Goal: Information Seeking & Learning: Check status

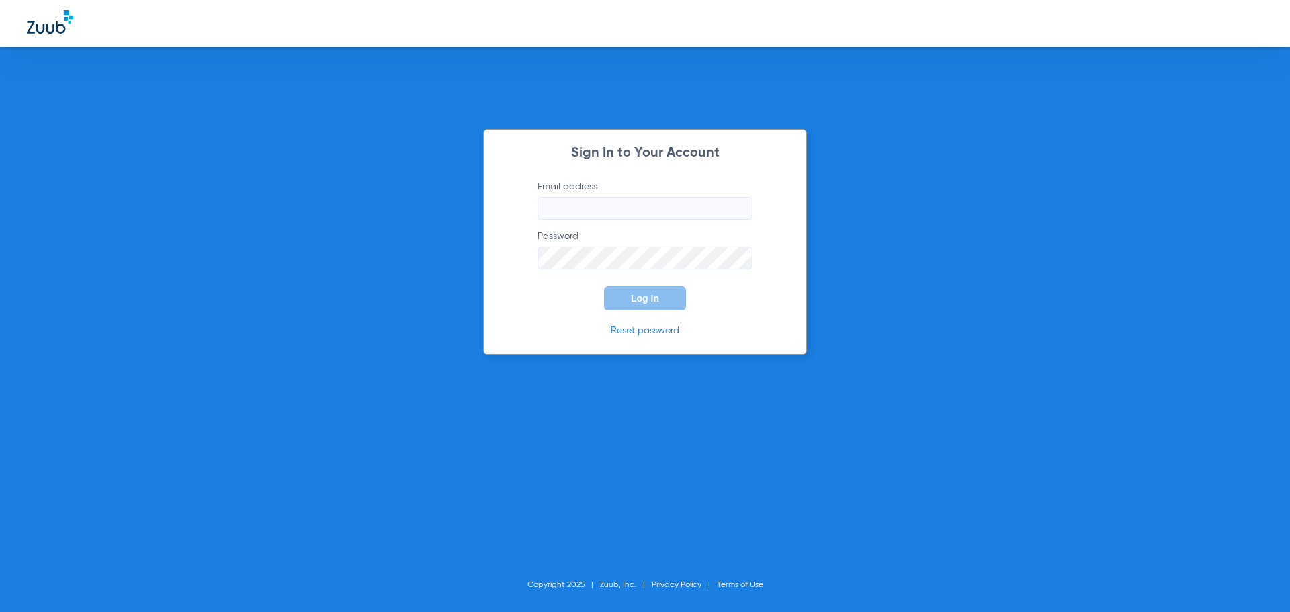
type input "[EMAIL_ADDRESS][DOMAIN_NAME]"
click at [683, 325] on p "Reset password" at bounding box center [644, 330] width 255 height 13
click at [670, 310] on div "Sign In to Your Account Email address [EMAIL_ADDRESS][DOMAIN_NAME] Password Log…" at bounding box center [645, 242] width 324 height 226
click at [659, 302] on span "Log In" at bounding box center [645, 298] width 28 height 11
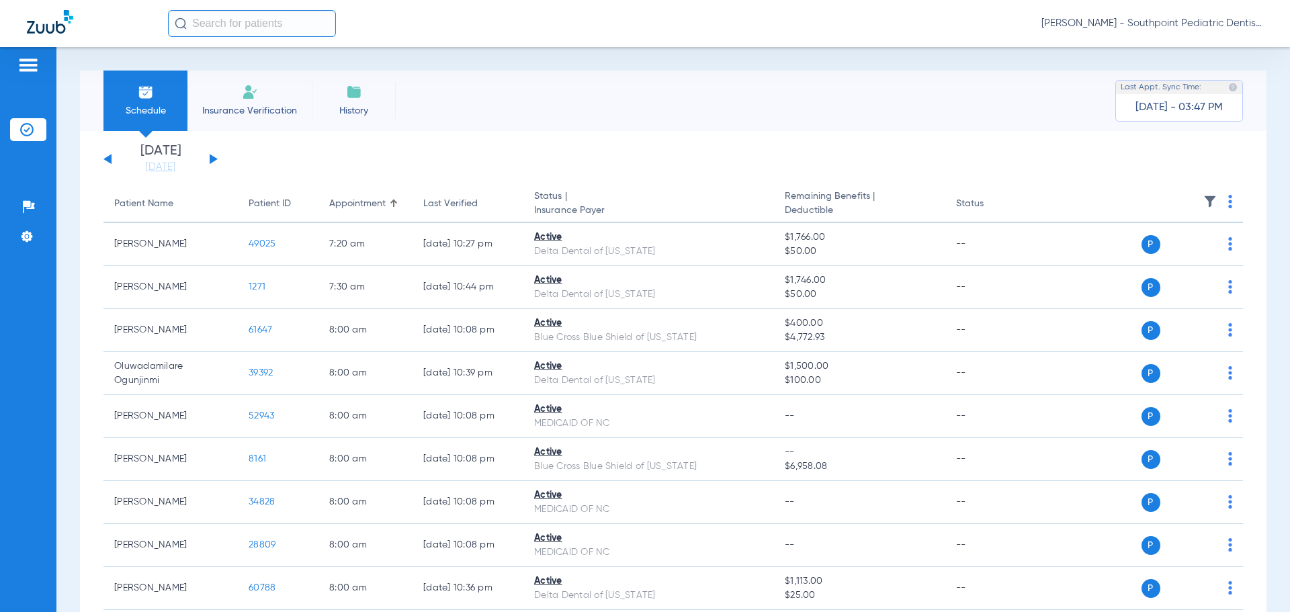
click at [212, 162] on button at bounding box center [214, 159] width 8 height 10
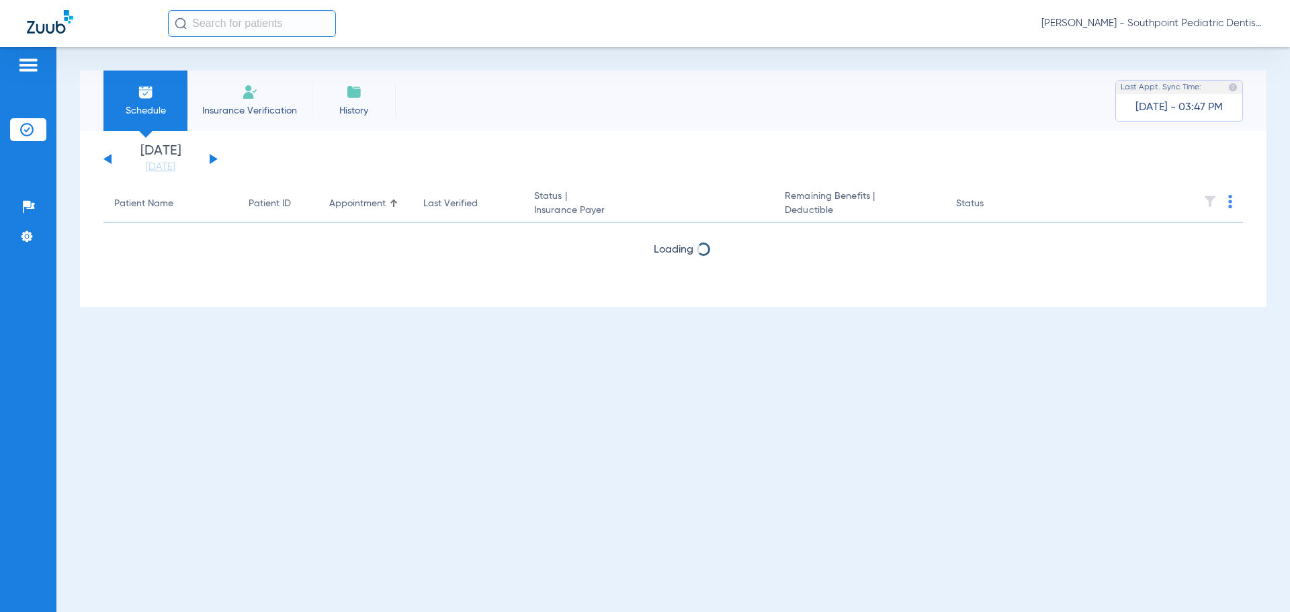
click at [210, 161] on button at bounding box center [214, 159] width 8 height 10
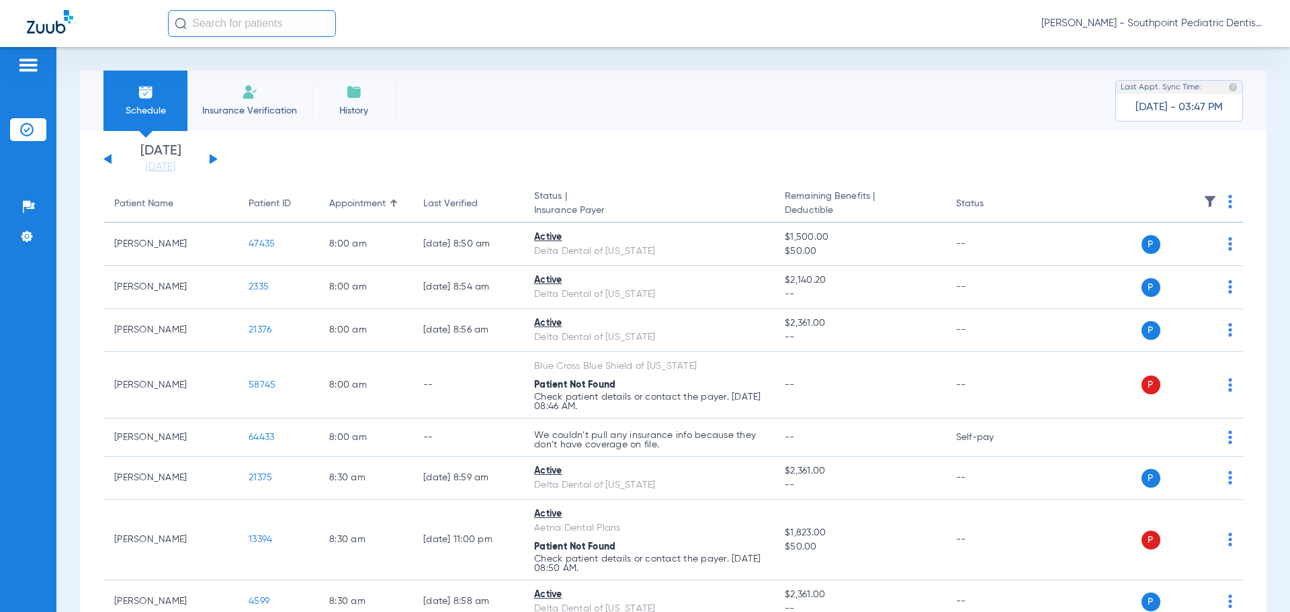
scroll to position [4069, 0]
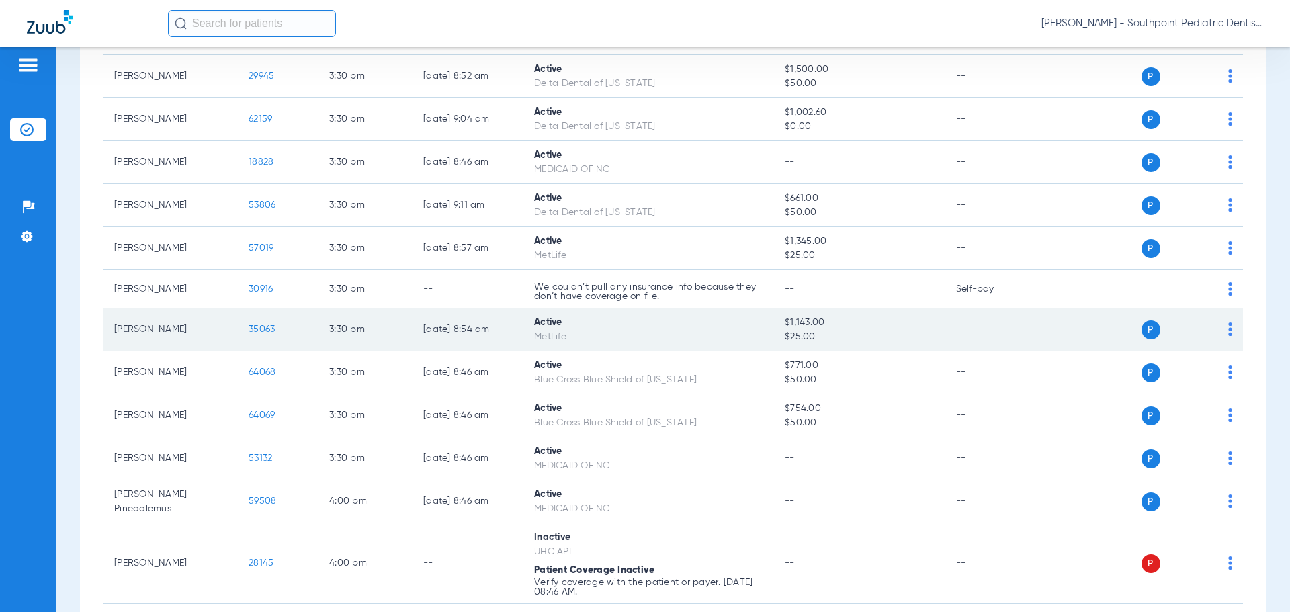
click at [274, 335] on td "35063" at bounding box center [278, 329] width 81 height 43
click at [265, 327] on span "35063" at bounding box center [262, 329] width 26 height 9
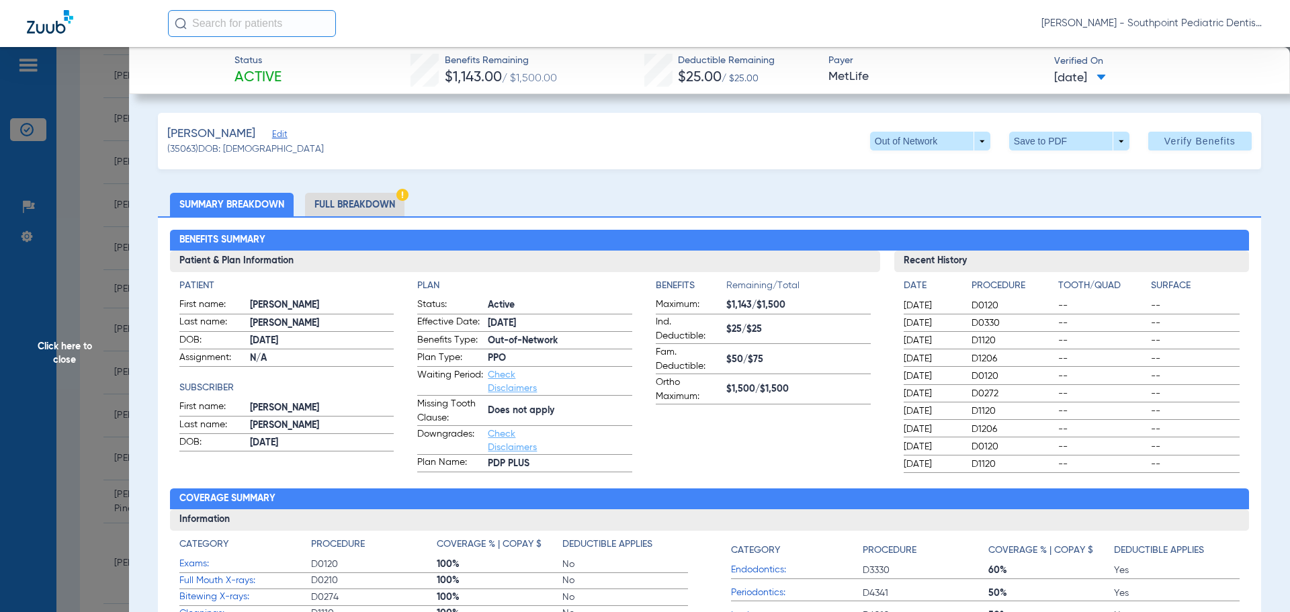
click at [390, 195] on li "Full Breakdown" at bounding box center [354, 205] width 99 height 24
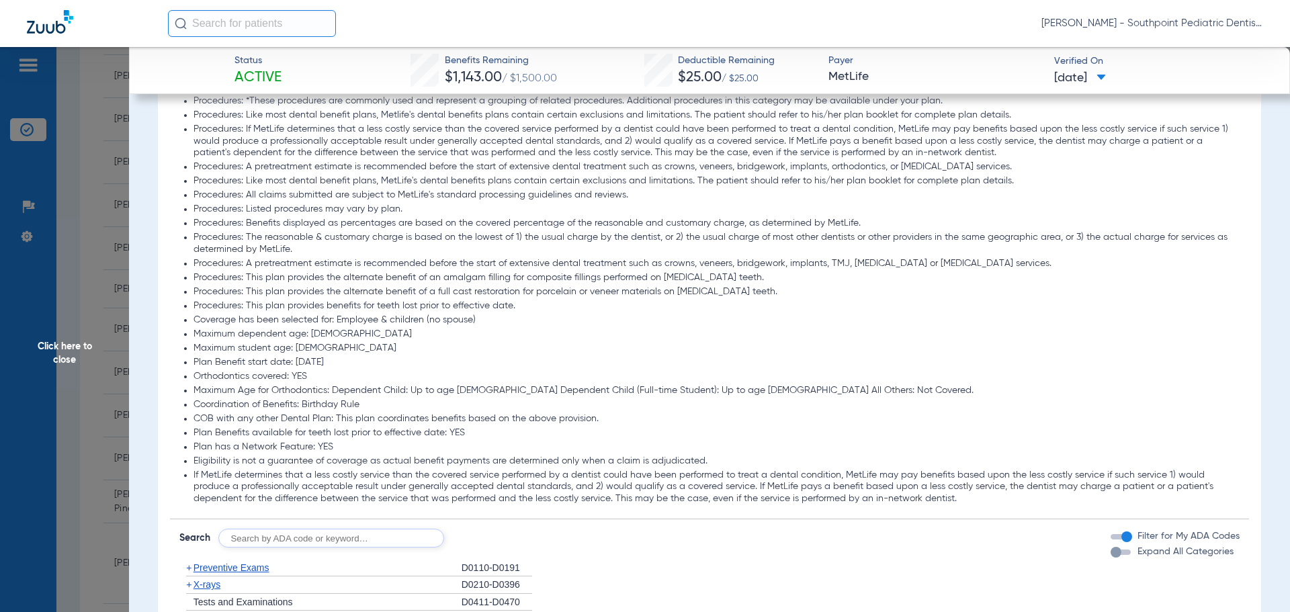
scroll to position [1411, 0]
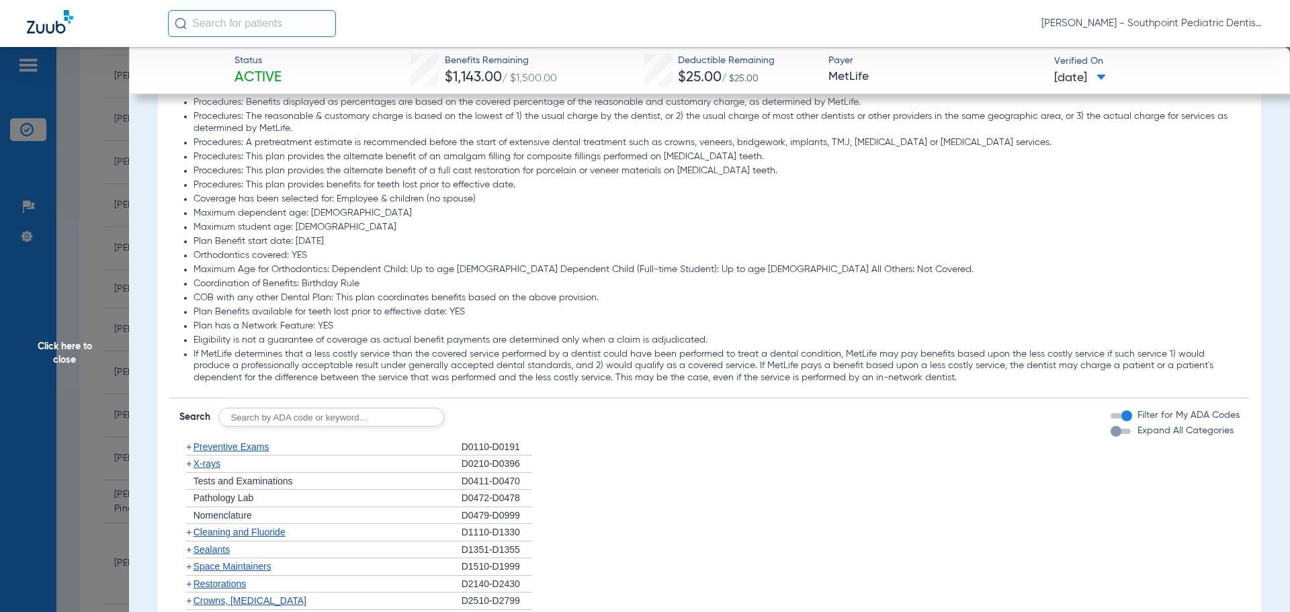
click at [332, 446] on div "+ Preventive Exams" at bounding box center [320, 447] width 282 height 17
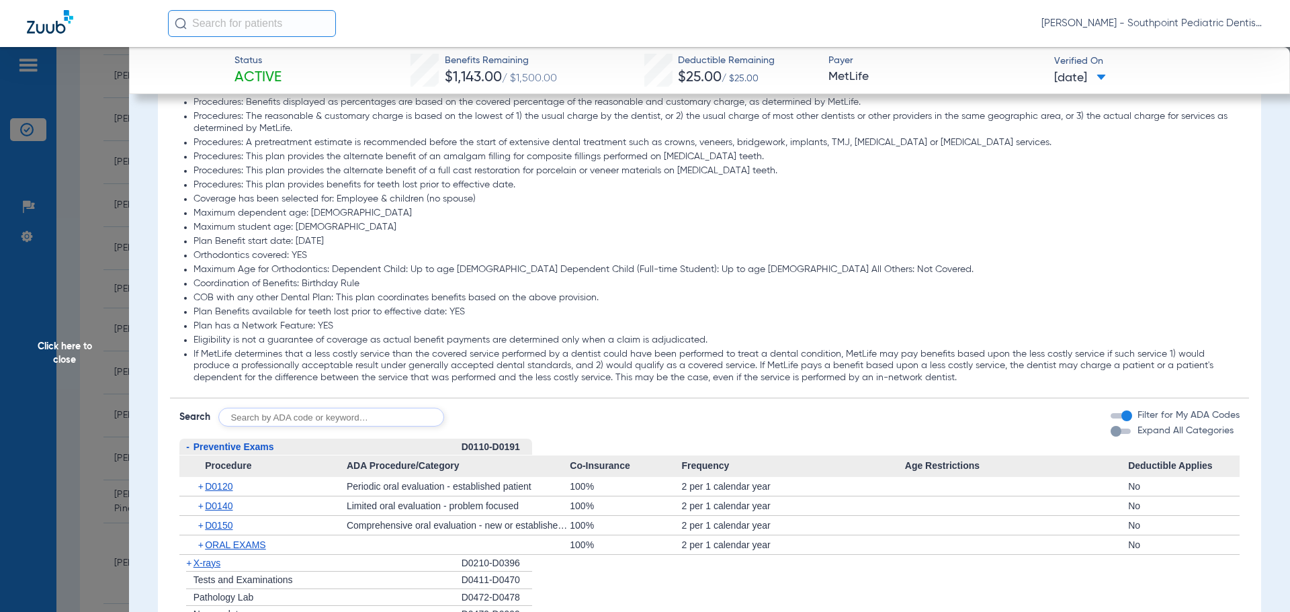
click at [332, 446] on div "- Preventive Exams" at bounding box center [320, 447] width 282 height 17
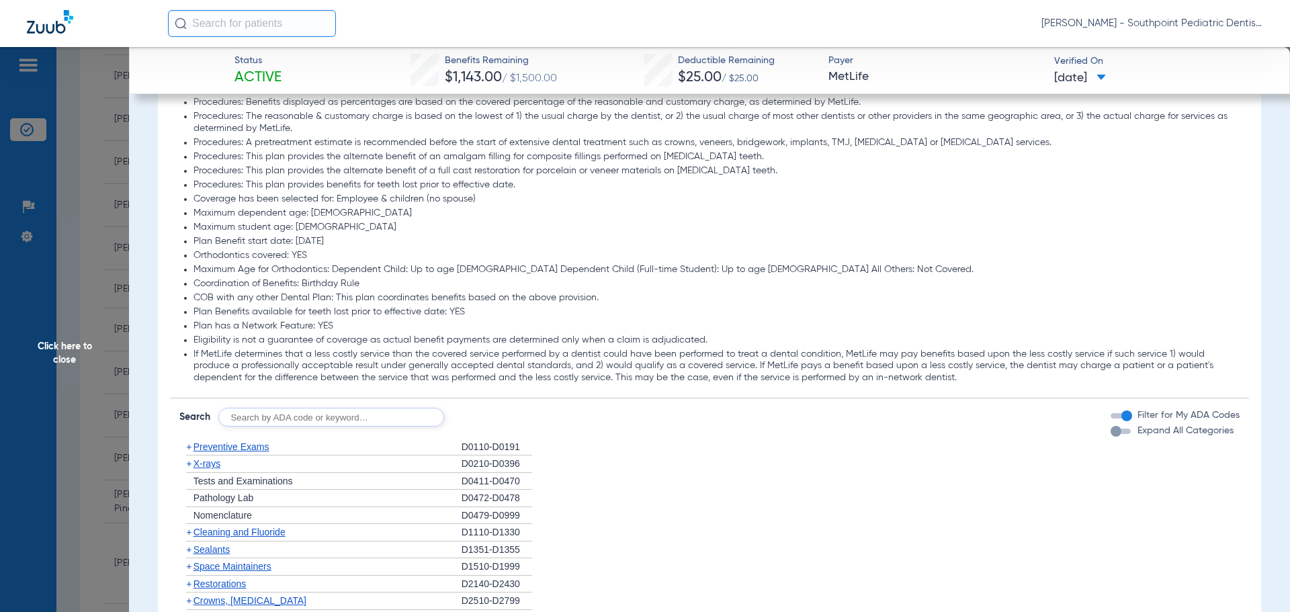
click at [304, 467] on div "+ X-rays" at bounding box center [320, 464] width 282 height 17
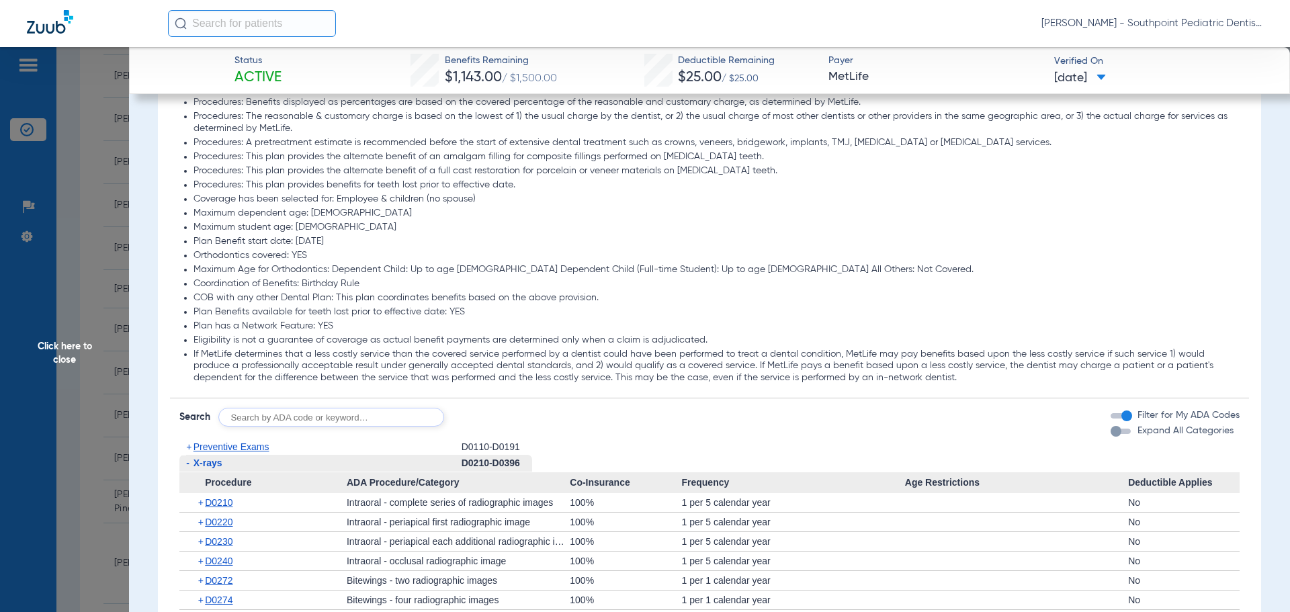
click at [304, 467] on div "- X-rays" at bounding box center [320, 463] width 282 height 17
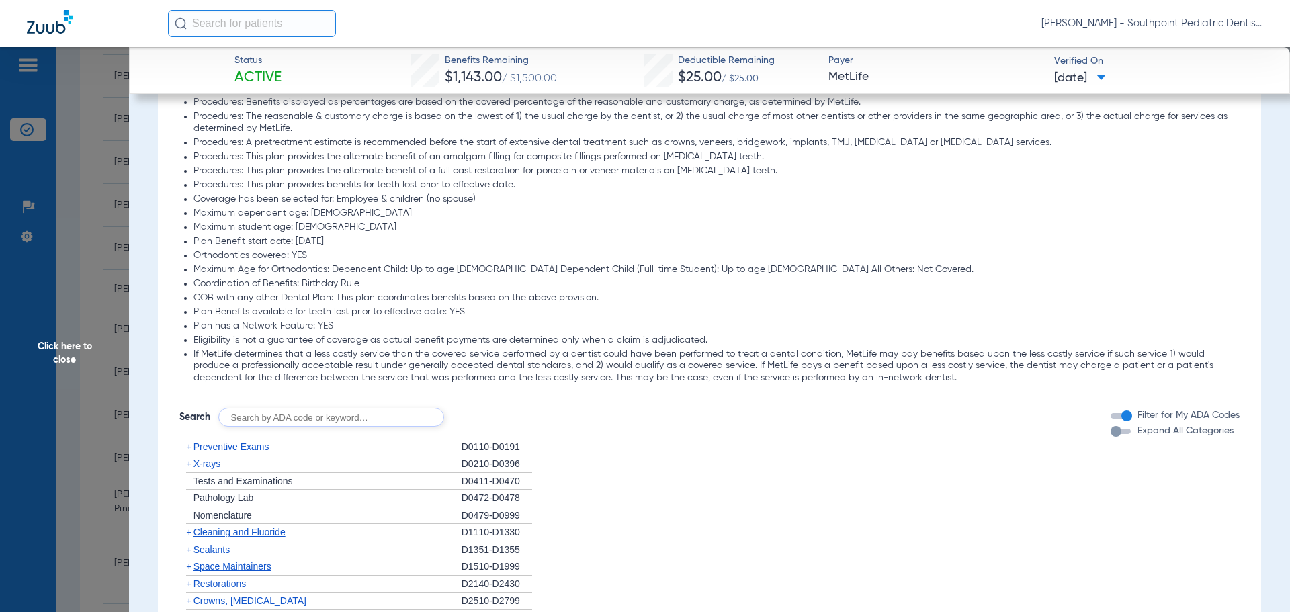
click at [290, 530] on div "+ Cleaning and Fluoride" at bounding box center [320, 532] width 282 height 17
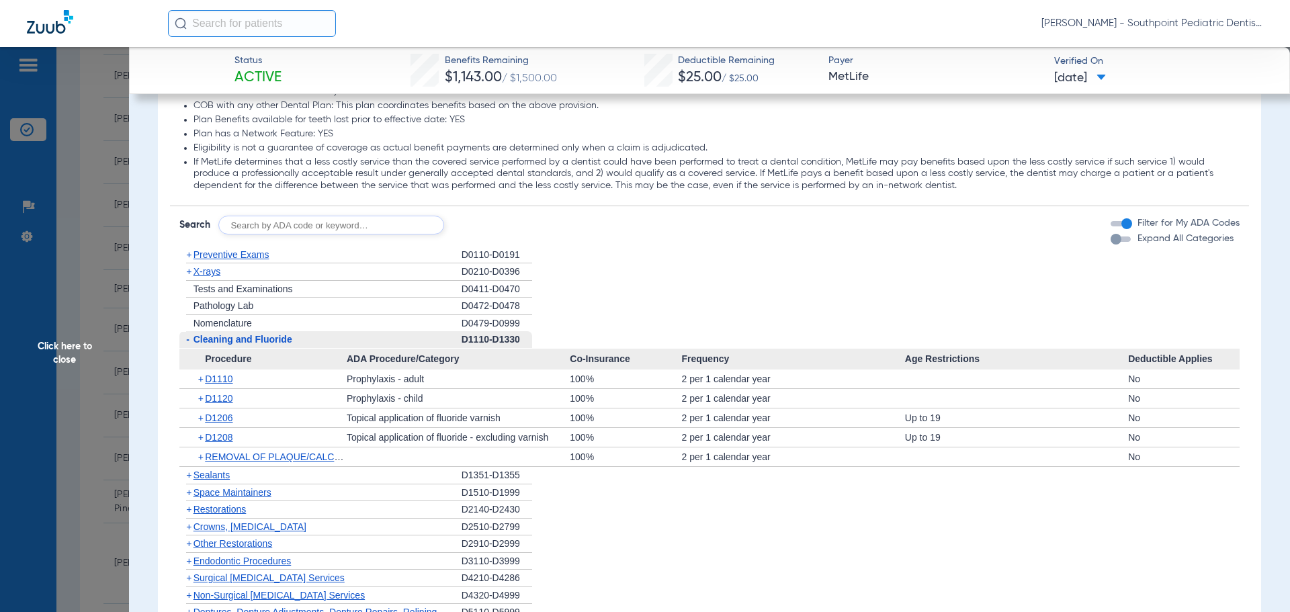
scroll to position [1613, 0]
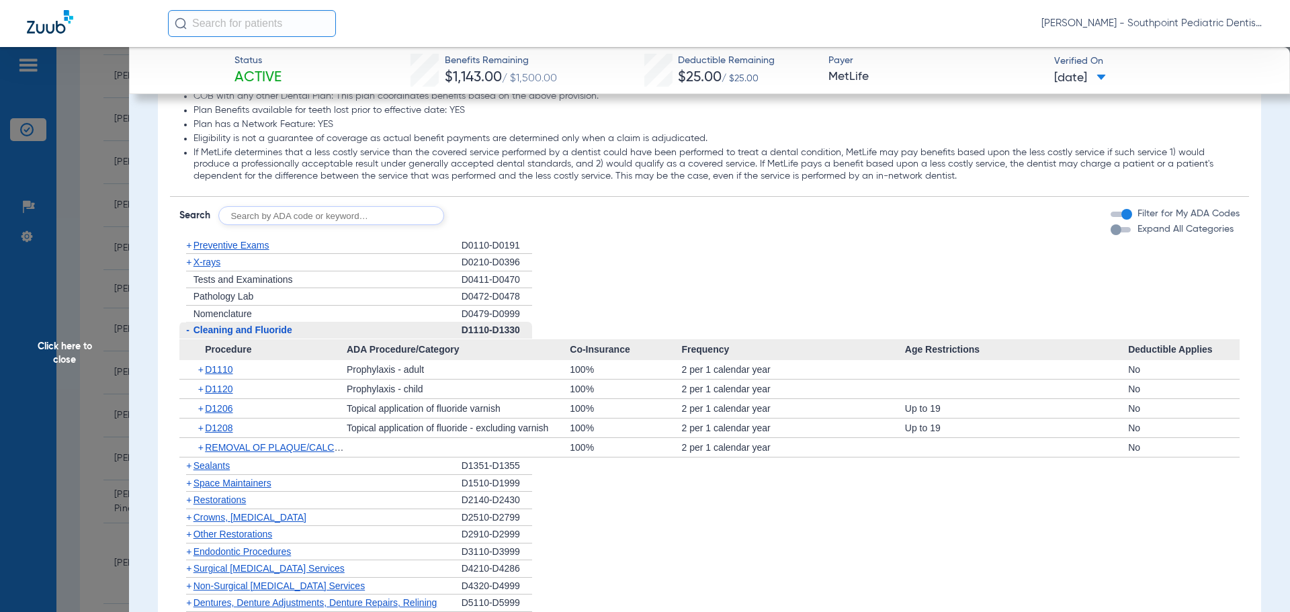
click at [298, 333] on div "- Cleaning and Fluoride" at bounding box center [320, 330] width 282 height 17
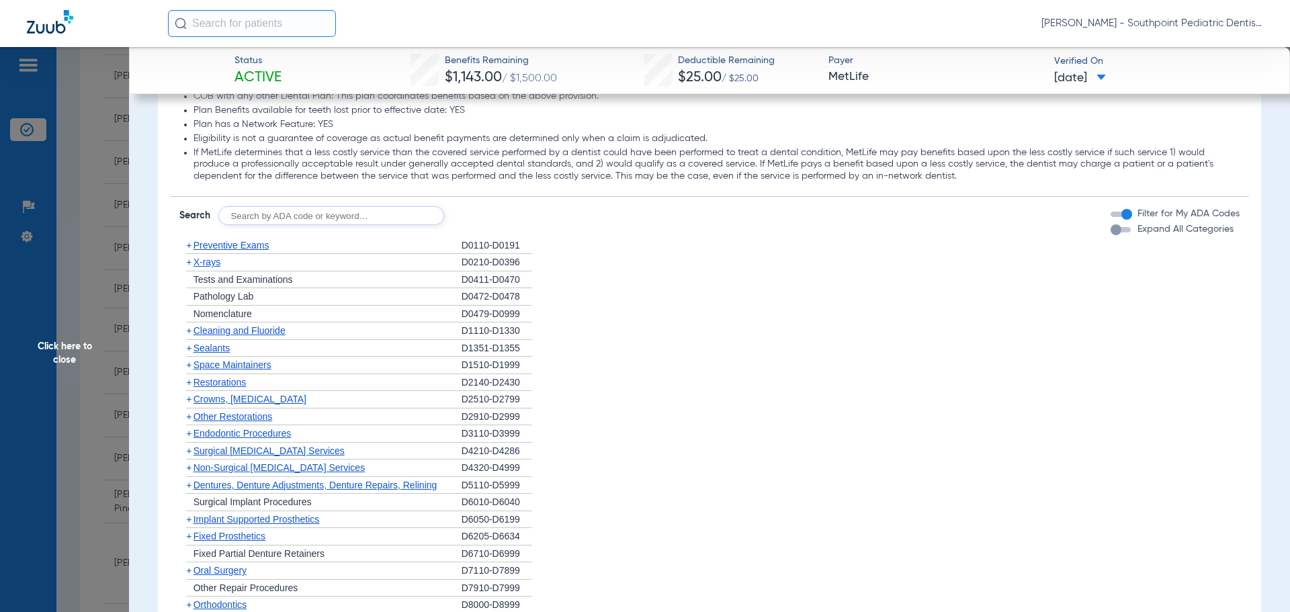
click at [281, 354] on div "+ Sealants" at bounding box center [320, 348] width 282 height 17
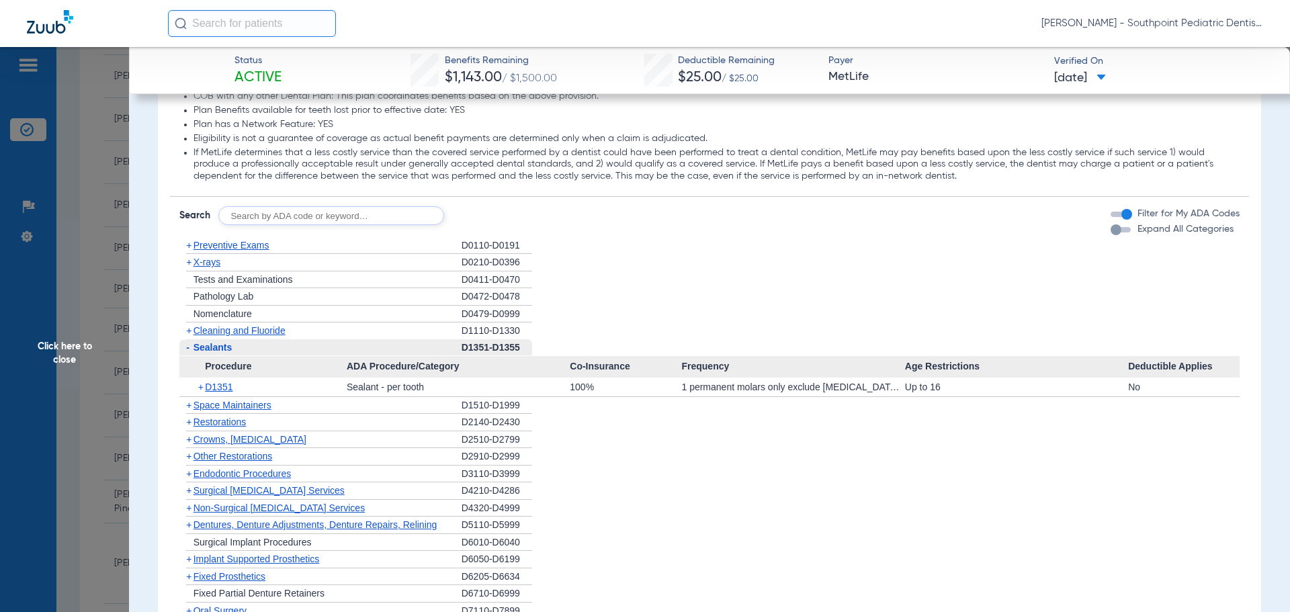
click at [281, 354] on div "- Sealants" at bounding box center [320, 347] width 282 height 17
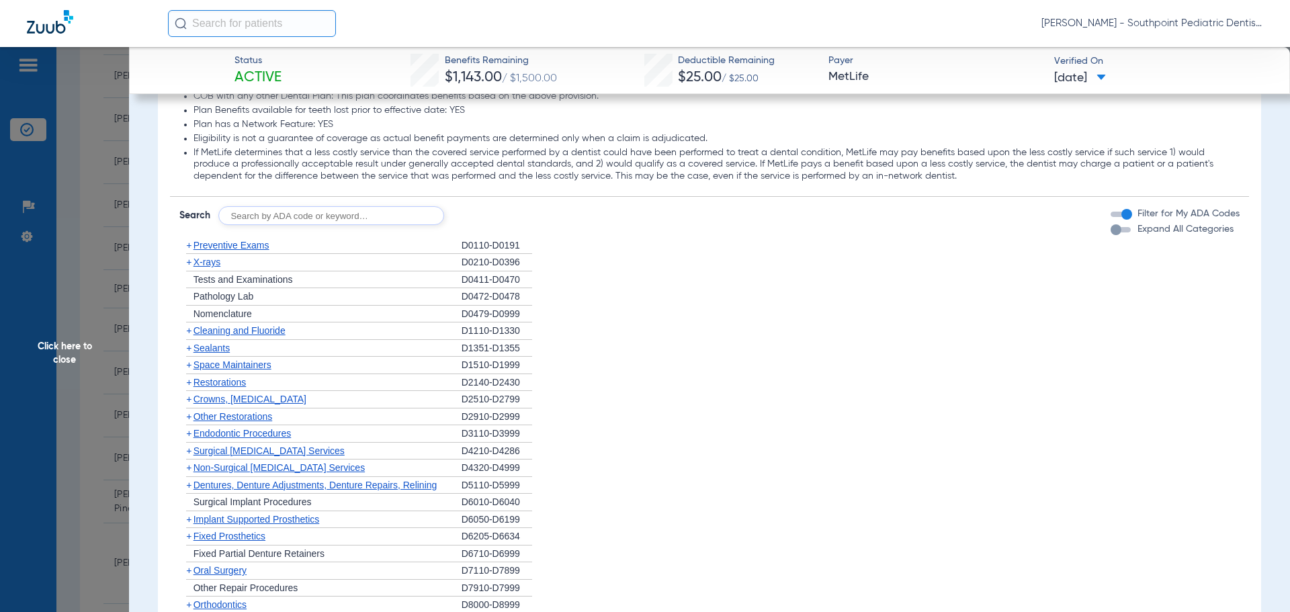
click at [235, 427] on div "+ Endodontic Procedures" at bounding box center [320, 433] width 282 height 17
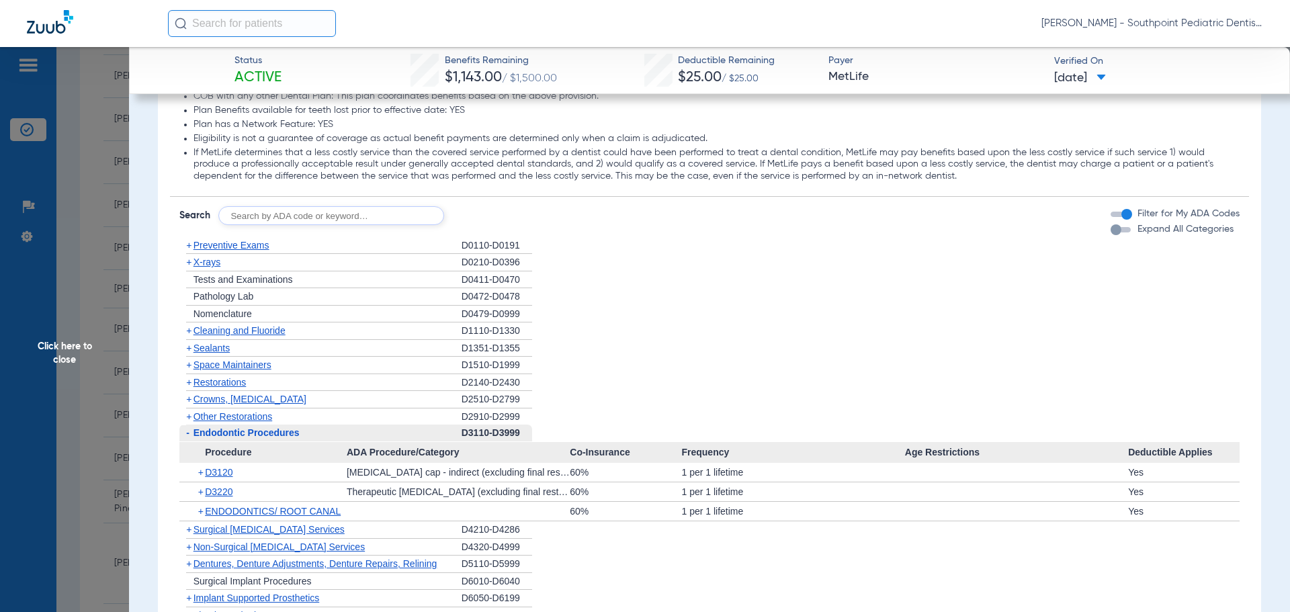
click at [238, 431] on span "Endodontic Procedures" at bounding box center [247, 432] width 106 height 11
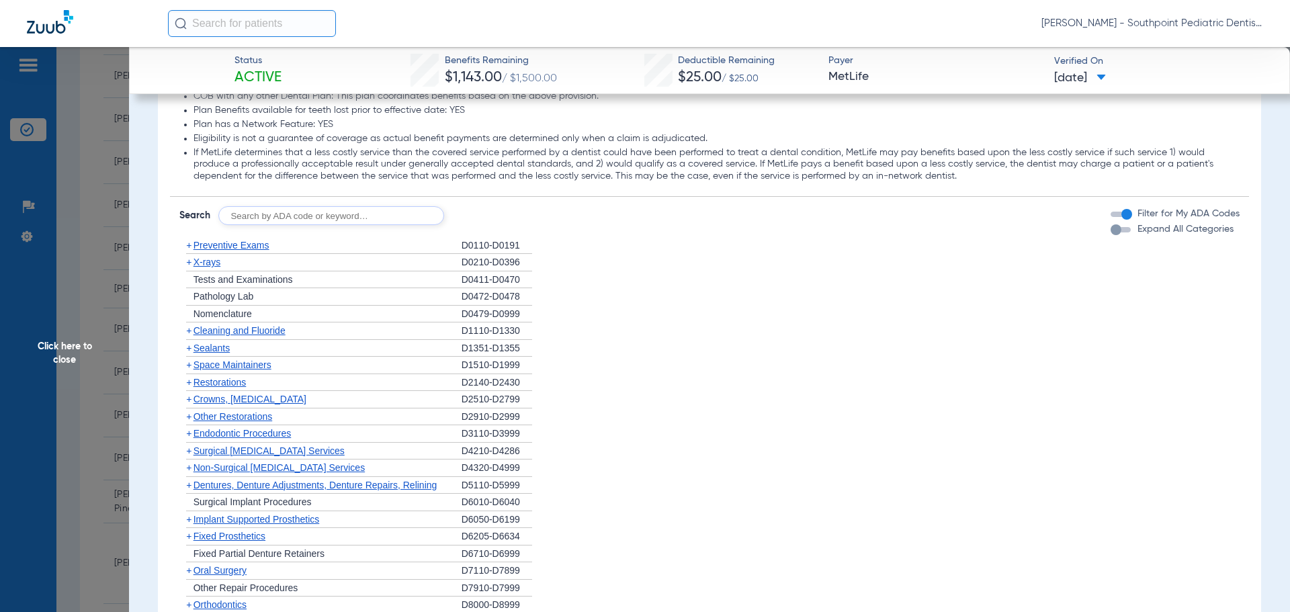
click at [231, 418] on span "Other Restorations" at bounding box center [233, 416] width 79 height 11
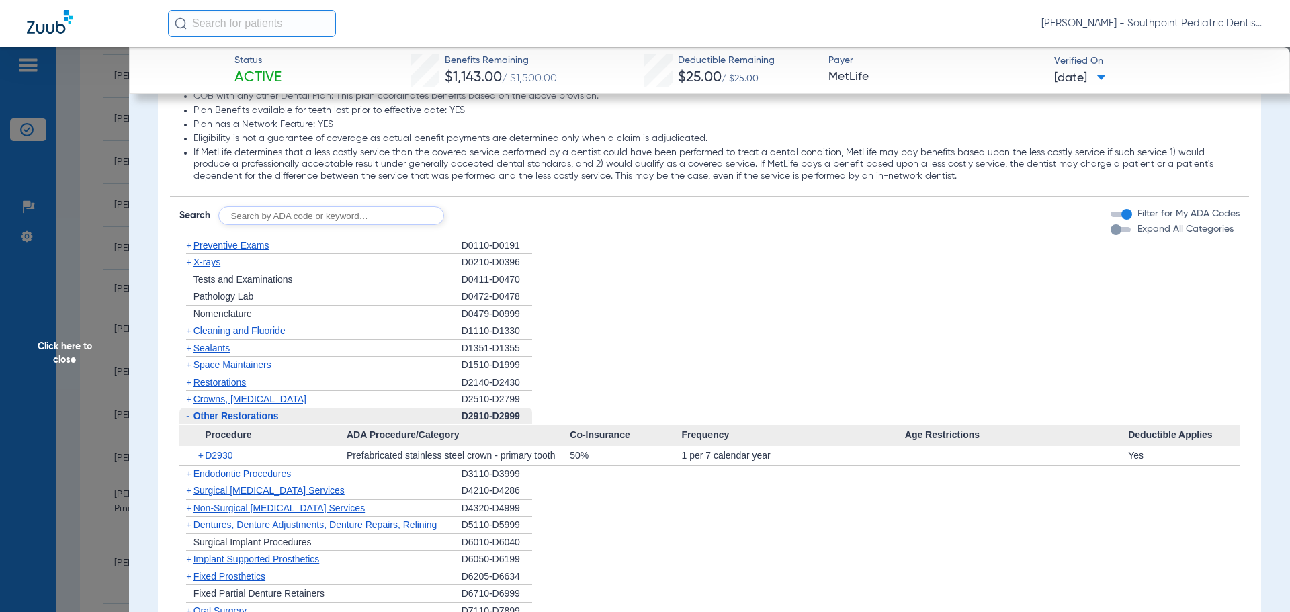
click at [231, 418] on span "Other Restorations" at bounding box center [236, 416] width 85 height 11
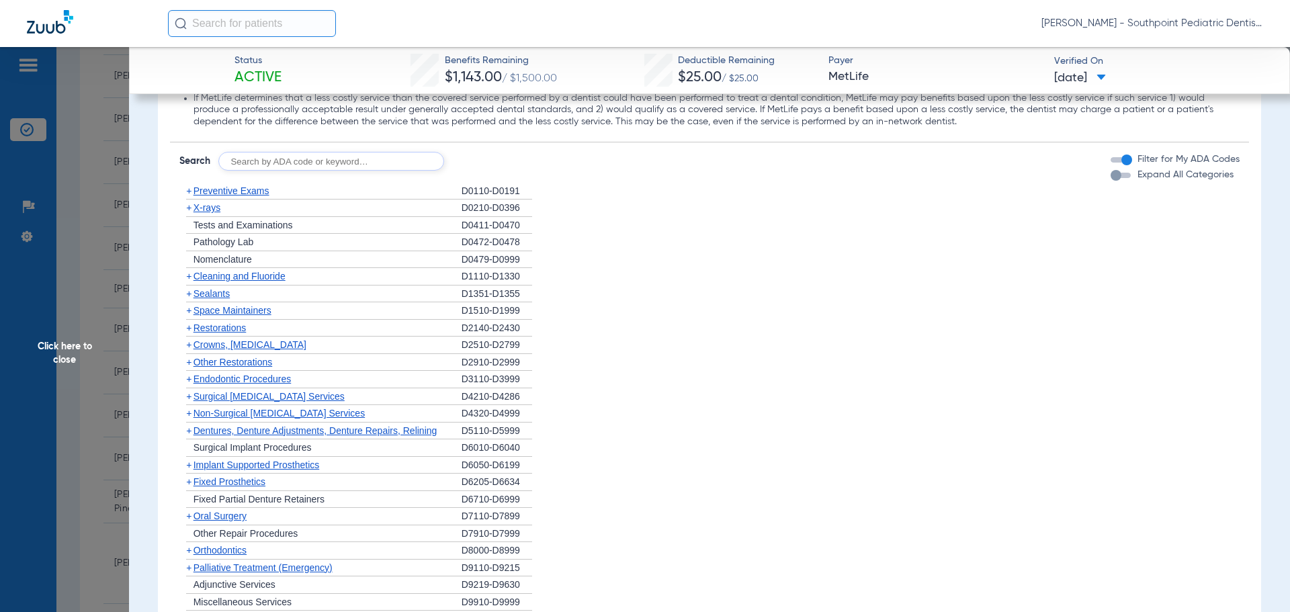
scroll to position [1680, 0]
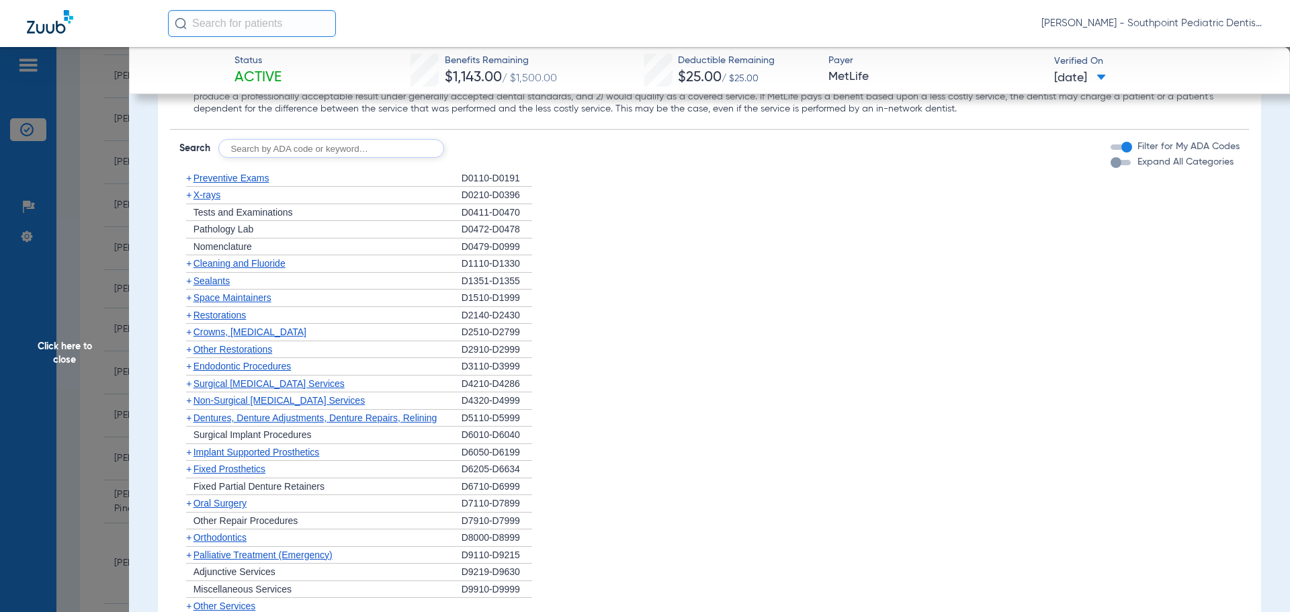
click at [228, 507] on span "Oral Surgery" at bounding box center [220, 503] width 53 height 11
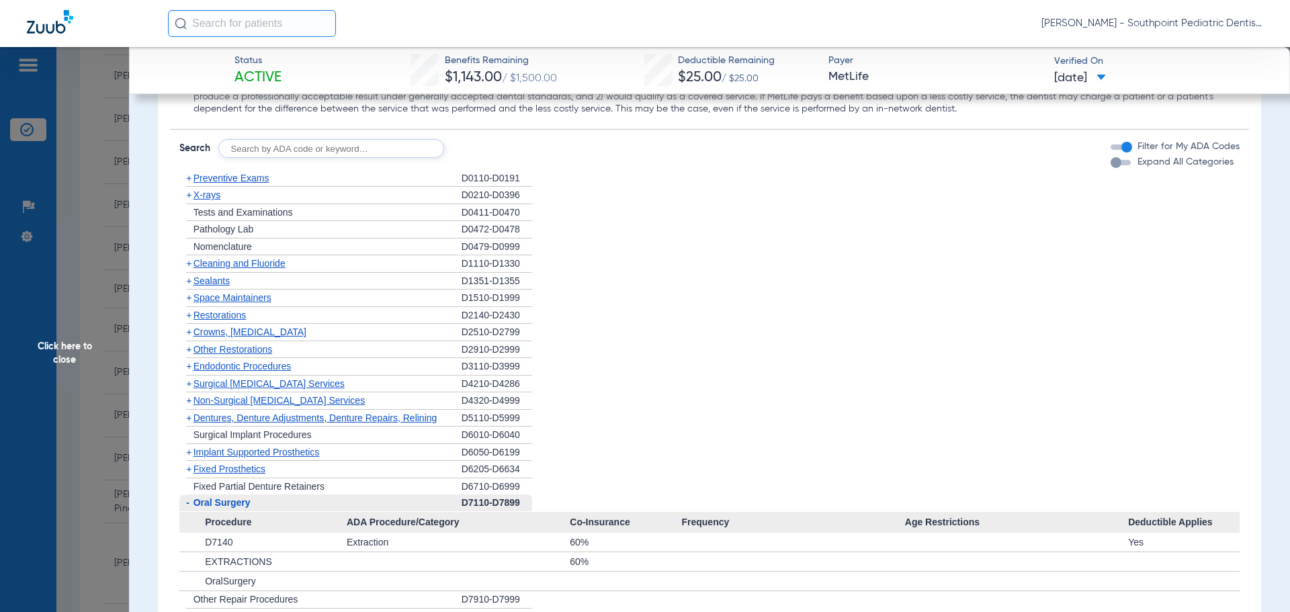
click at [228, 507] on span "Oral Surgery" at bounding box center [222, 502] width 57 height 11
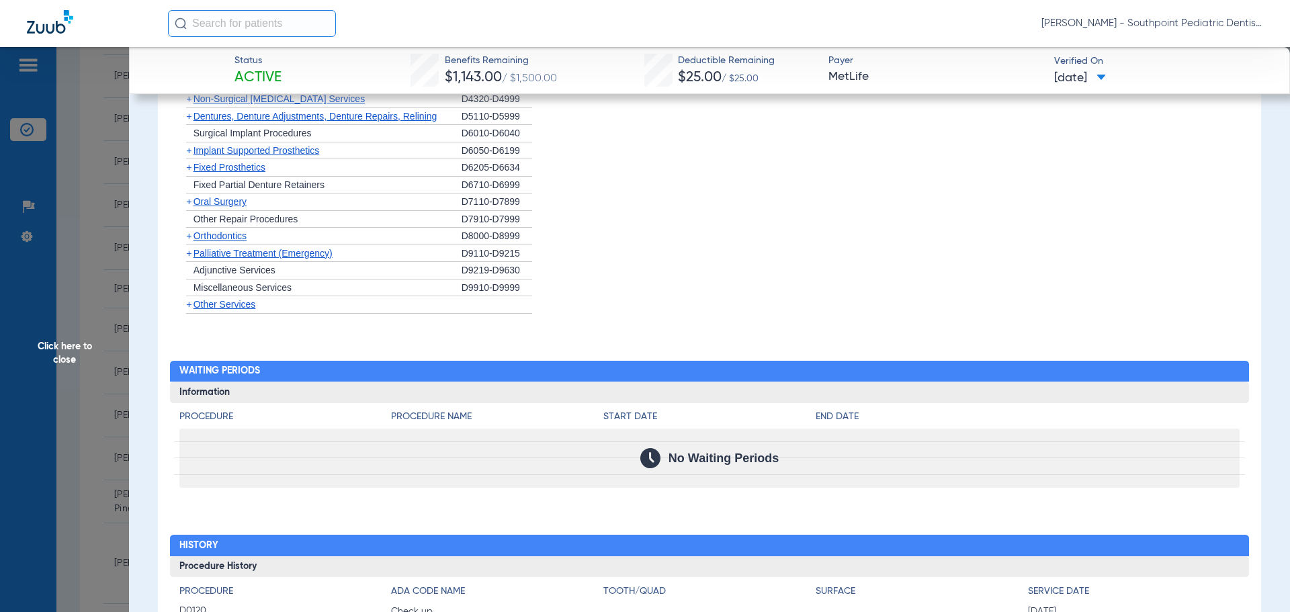
scroll to position [2150, 0]
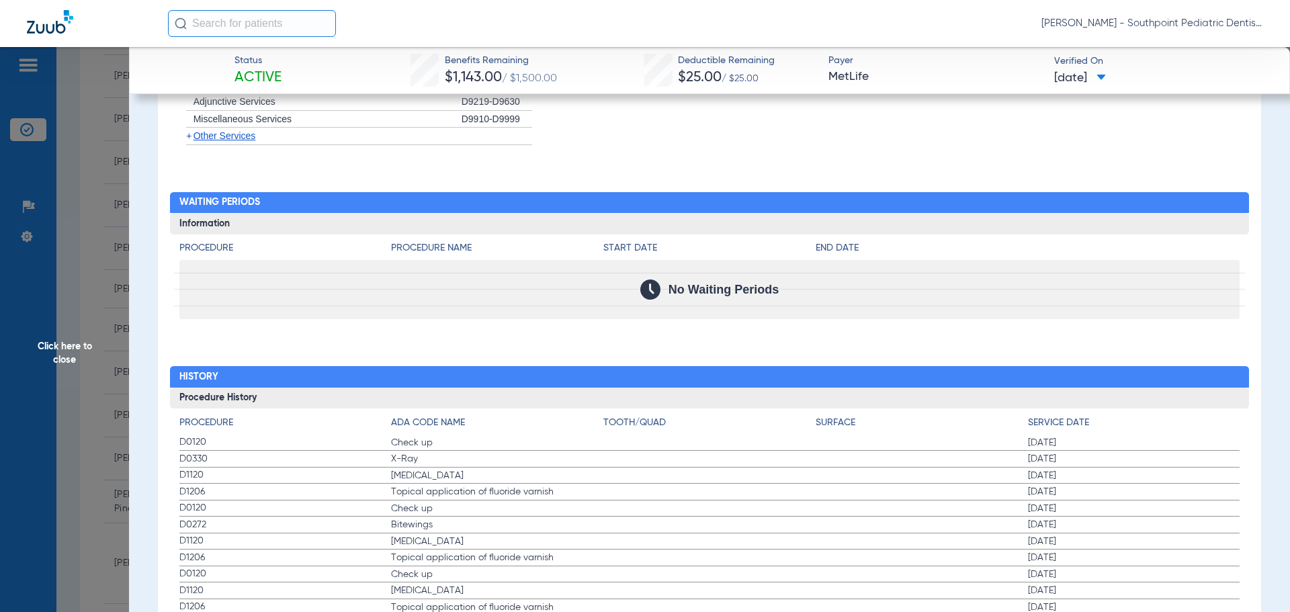
drag, startPoint x: 167, startPoint y: 438, endPoint x: 1139, endPoint y: 487, distance: 972.9
click at [1139, 487] on div "Procedure Benefits Disclaimers Orthodontics: Payment method is: Quarterly Repet…" at bounding box center [709, 104] width 1103 height 2193
click at [37, 163] on span "Click here to close" at bounding box center [64, 353] width 129 height 612
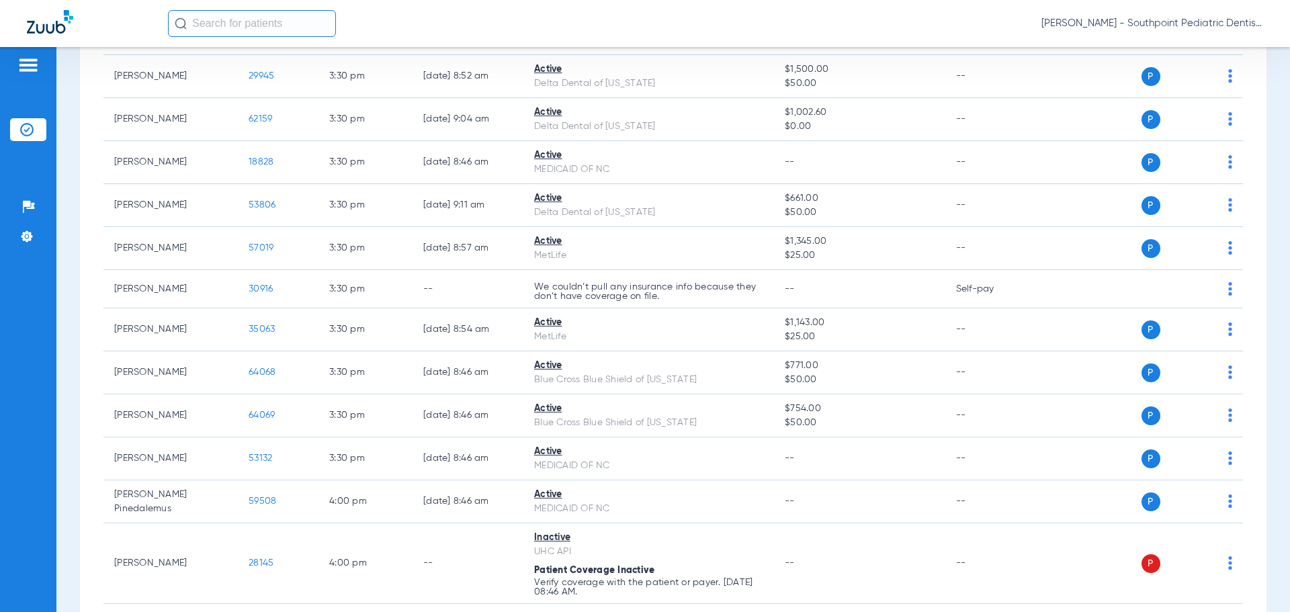
scroll to position [2919, 0]
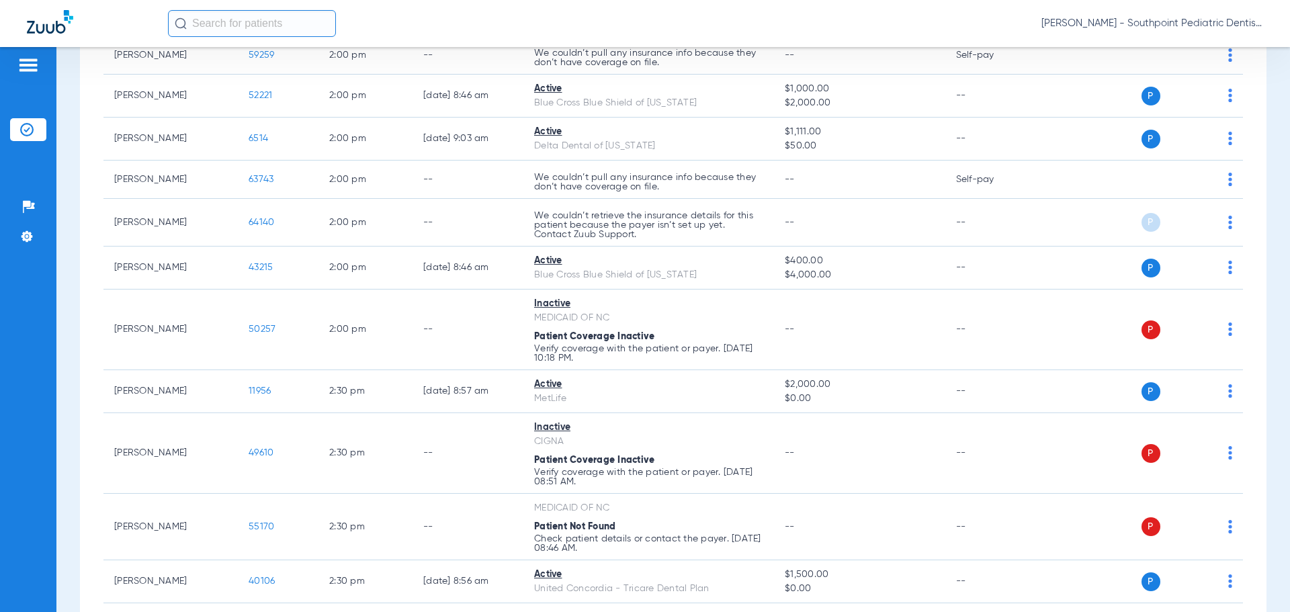
drag, startPoint x: 267, startPoint y: 136, endPoint x: 653, endPoint y: 15, distance: 403.6
click at [266, 135] on span "6514" at bounding box center [258, 138] width 19 height 9
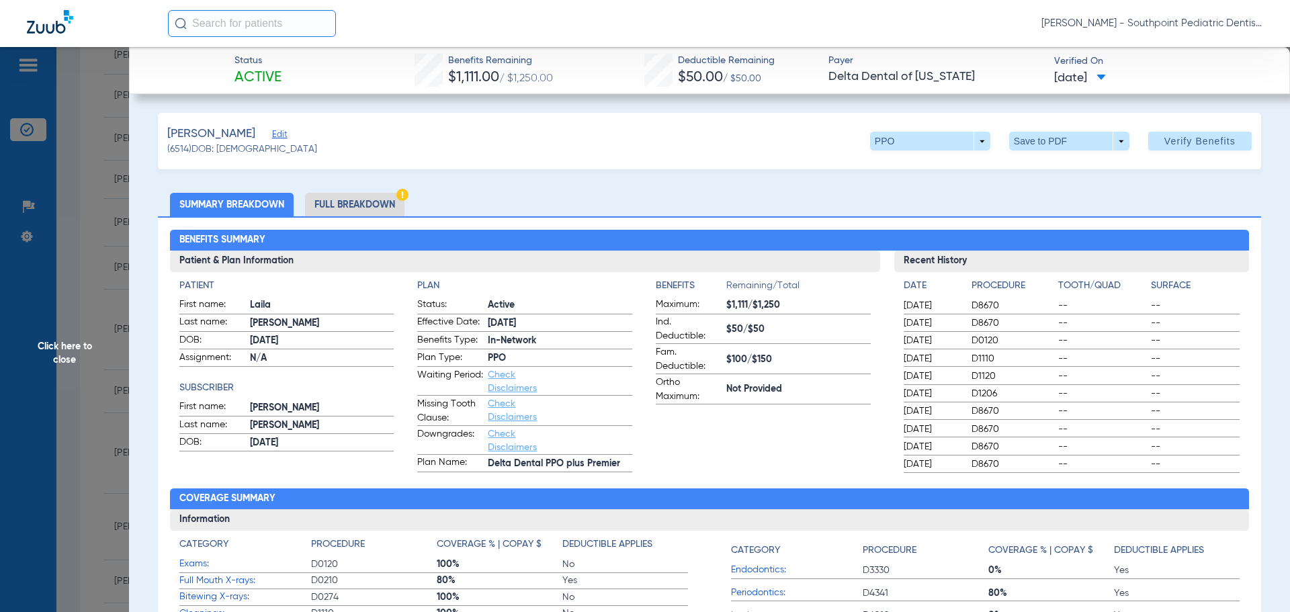
click at [339, 210] on li "Full Breakdown" at bounding box center [354, 205] width 99 height 24
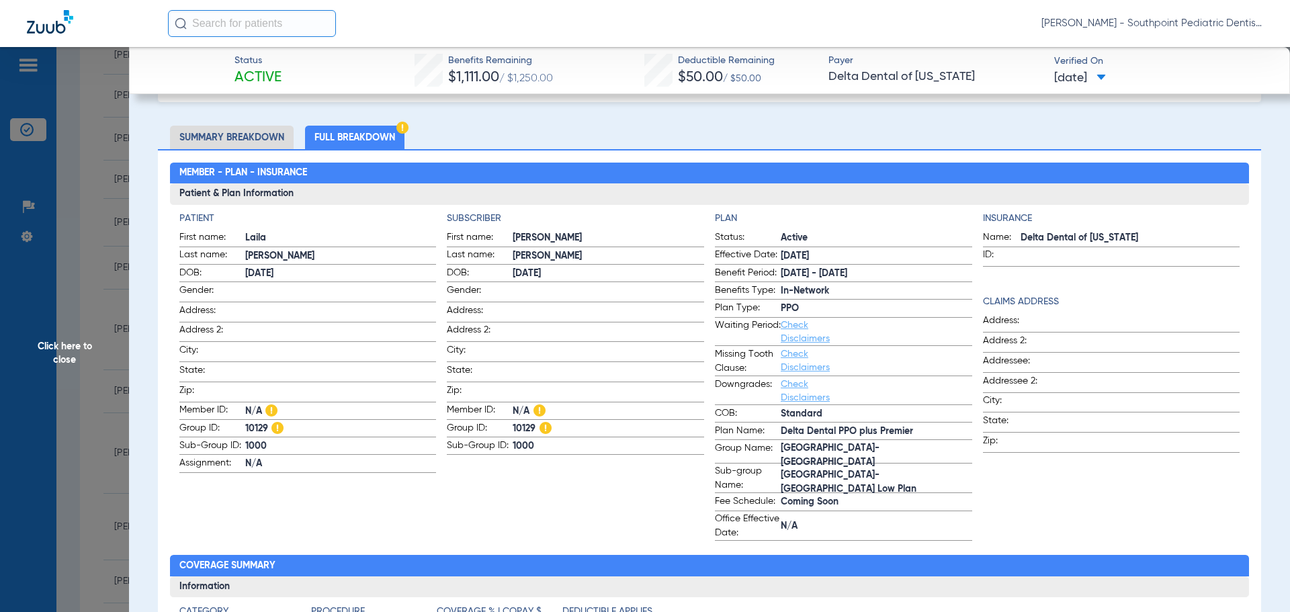
scroll to position [0, 0]
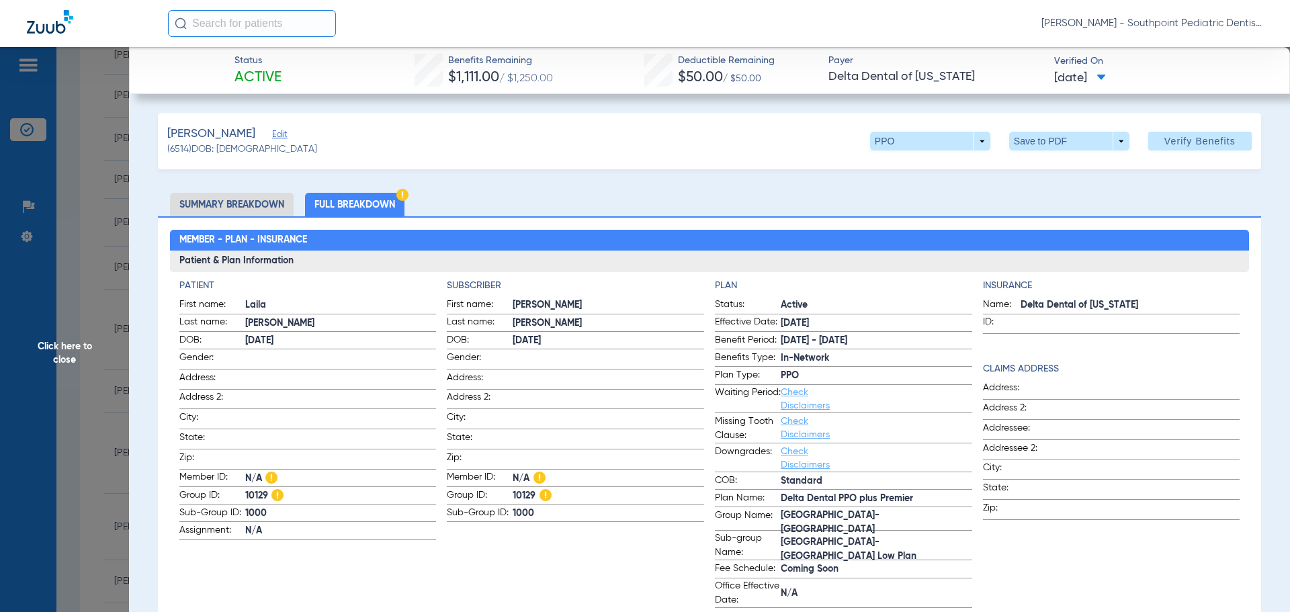
click at [91, 363] on span "Click here to close" at bounding box center [64, 353] width 129 height 612
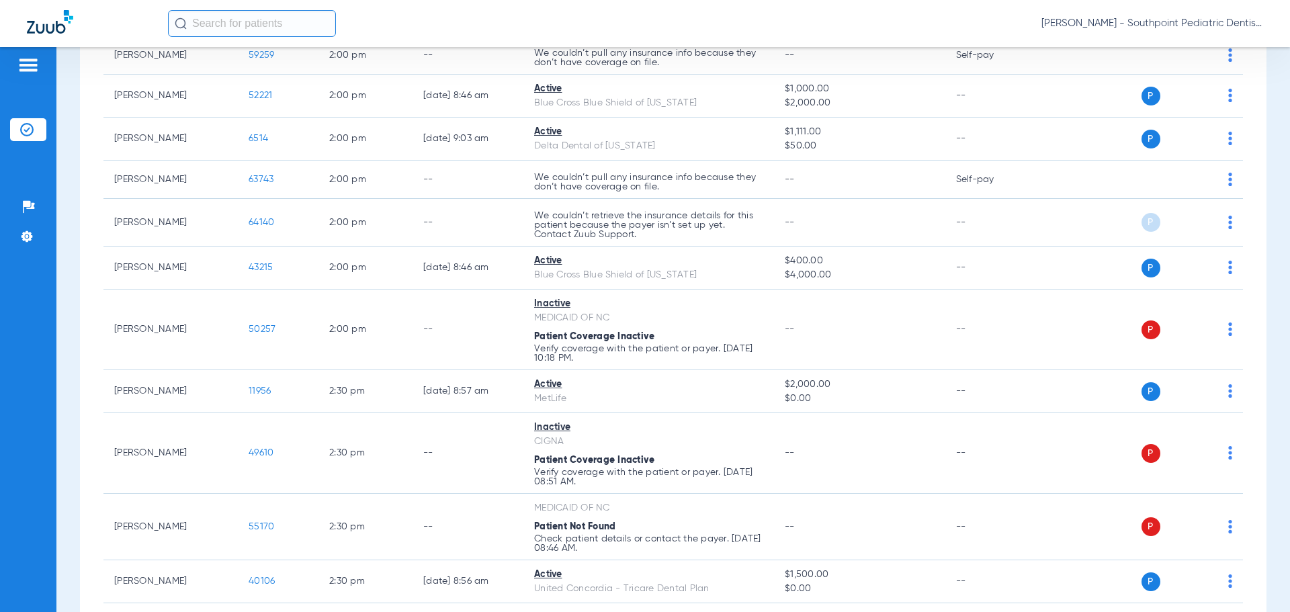
scroll to position [3988, 0]
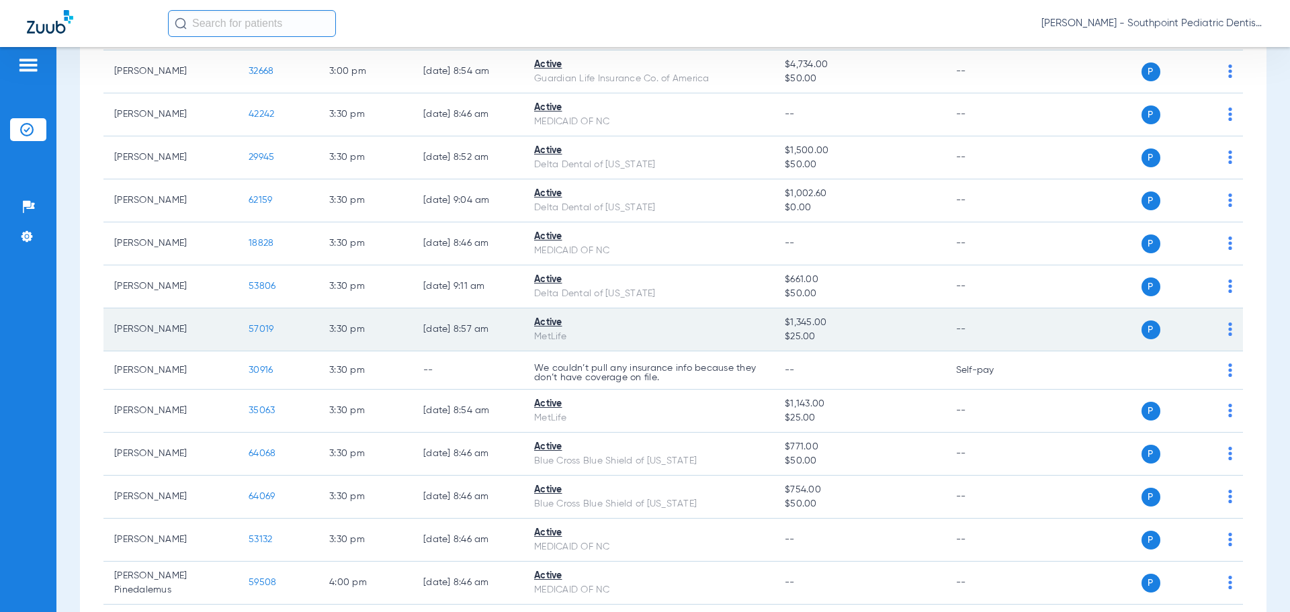
click at [269, 331] on span "57019" at bounding box center [261, 329] width 25 height 9
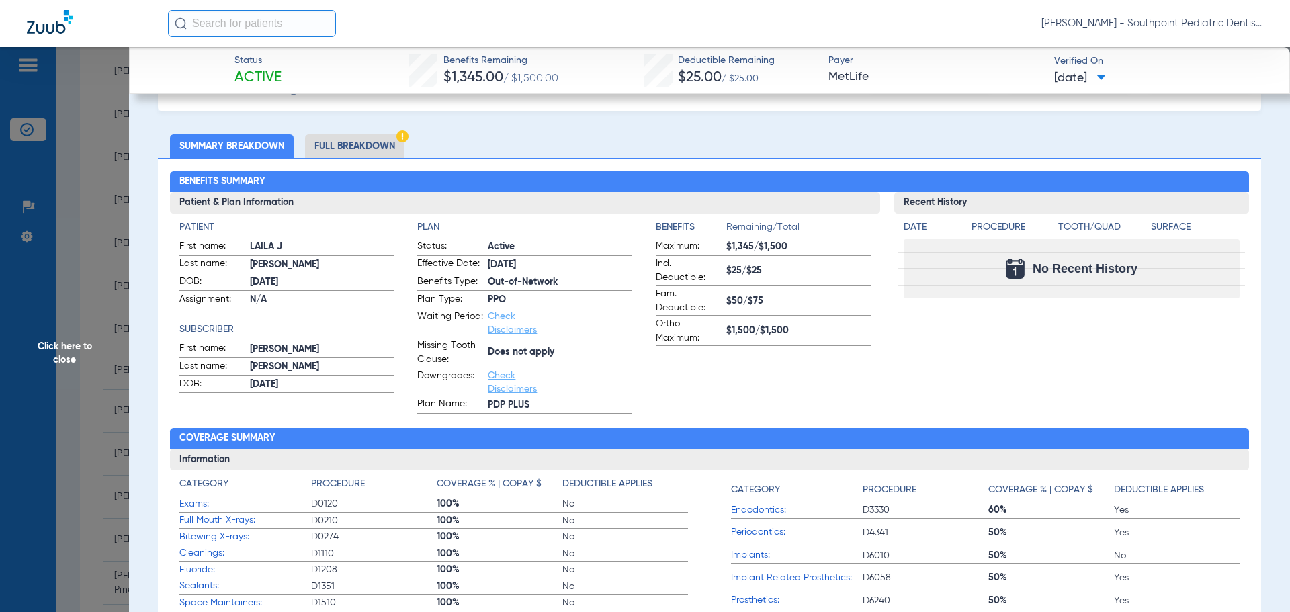
scroll to position [67, 0]
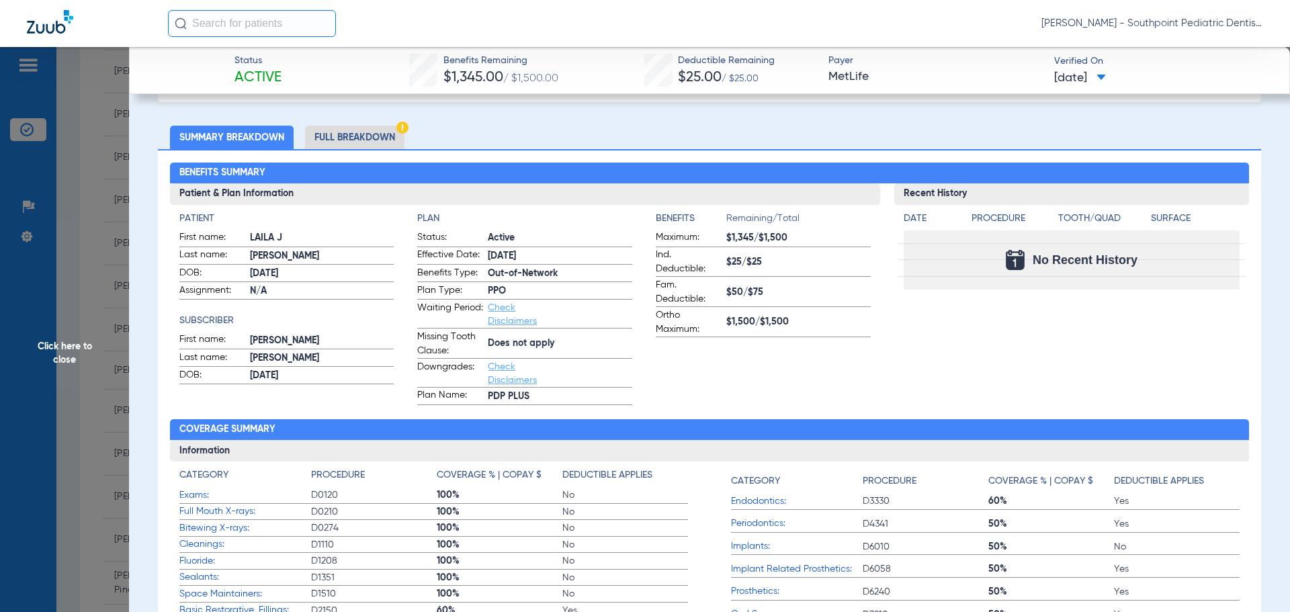
click at [376, 138] on li "Full Breakdown" at bounding box center [354, 138] width 99 height 24
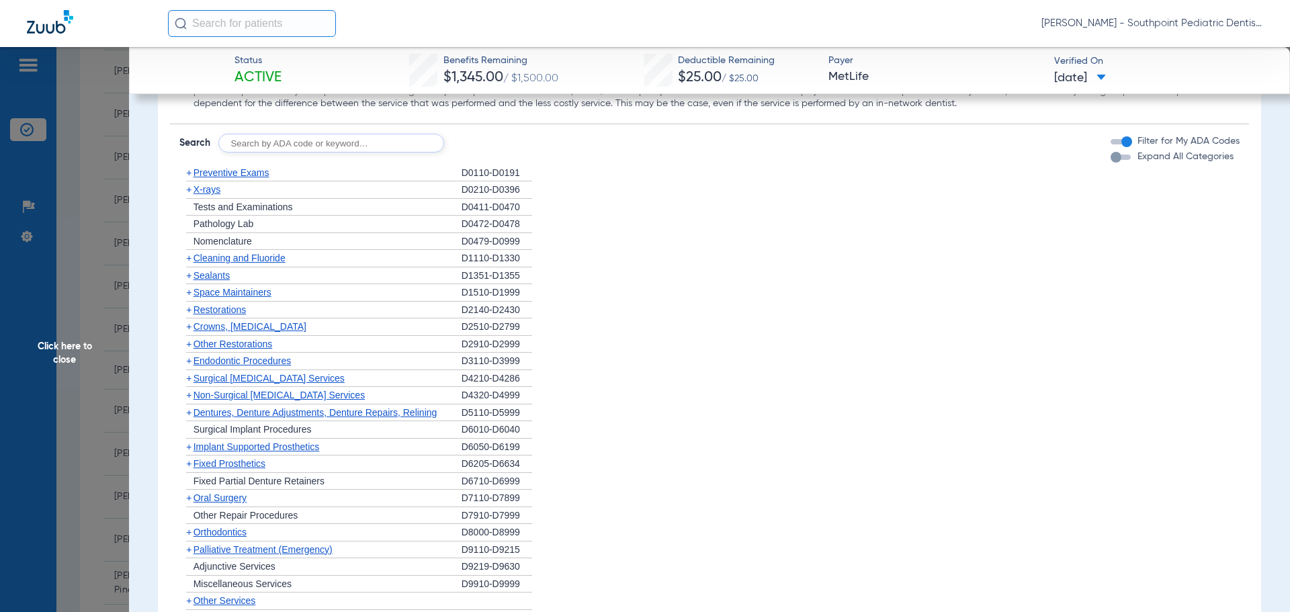
scroll to position [1747, 0]
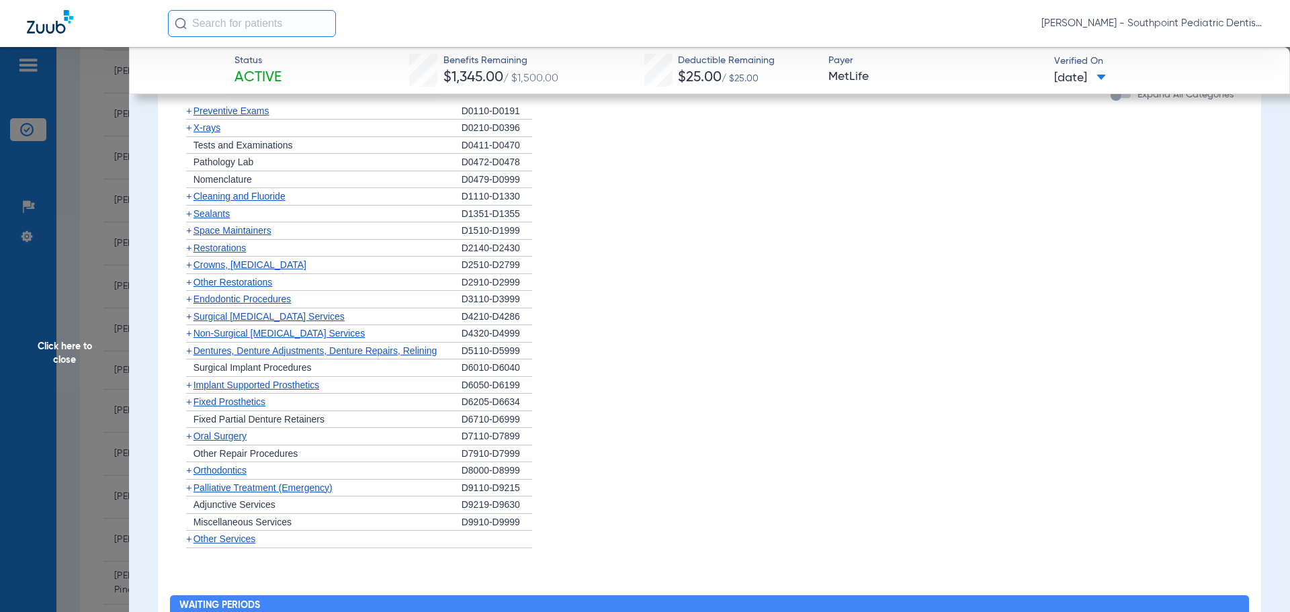
click at [302, 110] on div "+ Preventive Exams" at bounding box center [320, 111] width 282 height 17
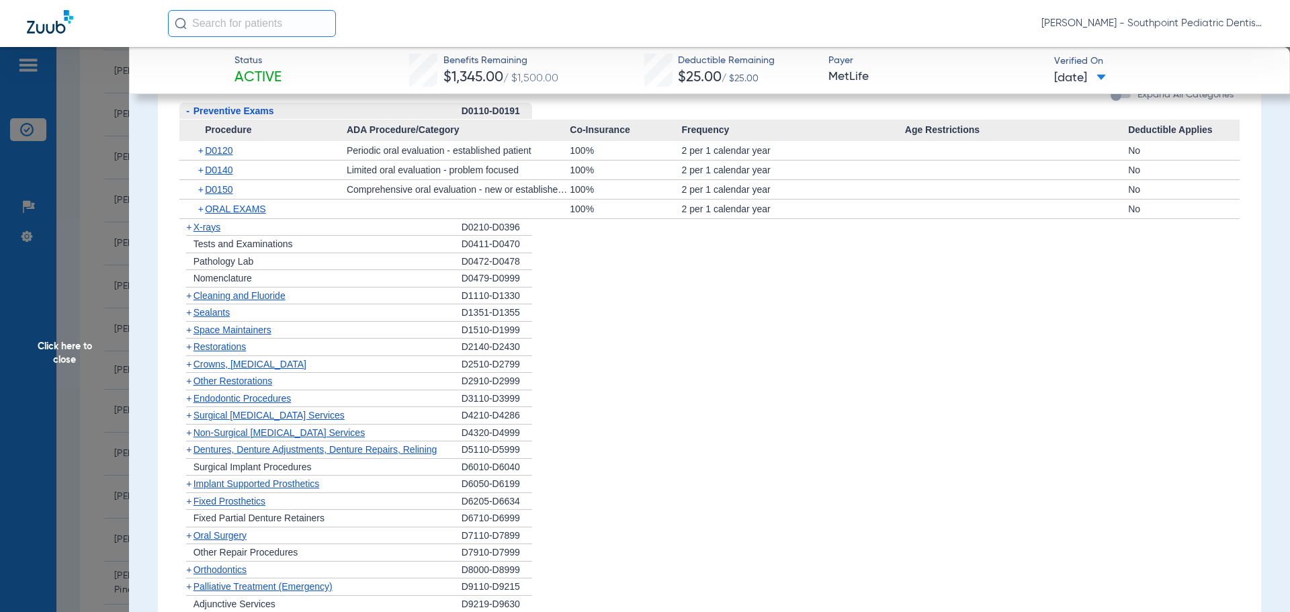
click at [302, 110] on div "- Preventive Exams" at bounding box center [320, 111] width 282 height 17
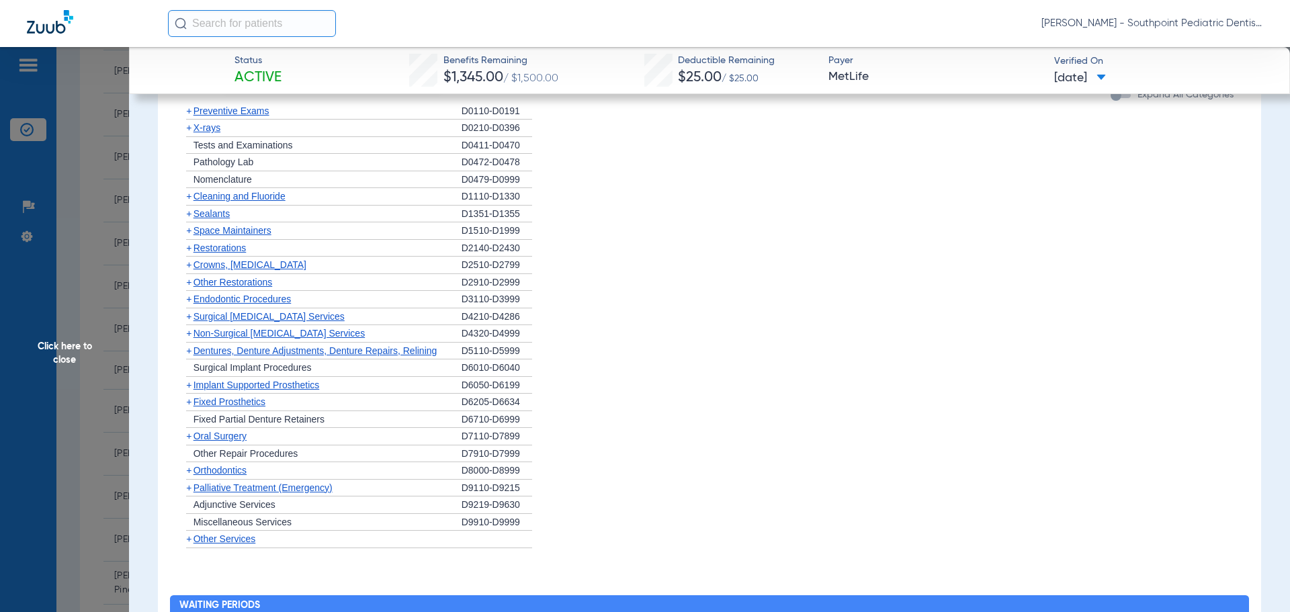
click at [296, 131] on div "+ X-rays" at bounding box center [320, 128] width 282 height 17
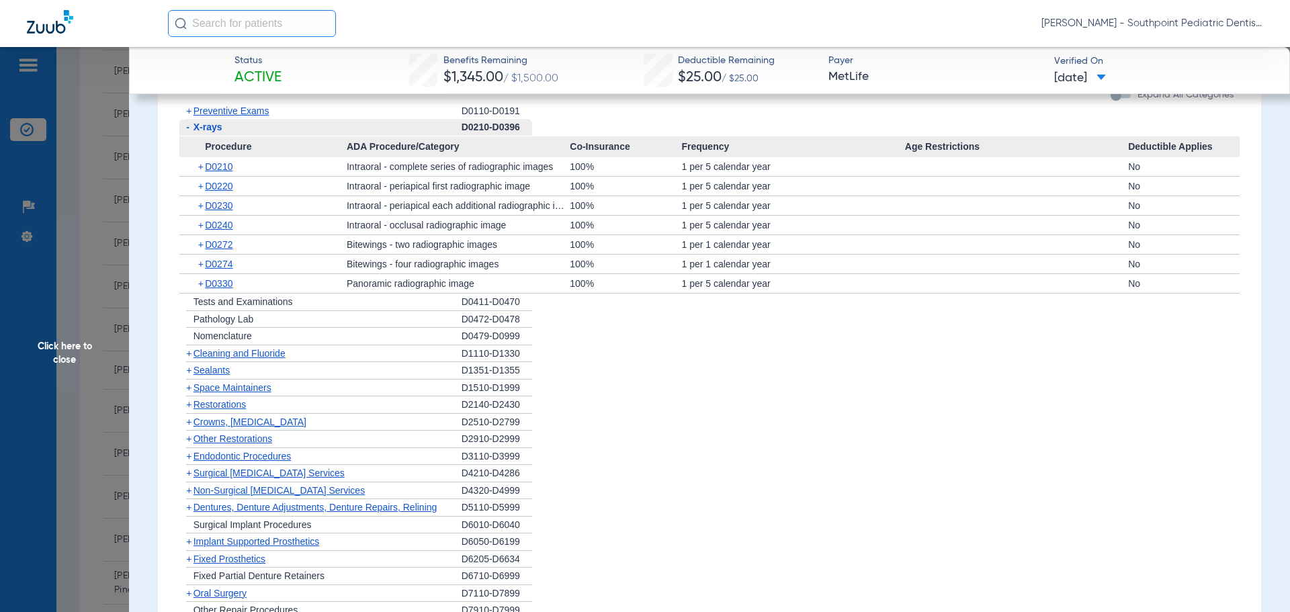
click at [298, 132] on div "- X-rays" at bounding box center [320, 127] width 282 height 17
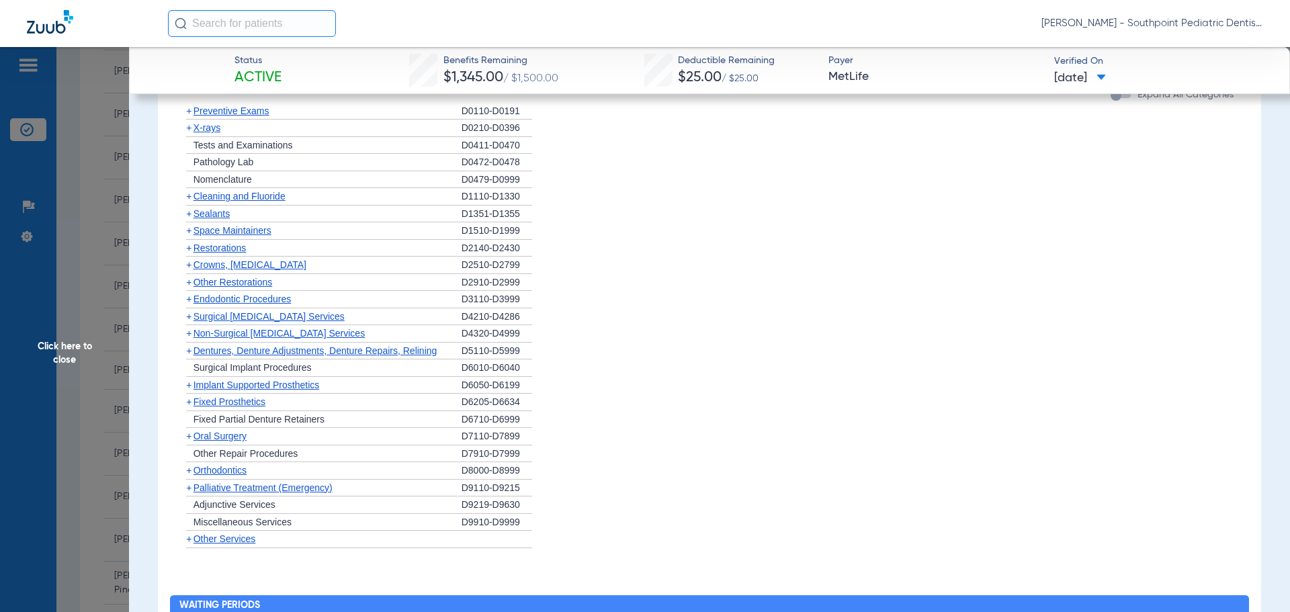
click at [298, 196] on div "+ Cleaning and Fluoride" at bounding box center [320, 196] width 282 height 17
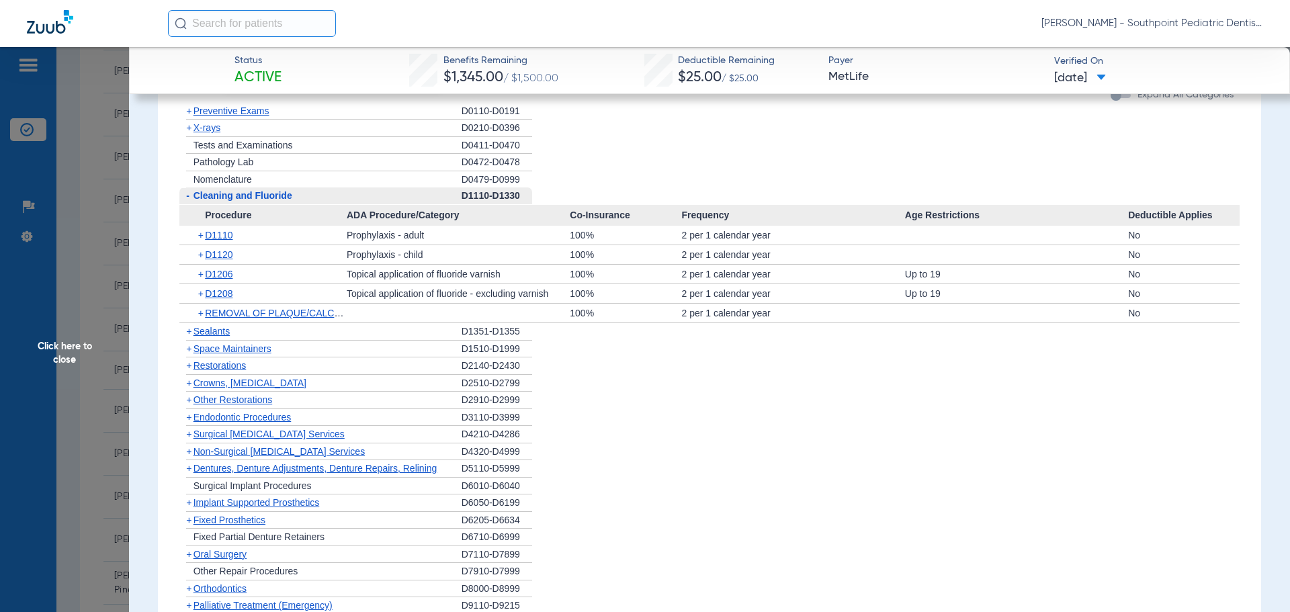
click at [302, 199] on div "- Cleaning and Fluoride" at bounding box center [320, 195] width 282 height 17
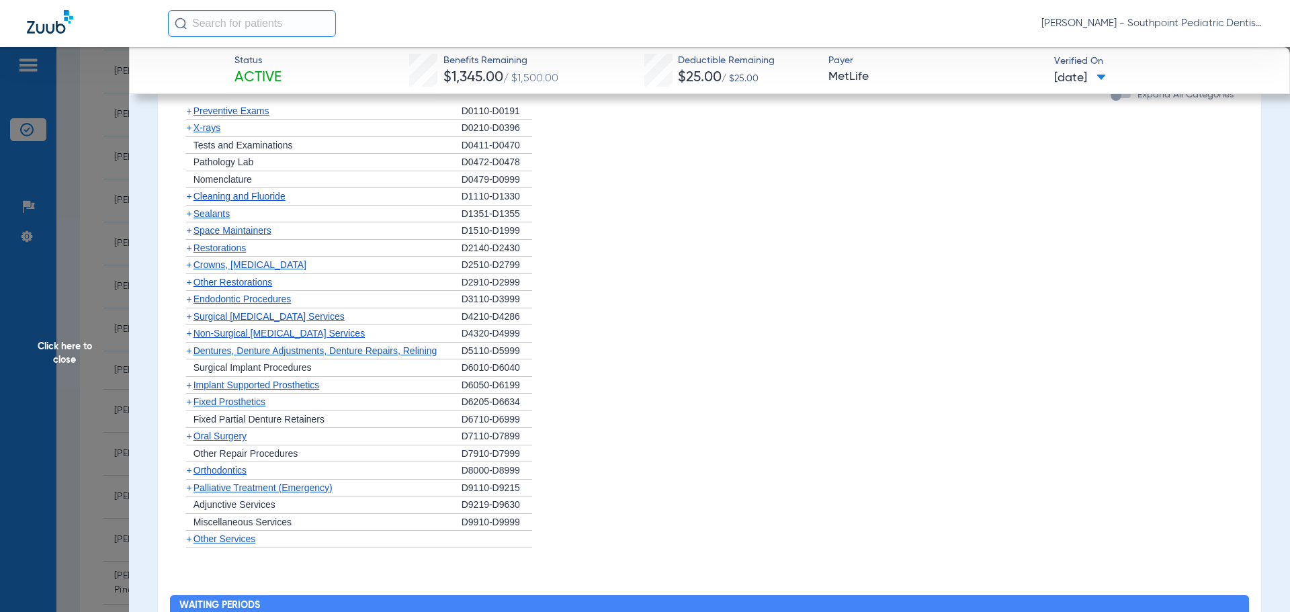
click at [306, 218] on div "+ Sealants" at bounding box center [320, 214] width 282 height 17
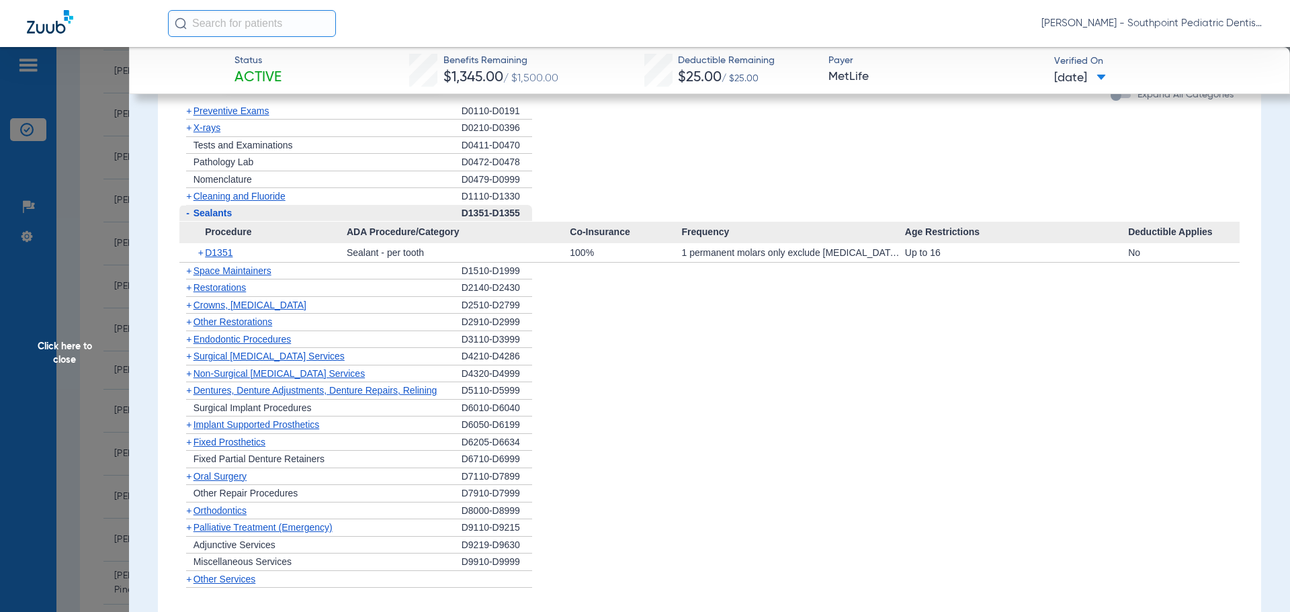
click at [306, 218] on div "- Sealants" at bounding box center [320, 213] width 282 height 17
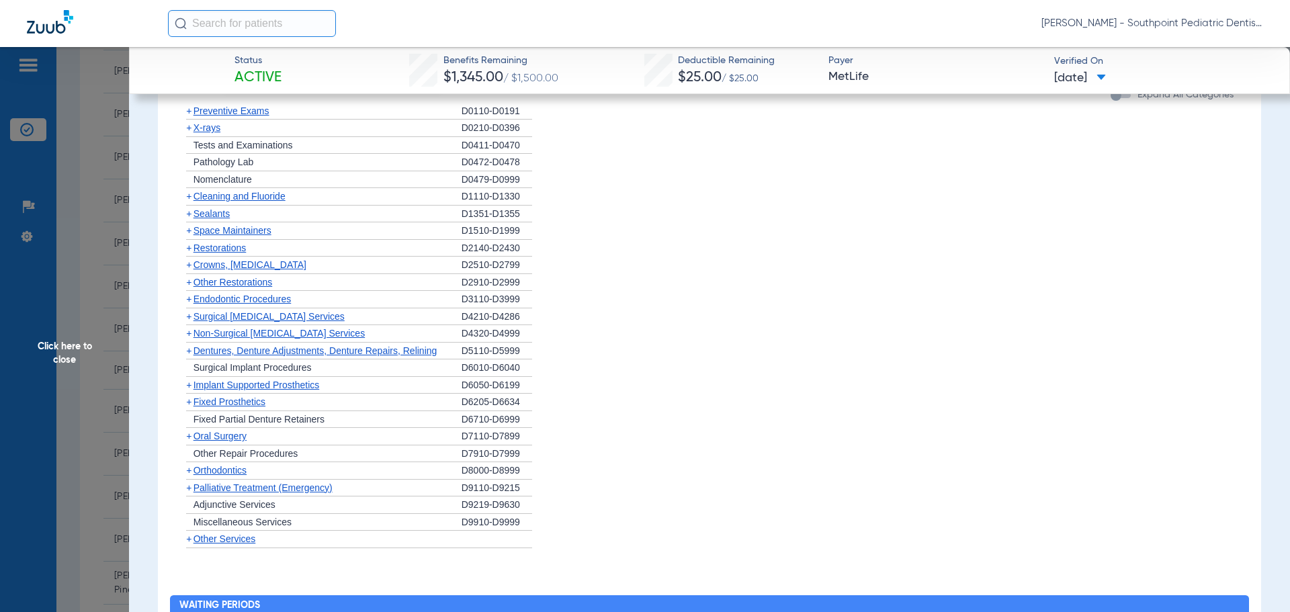
click at [307, 218] on div "+ Sealants" at bounding box center [320, 214] width 282 height 17
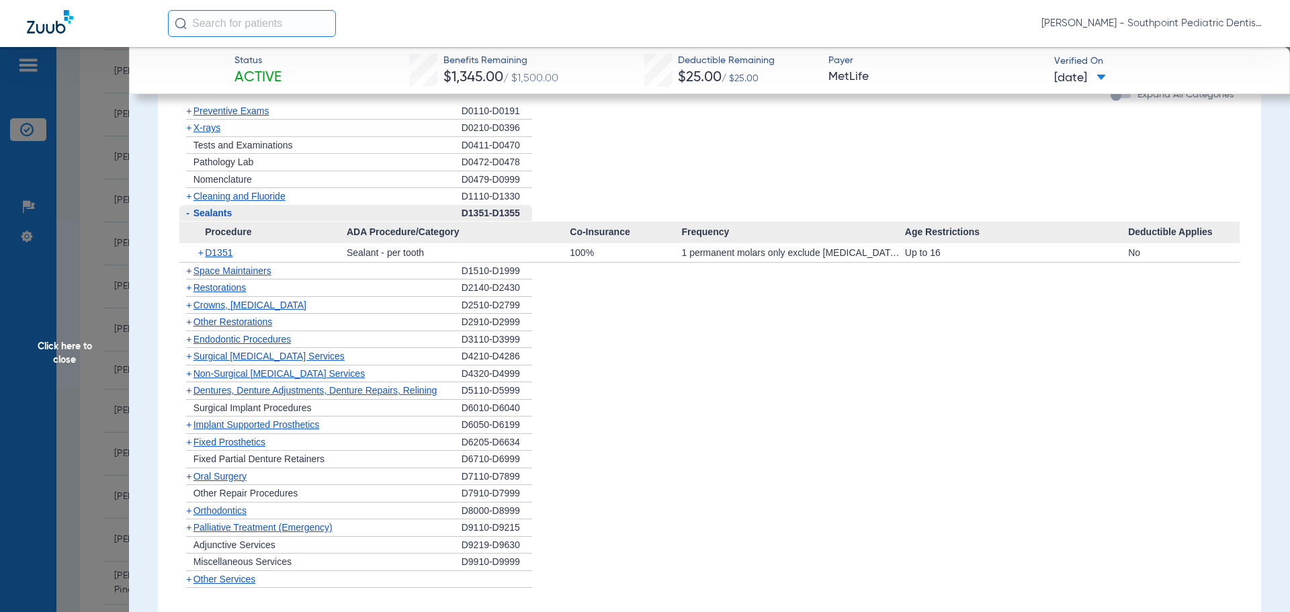
click at [307, 219] on div "- Sealants" at bounding box center [320, 213] width 282 height 17
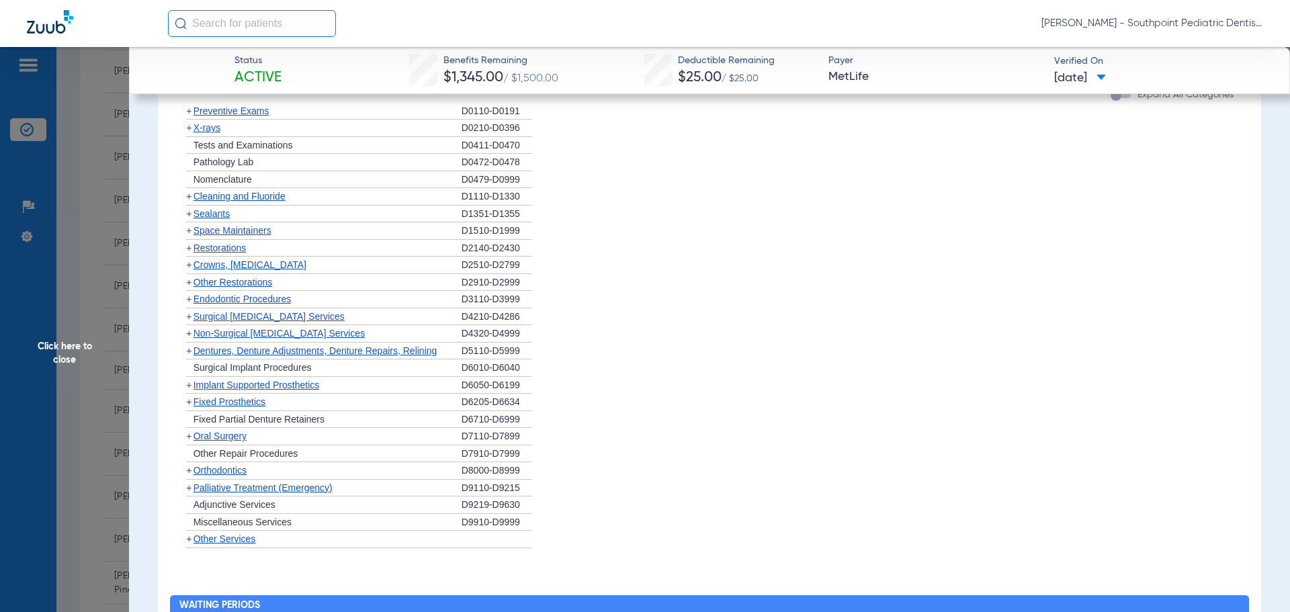
click at [307, 226] on div "+ Space Maintainers" at bounding box center [320, 230] width 282 height 17
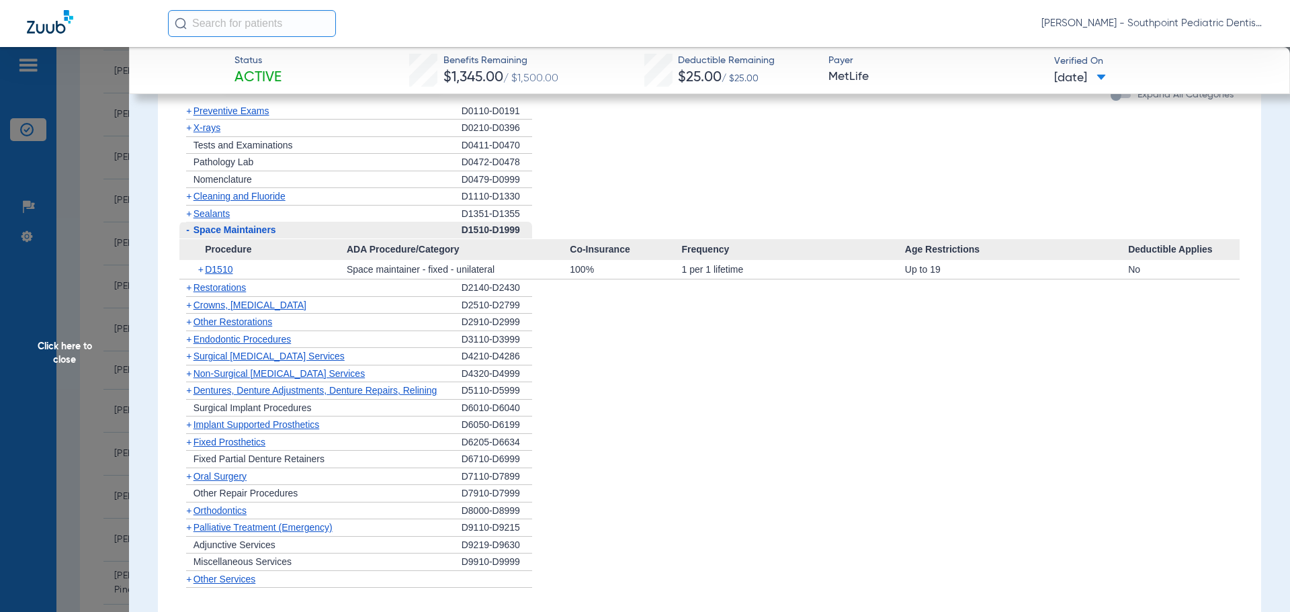
click at [307, 226] on div "- Space Maintainers" at bounding box center [320, 230] width 282 height 17
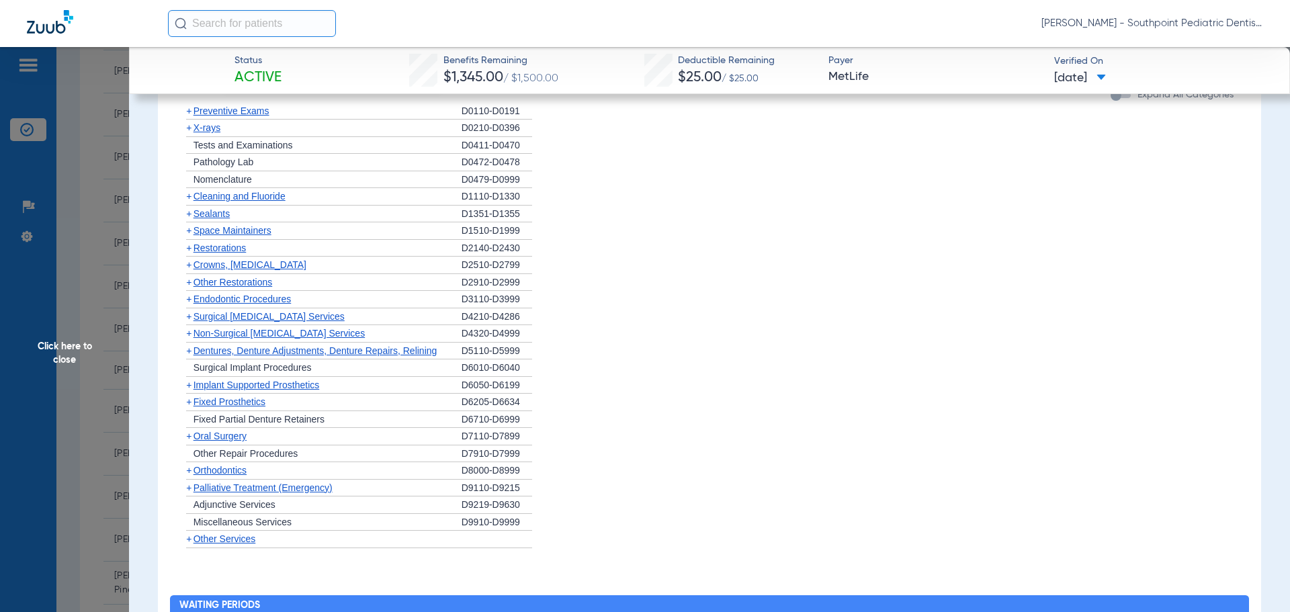
click at [290, 284] on div "+ Other Restorations" at bounding box center [320, 282] width 282 height 17
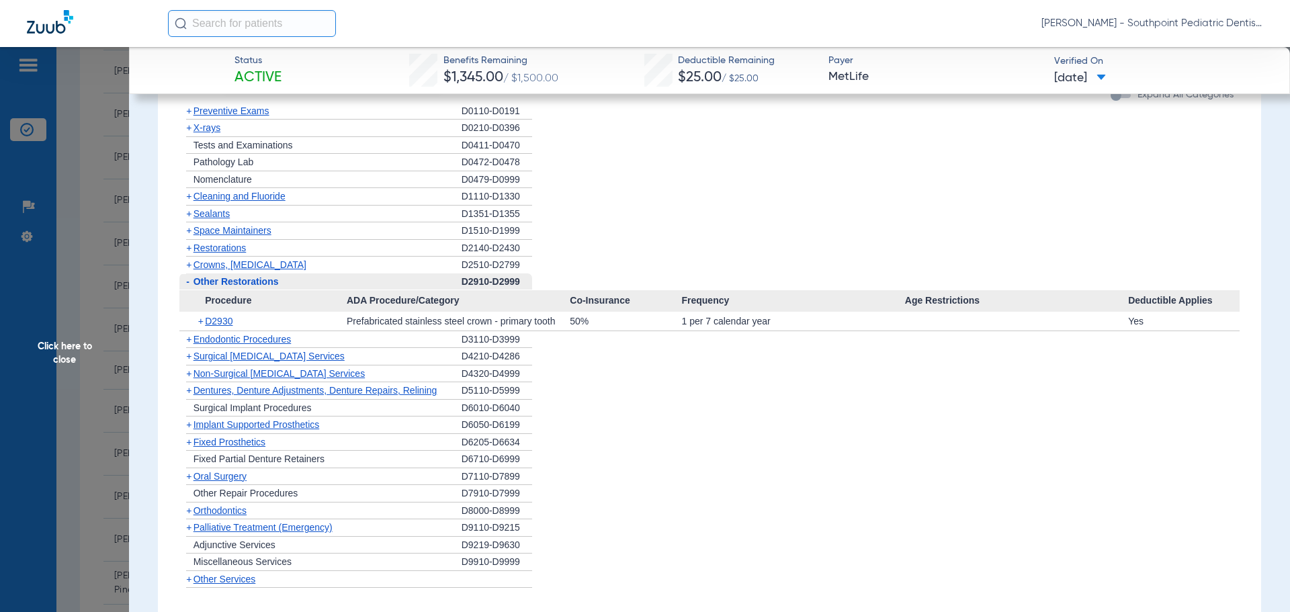
click at [290, 284] on div "- Other Restorations" at bounding box center [320, 282] width 282 height 17
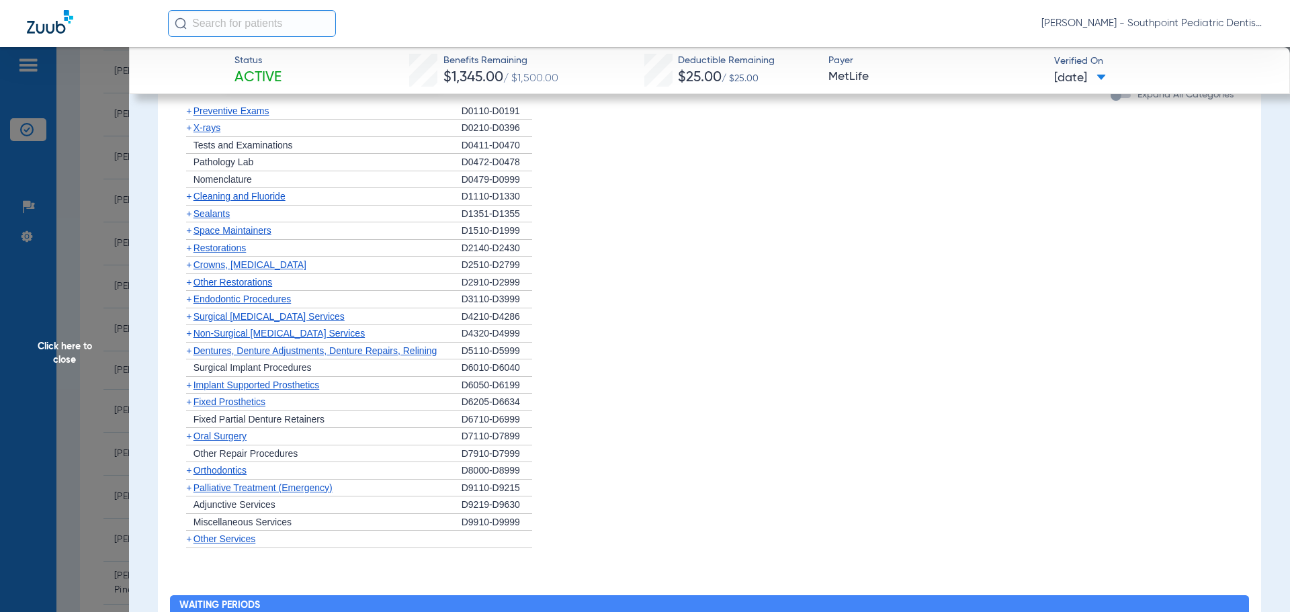
click at [292, 298] on span "Endodontic Procedures" at bounding box center [243, 299] width 98 height 11
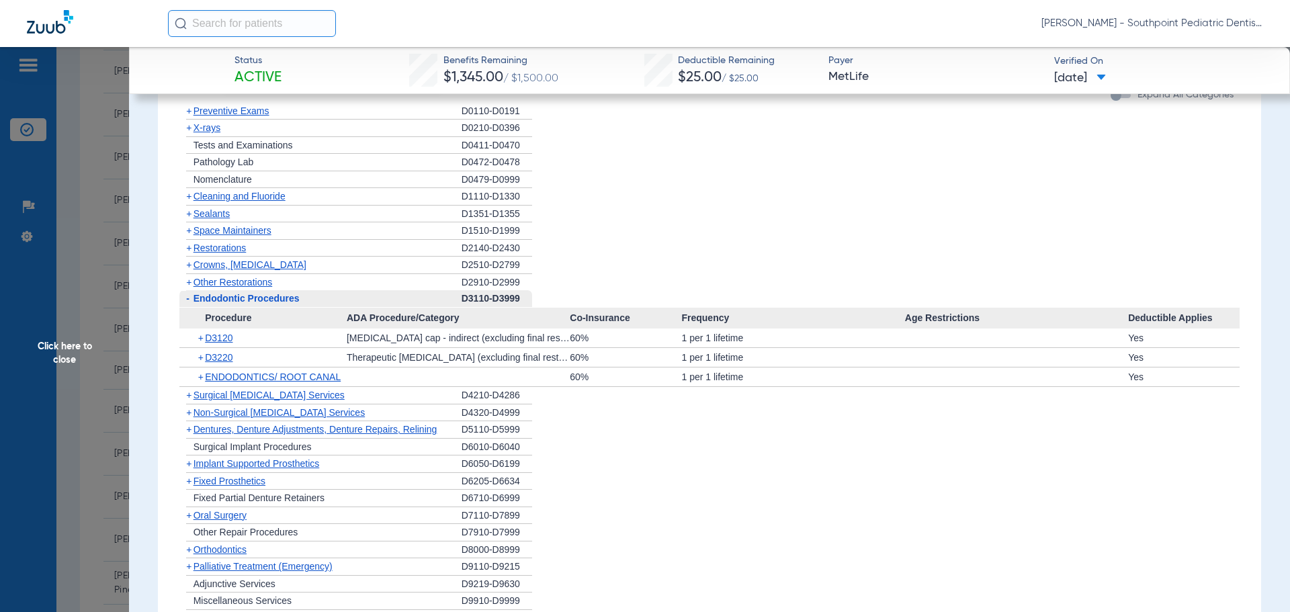
click at [294, 299] on span "Endodontic Procedures" at bounding box center [247, 298] width 106 height 11
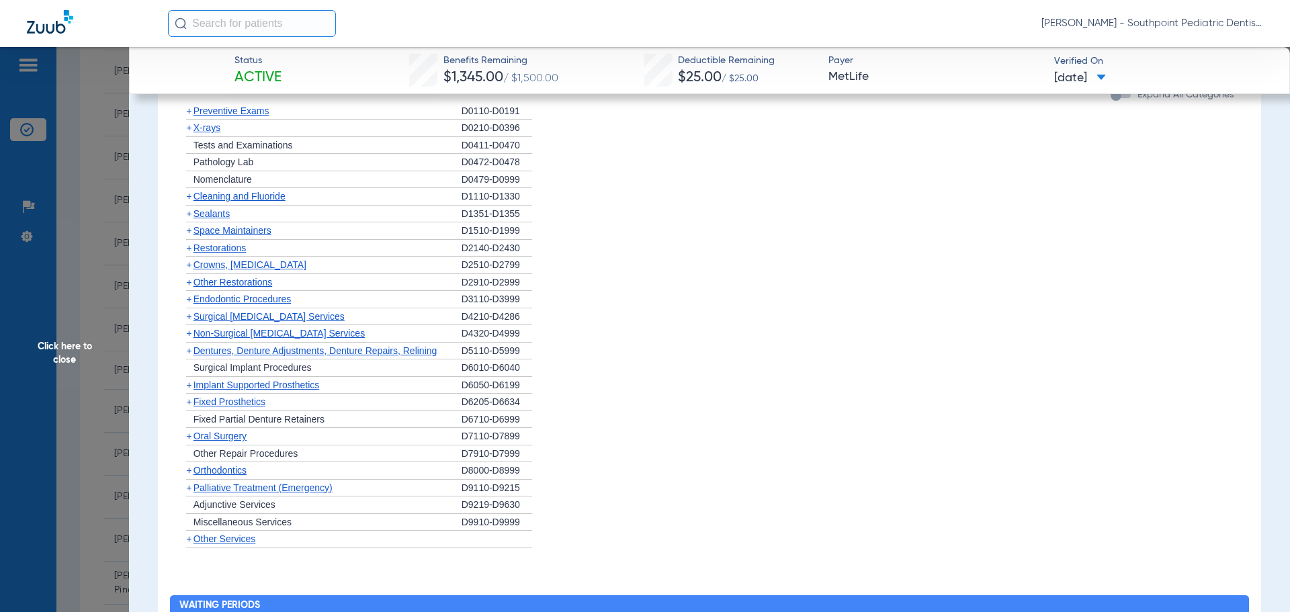
click at [253, 438] on div "+ [MEDICAL_DATA]" at bounding box center [320, 436] width 282 height 17
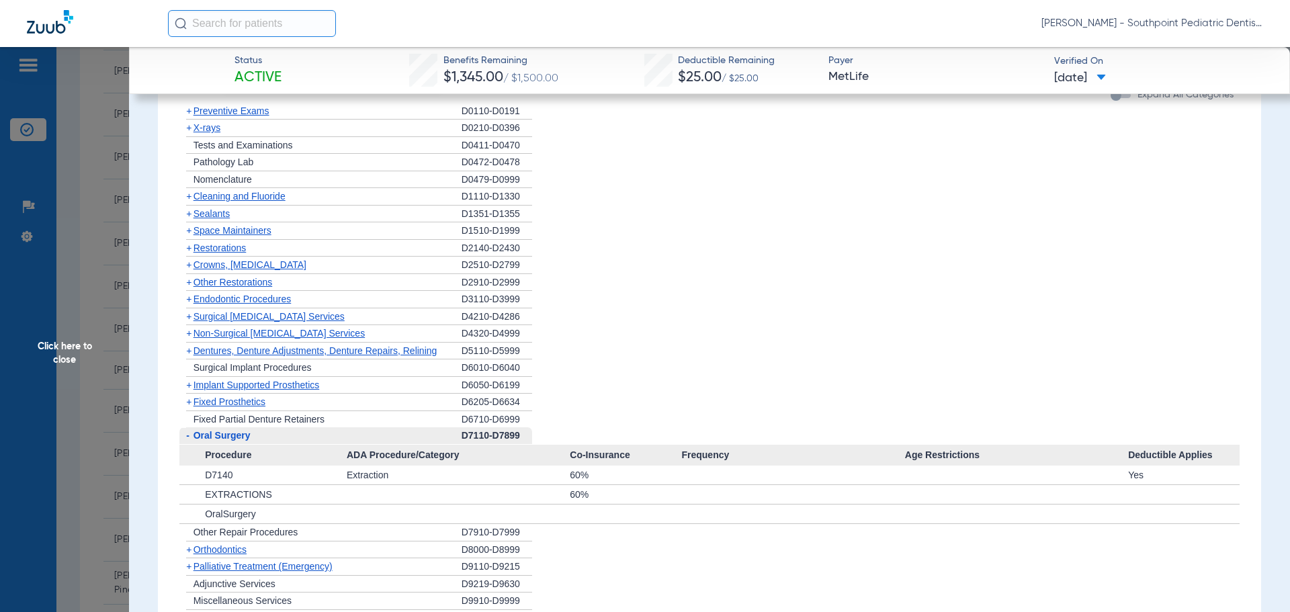
click at [254, 438] on div "- [MEDICAL_DATA]" at bounding box center [320, 435] width 282 height 17
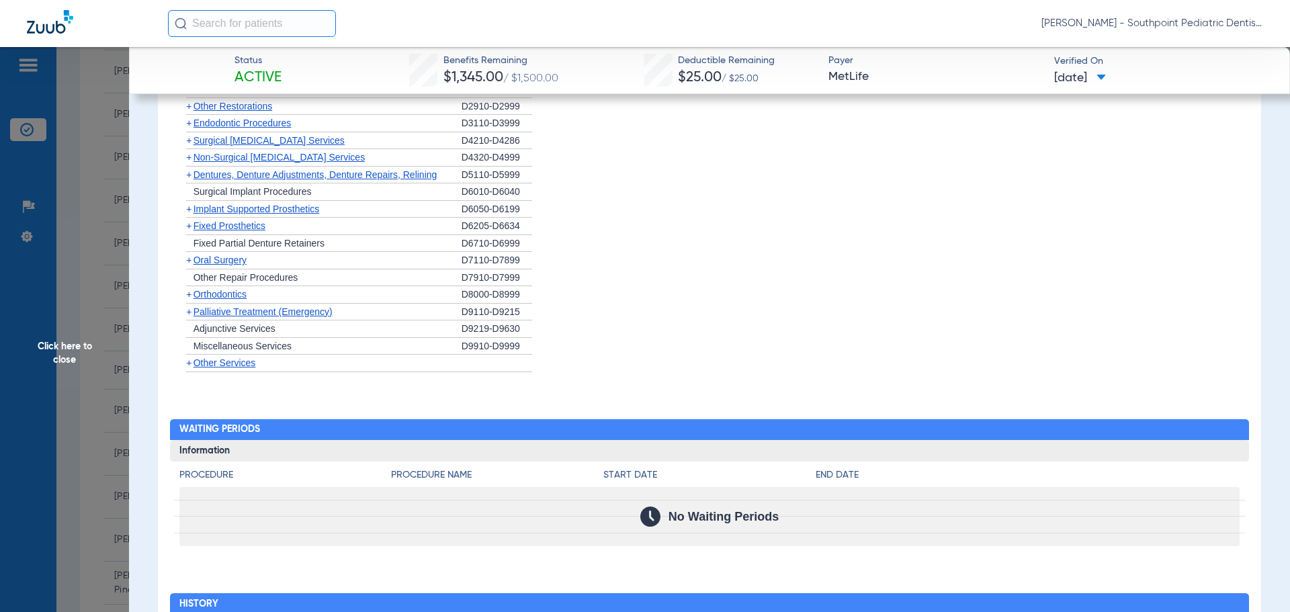
scroll to position [2078, 0]
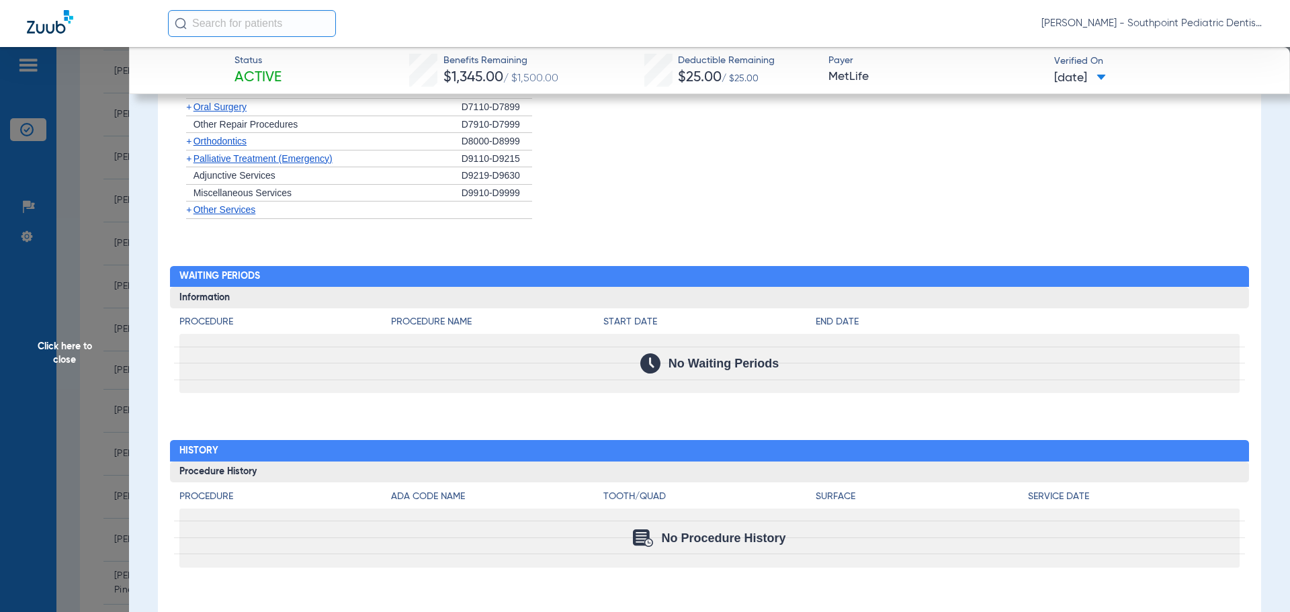
click at [54, 378] on span "Click here to close" at bounding box center [64, 353] width 129 height 612
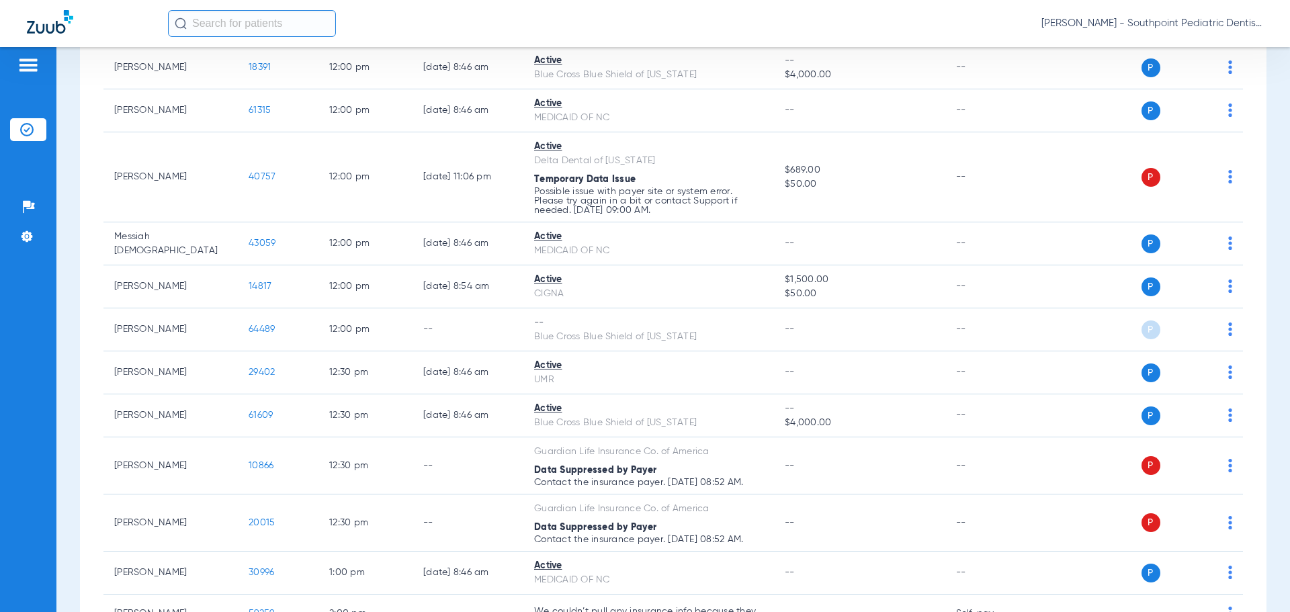
scroll to position [2981, 0]
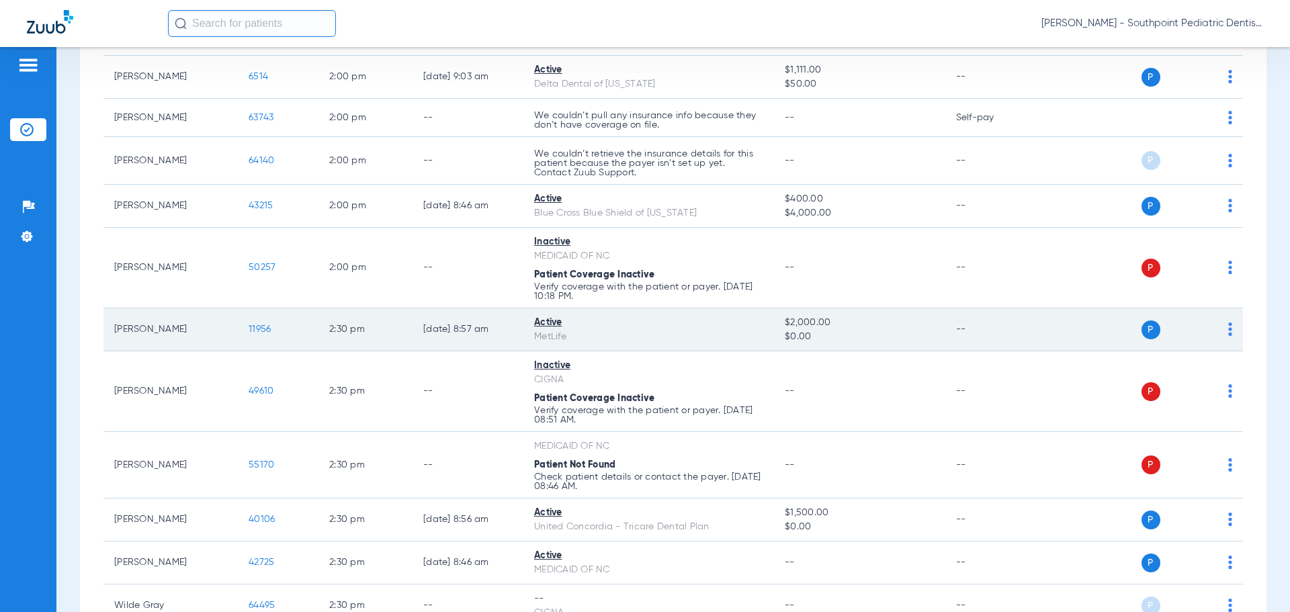
click at [259, 331] on span "11956" at bounding box center [260, 329] width 22 height 9
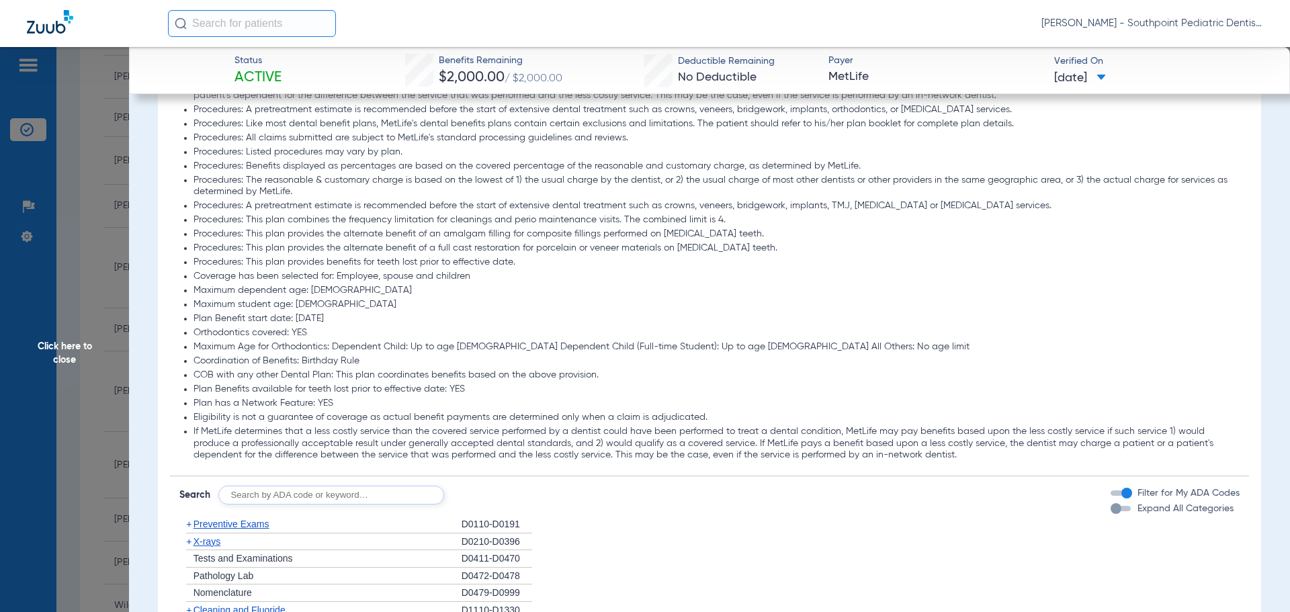
scroll to position [1008, 0]
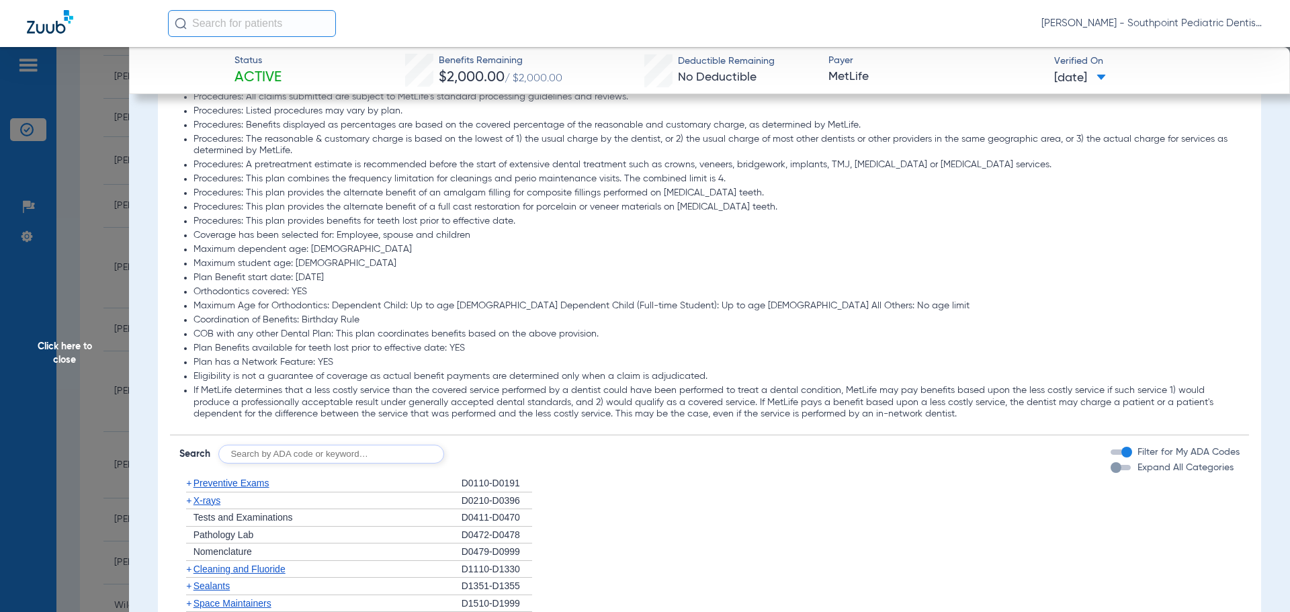
click at [413, 481] on div "+ Preventive Exams" at bounding box center [320, 483] width 282 height 17
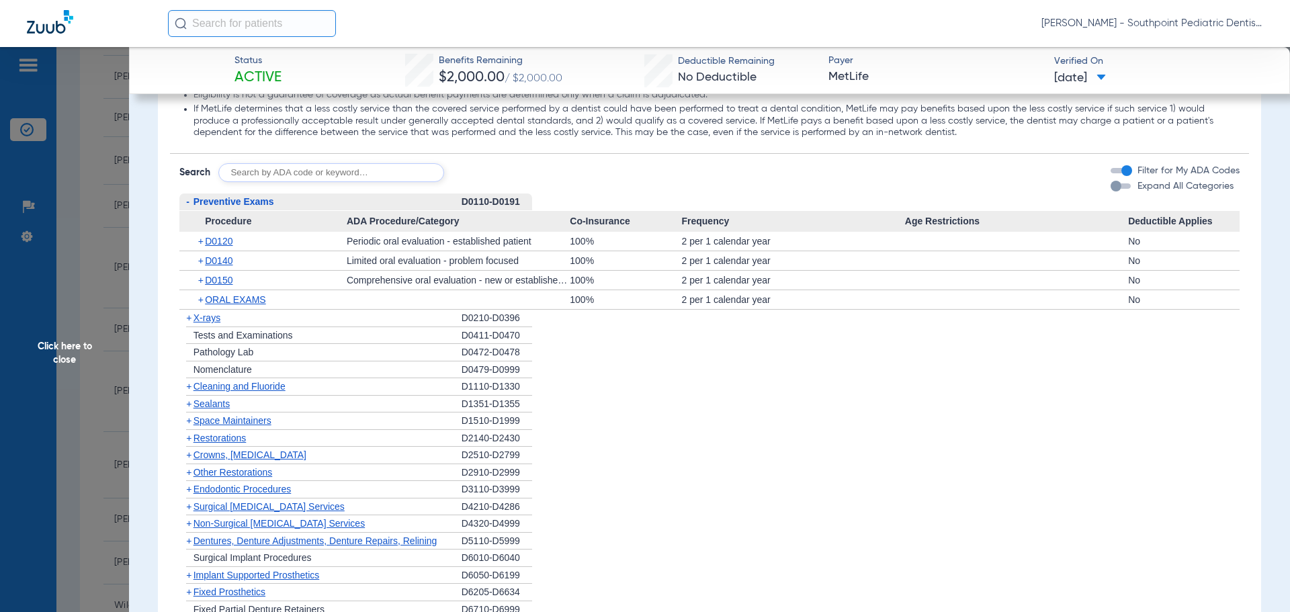
scroll to position [1277, 0]
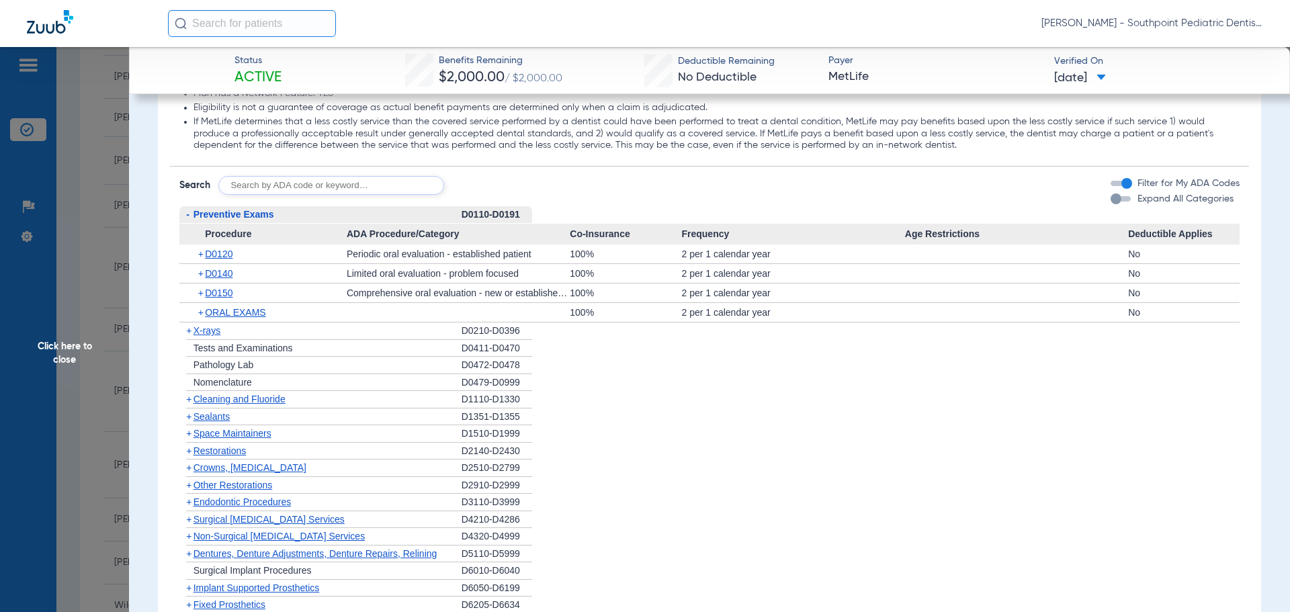
click at [288, 210] on div "- Preventive Exams" at bounding box center [320, 214] width 282 height 17
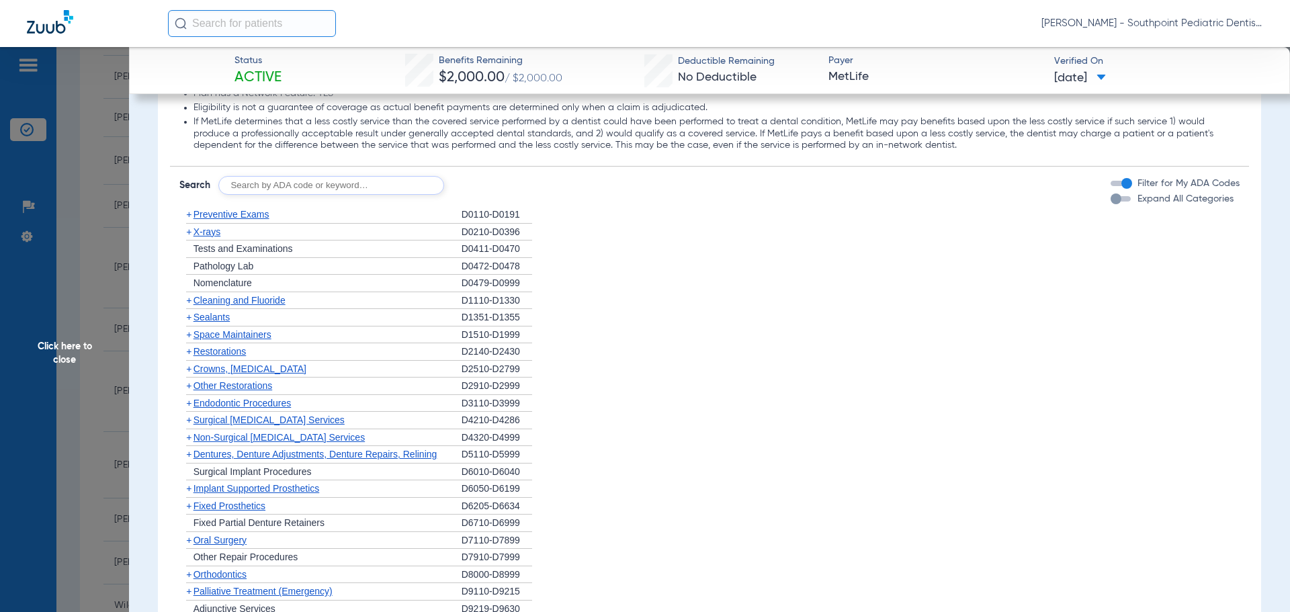
click at [290, 239] on div "+ X-rays" at bounding box center [320, 232] width 282 height 17
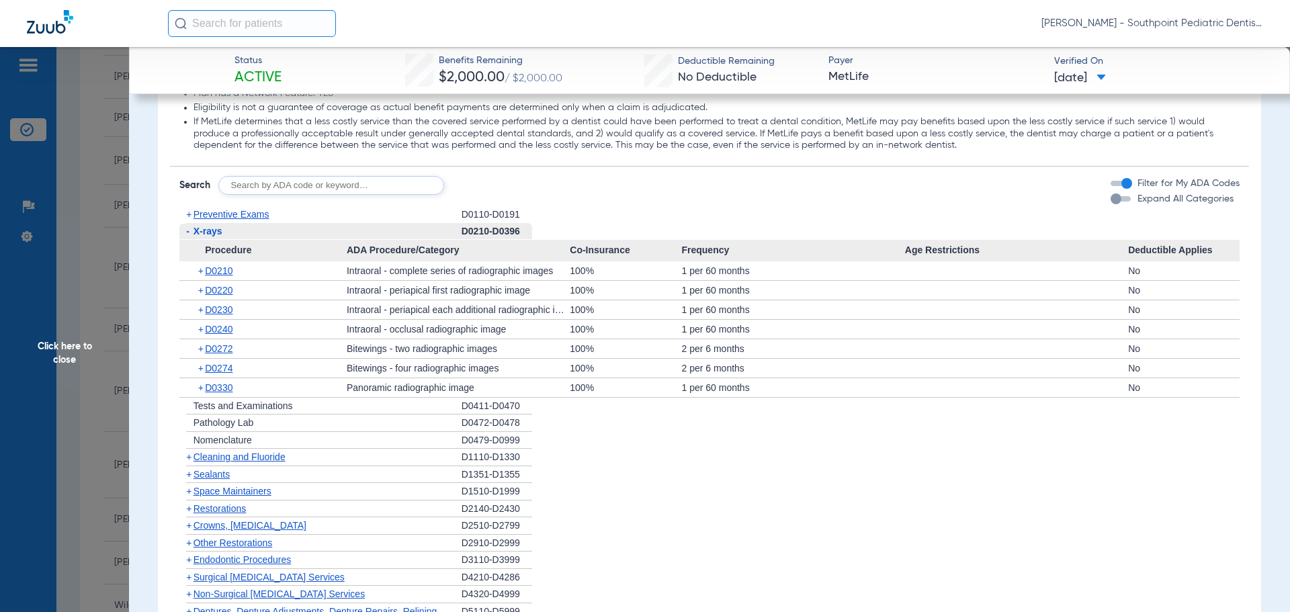
click at [290, 238] on div "- X-rays" at bounding box center [320, 231] width 282 height 17
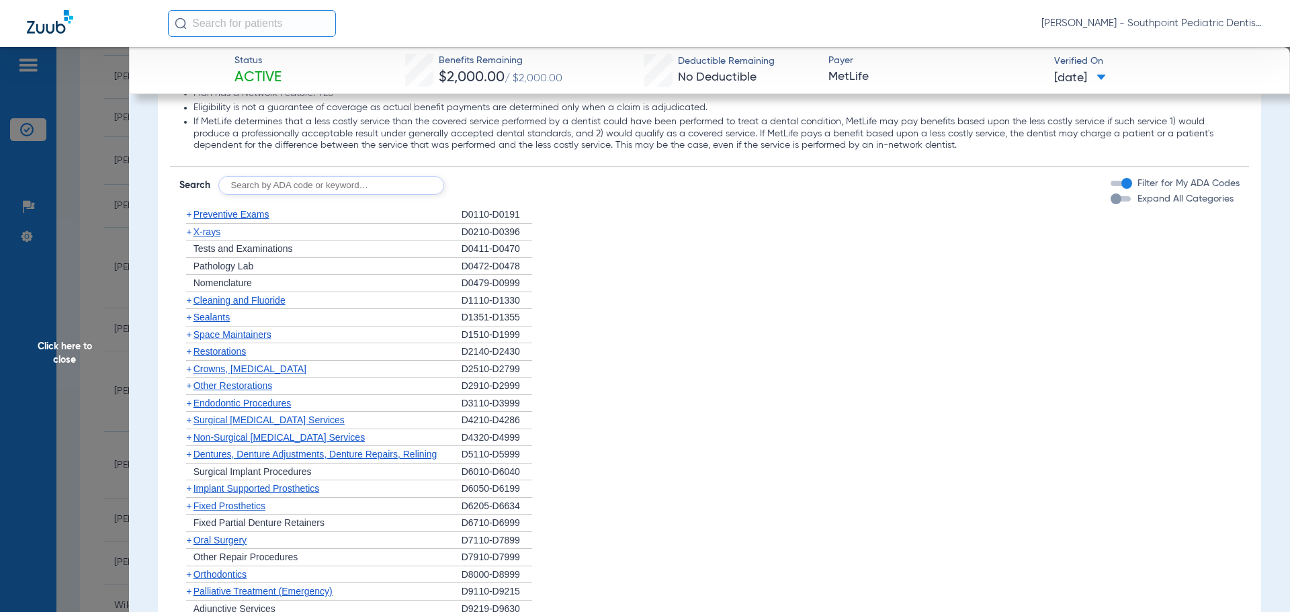
click at [266, 226] on div "+ X-rays" at bounding box center [320, 232] width 282 height 17
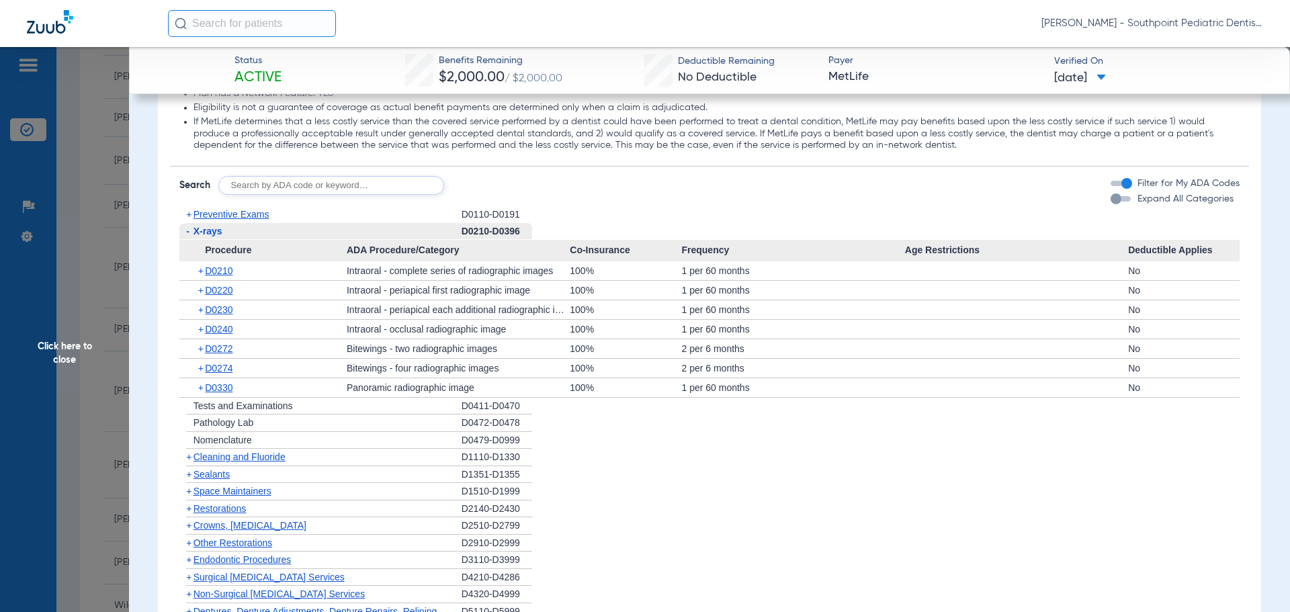
click at [267, 226] on div "- X-rays" at bounding box center [320, 231] width 282 height 17
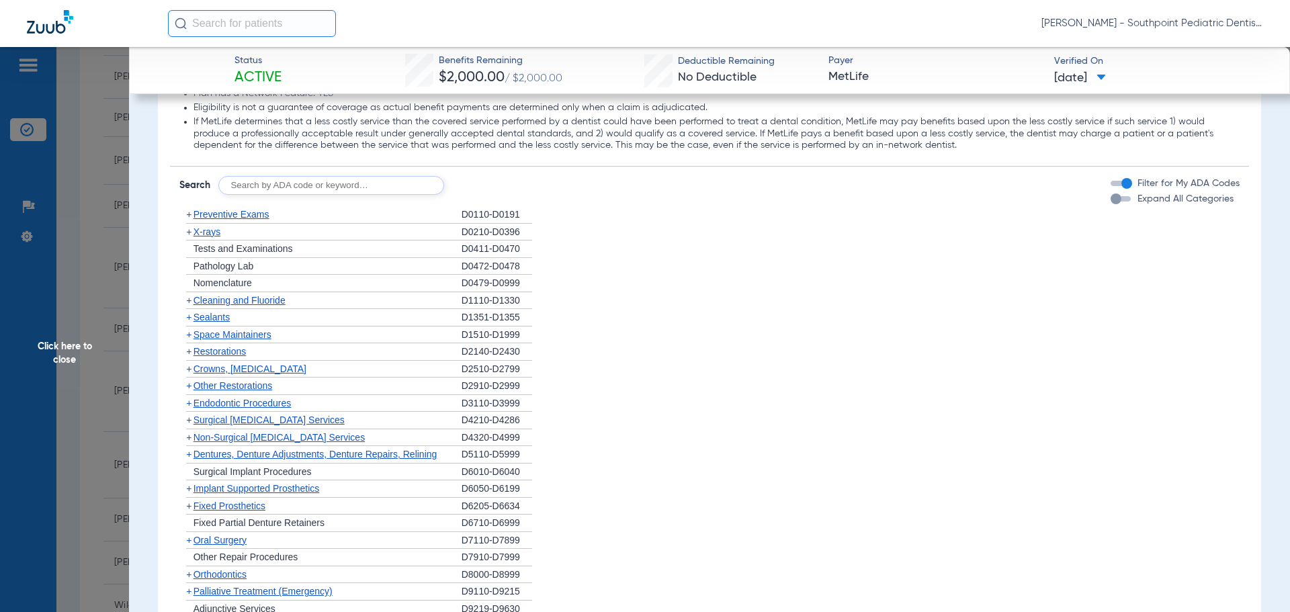
click at [269, 302] on span "Cleaning and Fluoride" at bounding box center [240, 300] width 92 height 11
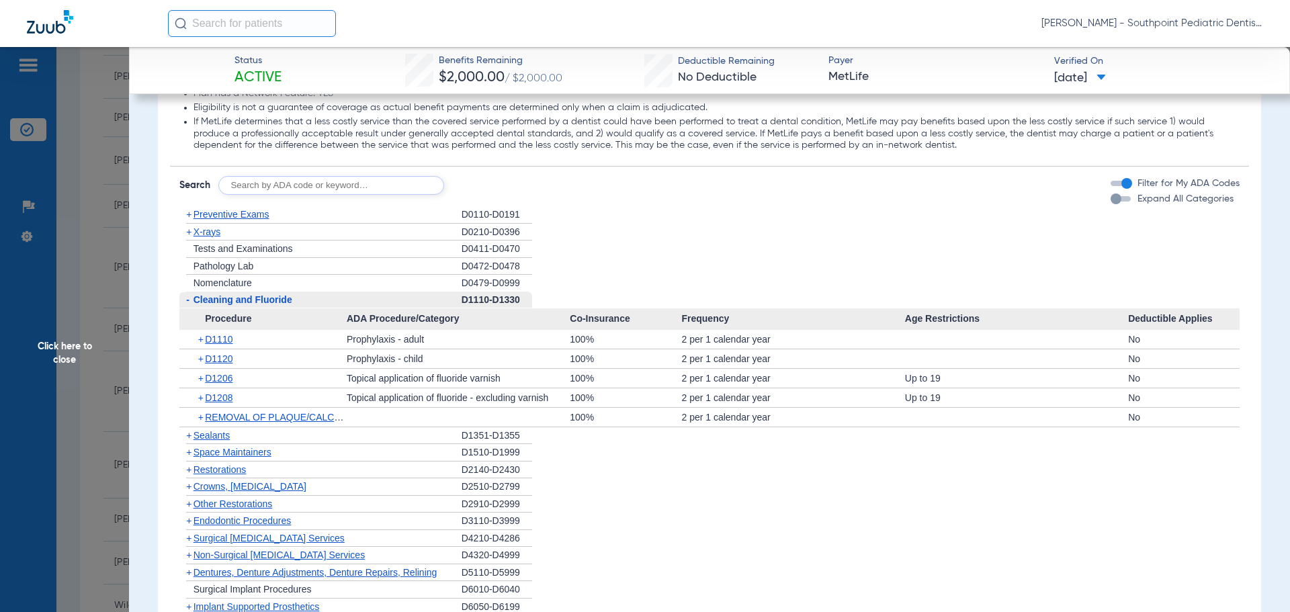
click at [269, 302] on span "Cleaning and Fluoride" at bounding box center [243, 299] width 99 height 11
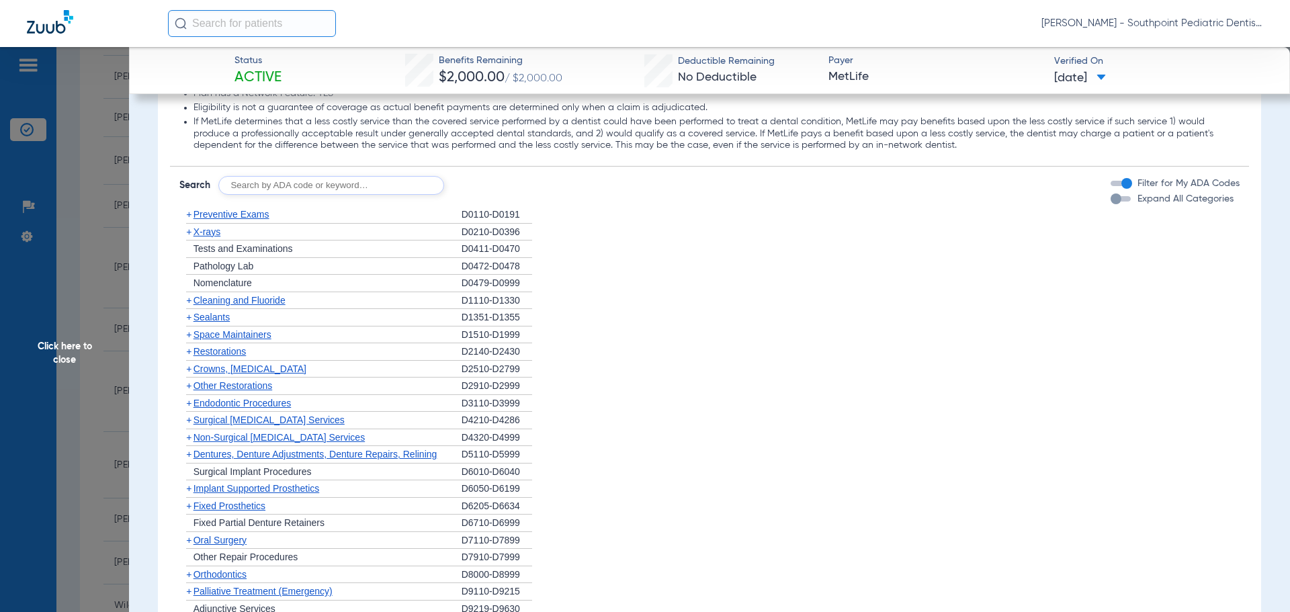
click at [277, 317] on div "+ Sealants" at bounding box center [320, 317] width 282 height 17
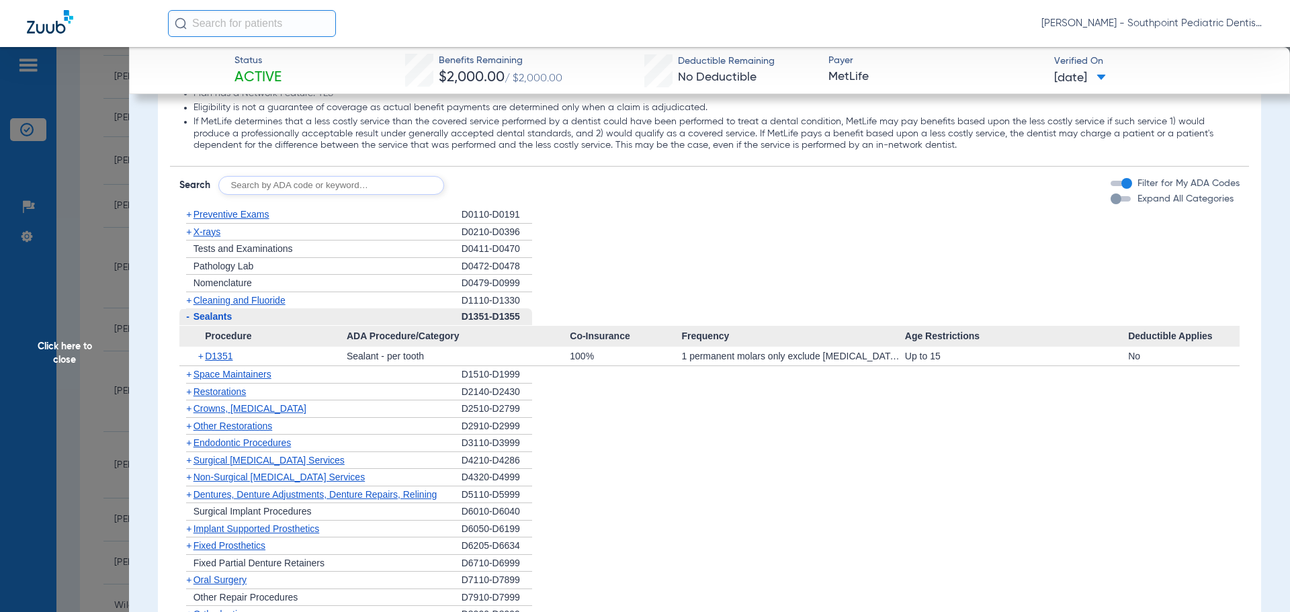
click at [277, 317] on div "- Sealants" at bounding box center [320, 316] width 282 height 17
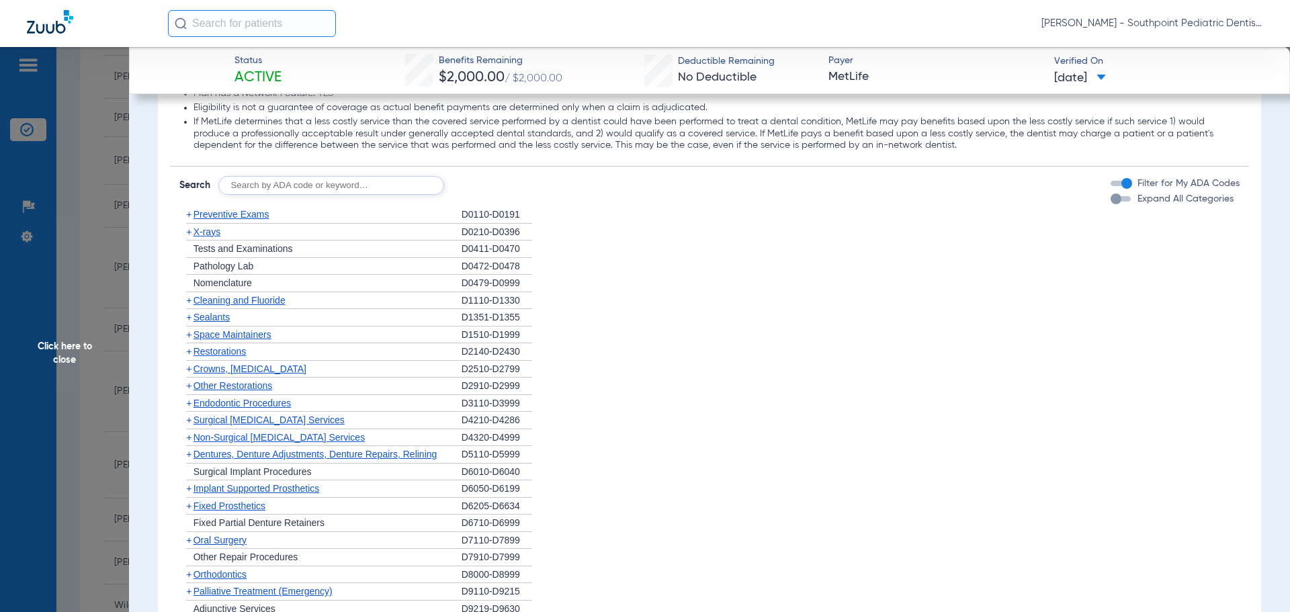
click at [277, 340] on div "+ Space Maintainers" at bounding box center [320, 335] width 282 height 17
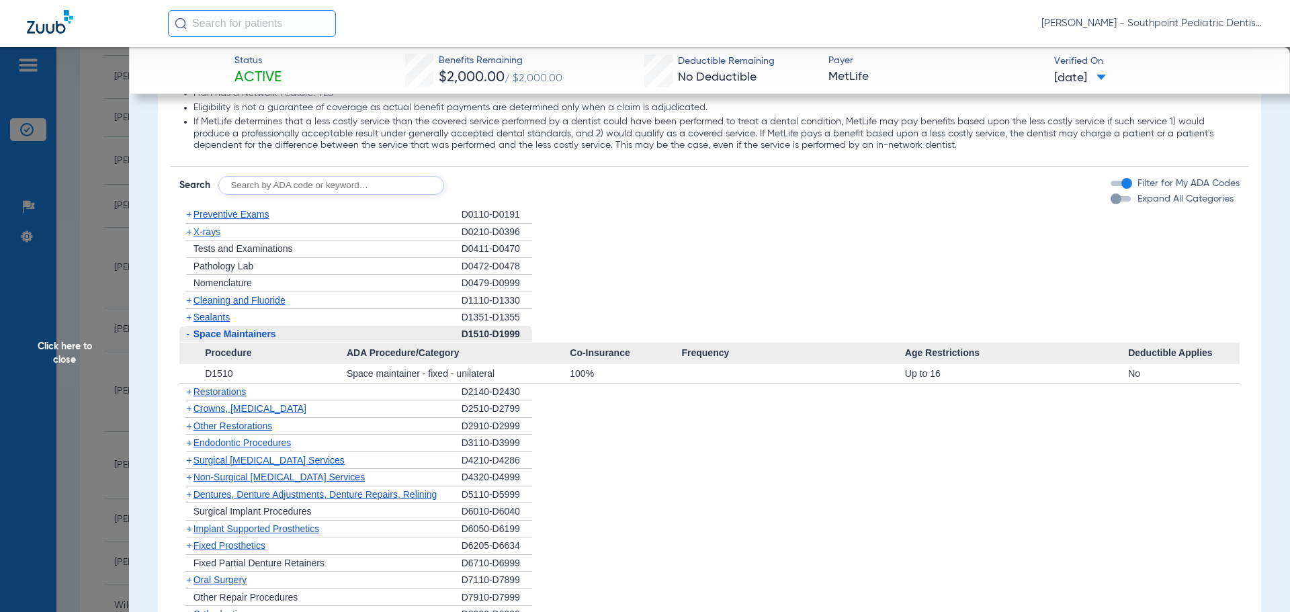
click at [276, 339] on span "Space Maintainers" at bounding box center [235, 334] width 83 height 11
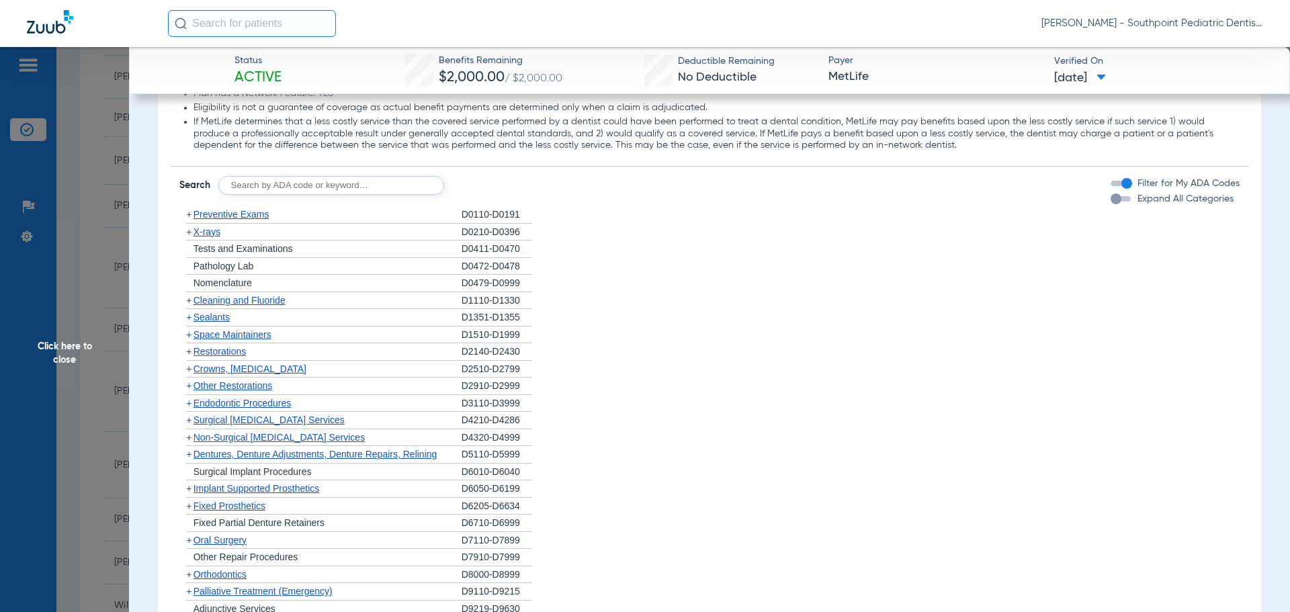
click at [282, 360] on div "+ Restorations" at bounding box center [320, 351] width 282 height 17
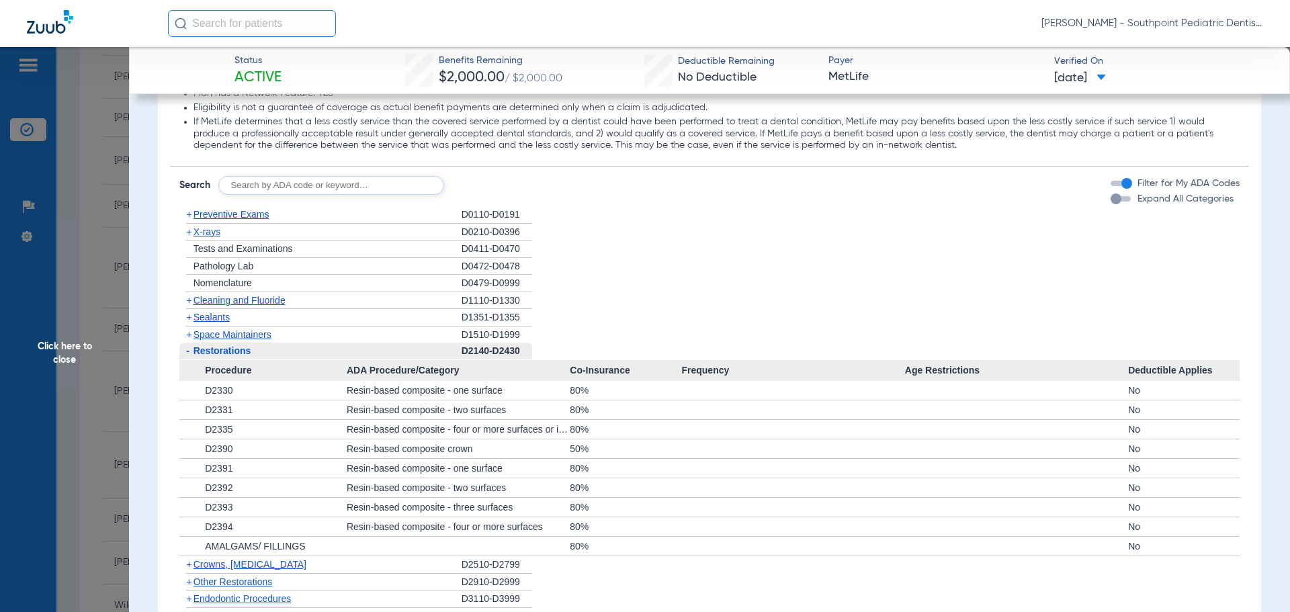
click at [282, 360] on div "- Restorations" at bounding box center [320, 351] width 282 height 17
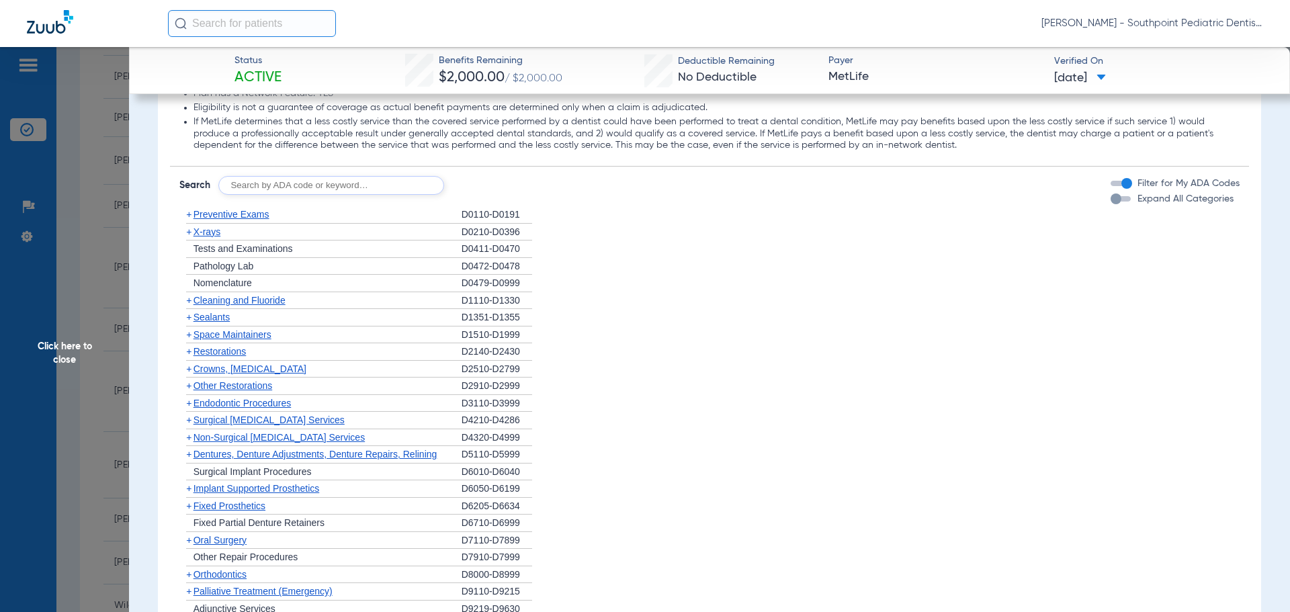
click at [285, 382] on div "+ Other Restorations" at bounding box center [320, 386] width 282 height 17
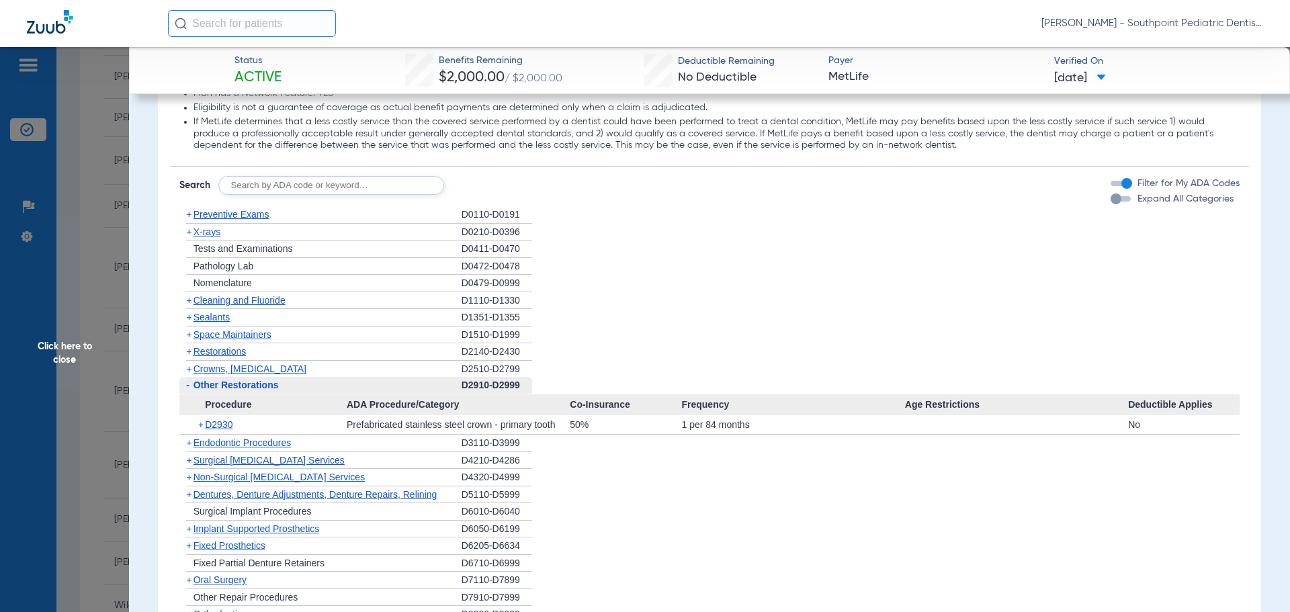
click at [284, 382] on div "- Other Restorations" at bounding box center [320, 385] width 282 height 17
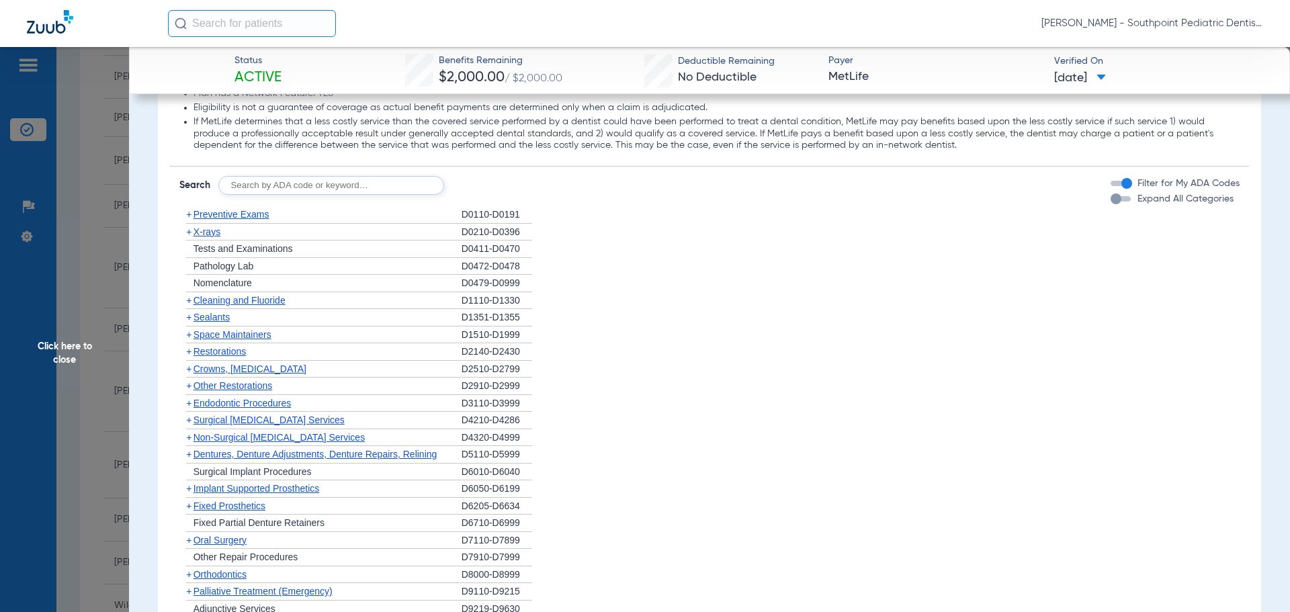
click at [281, 407] on span "Endodontic Procedures" at bounding box center [243, 403] width 98 height 11
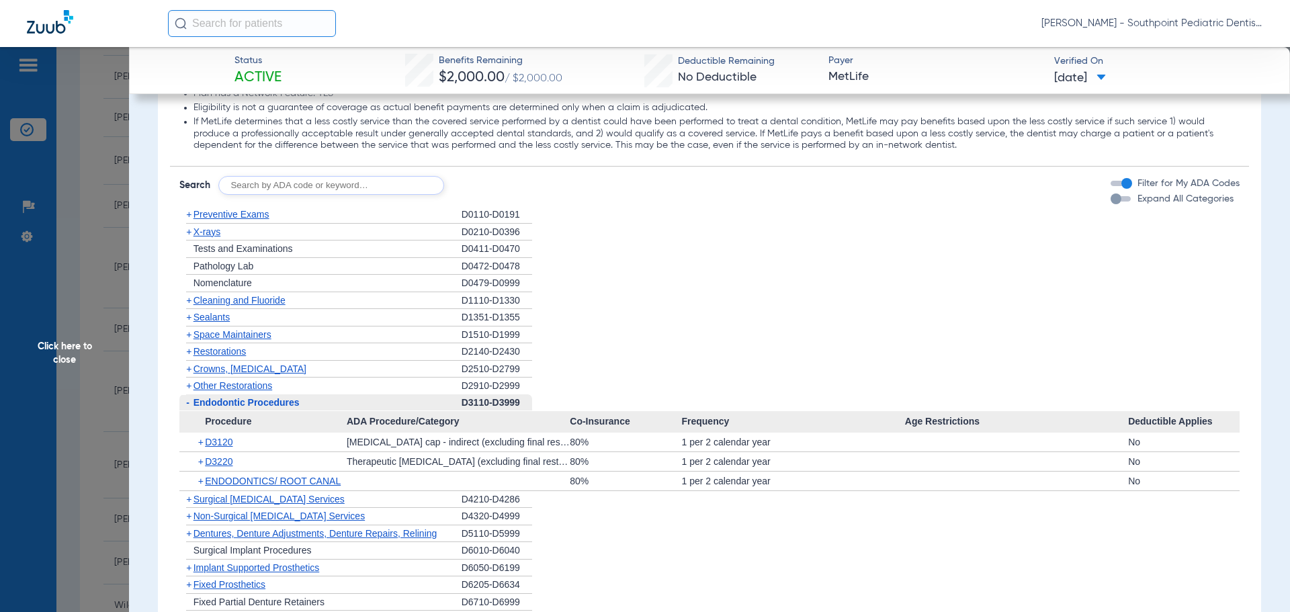
click at [282, 408] on span "Endodontic Procedures" at bounding box center [247, 402] width 106 height 11
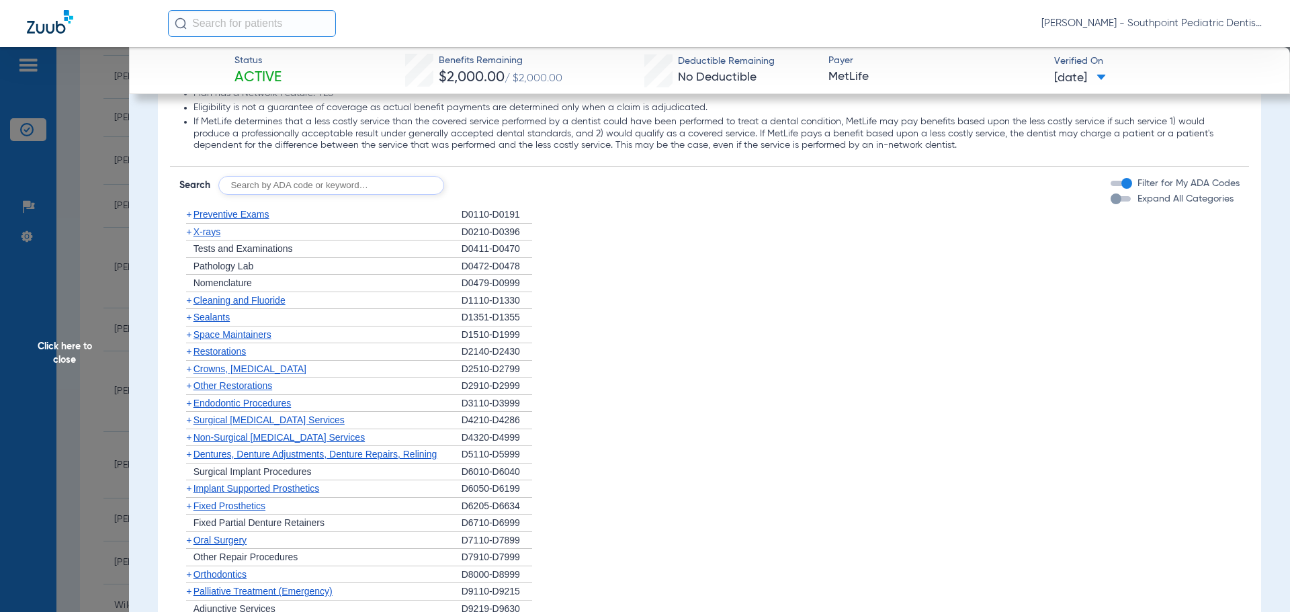
click at [254, 548] on div "+ [MEDICAL_DATA]" at bounding box center [320, 540] width 282 height 17
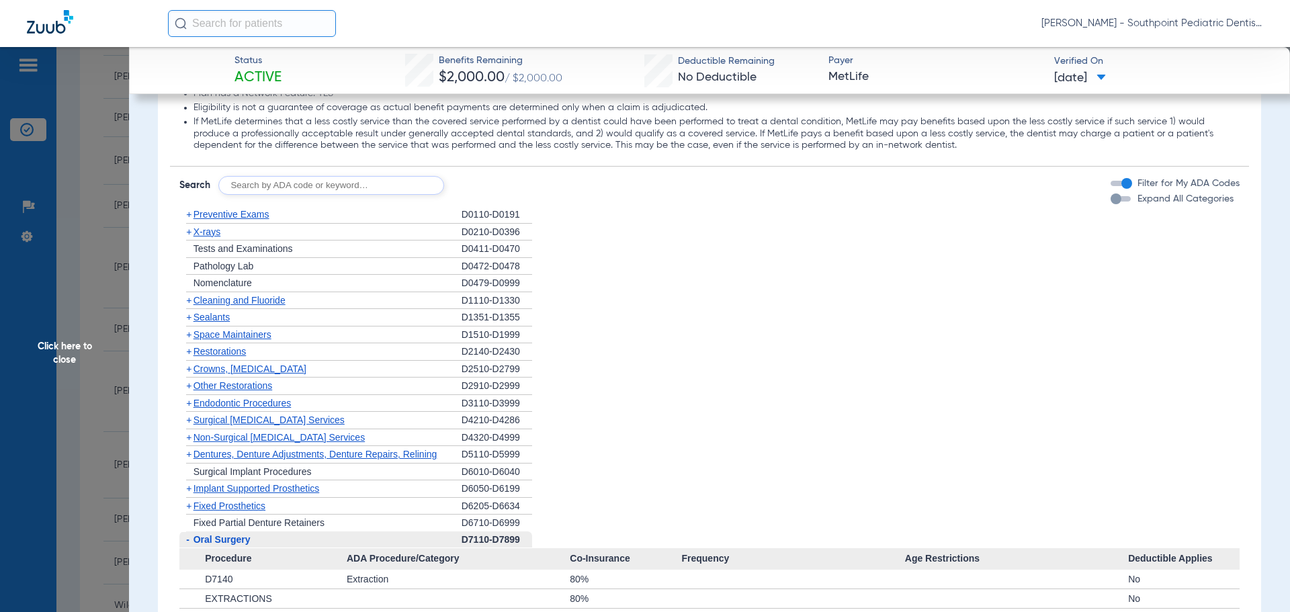
click at [251, 545] on span "Oral Surgery" at bounding box center [222, 539] width 57 height 11
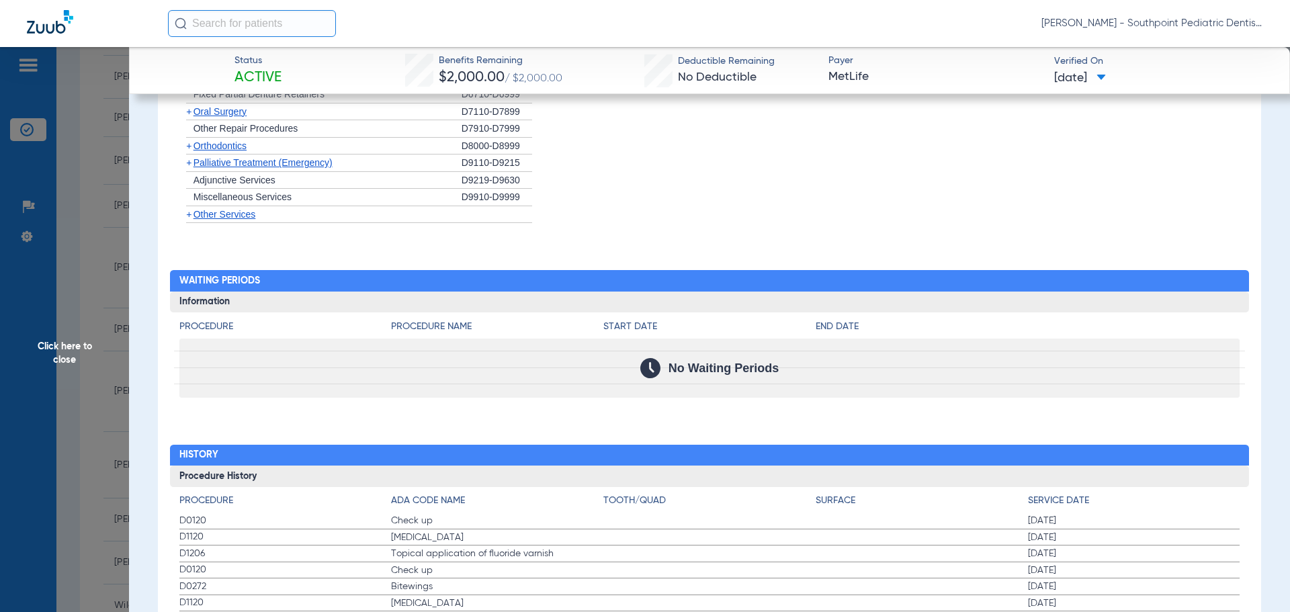
scroll to position [1747, 0]
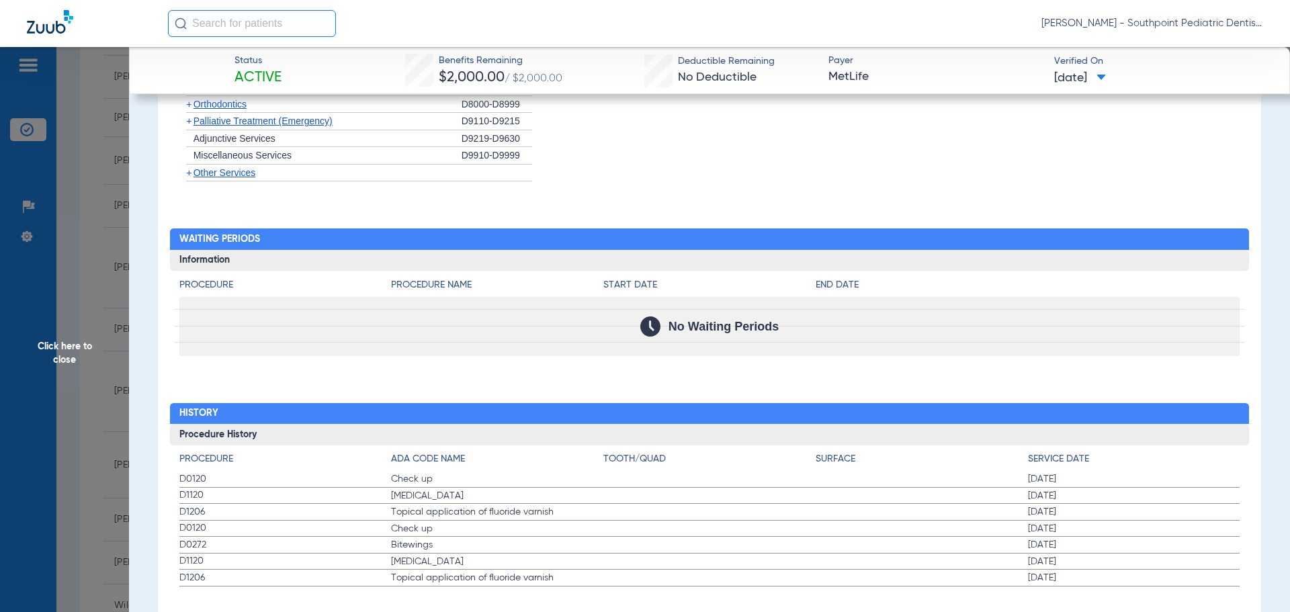
drag, startPoint x: 172, startPoint y: 478, endPoint x: 1146, endPoint y: 511, distance: 974.3
click at [1146, 510] on div "Procedure ADA Code Name Tooth/Quad Surface Service Date D0120 Check up [DATE] D…" at bounding box center [710, 516] width 1080 height 141
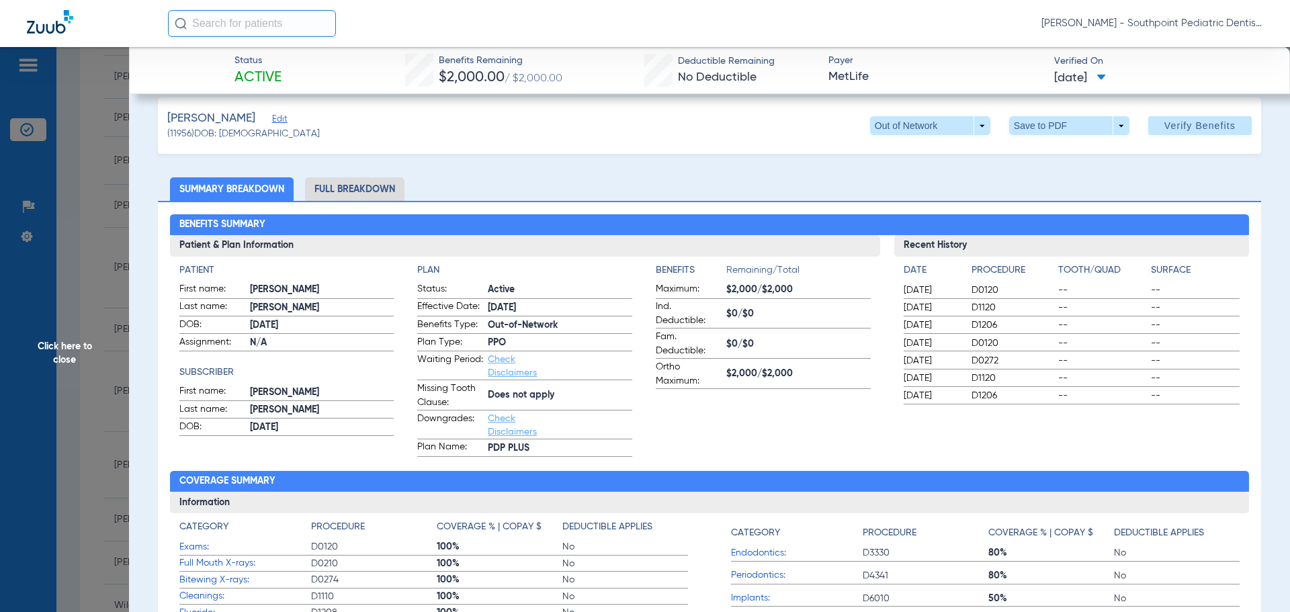
scroll to position [0, 0]
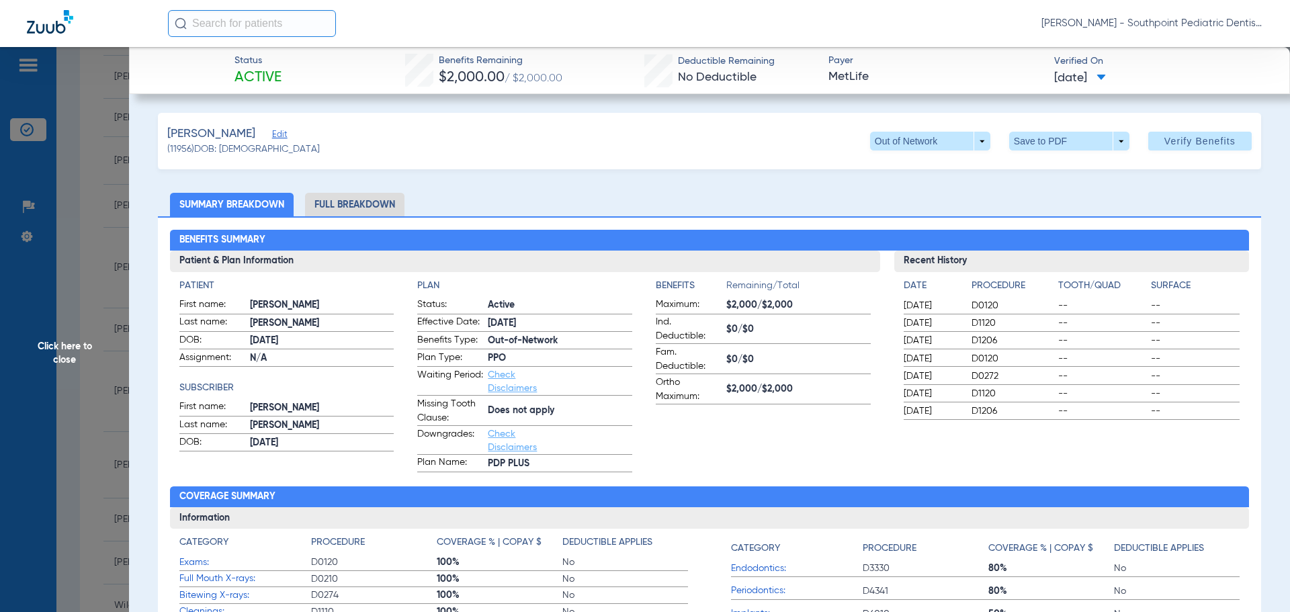
click at [357, 200] on li "Full Breakdown" at bounding box center [354, 205] width 99 height 24
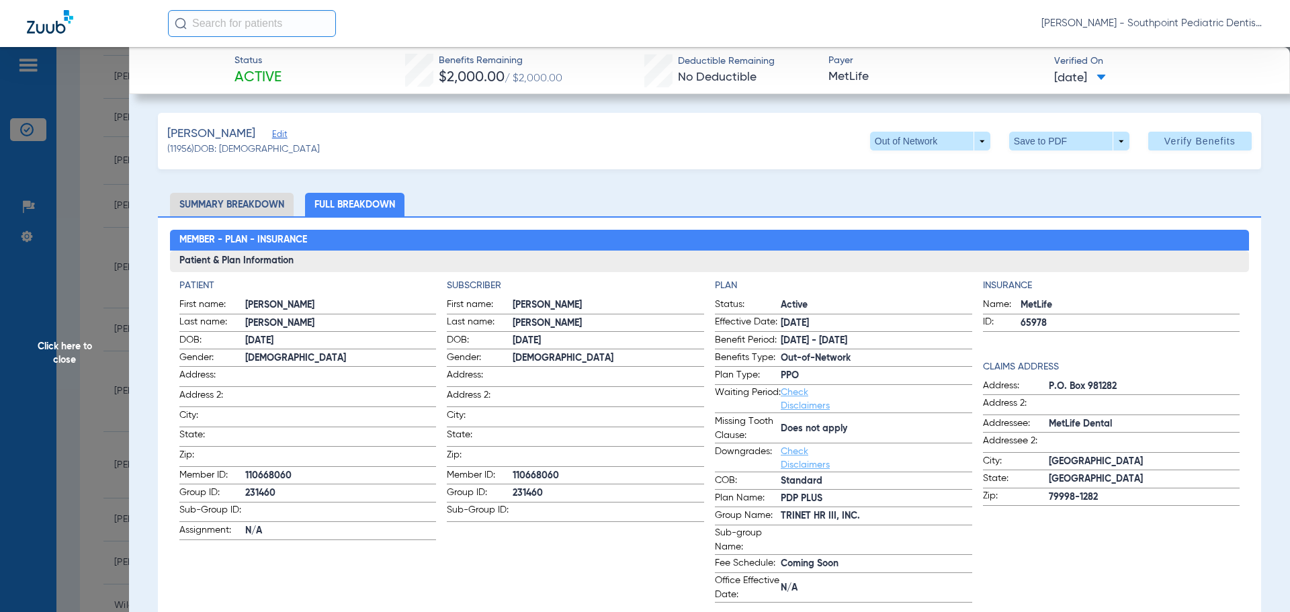
click at [255, 473] on span "110668060" at bounding box center [341, 476] width 192 height 14
click at [253, 472] on span "110668060" at bounding box center [341, 476] width 192 height 14
copy span "110668060"
drag, startPoint x: 103, startPoint y: 284, endPoint x: 128, endPoint y: 319, distance: 43.1
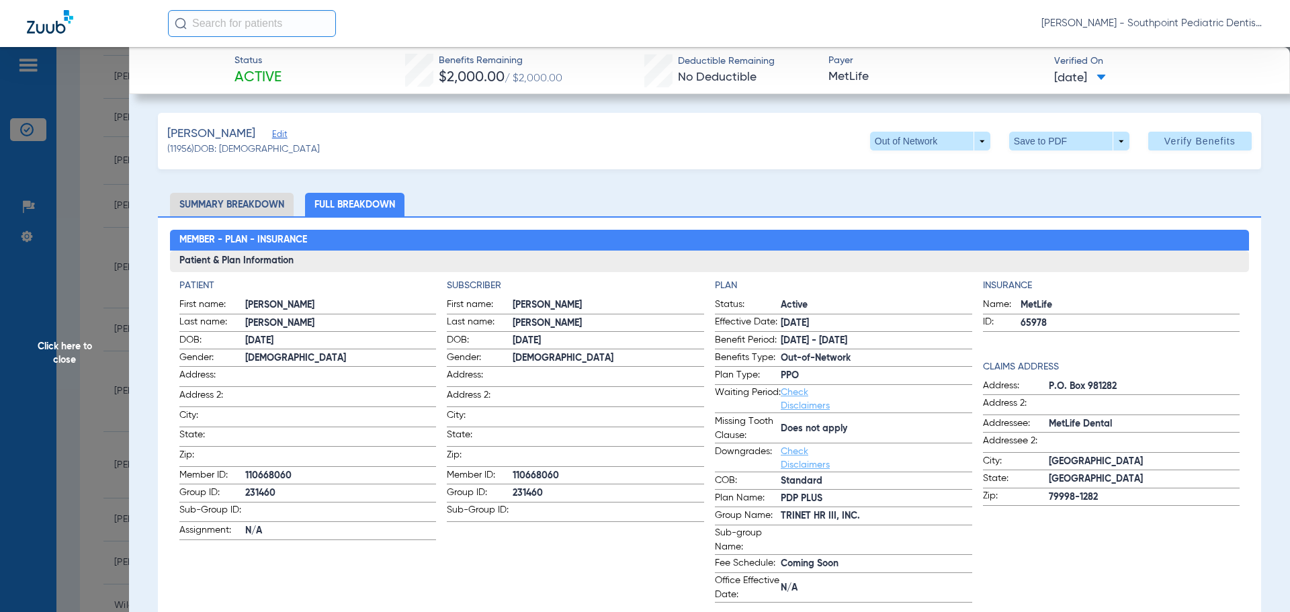
click at [103, 284] on span "Click here to close" at bounding box center [64, 353] width 129 height 612
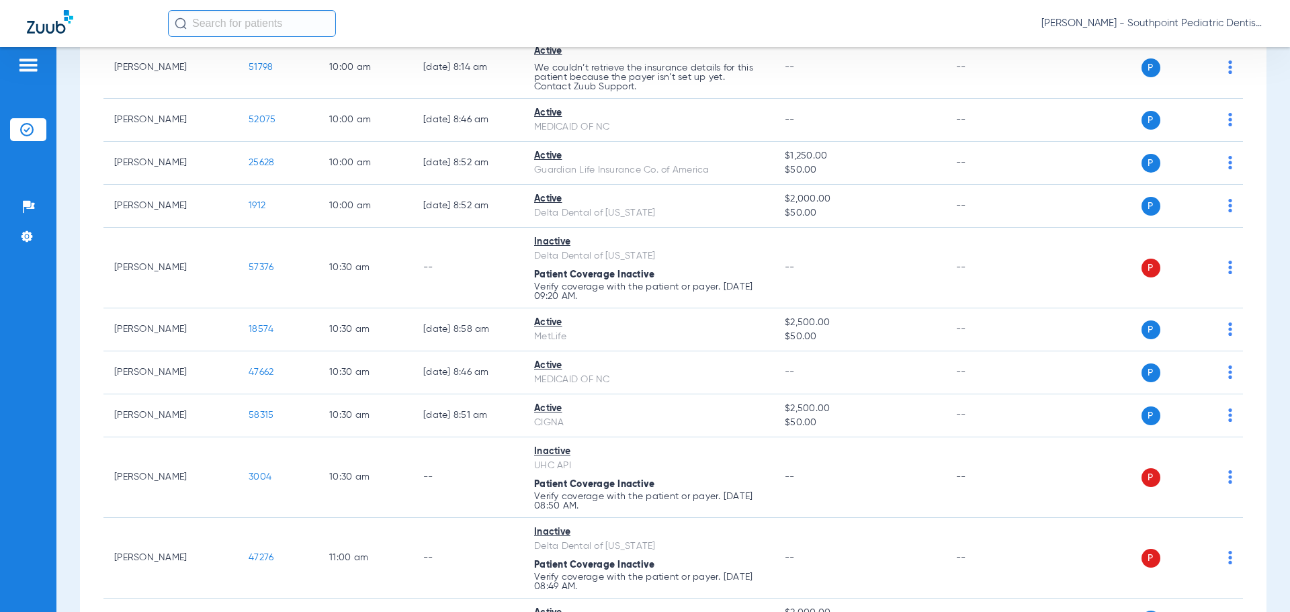
scroll to position [993, 0]
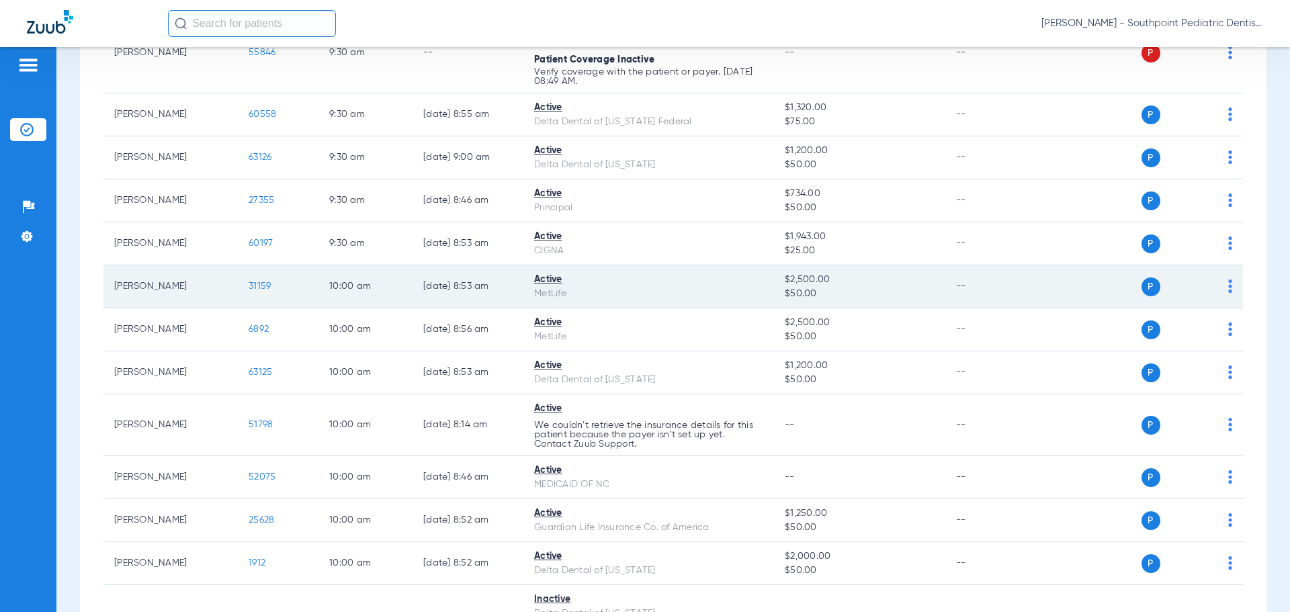
click at [250, 288] on span "31159" at bounding box center [260, 286] width 22 height 9
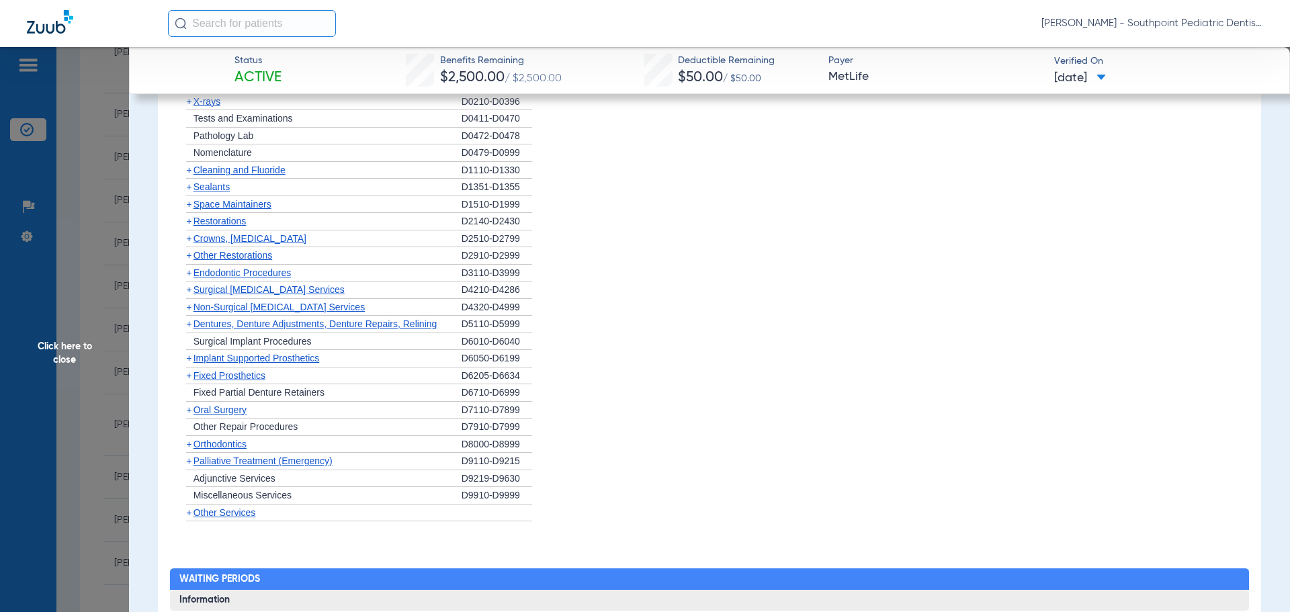
scroll to position [1344, 0]
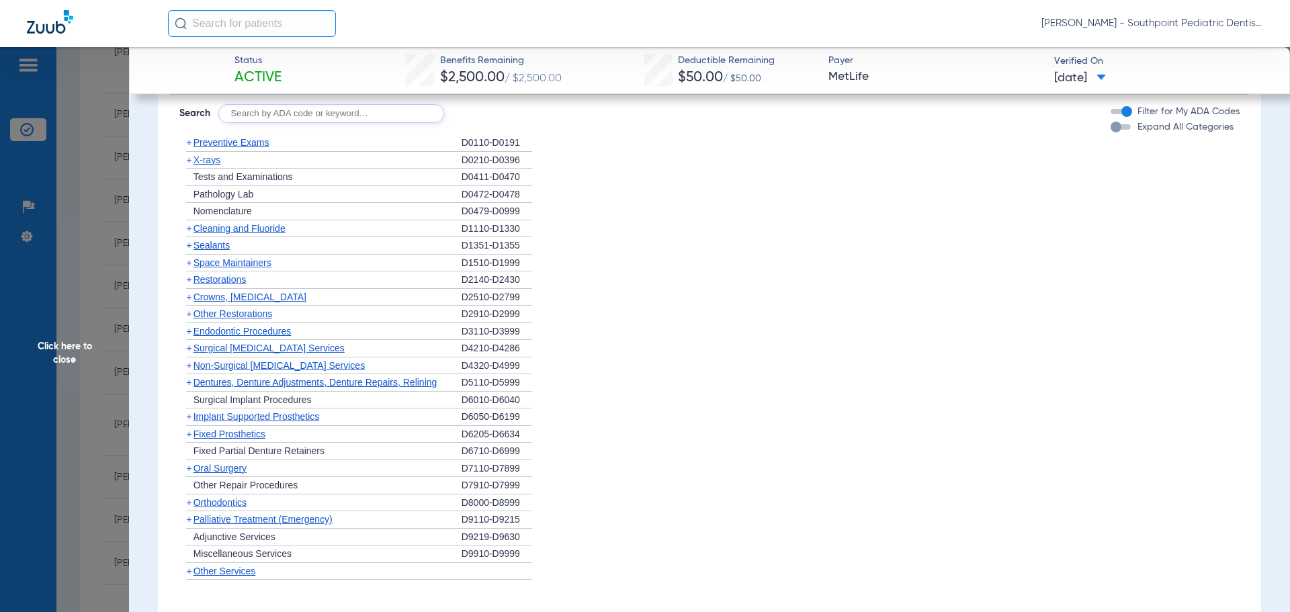
click at [282, 147] on div "+ Preventive Exams" at bounding box center [320, 142] width 282 height 17
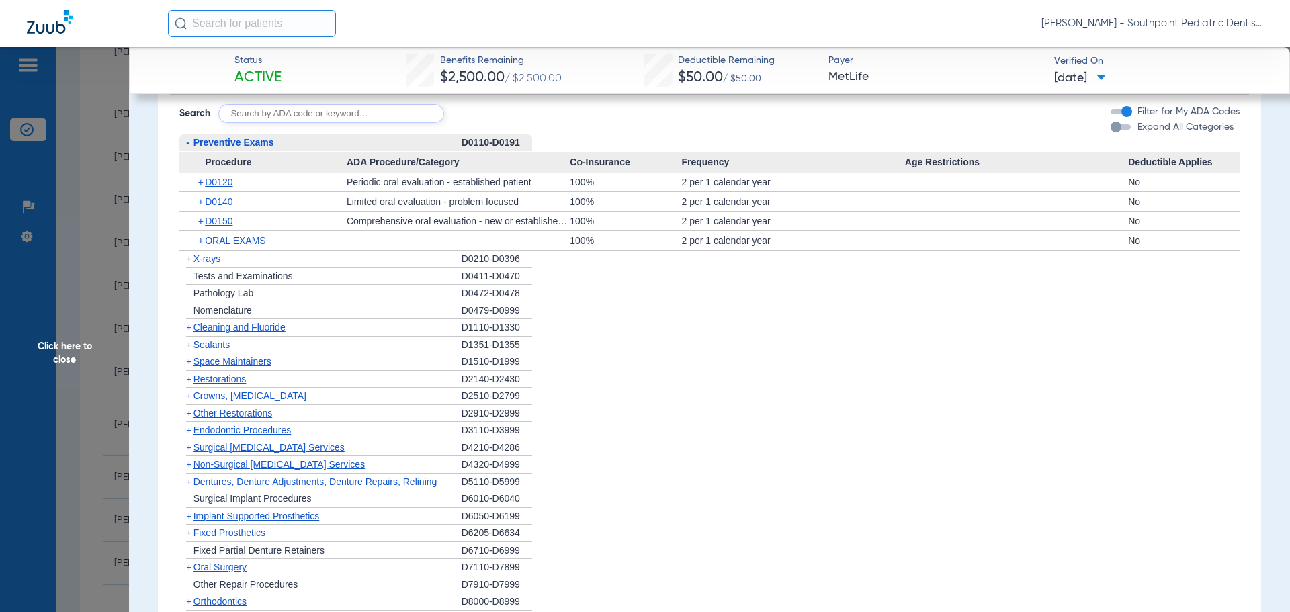
click at [282, 147] on div "- Preventive Exams" at bounding box center [320, 142] width 282 height 17
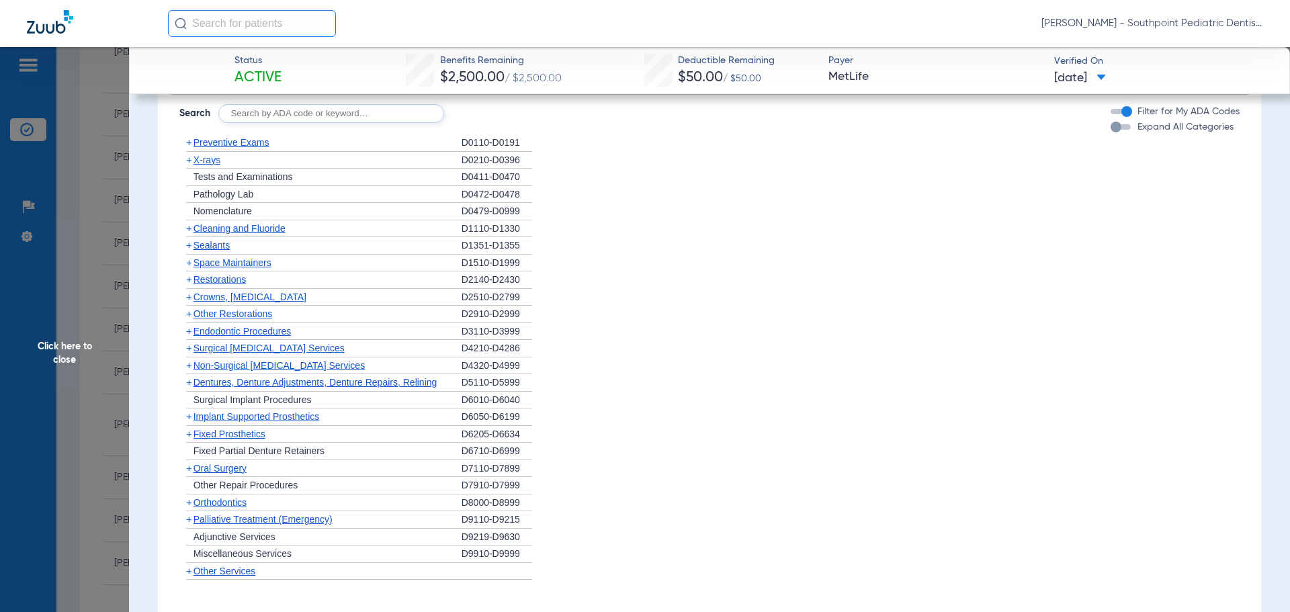
click at [284, 165] on div "+ X-rays" at bounding box center [320, 160] width 282 height 17
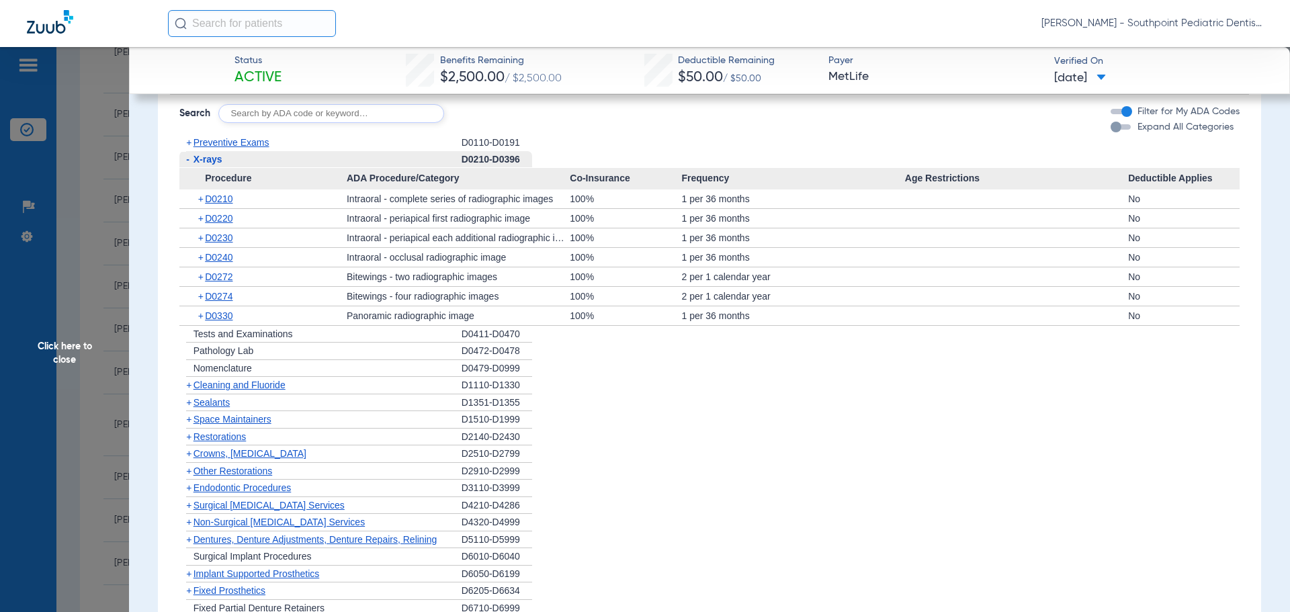
click at [284, 165] on div "- X-rays" at bounding box center [320, 159] width 282 height 17
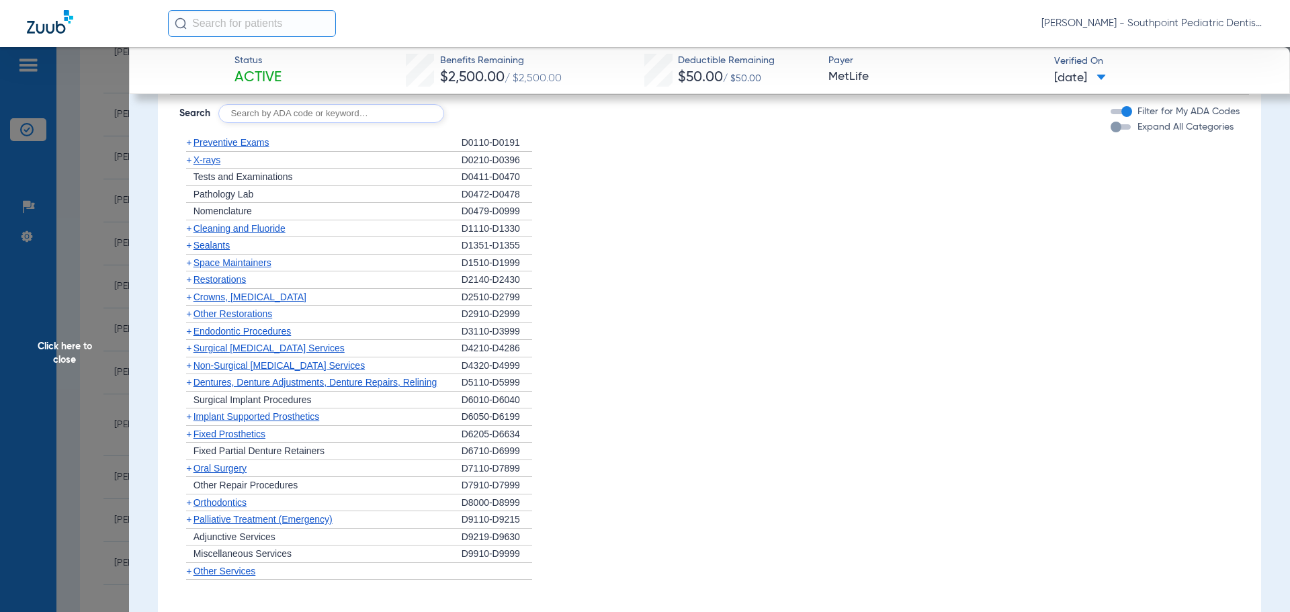
click at [296, 231] on div "+ Cleaning and Fluoride" at bounding box center [320, 228] width 282 height 17
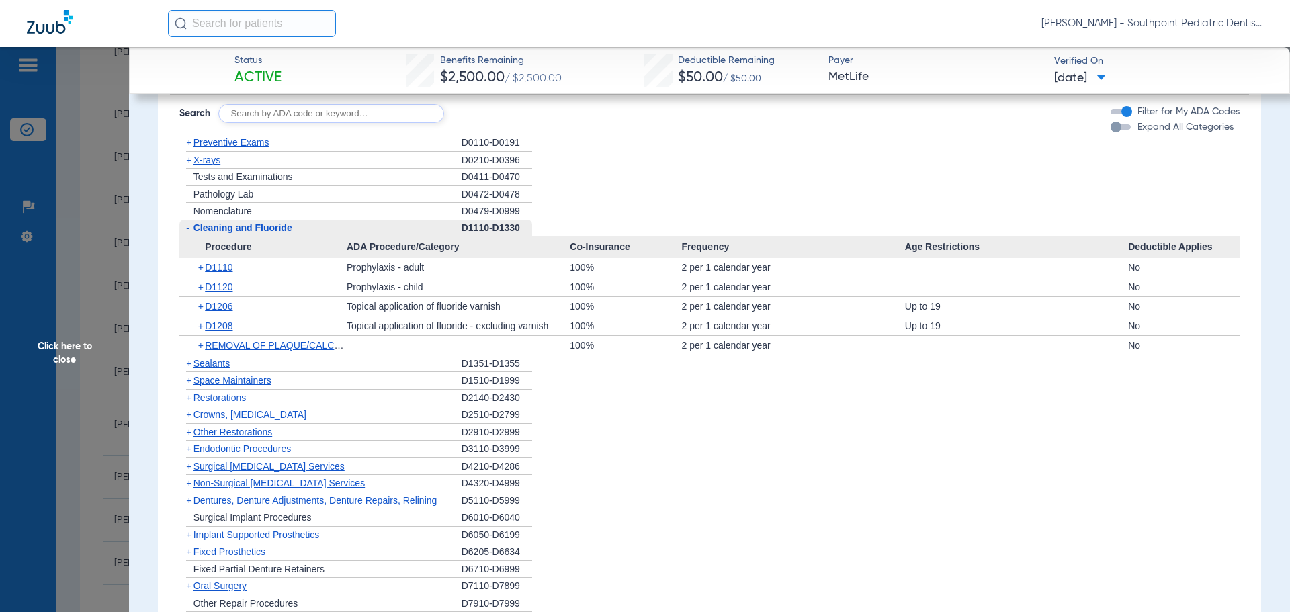
click at [296, 231] on div "- Cleaning and Fluoride" at bounding box center [320, 228] width 282 height 17
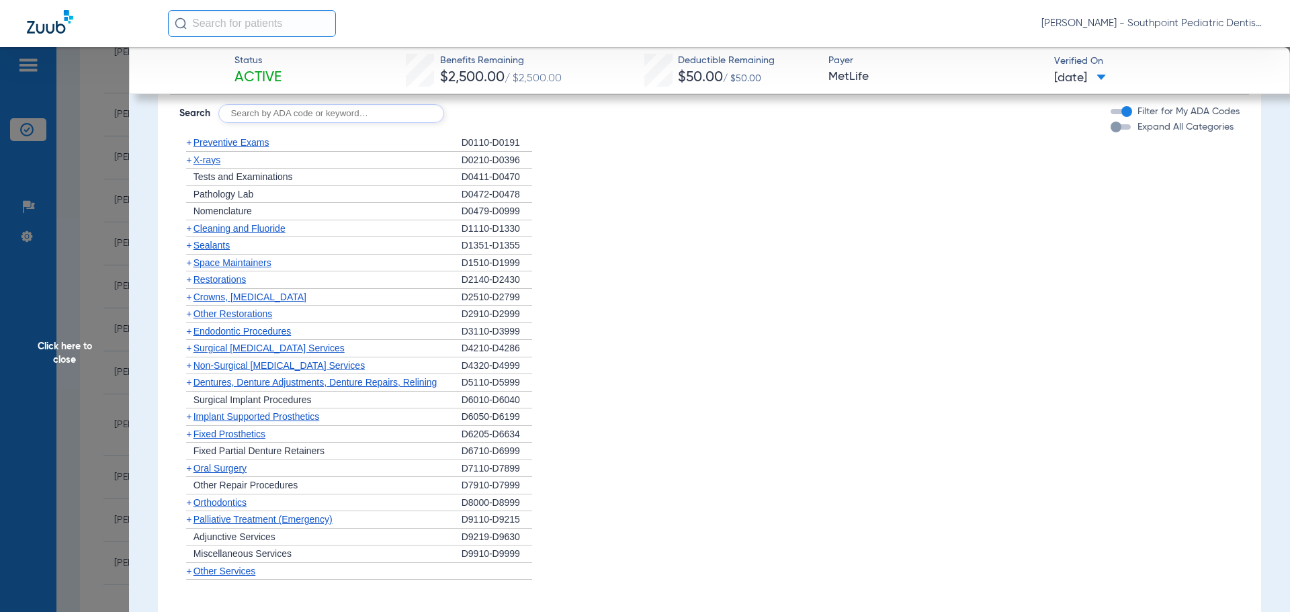
click at [300, 247] on div "+ Sealants" at bounding box center [320, 245] width 282 height 17
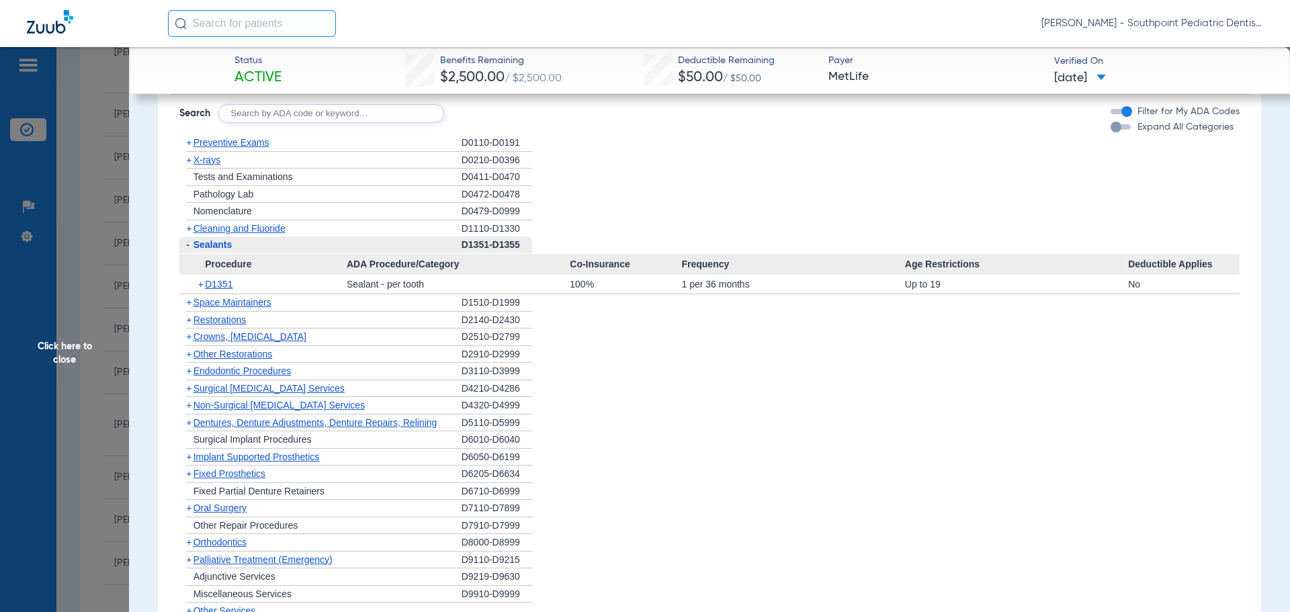
click at [300, 247] on div "- Sealants" at bounding box center [320, 245] width 282 height 17
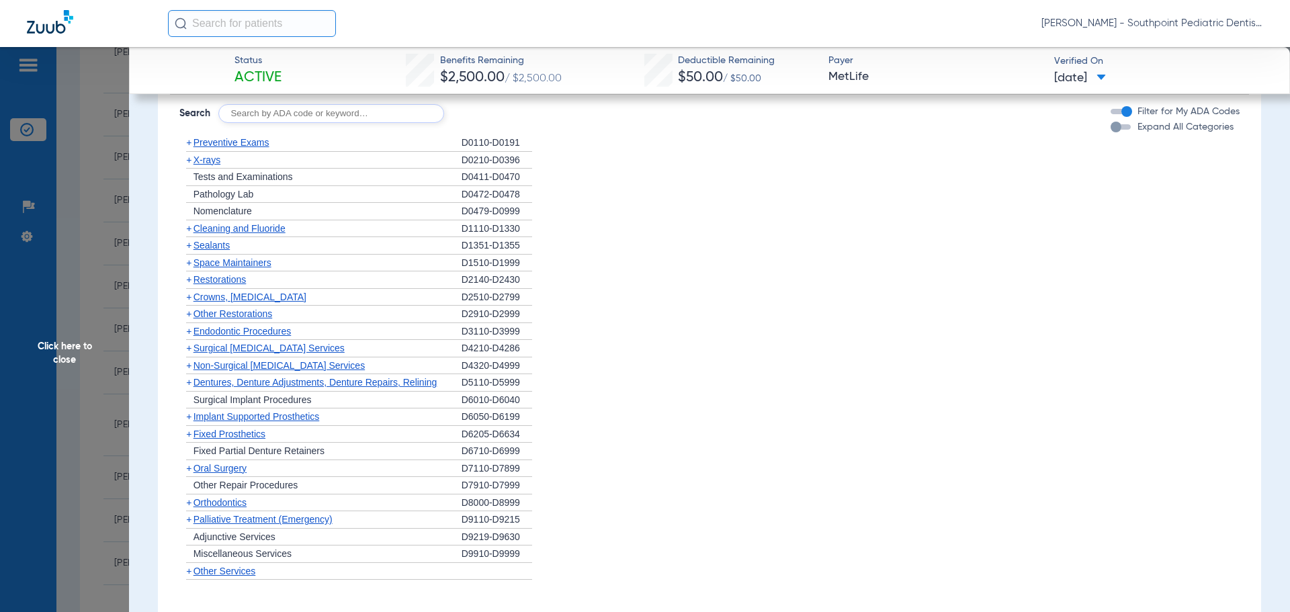
click at [308, 268] on div "+ Space Maintainers" at bounding box center [320, 263] width 282 height 17
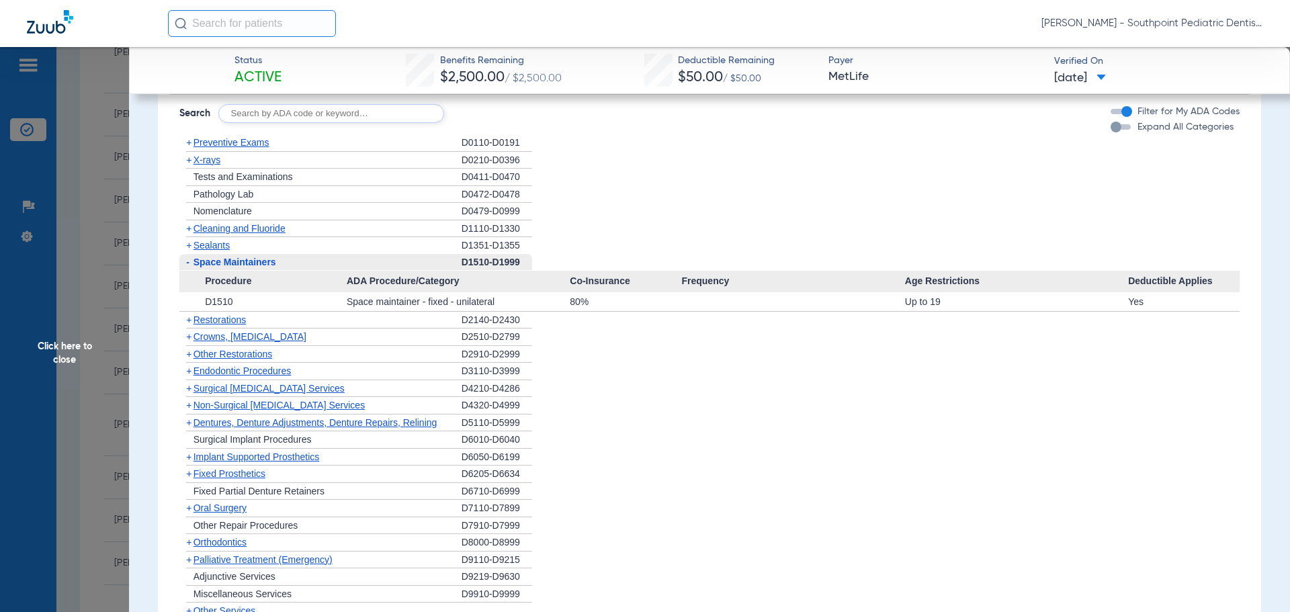
click at [308, 267] on div "- Space Maintainers" at bounding box center [320, 262] width 282 height 17
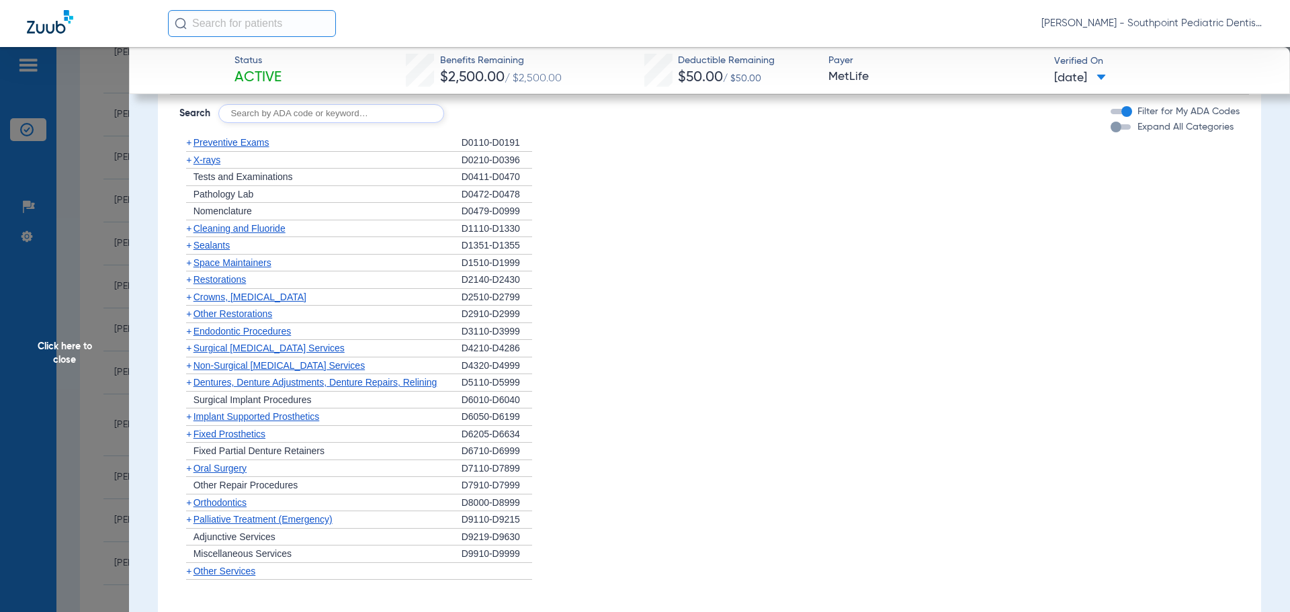
click at [312, 311] on div "+ Other Restorations" at bounding box center [320, 314] width 282 height 17
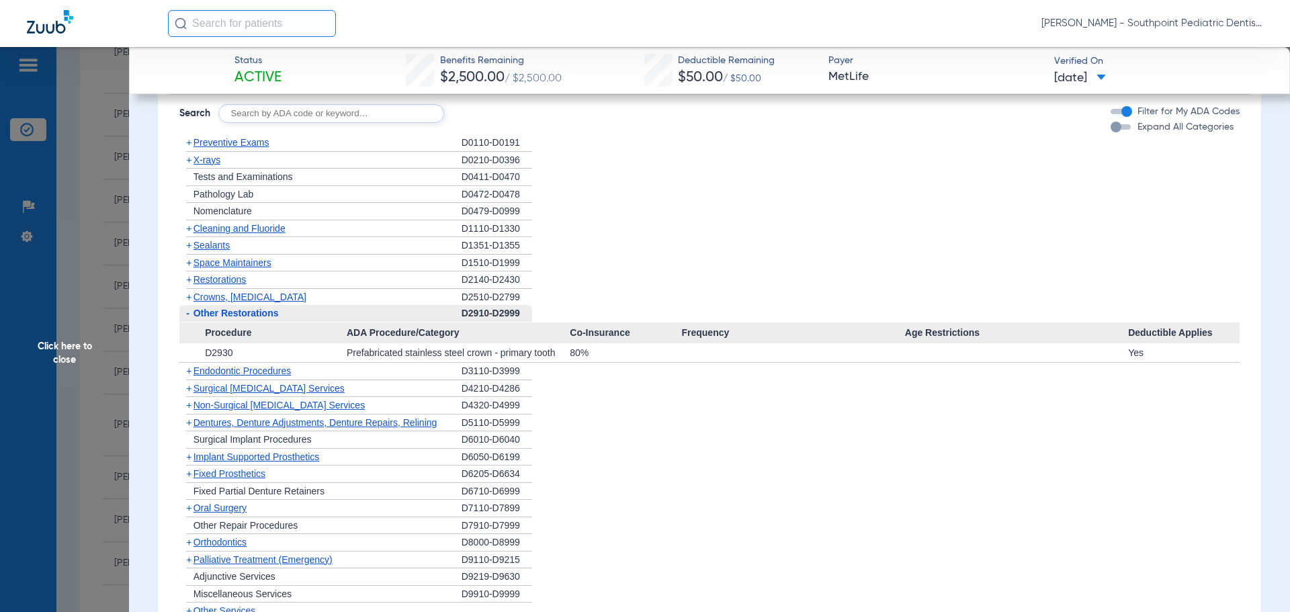
click at [313, 312] on div "- Other Restorations" at bounding box center [320, 313] width 282 height 17
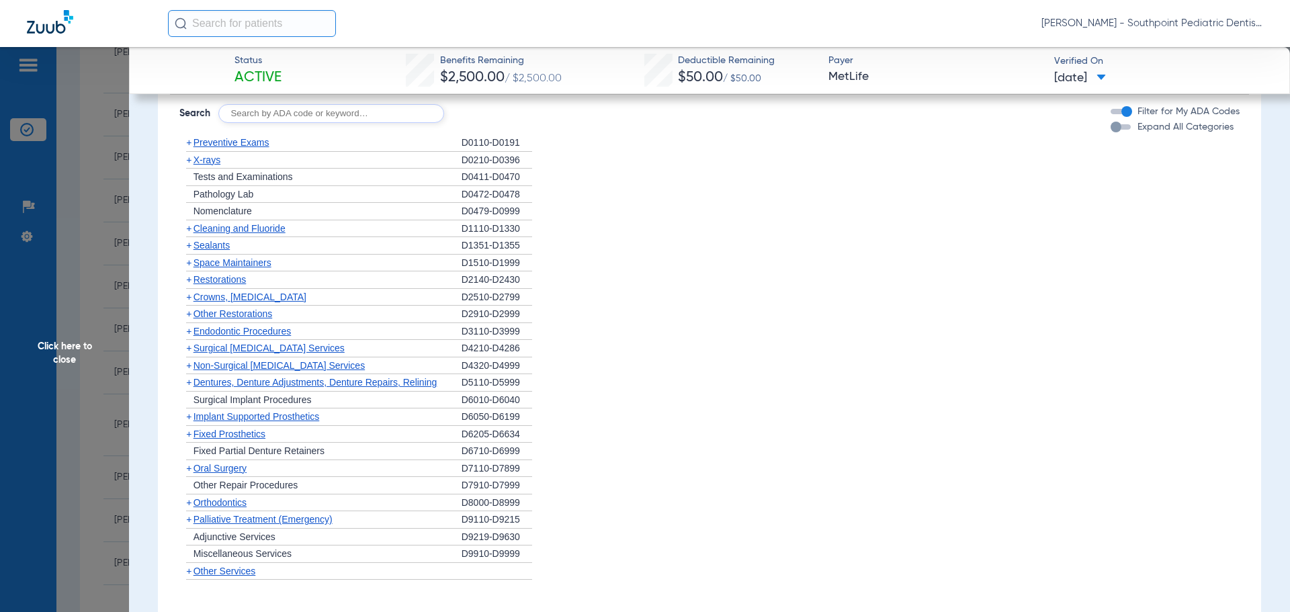
click at [300, 331] on div "+ Endodontic Procedures" at bounding box center [320, 331] width 282 height 17
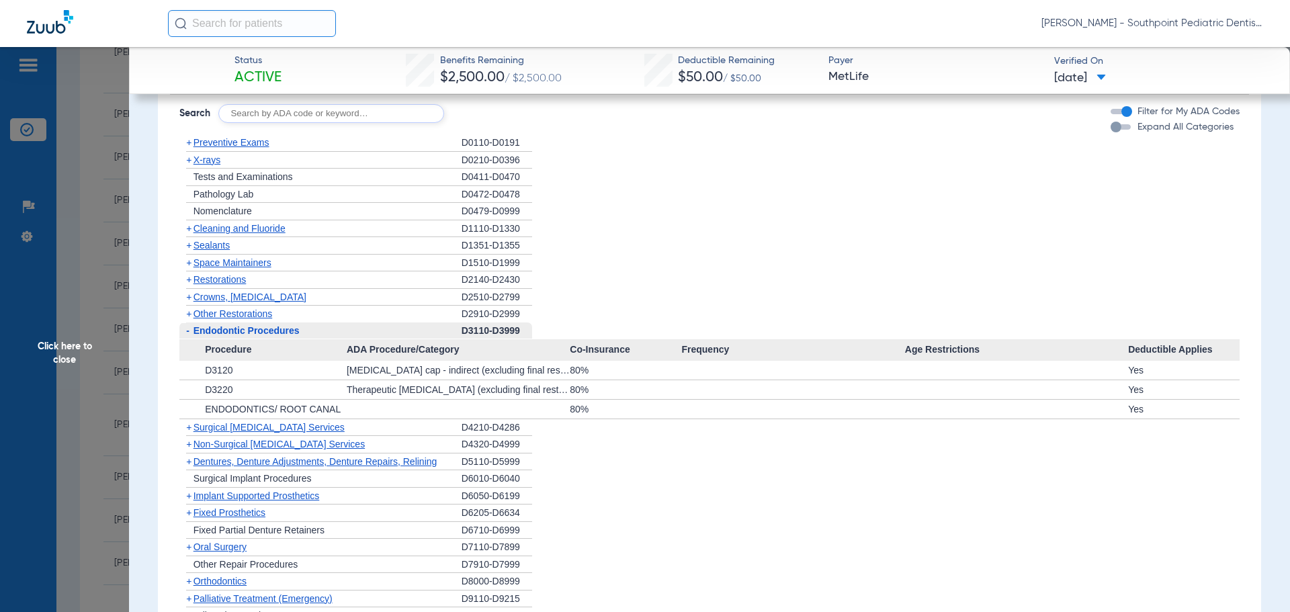
click at [300, 331] on span "Endodontic Procedures" at bounding box center [247, 330] width 106 height 11
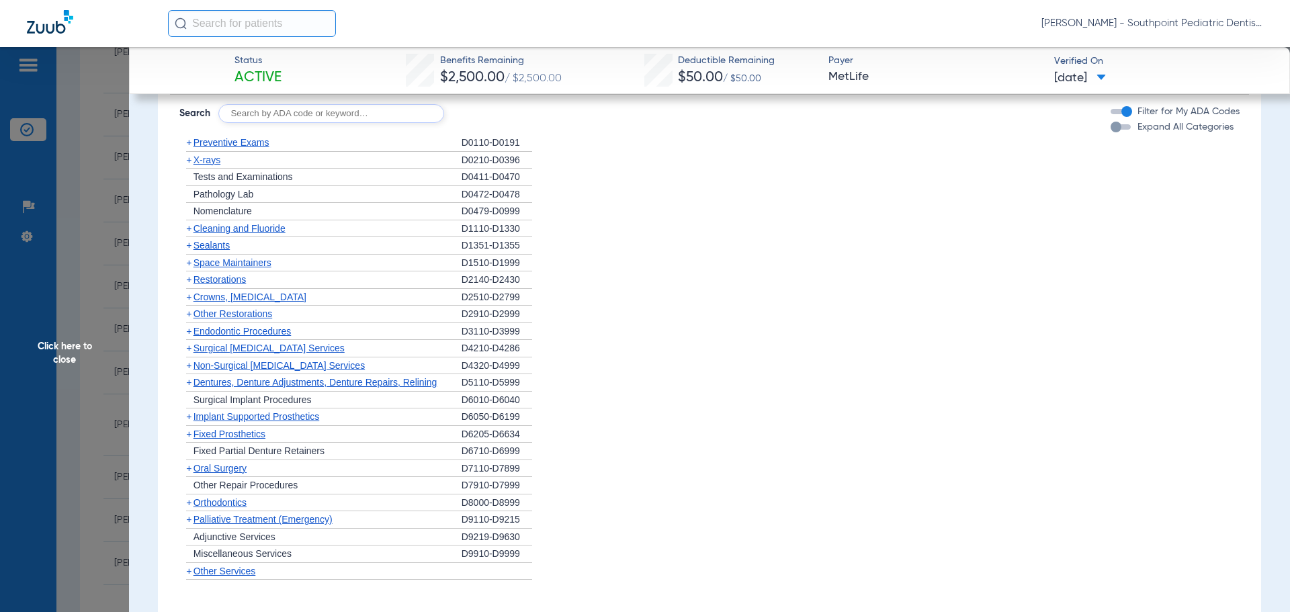
click at [247, 474] on span "Oral Surgery" at bounding box center [220, 468] width 53 height 11
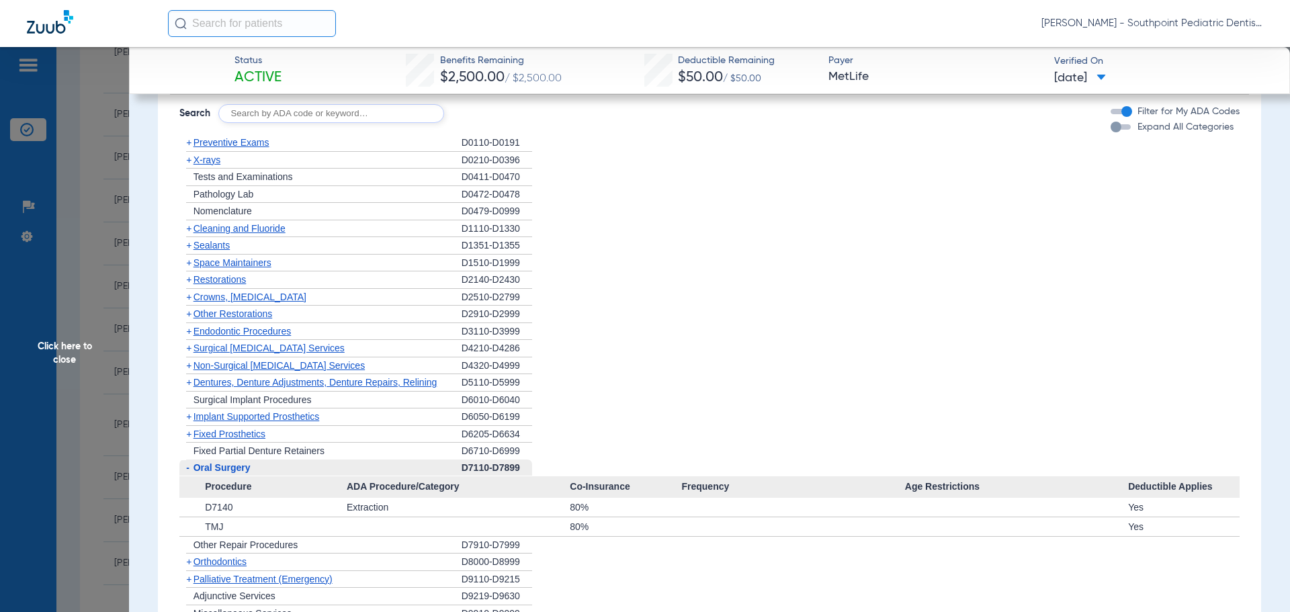
click at [247, 474] on div "- [MEDICAL_DATA]" at bounding box center [320, 468] width 282 height 17
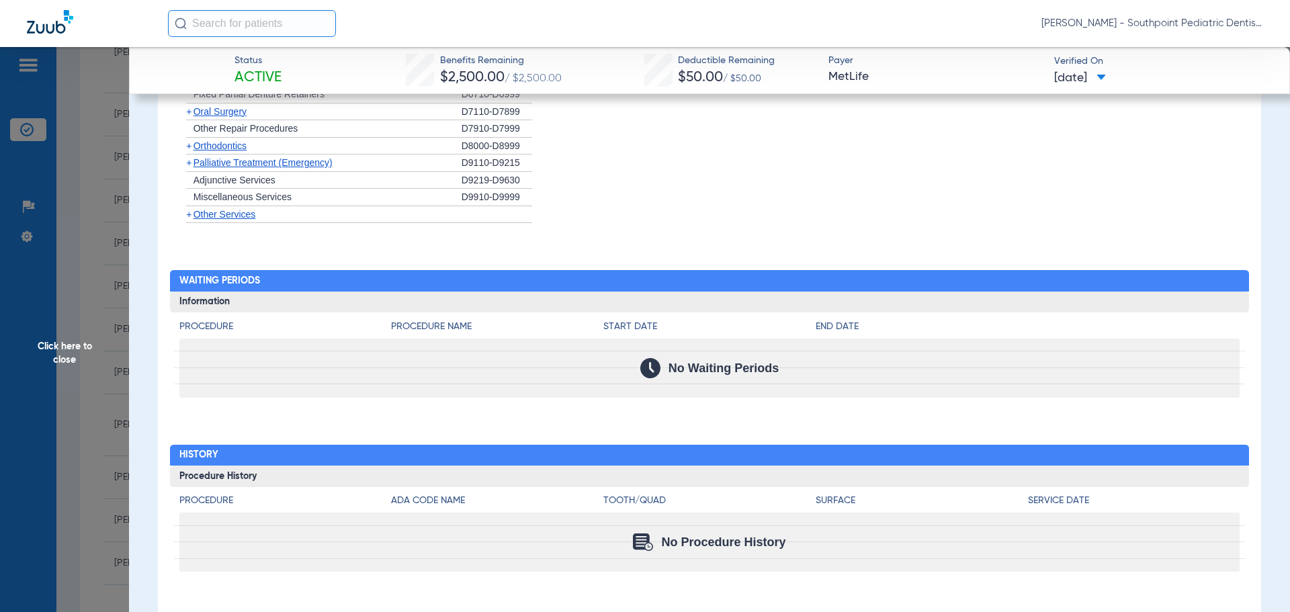
scroll to position [1707, 0]
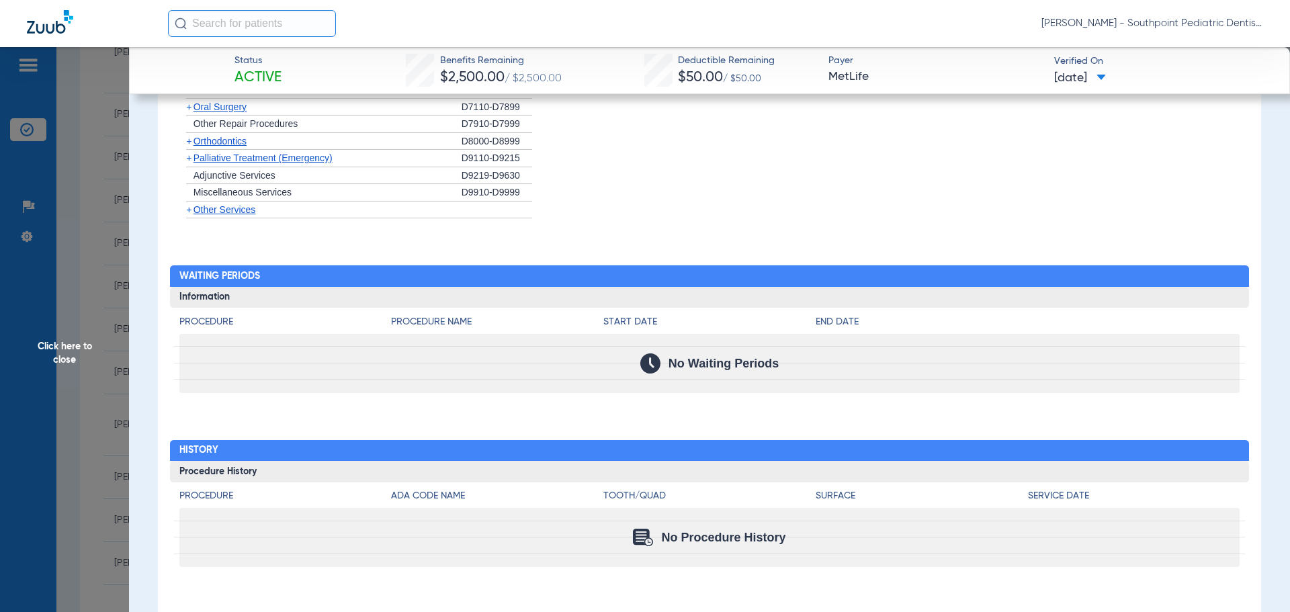
click at [48, 276] on span "Click here to close" at bounding box center [64, 353] width 129 height 612
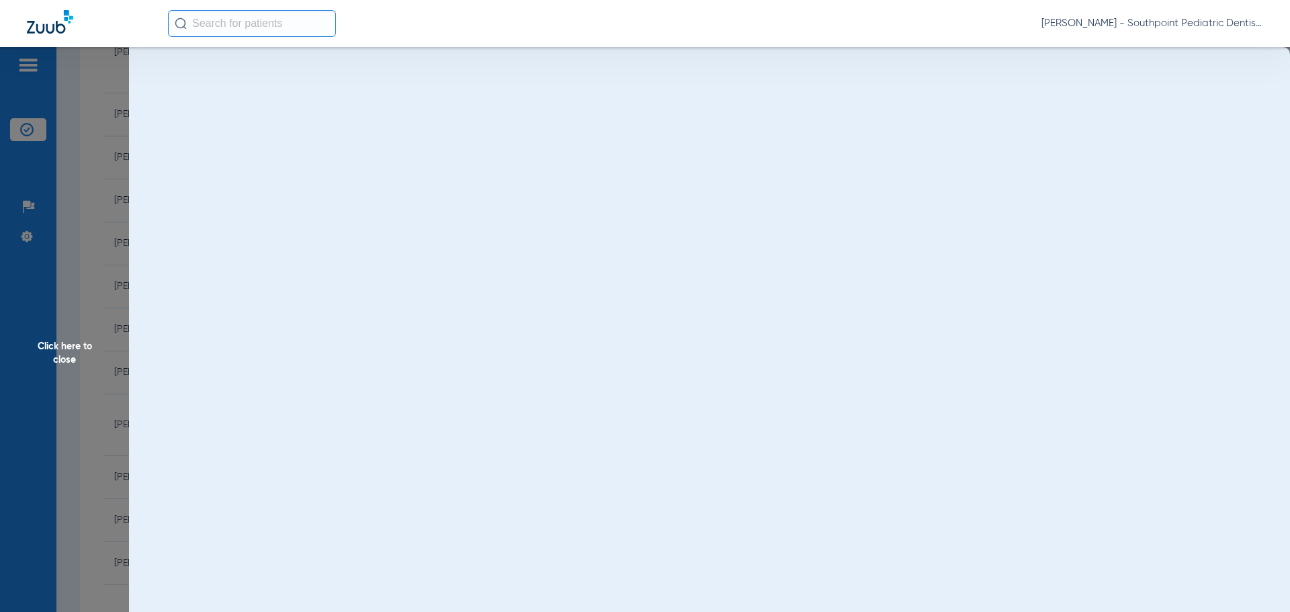
scroll to position [0, 0]
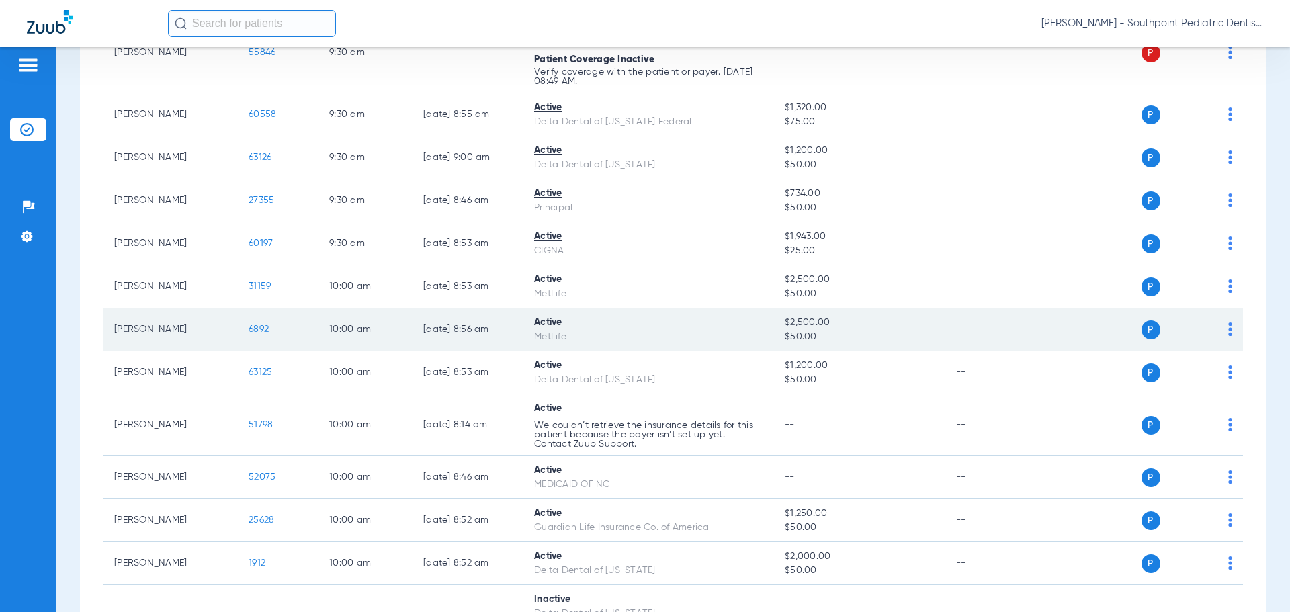
click at [256, 333] on span "6892" at bounding box center [259, 329] width 20 height 9
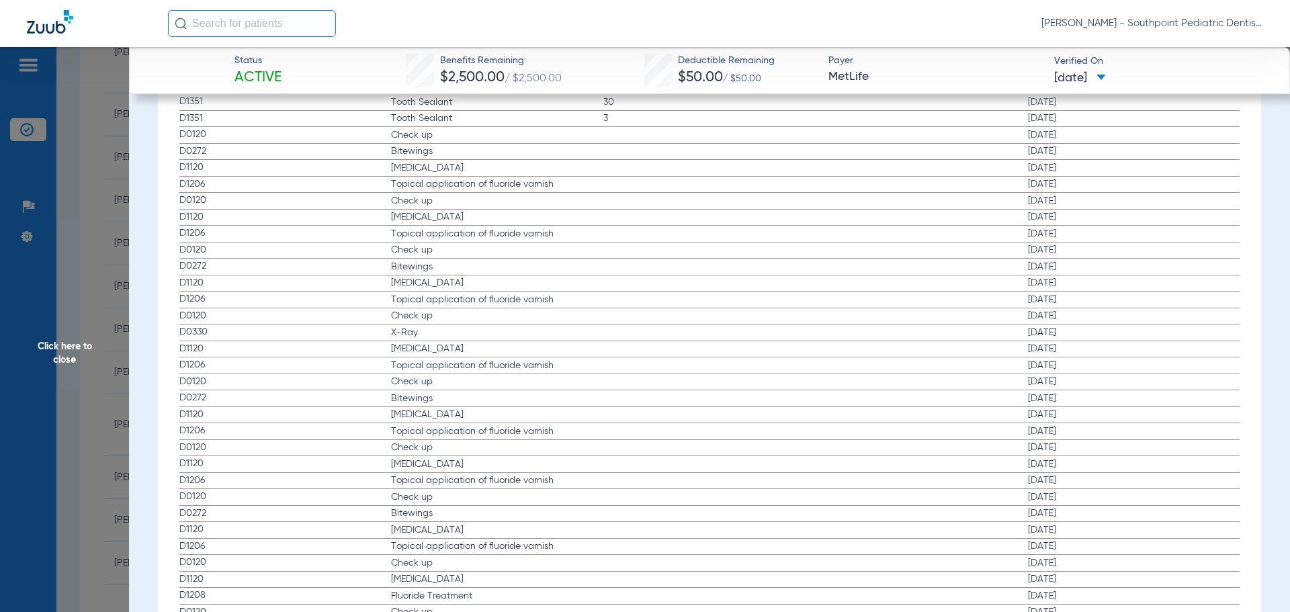
scroll to position [1916, 0]
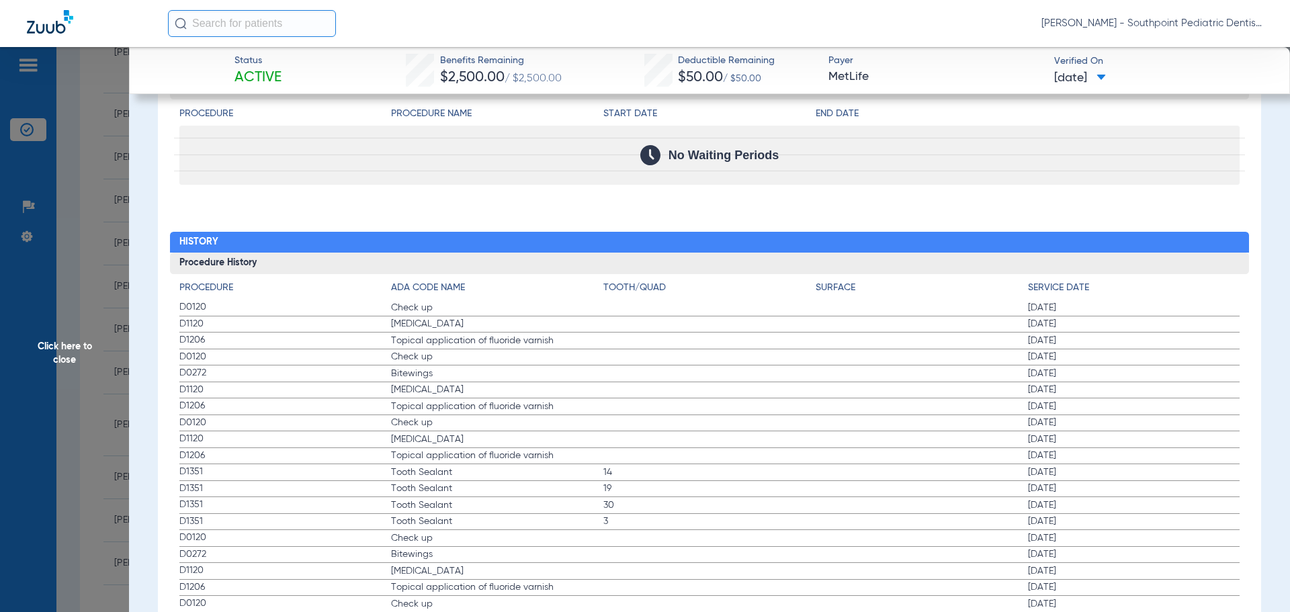
drag, startPoint x: 169, startPoint y: 308, endPoint x: 1131, endPoint y: 343, distance: 962.3
click at [1131, 343] on div "Procedure Benefits Disclaimers Orthodontics: Payment method is: Quarterly Repet…" at bounding box center [709, 241] width 1103 height 2810
click at [59, 260] on span "Click here to close" at bounding box center [64, 353] width 129 height 612
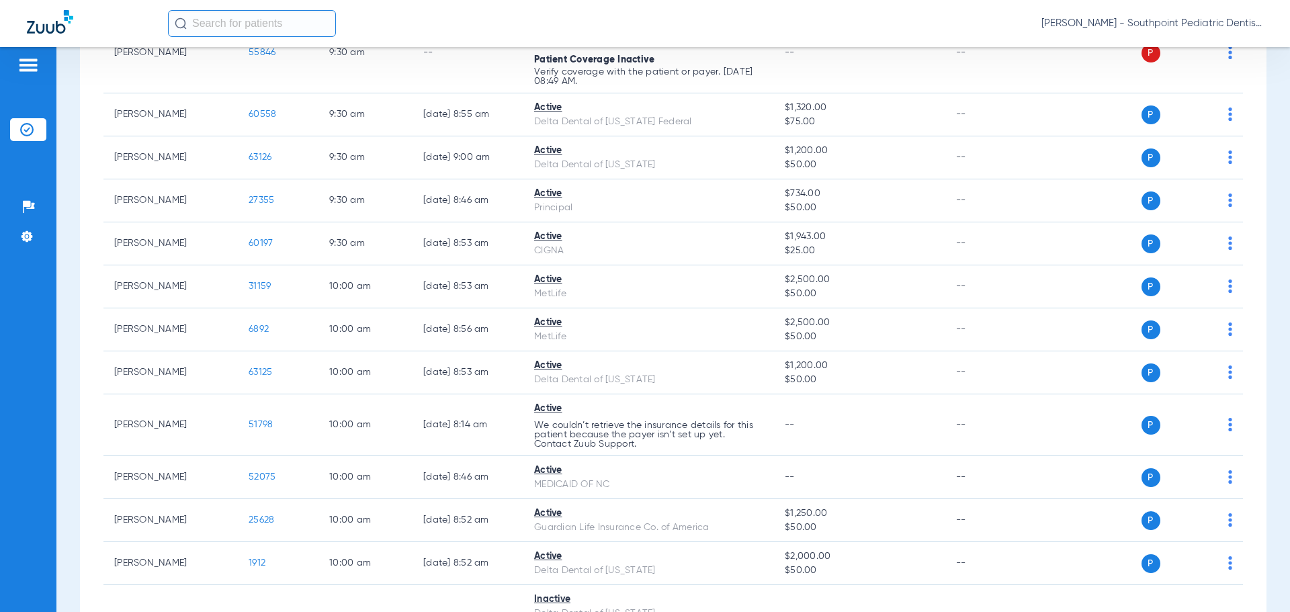
scroll to position [3730, 0]
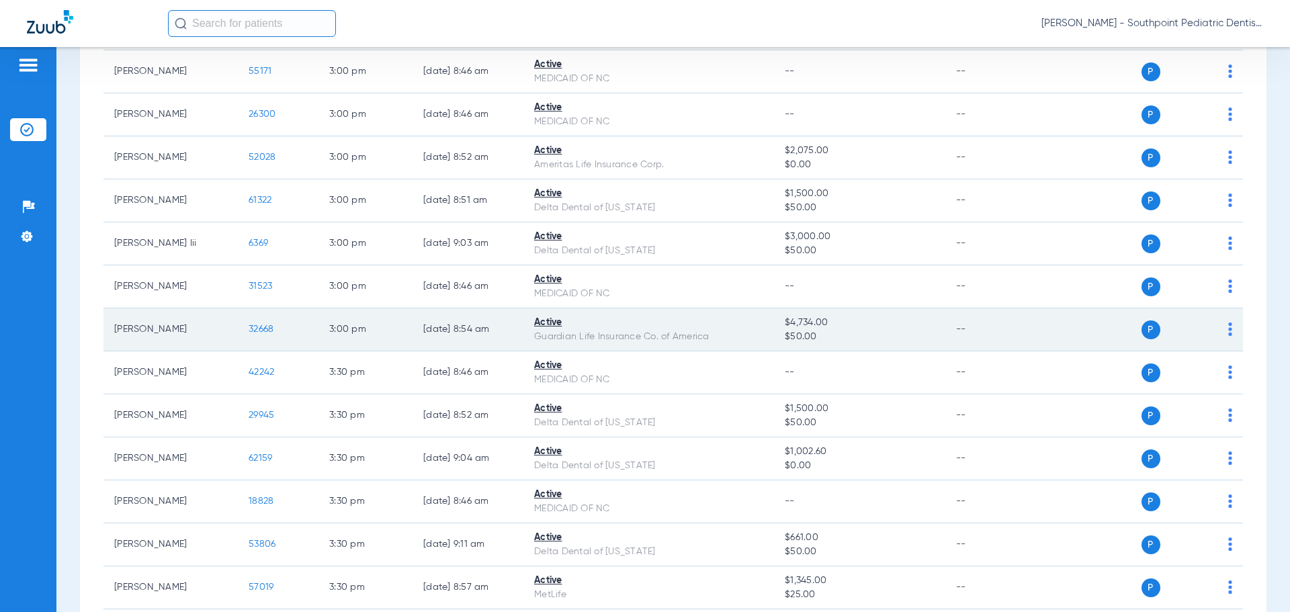
click at [251, 335] on td "32668" at bounding box center [278, 329] width 81 height 43
click at [247, 333] on td "32668" at bounding box center [278, 329] width 81 height 43
click at [252, 327] on span "32668" at bounding box center [261, 329] width 25 height 9
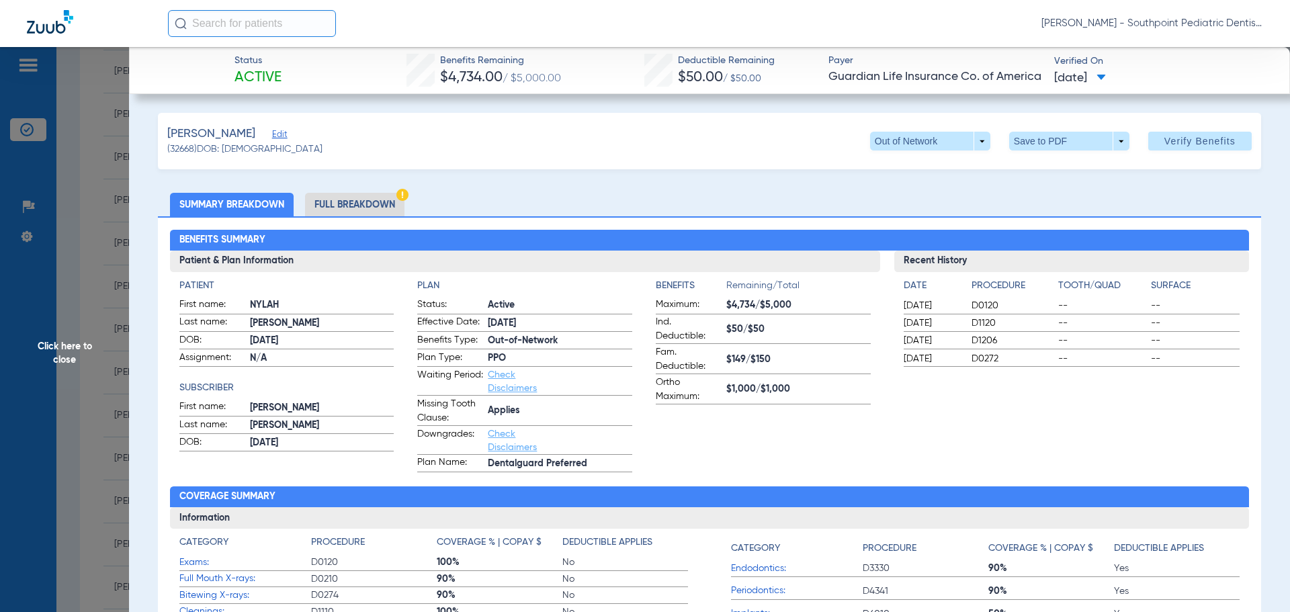
click at [386, 202] on li "Full Breakdown" at bounding box center [354, 205] width 99 height 24
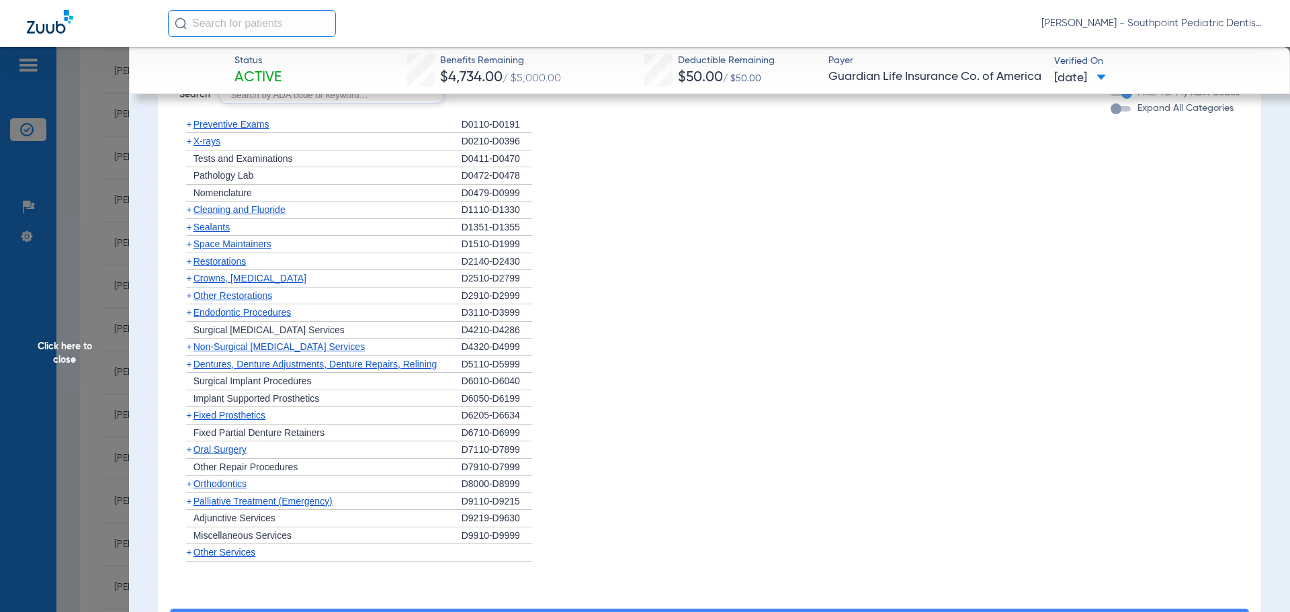
scroll to position [1814, 0]
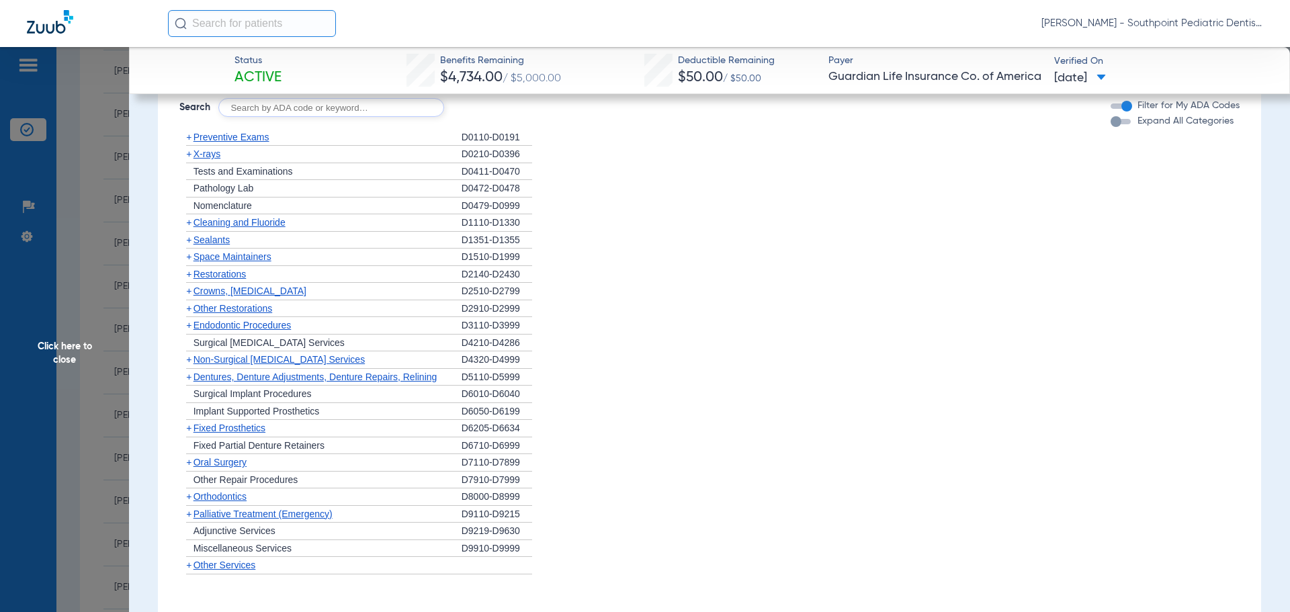
drag, startPoint x: 317, startPoint y: 108, endPoint x: 318, endPoint y: 115, distance: 7.5
click at [319, 129] on div "+ Preventive Exams" at bounding box center [320, 137] width 282 height 17
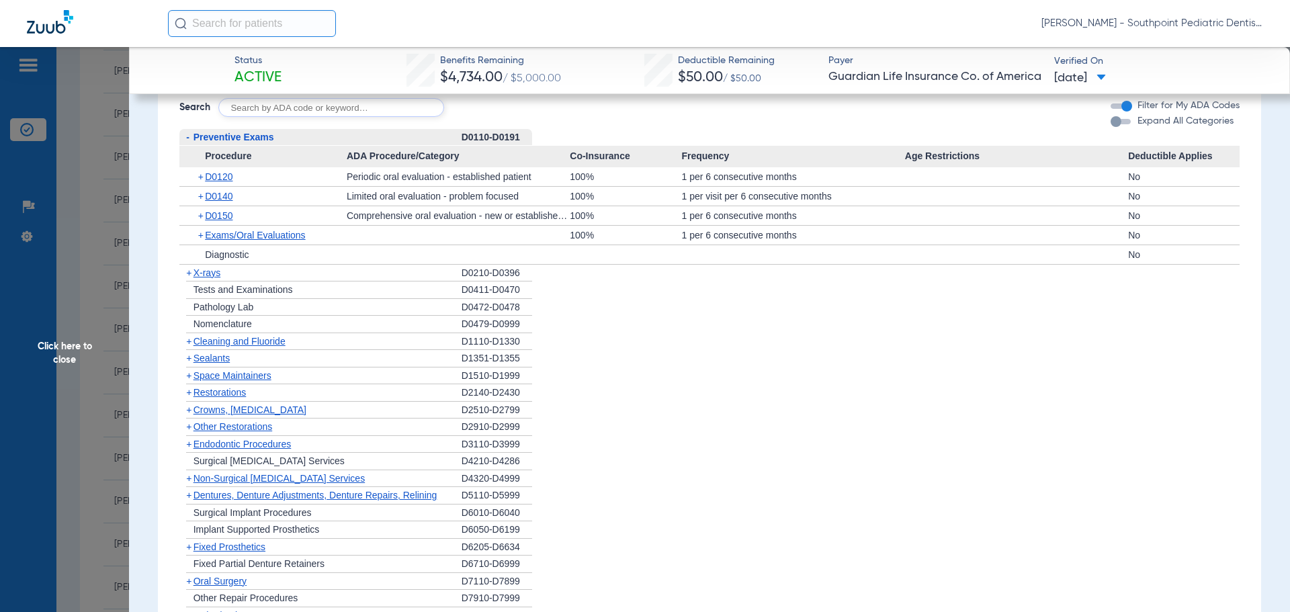
click at [319, 129] on div "- Preventive Exams" at bounding box center [320, 137] width 282 height 17
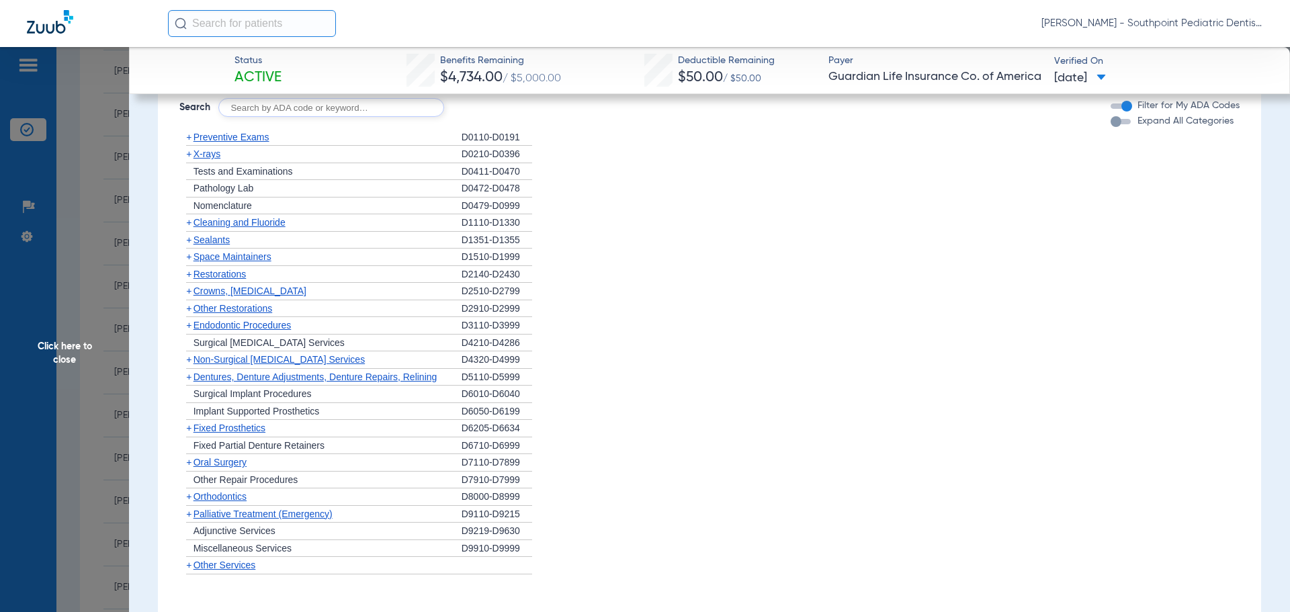
click at [311, 151] on div "+ X-rays" at bounding box center [320, 154] width 282 height 17
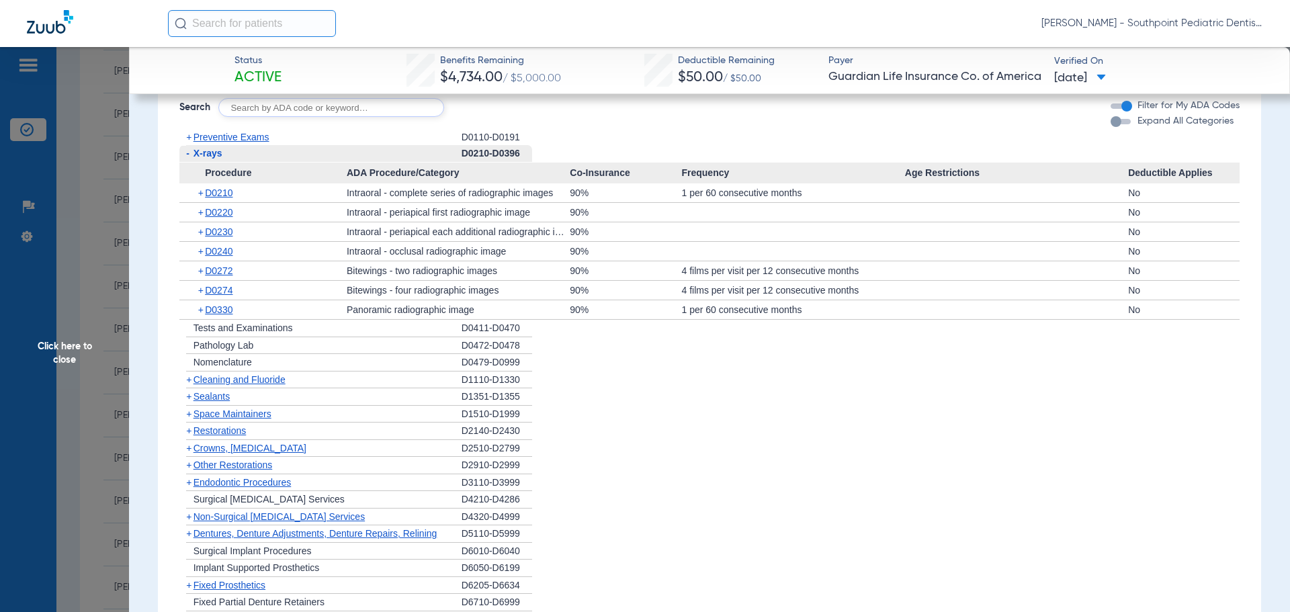
click at [309, 149] on div "- X-rays" at bounding box center [320, 153] width 282 height 17
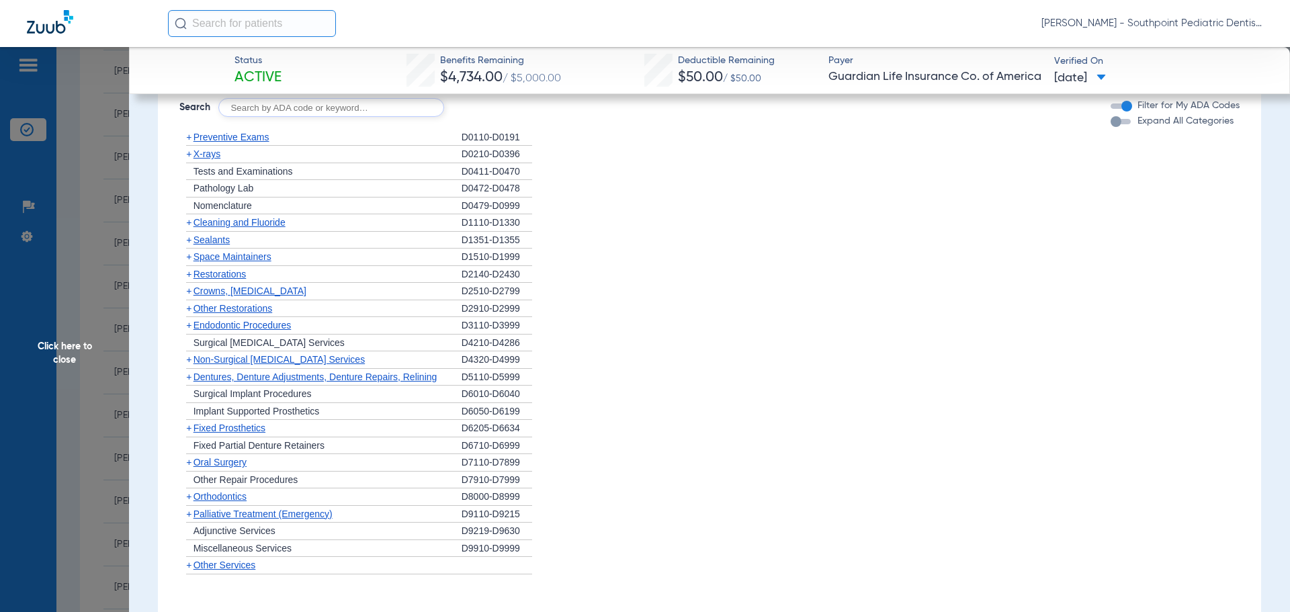
click at [285, 217] on span "Cleaning and Fluoride" at bounding box center [240, 222] width 92 height 11
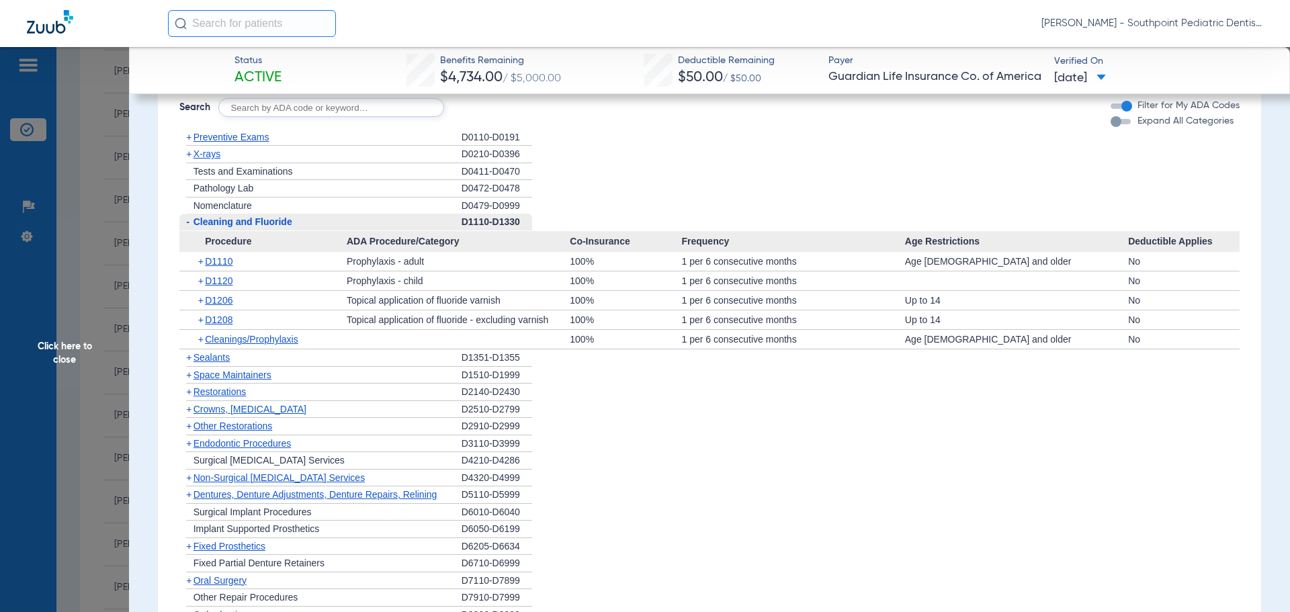
click at [284, 216] on span "Cleaning and Fluoride" at bounding box center [243, 221] width 99 height 11
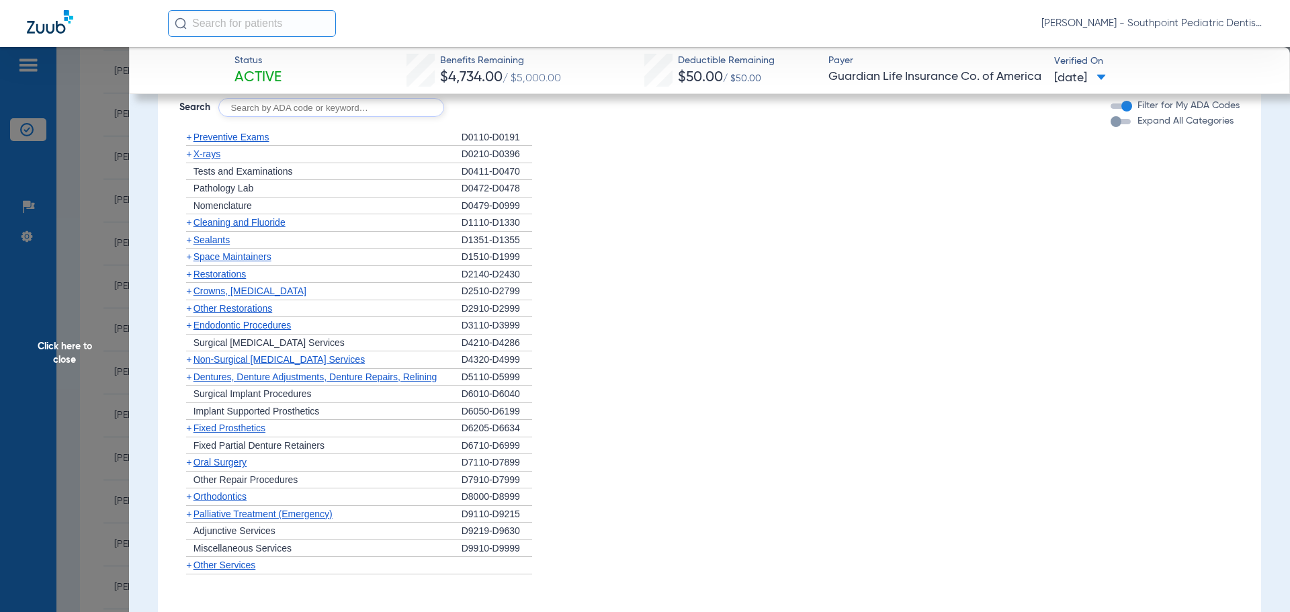
click at [269, 233] on div "+ Sealants" at bounding box center [320, 240] width 282 height 17
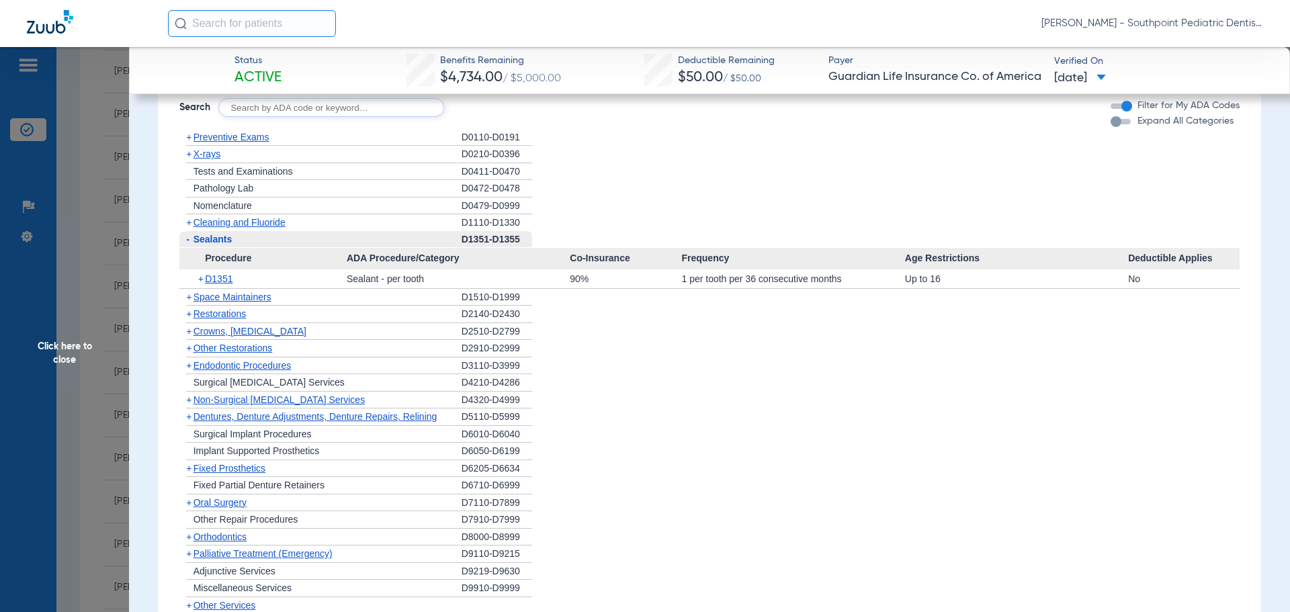
click at [269, 233] on div "- Sealants" at bounding box center [320, 239] width 282 height 17
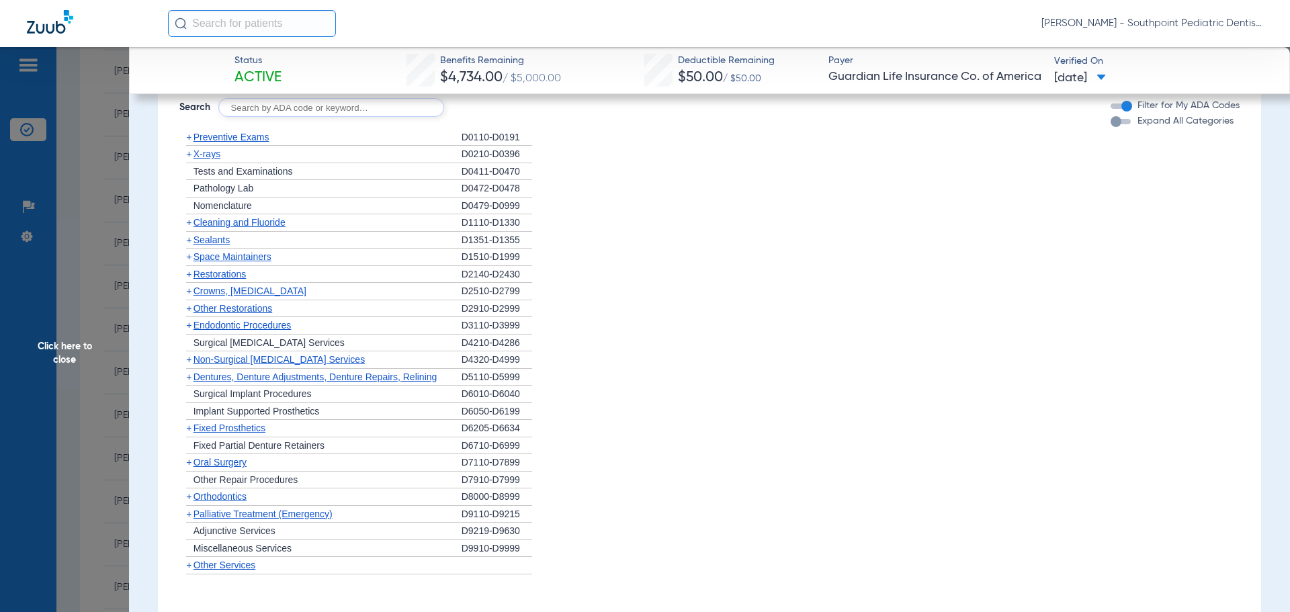
click at [270, 251] on span "Space Maintainers" at bounding box center [233, 256] width 78 height 11
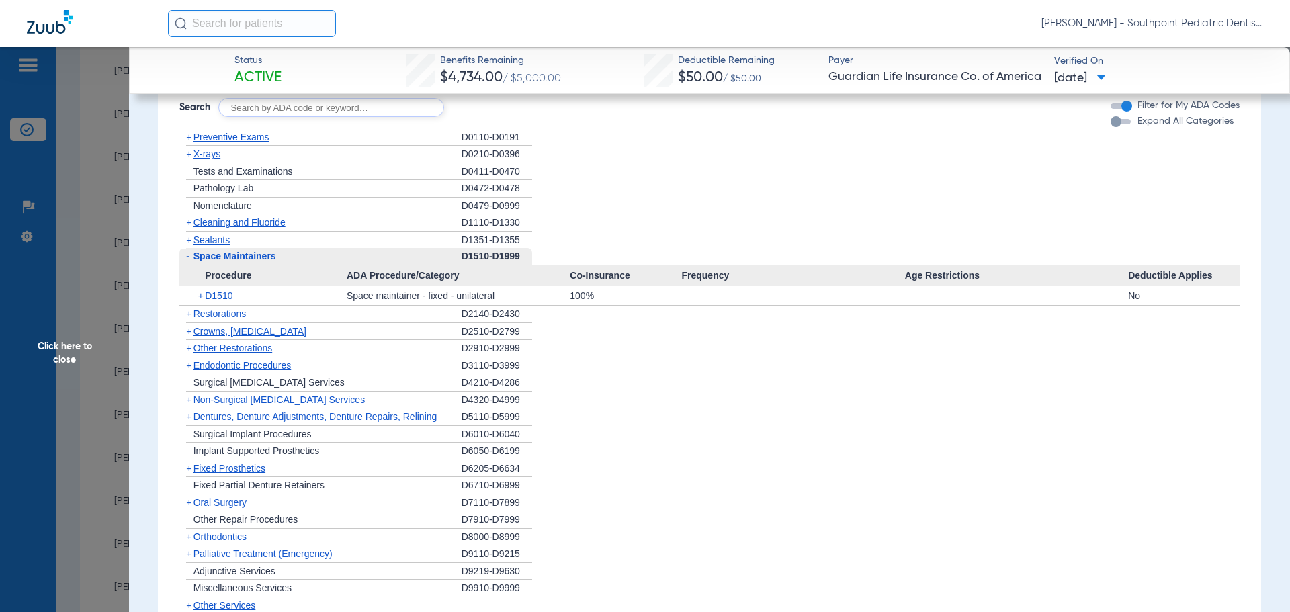
click at [270, 251] on span "Space Maintainers" at bounding box center [235, 256] width 83 height 11
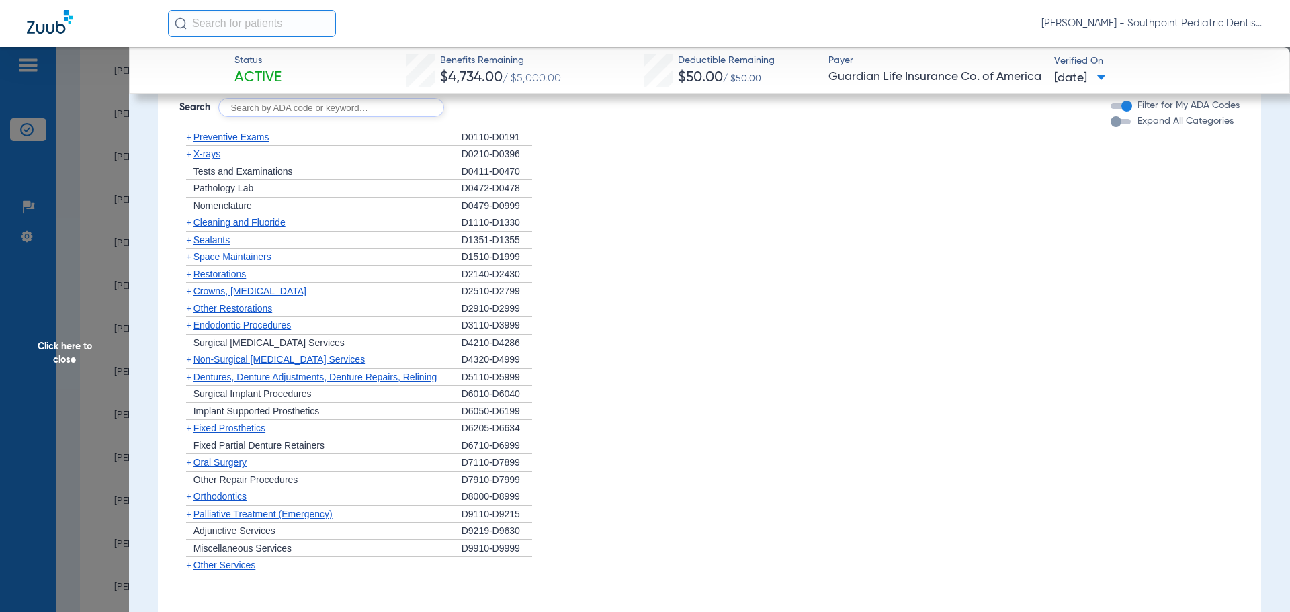
click at [258, 303] on span "Other Restorations" at bounding box center [233, 308] width 79 height 11
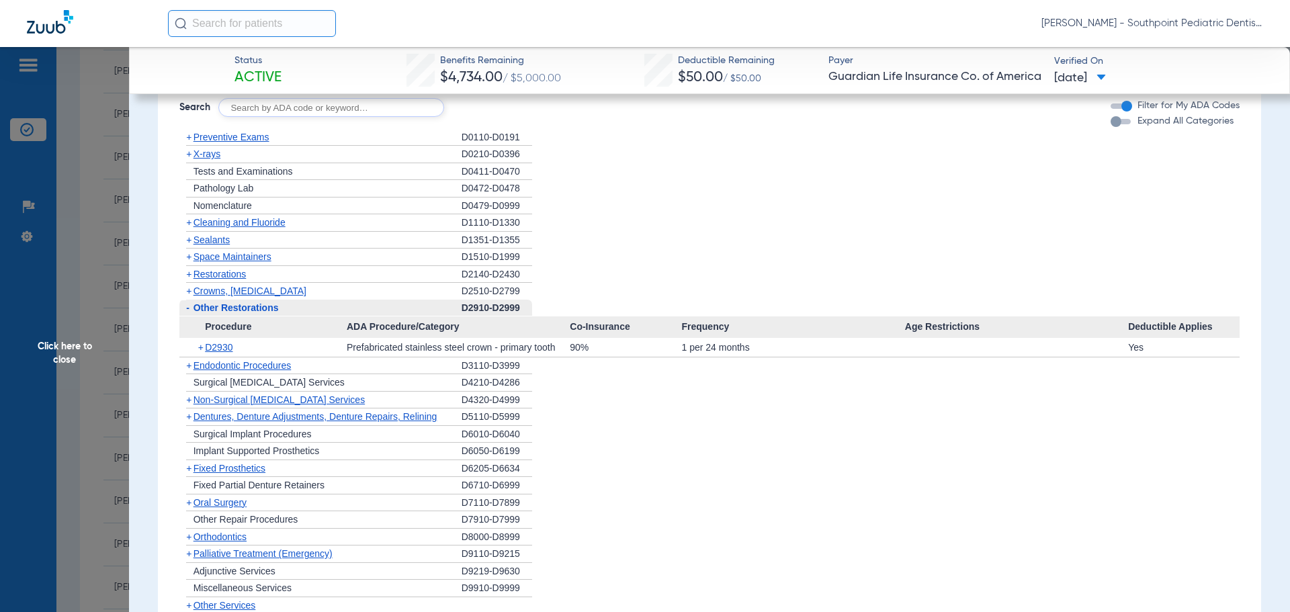
click at [258, 302] on span "Other Restorations" at bounding box center [236, 307] width 85 height 11
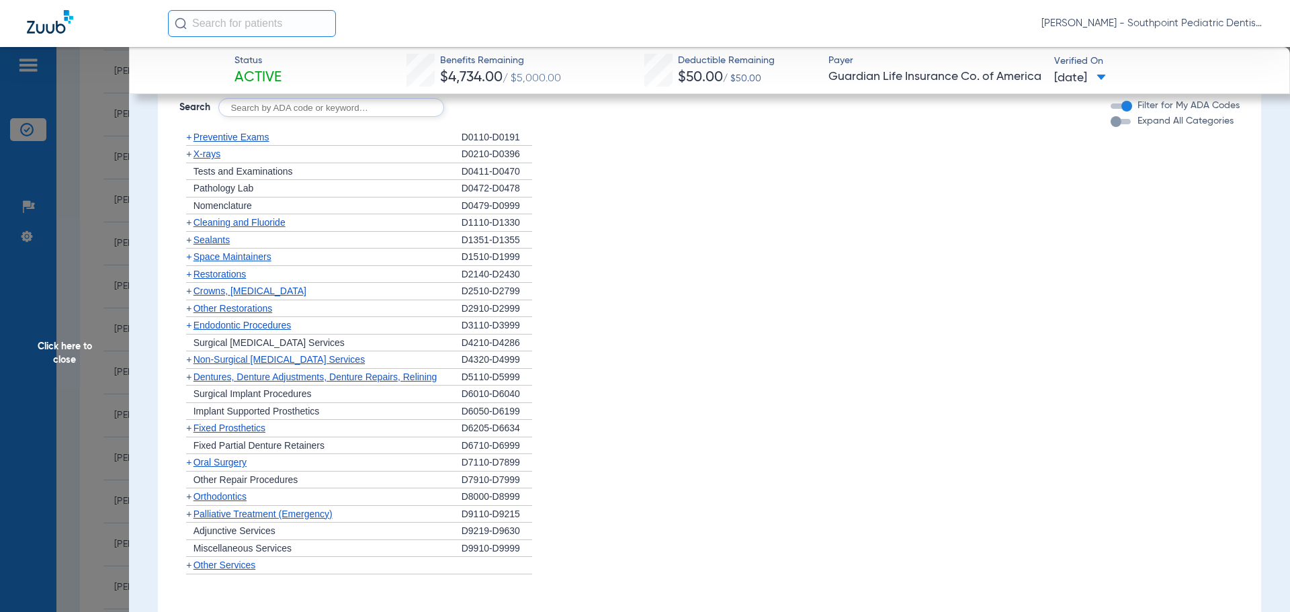
click at [247, 320] on span "Endodontic Procedures" at bounding box center [243, 325] width 98 height 11
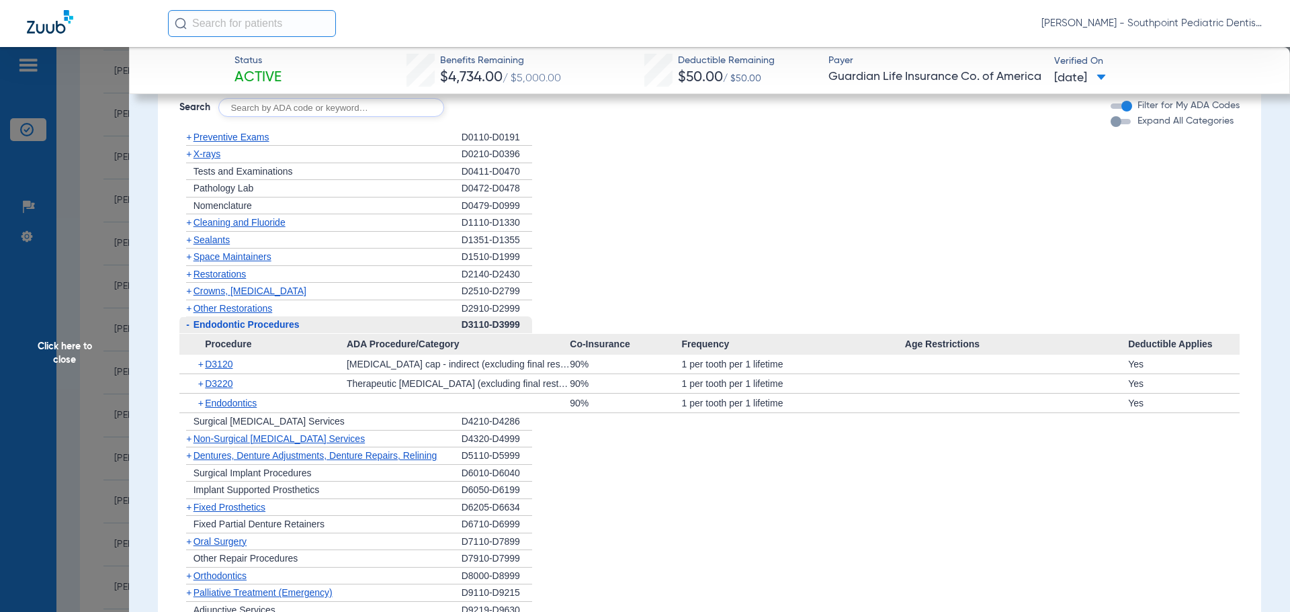
click at [247, 319] on span "Endodontic Procedures" at bounding box center [247, 324] width 106 height 11
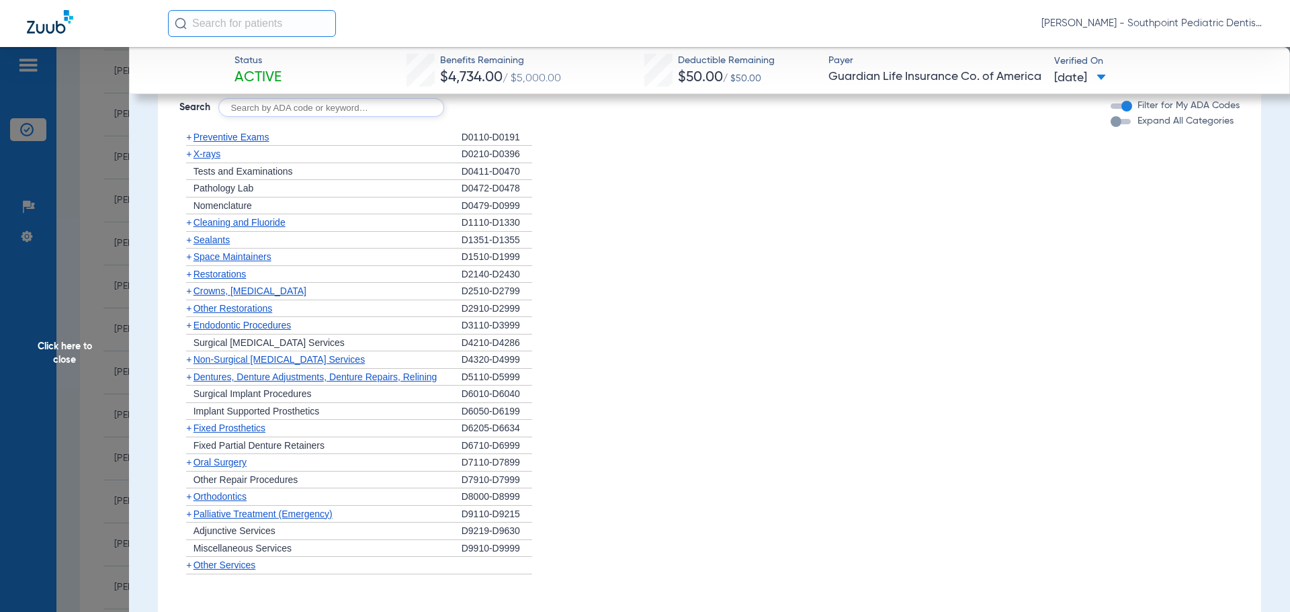
click at [233, 457] on span "Oral Surgery" at bounding box center [220, 462] width 53 height 11
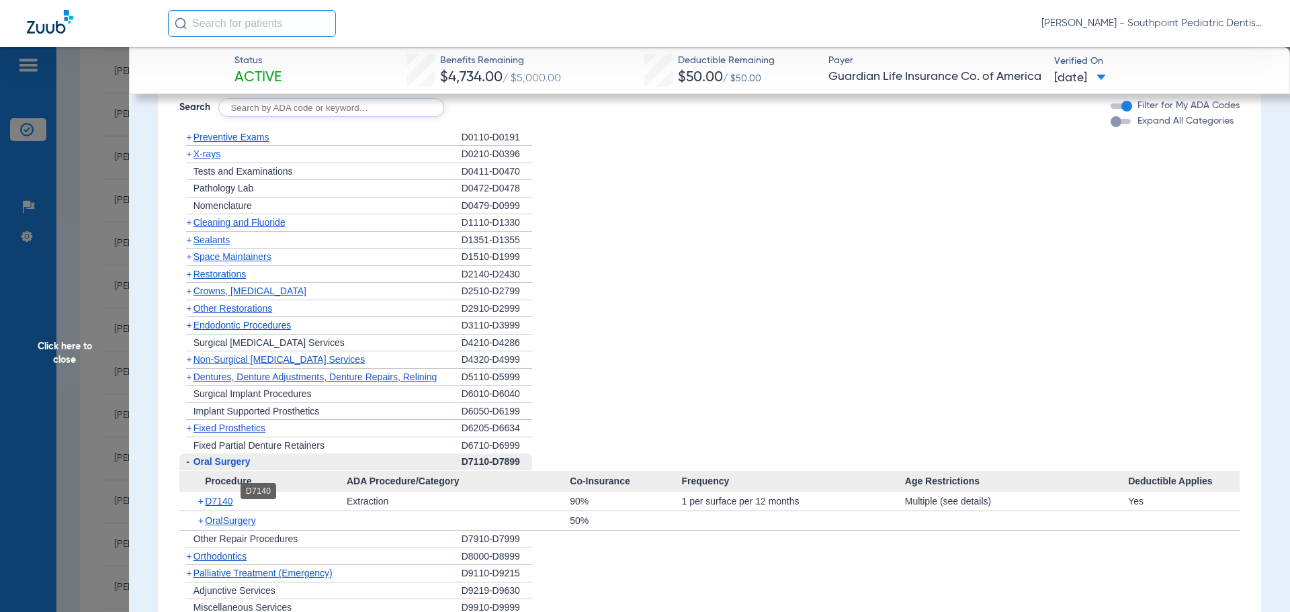
click at [209, 496] on span "D7140" at bounding box center [219, 501] width 28 height 11
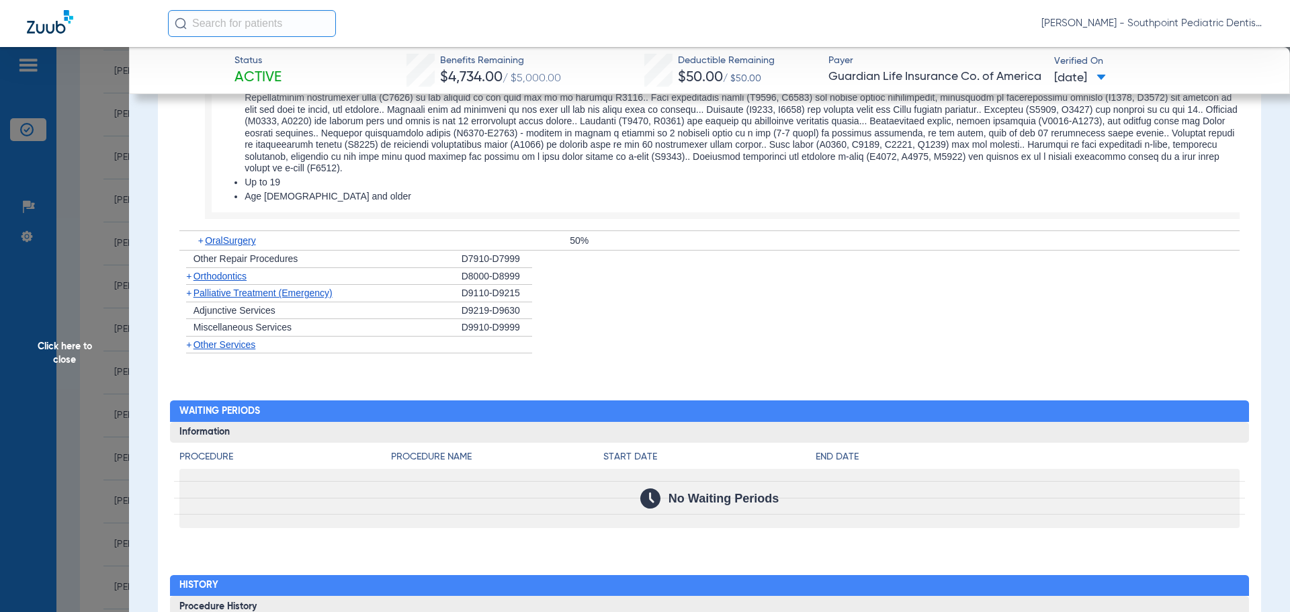
scroll to position [3082, 0]
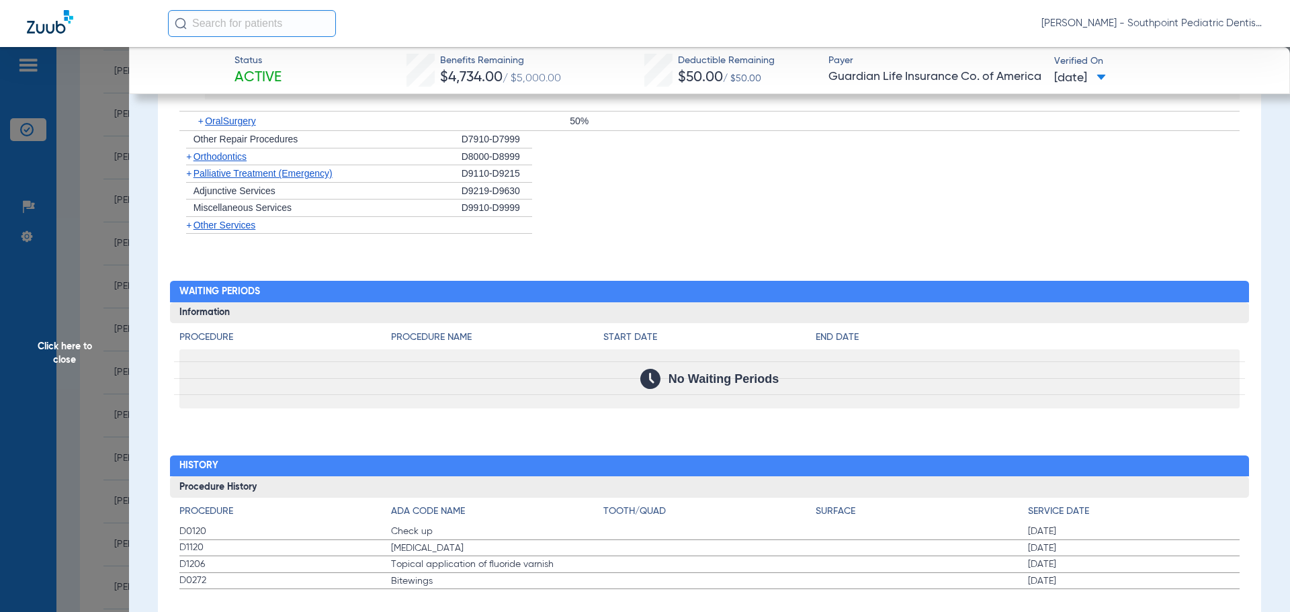
drag, startPoint x: 165, startPoint y: 504, endPoint x: 1136, endPoint y: 556, distance: 971.8
click at [106, 429] on span "Click here to close" at bounding box center [64, 353] width 129 height 612
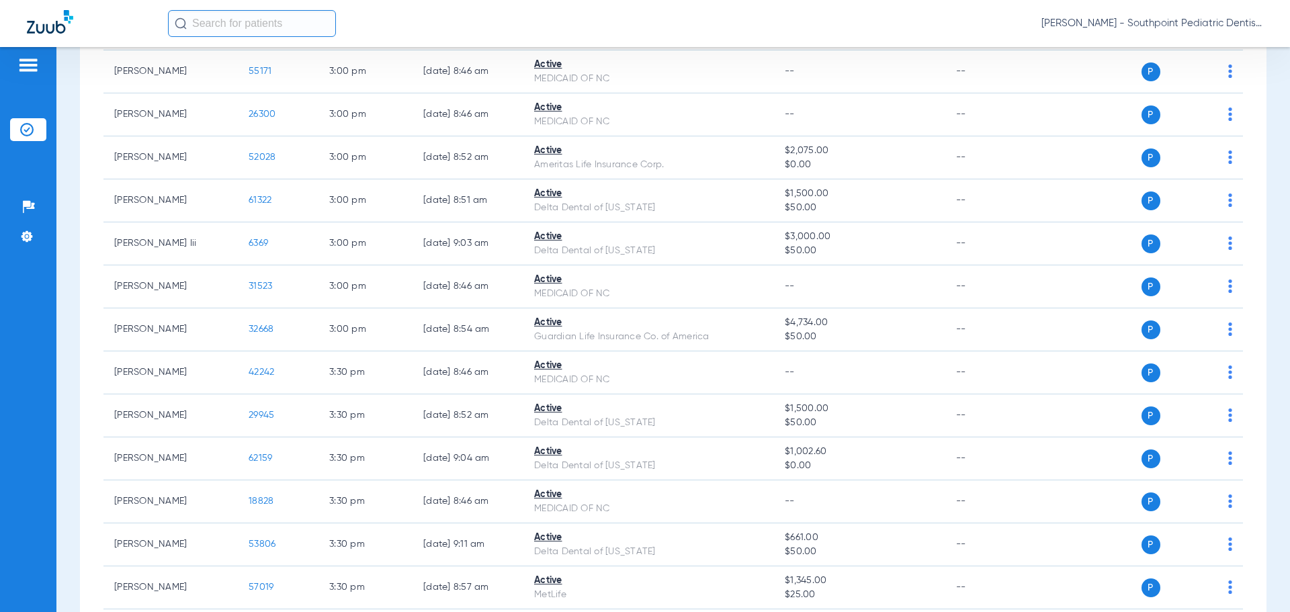
scroll to position [3383, 0]
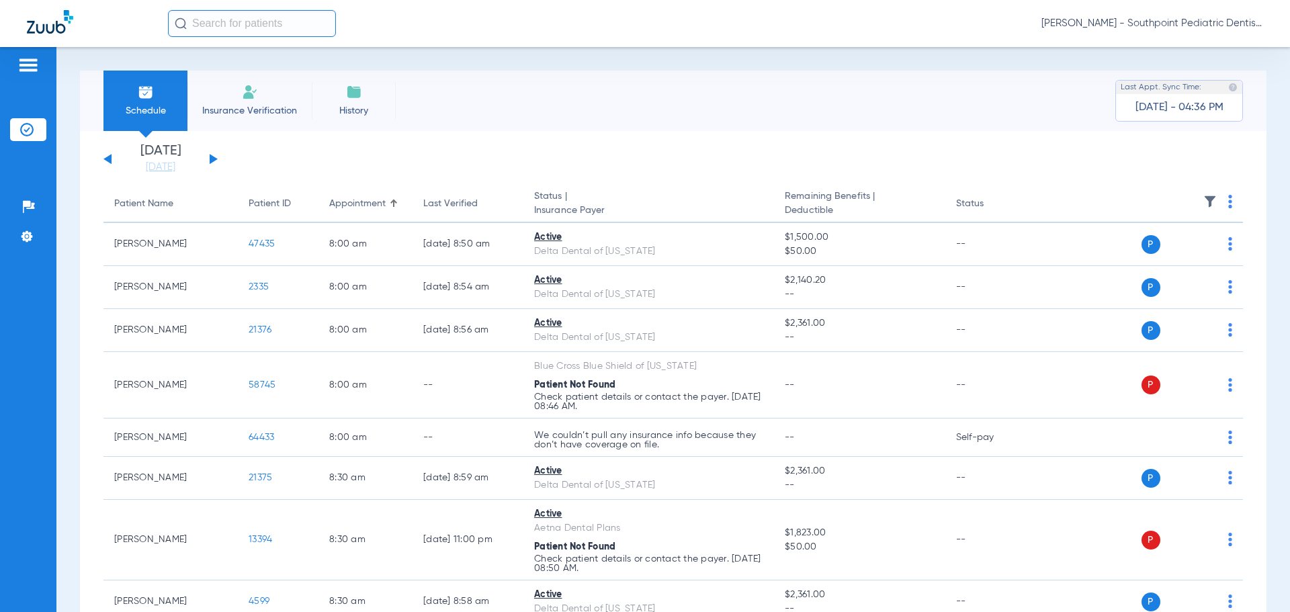
scroll to position [1184, 0]
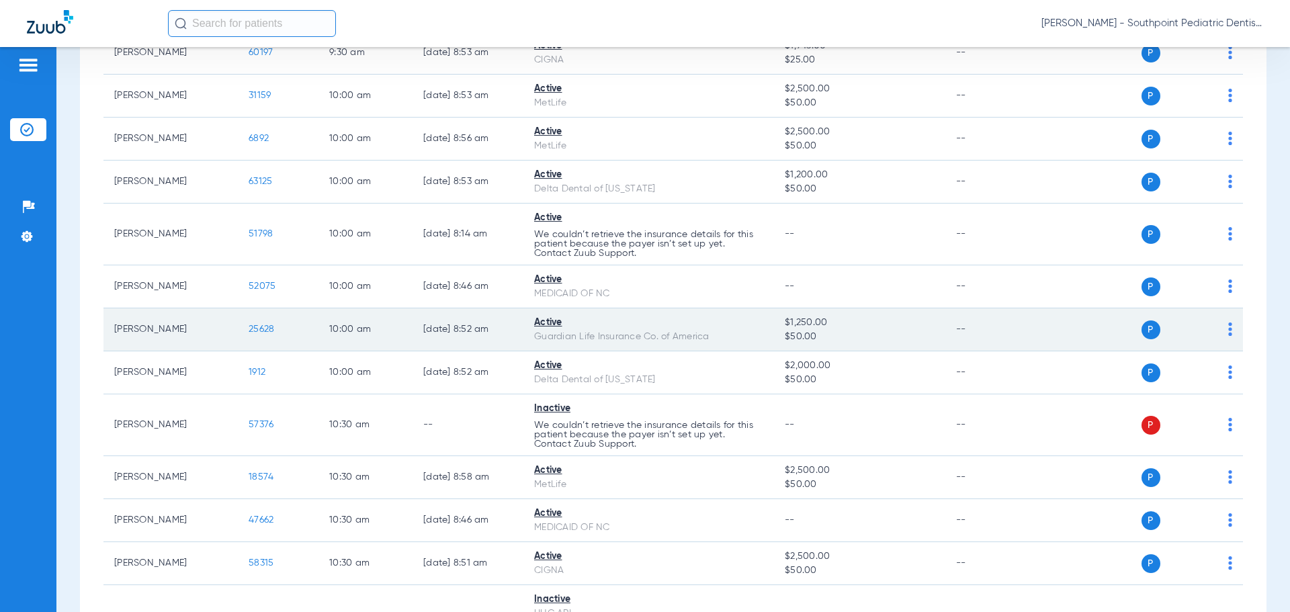
click at [258, 323] on td "25628" at bounding box center [278, 329] width 81 height 43
click at [257, 331] on span "25628" at bounding box center [262, 329] width 26 height 9
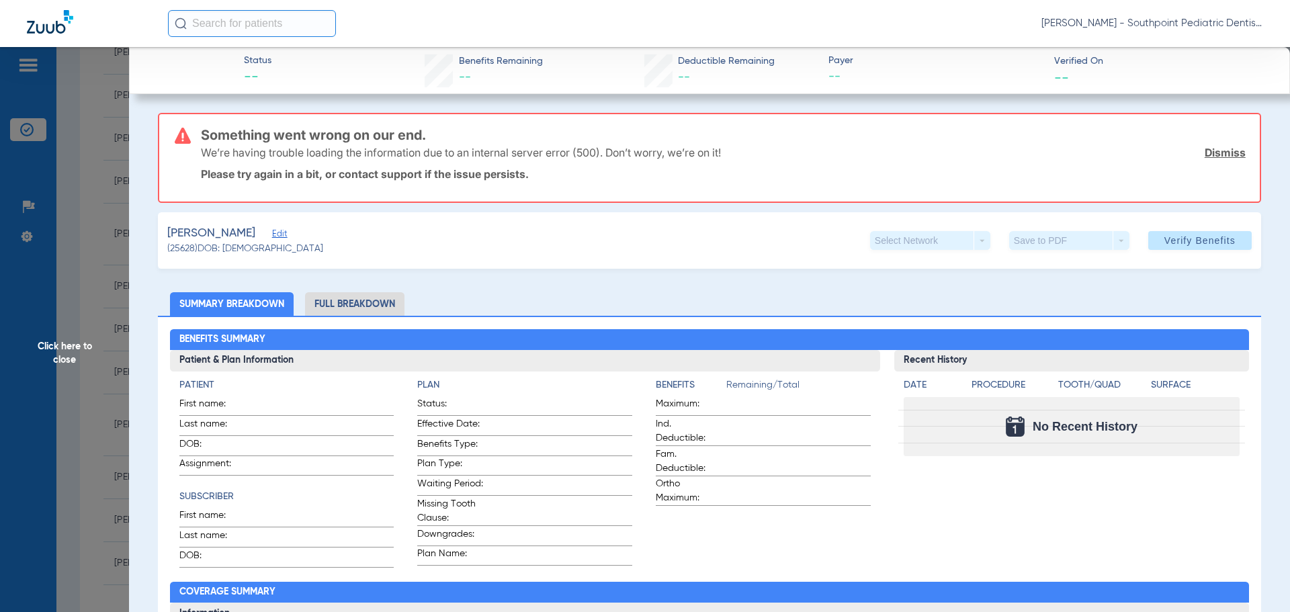
click at [75, 355] on span "Click here to close" at bounding box center [64, 353] width 129 height 612
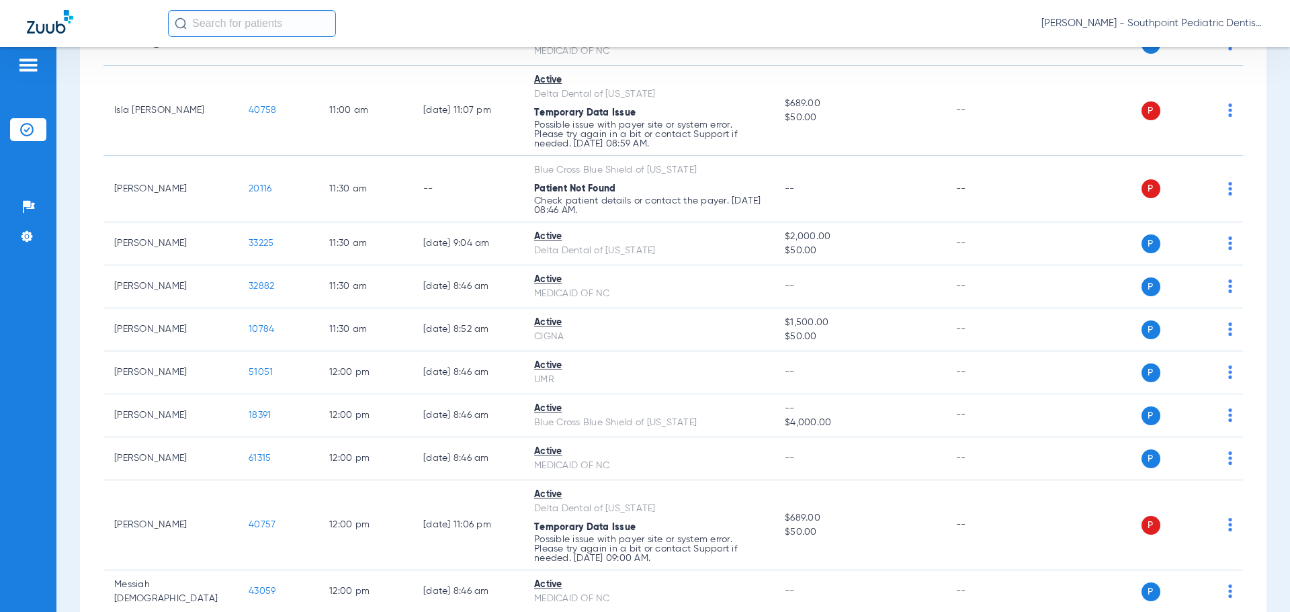
scroll to position [2280, 0]
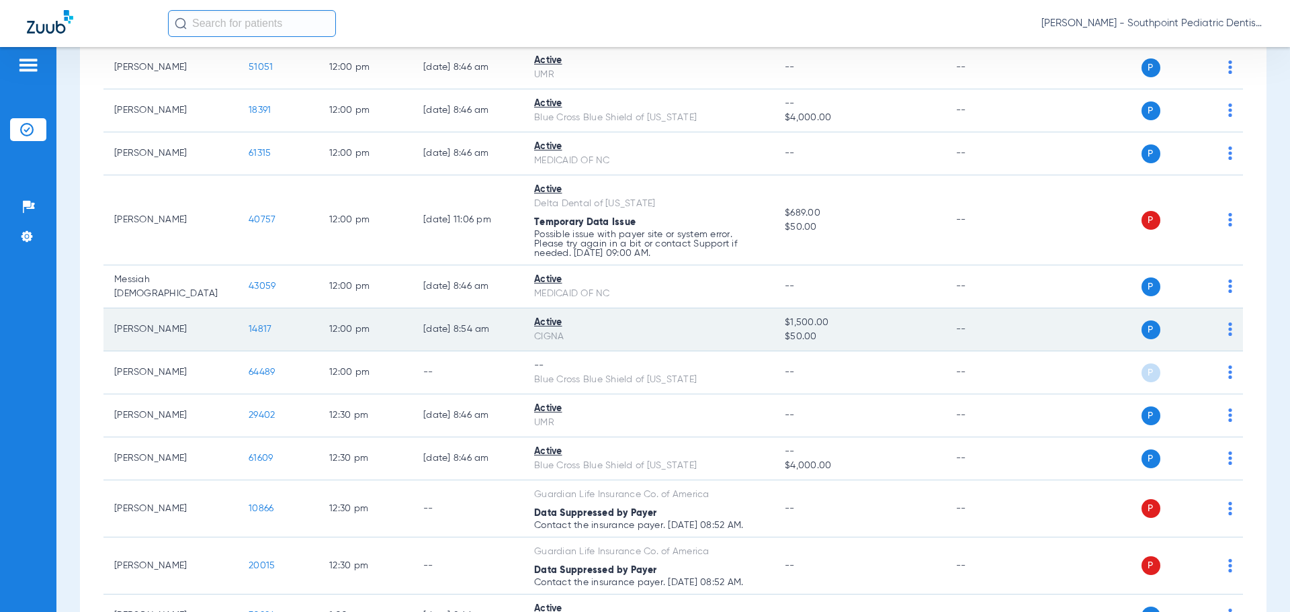
click at [259, 330] on span "14817" at bounding box center [260, 329] width 23 height 9
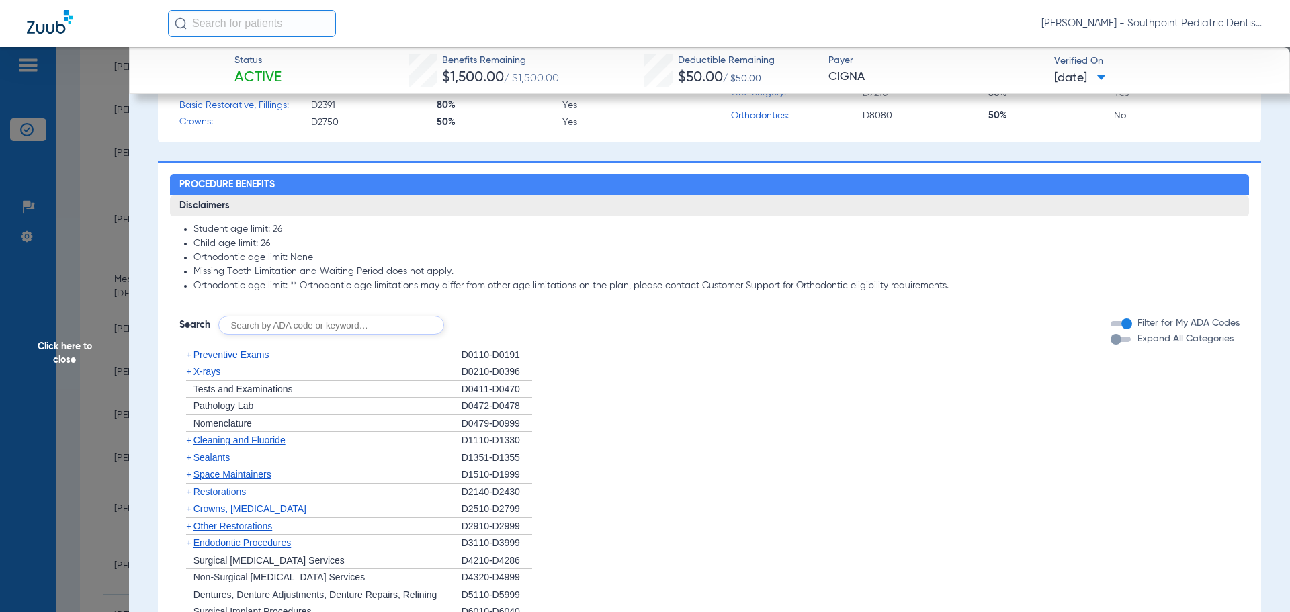
scroll to position [672, 0]
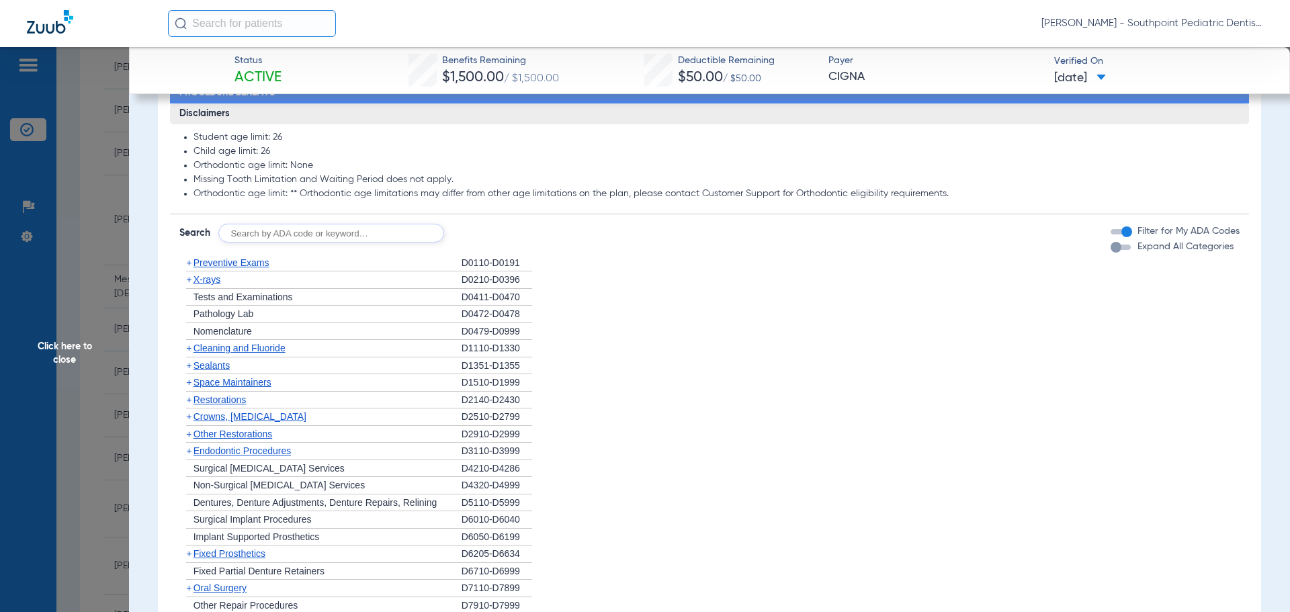
click at [287, 272] on div "+ Preventive Exams" at bounding box center [320, 263] width 282 height 17
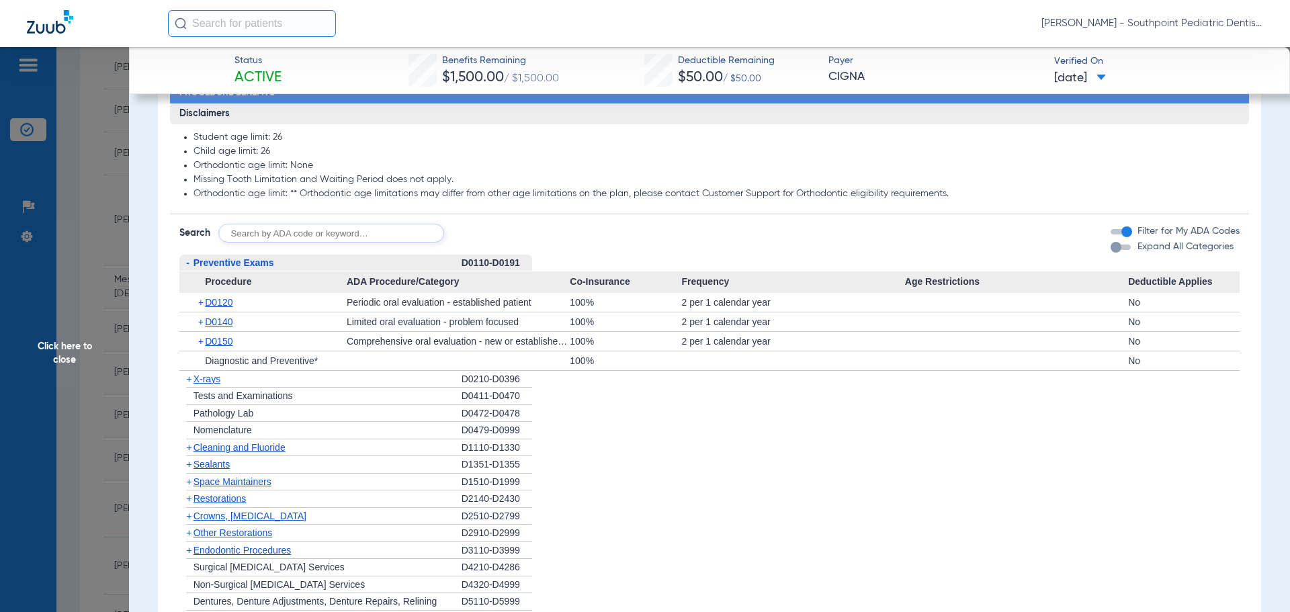
click at [286, 272] on div "- Preventive Exams" at bounding box center [320, 263] width 282 height 17
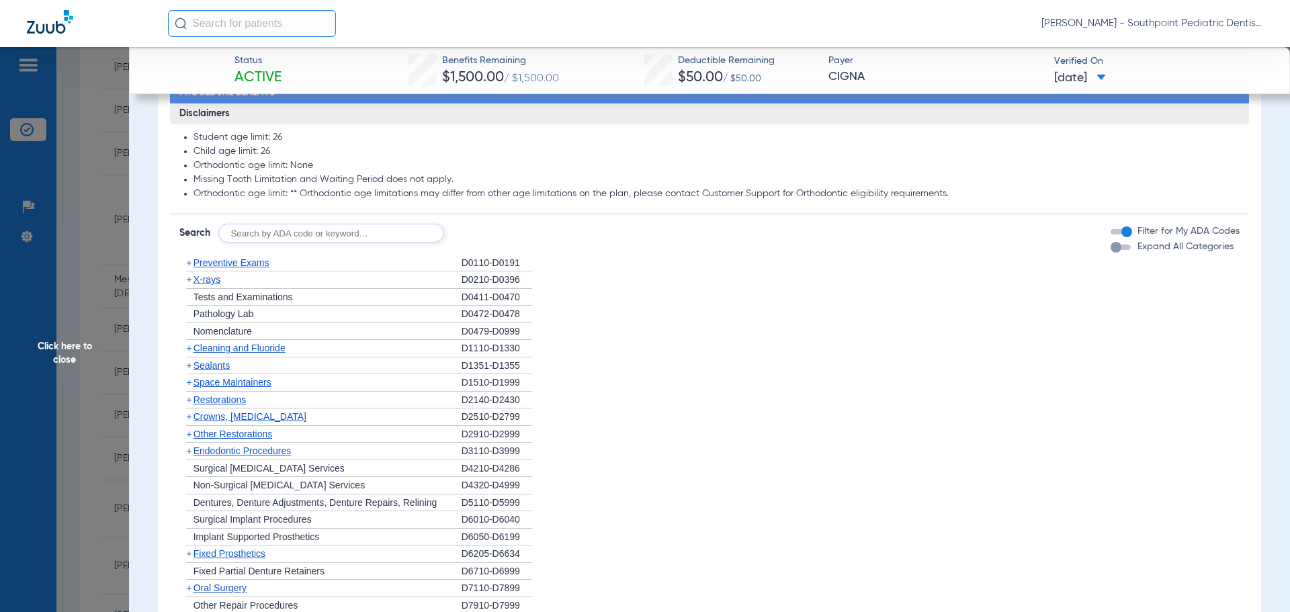
click at [283, 289] on div "+ X-rays" at bounding box center [320, 279] width 282 height 17
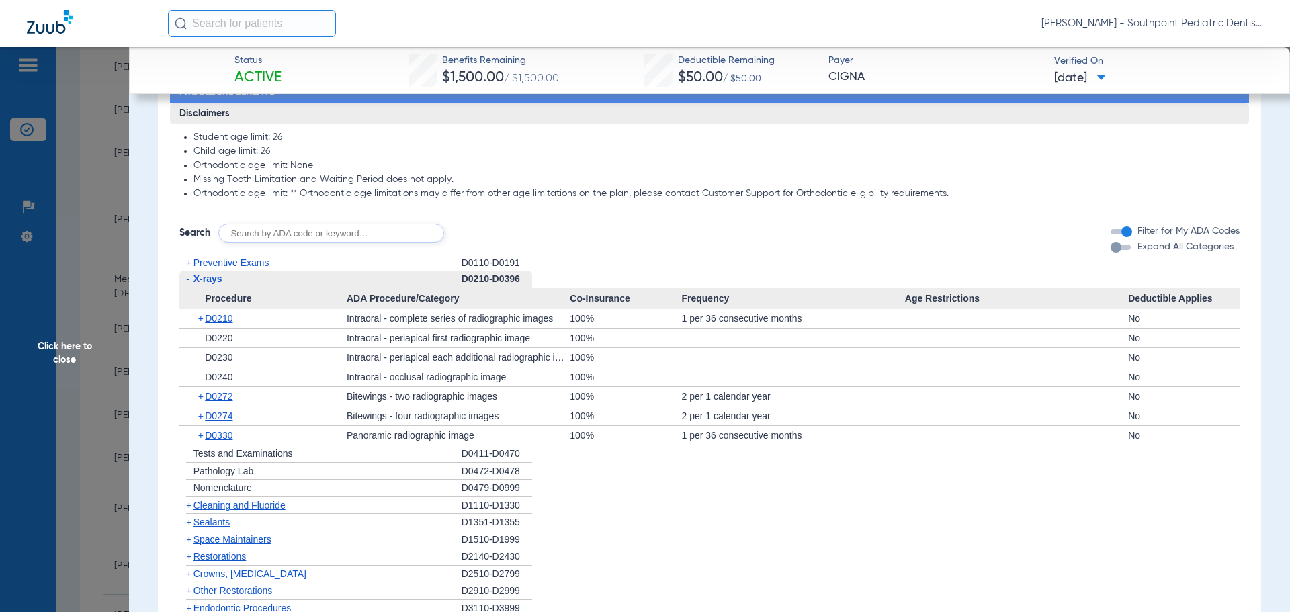
click at [283, 288] on div "- X-rays" at bounding box center [320, 279] width 282 height 17
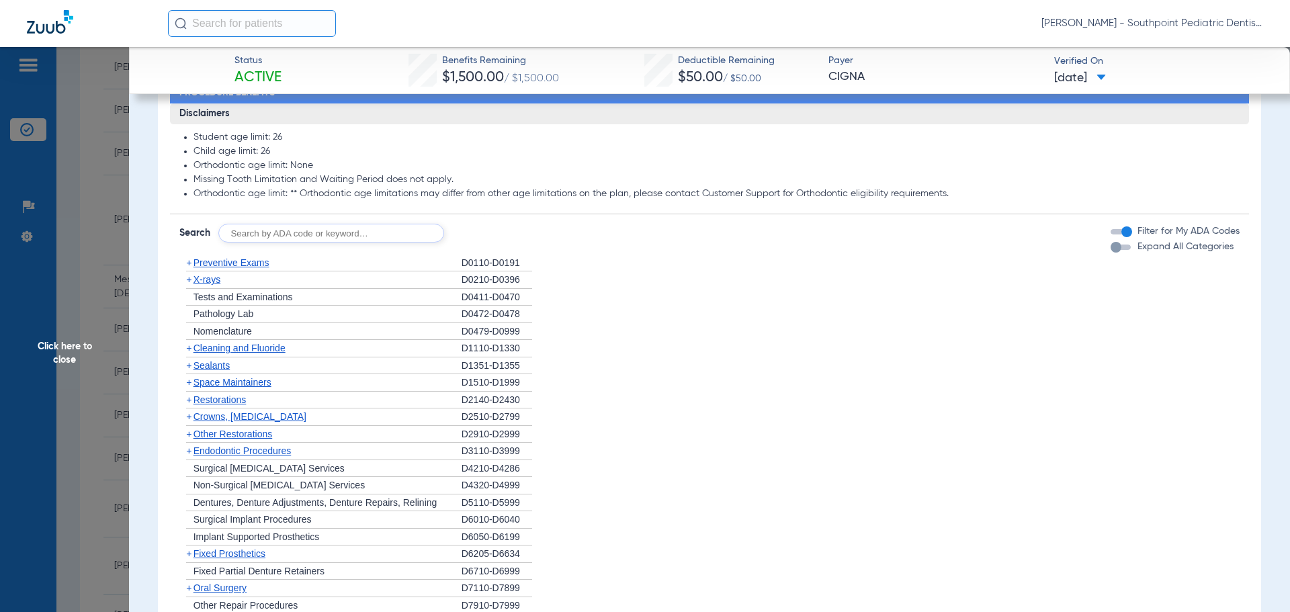
click at [283, 353] on div "+ Cleaning and Fluoride" at bounding box center [320, 348] width 282 height 17
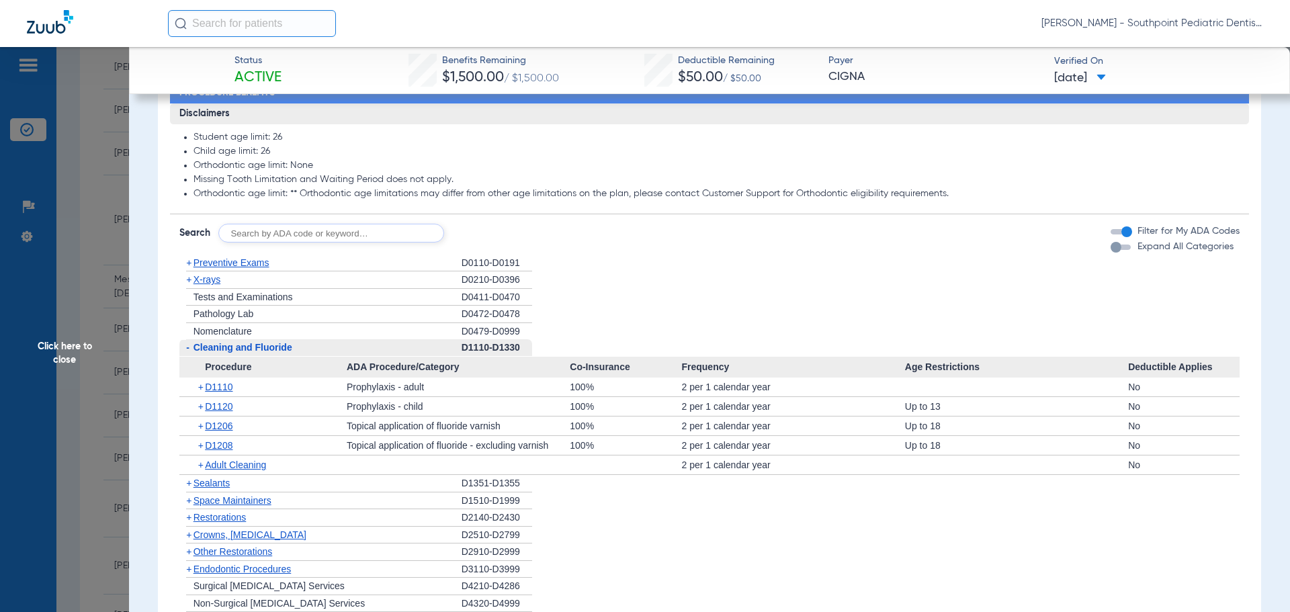
click at [283, 353] on div "- Cleaning and Fluoride" at bounding box center [320, 347] width 282 height 17
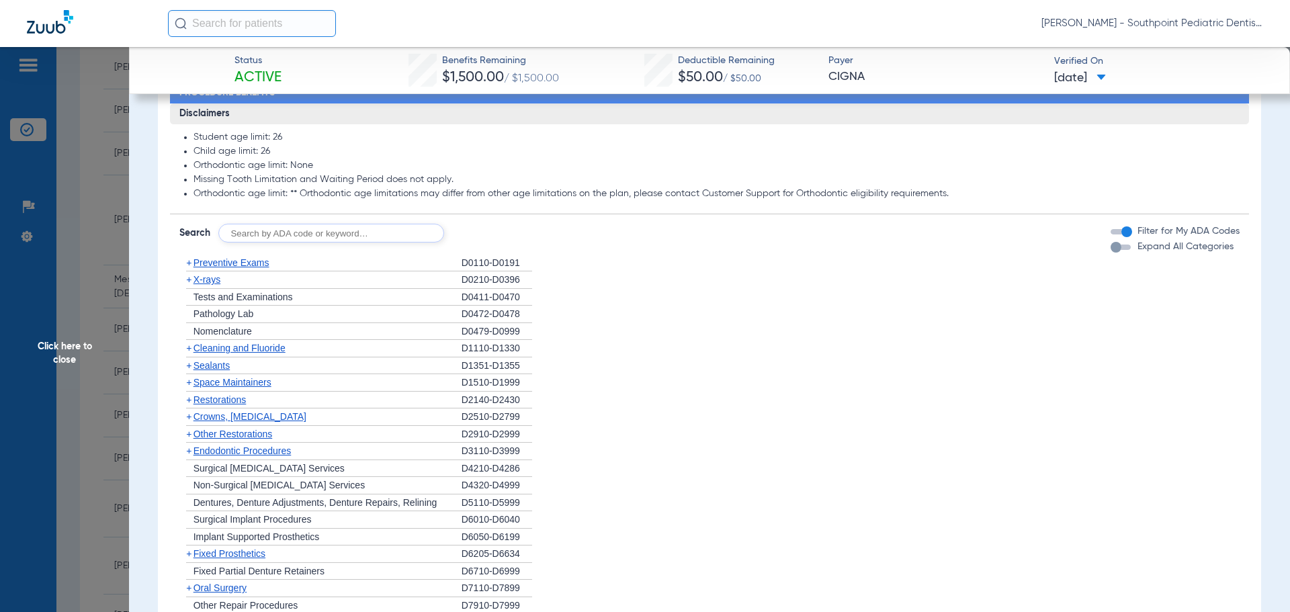
click at [279, 375] on div "+ Sealants" at bounding box center [320, 366] width 282 height 17
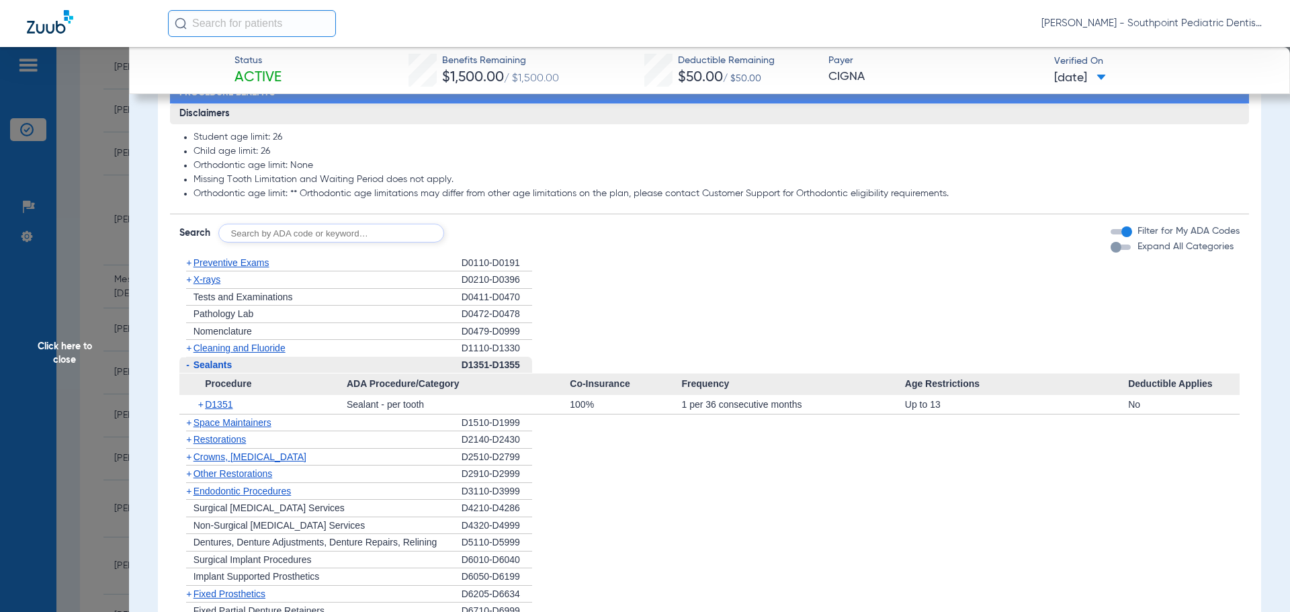
click at [279, 374] on div "- Sealants" at bounding box center [320, 365] width 282 height 17
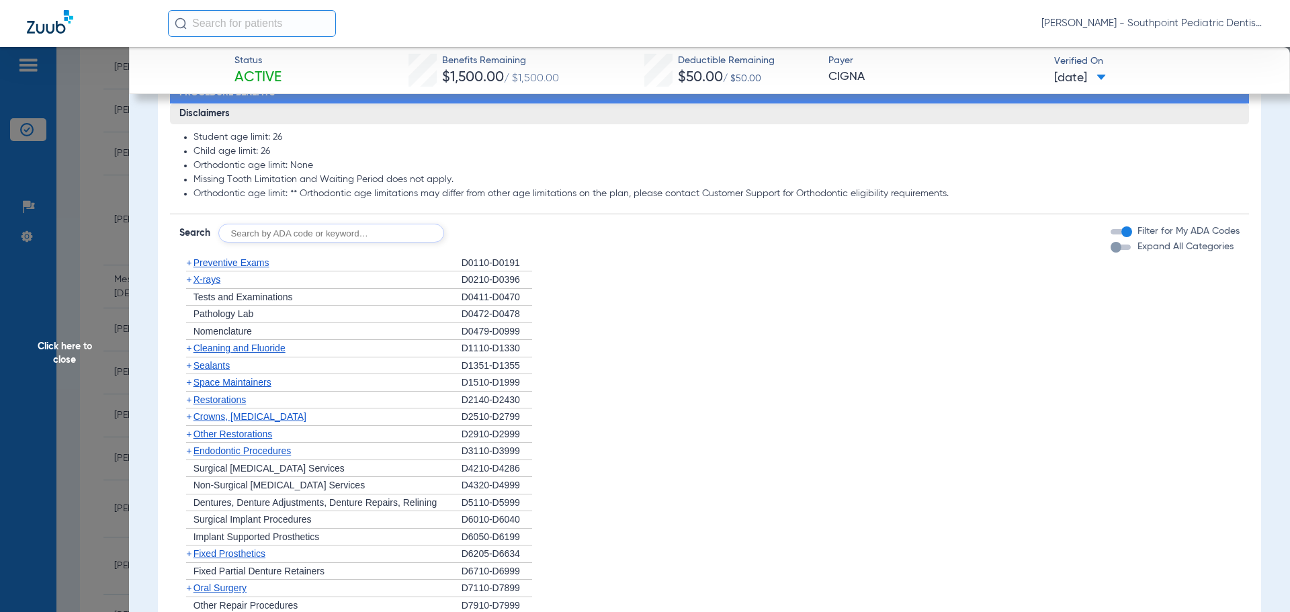
click at [271, 388] on span "Space Maintainers" at bounding box center [233, 382] width 78 height 11
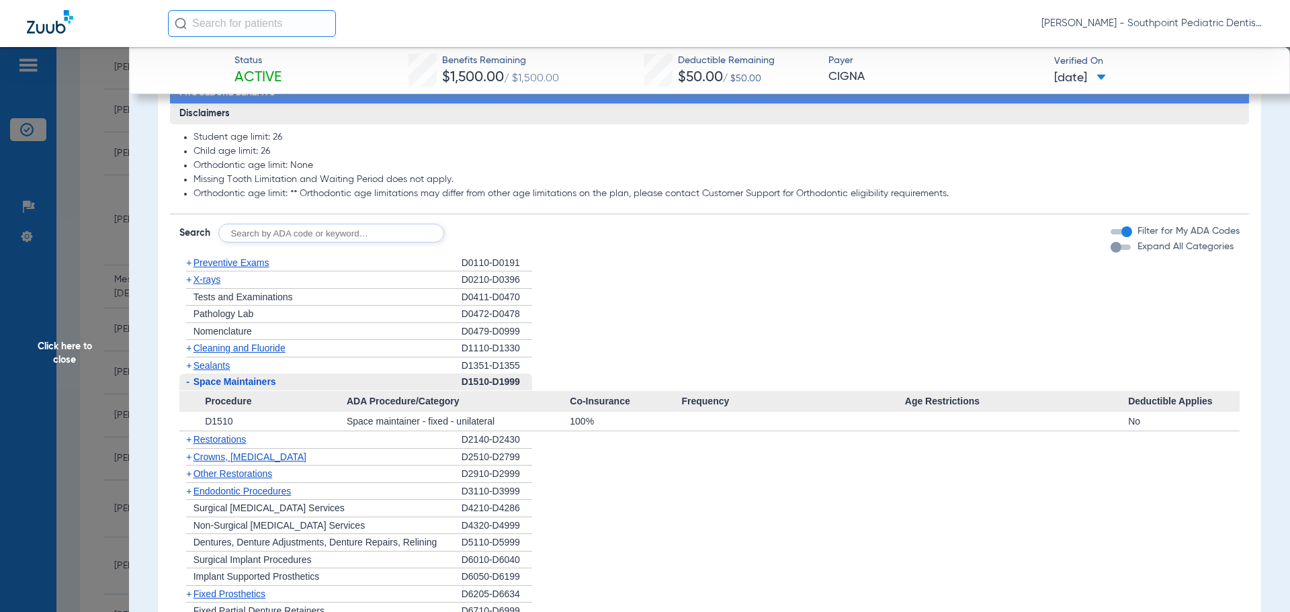
click at [271, 387] on span "Space Maintainers" at bounding box center [235, 381] width 83 height 11
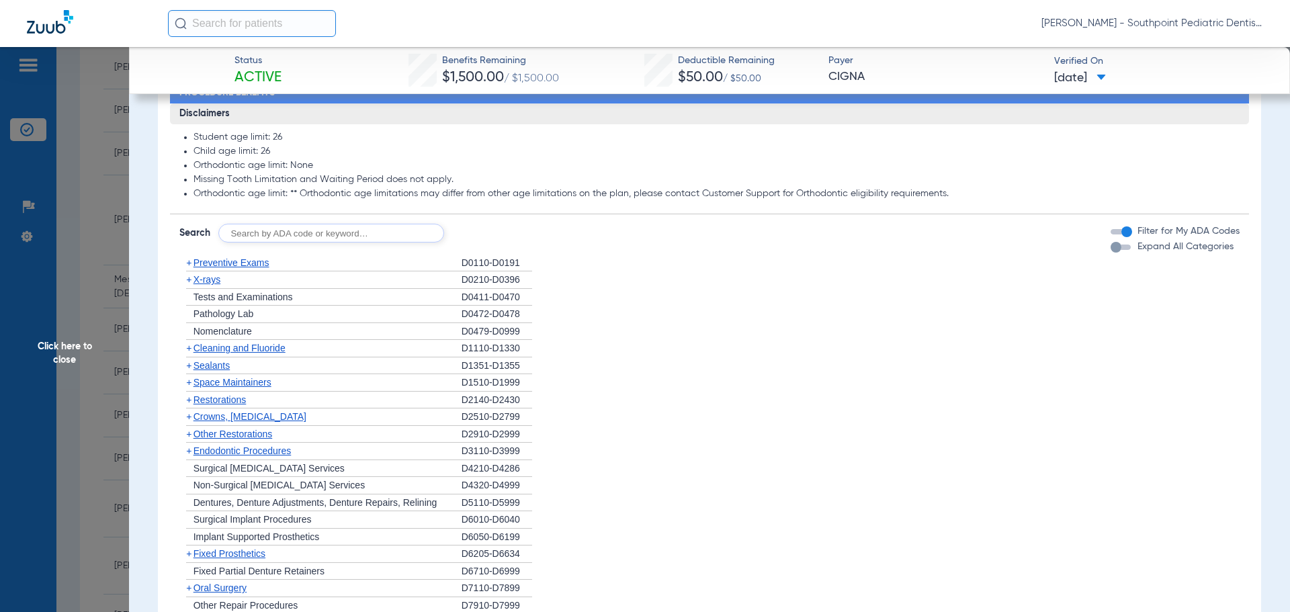
click at [271, 440] on span "Other Restorations" at bounding box center [233, 434] width 79 height 11
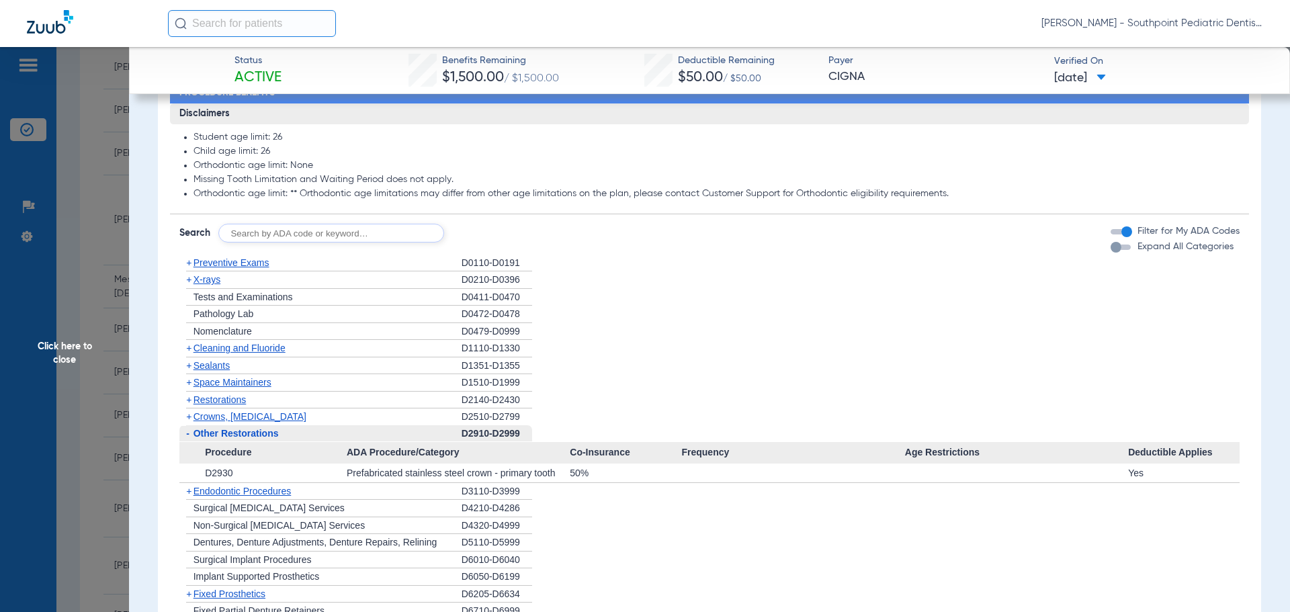
click at [271, 439] on span "Other Restorations" at bounding box center [236, 433] width 85 height 11
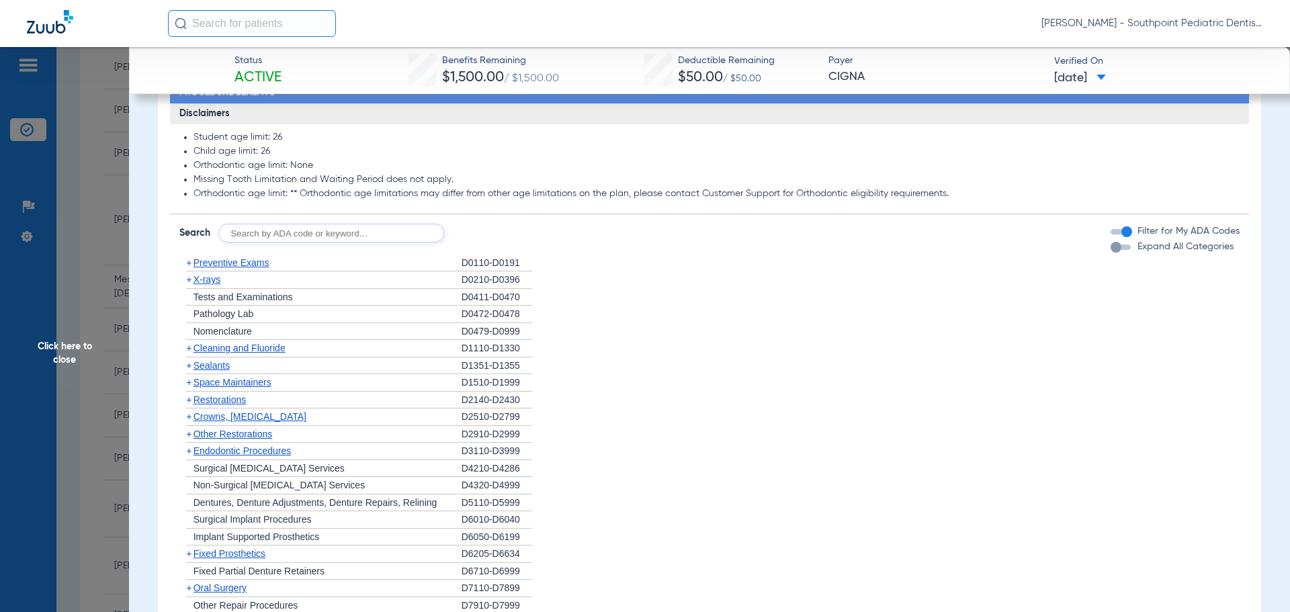
click at [269, 456] on span "Endodontic Procedures" at bounding box center [243, 451] width 98 height 11
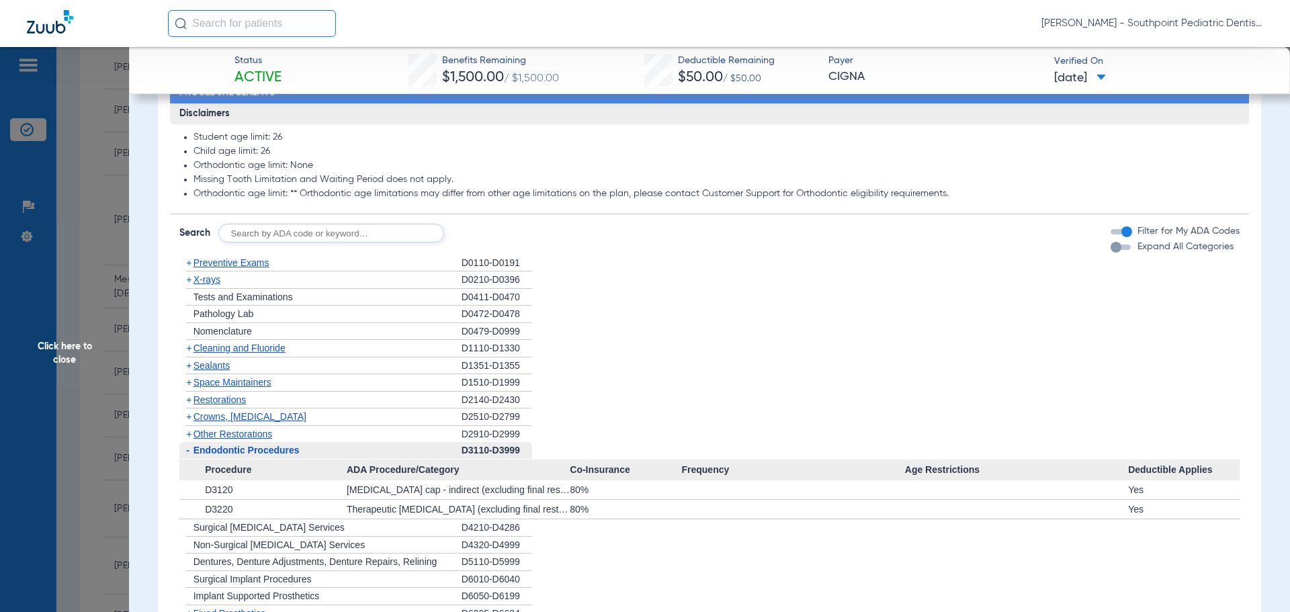
click at [269, 456] on span "Endodontic Procedures" at bounding box center [247, 450] width 106 height 11
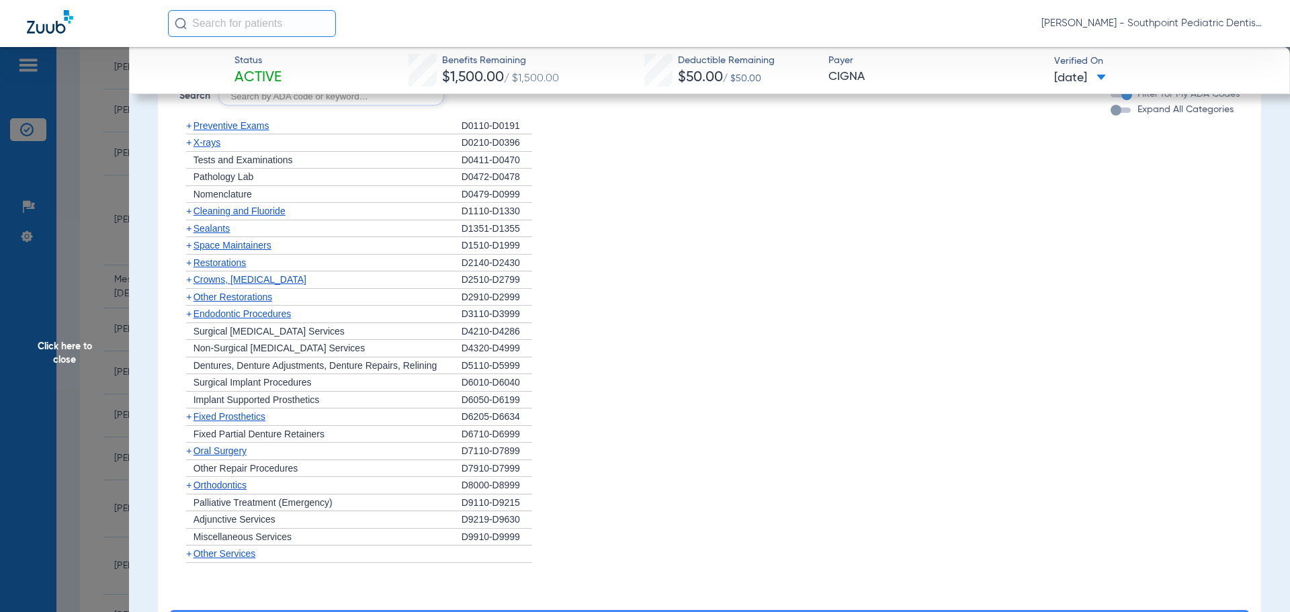
scroll to position [874, 0]
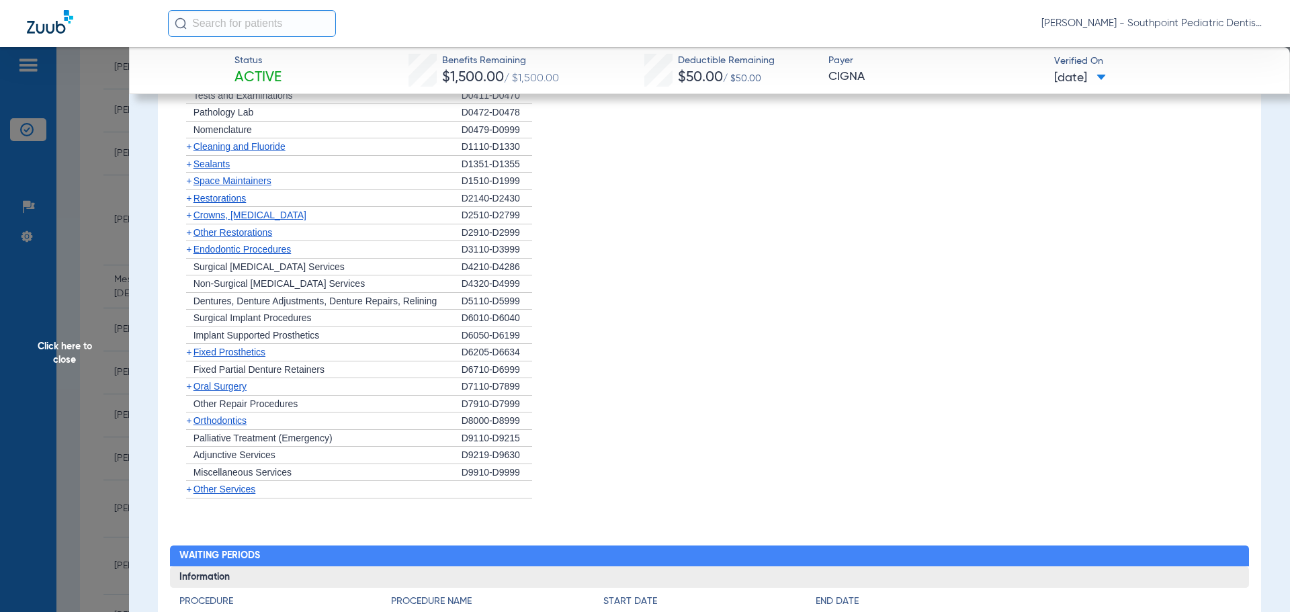
click at [265, 396] on div "+ [MEDICAL_DATA]" at bounding box center [320, 386] width 282 height 17
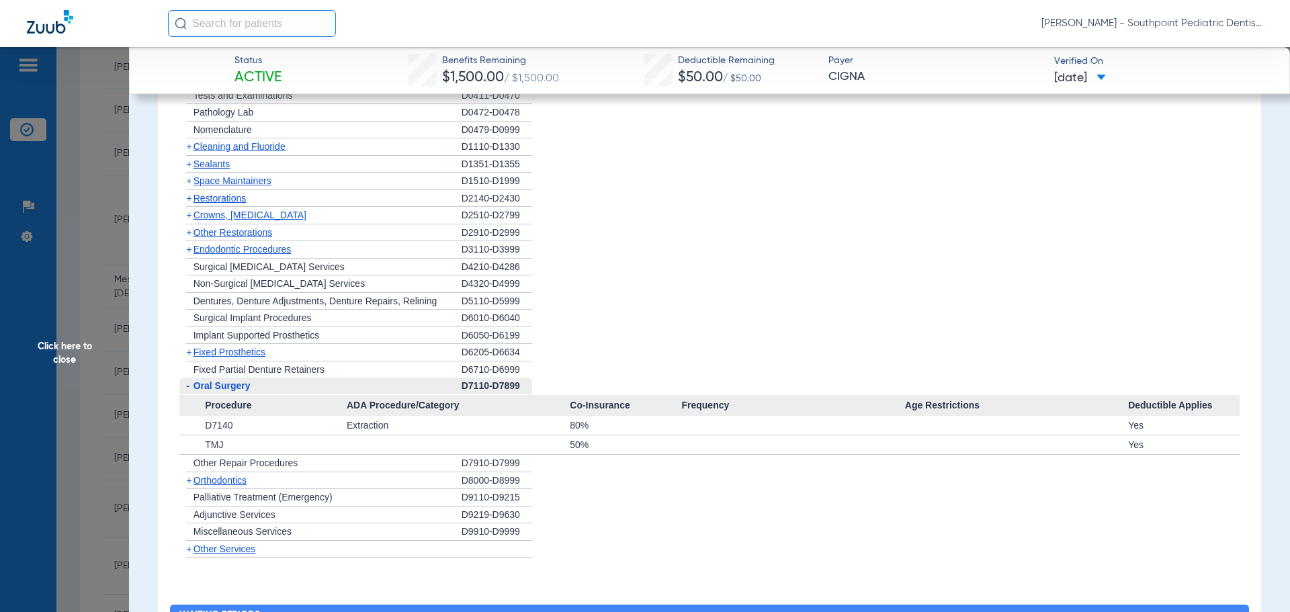
click at [266, 395] on div "- [MEDICAL_DATA]" at bounding box center [320, 386] width 282 height 17
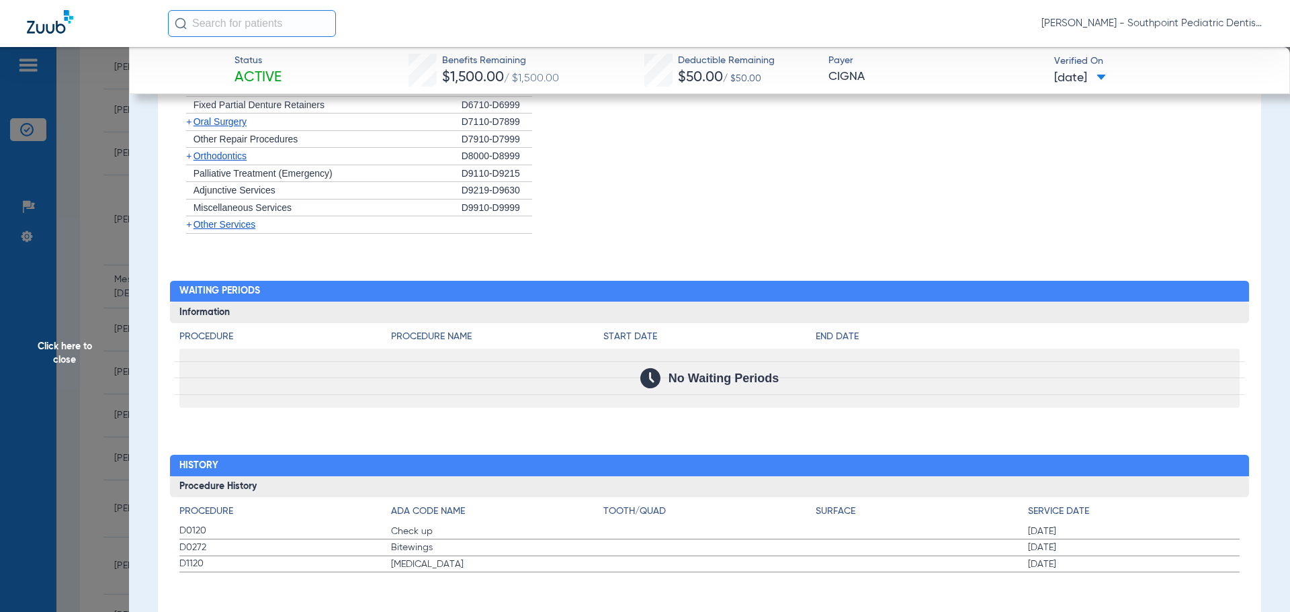
scroll to position [1155, 0]
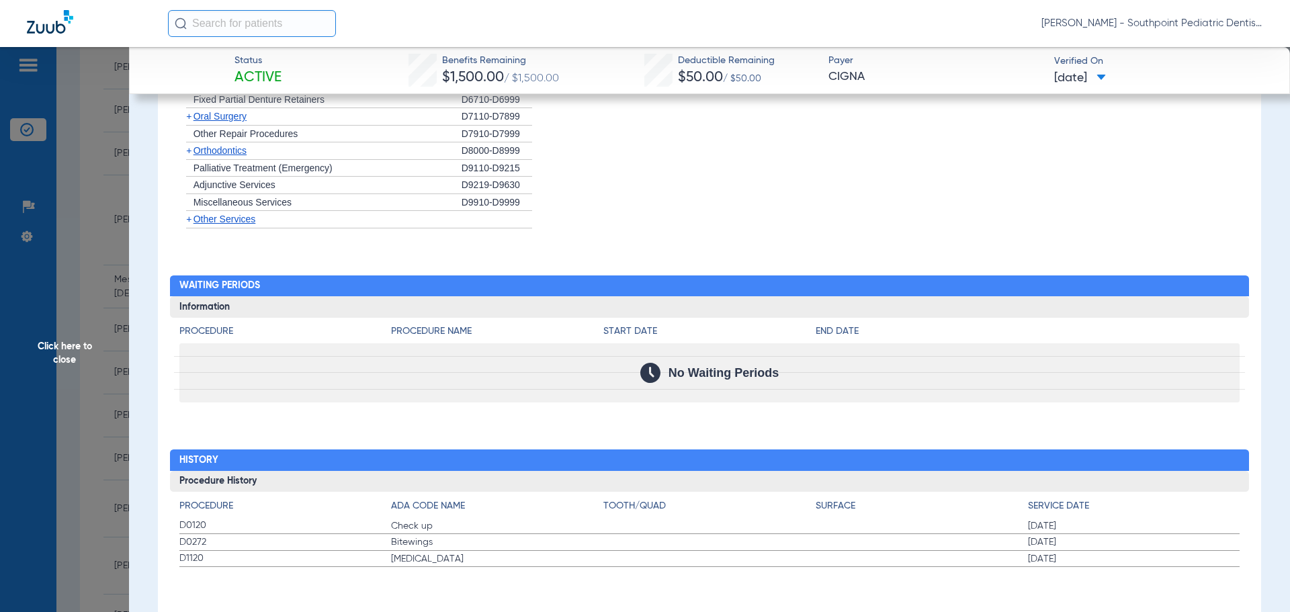
drag, startPoint x: 177, startPoint y: 527, endPoint x: 1120, endPoint y: 569, distance: 944.5
click at [1120, 569] on div "Procedure Benefits Disclaimers Student age limit: 26 Child age limit: 26 Orthod…" at bounding box center [709, 111] width 1103 height 1029
click at [55, 197] on span "Click here to close" at bounding box center [64, 353] width 129 height 612
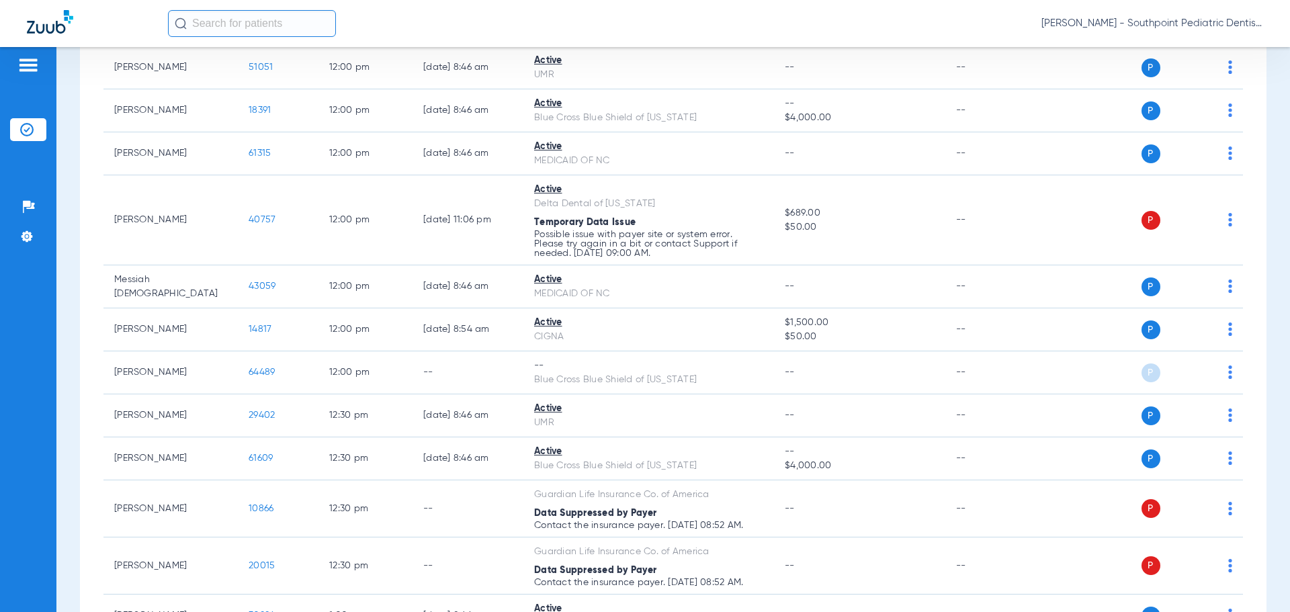
scroll to position [1975, 0]
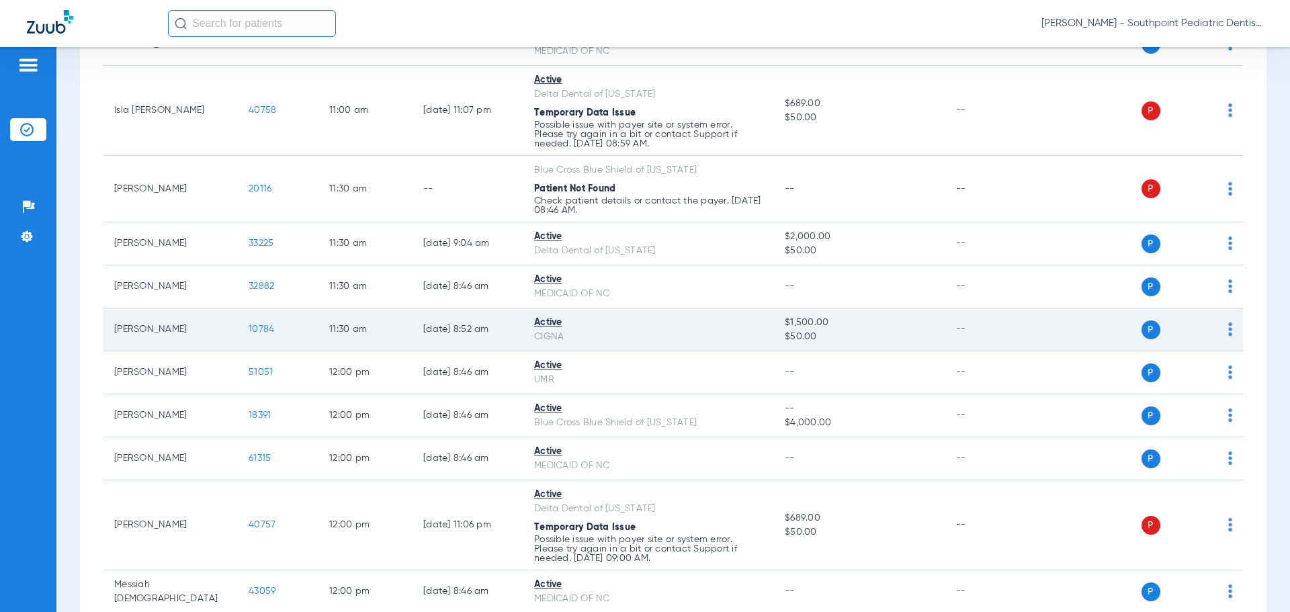
click at [270, 326] on span "10784" at bounding box center [262, 329] width 26 height 9
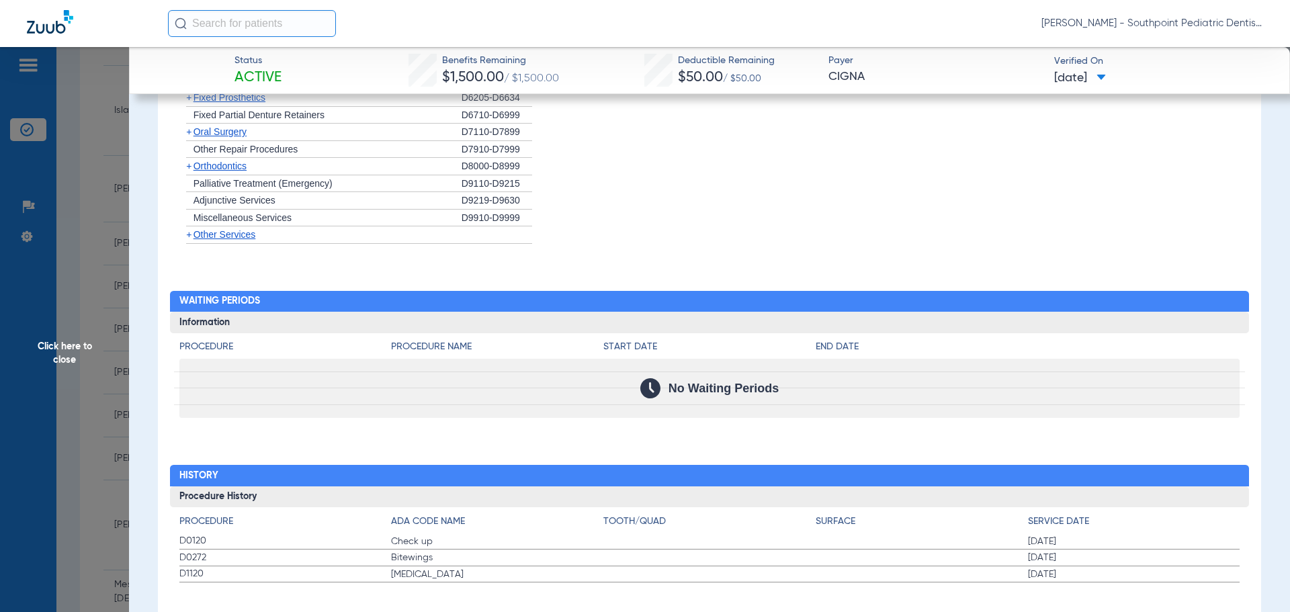
scroll to position [1155, 0]
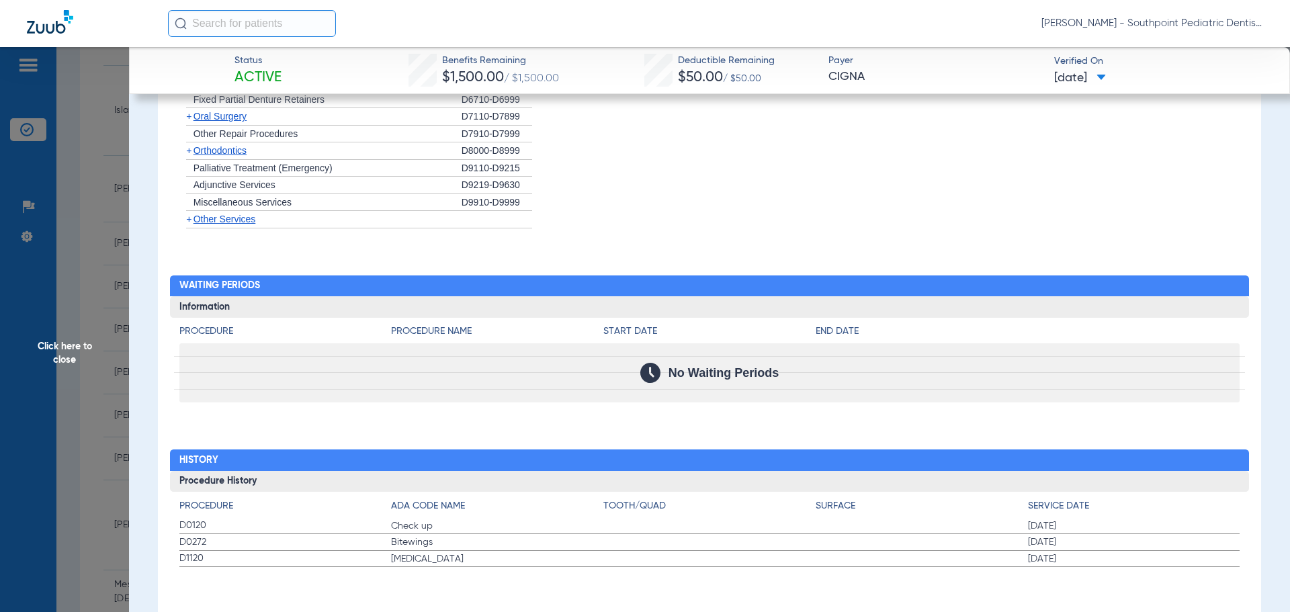
click at [48, 219] on span "Click here to close" at bounding box center [64, 353] width 129 height 612
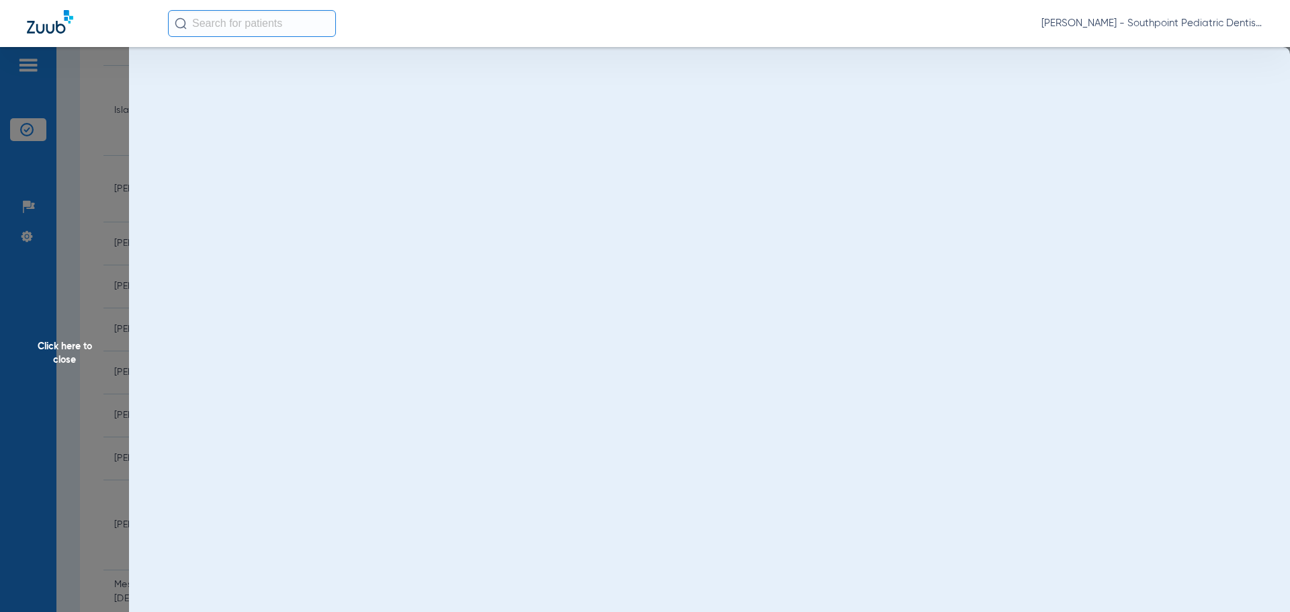
scroll to position [0, 0]
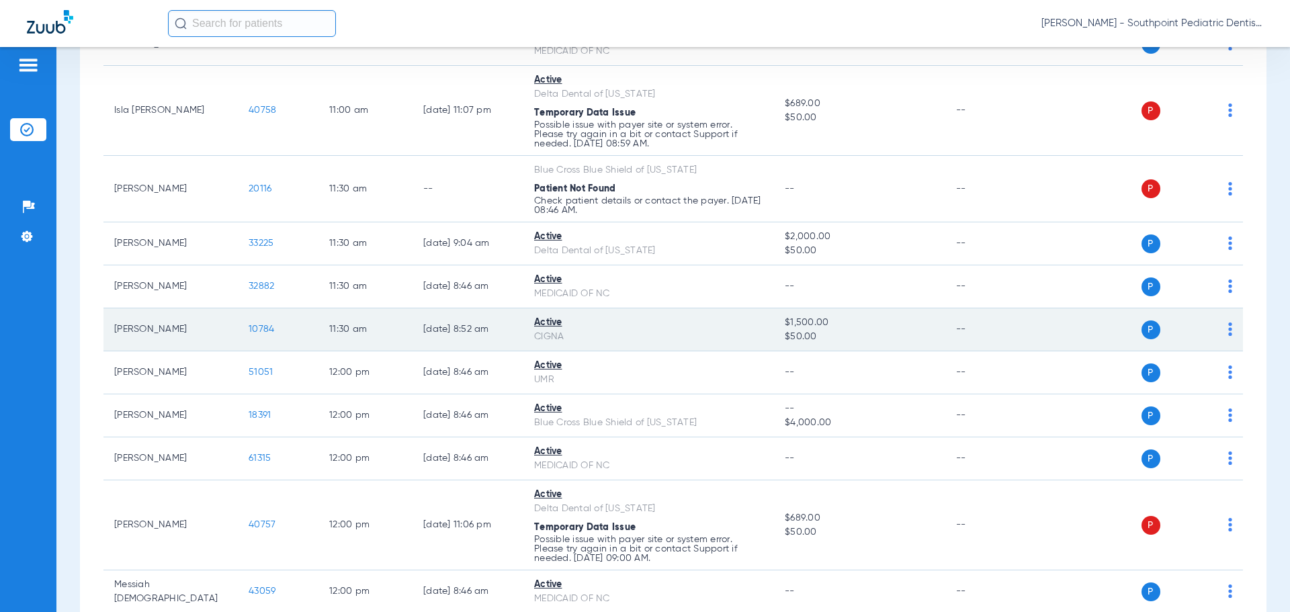
click at [255, 327] on span "10784" at bounding box center [262, 329] width 26 height 9
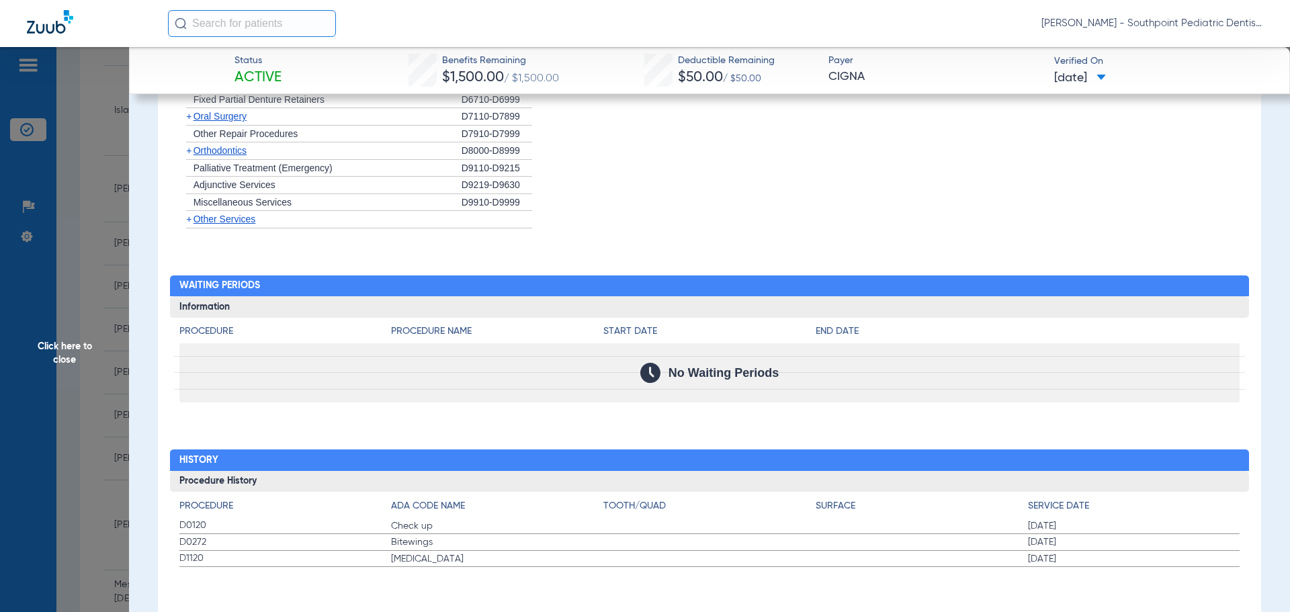
scroll to position [1155, 0]
click at [99, 197] on span "Click here to close" at bounding box center [64, 353] width 129 height 612
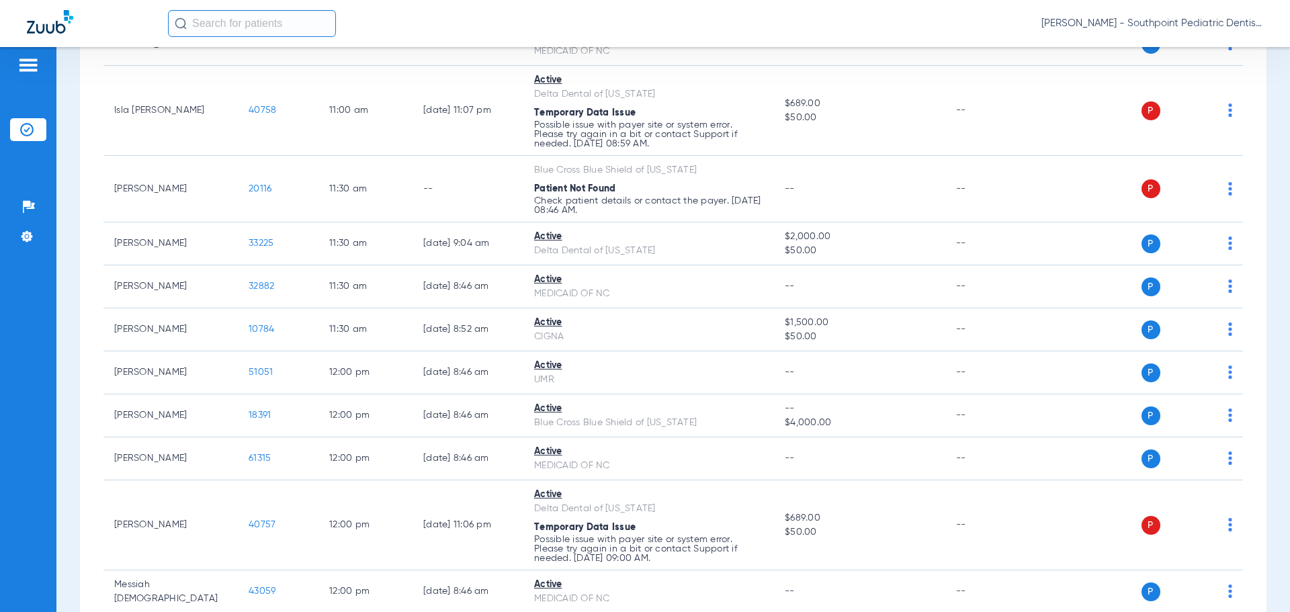
scroll to position [1646, 0]
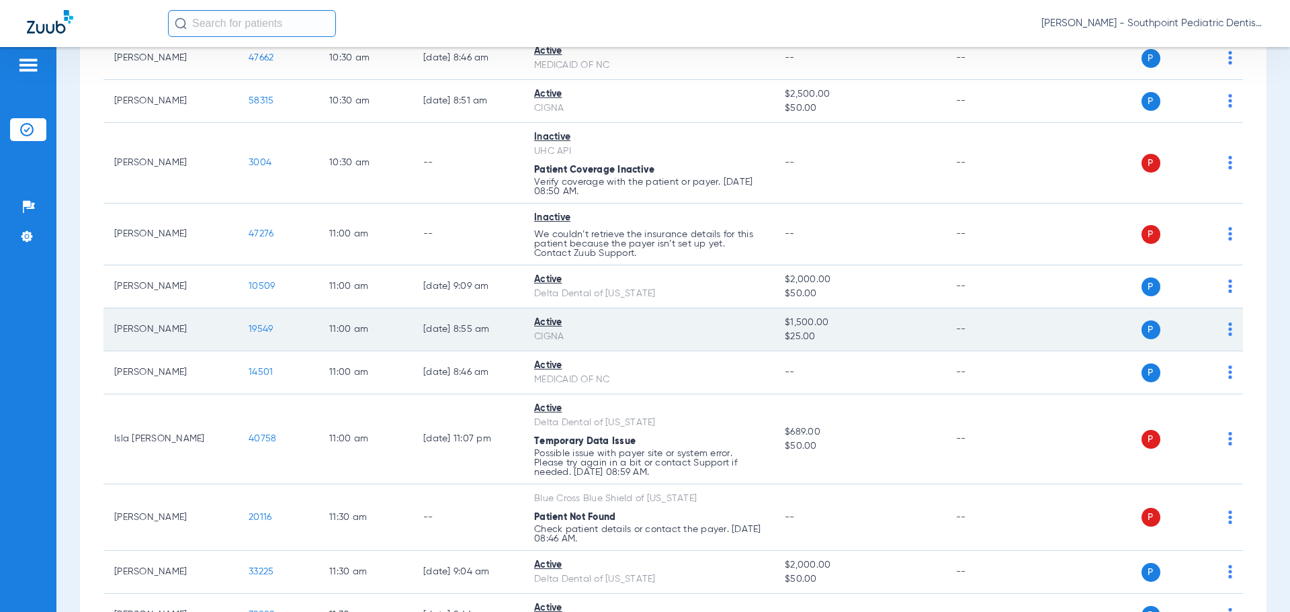
click at [249, 331] on span "19549" at bounding box center [261, 329] width 24 height 9
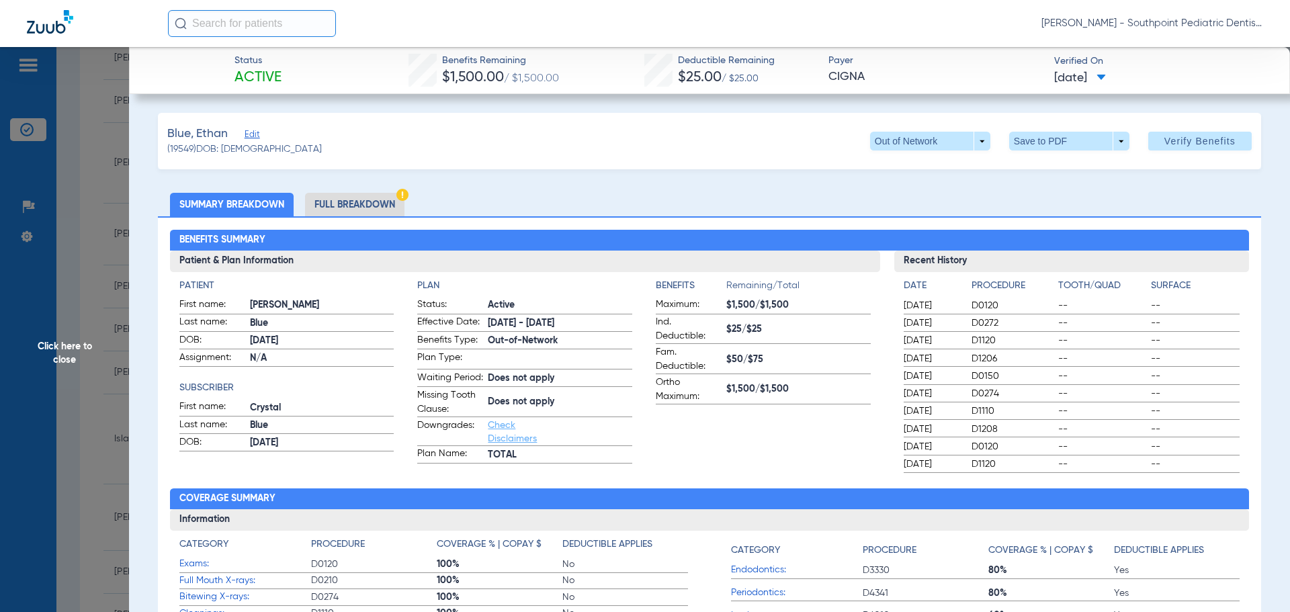
click at [368, 202] on li "Full Breakdown" at bounding box center [354, 205] width 99 height 24
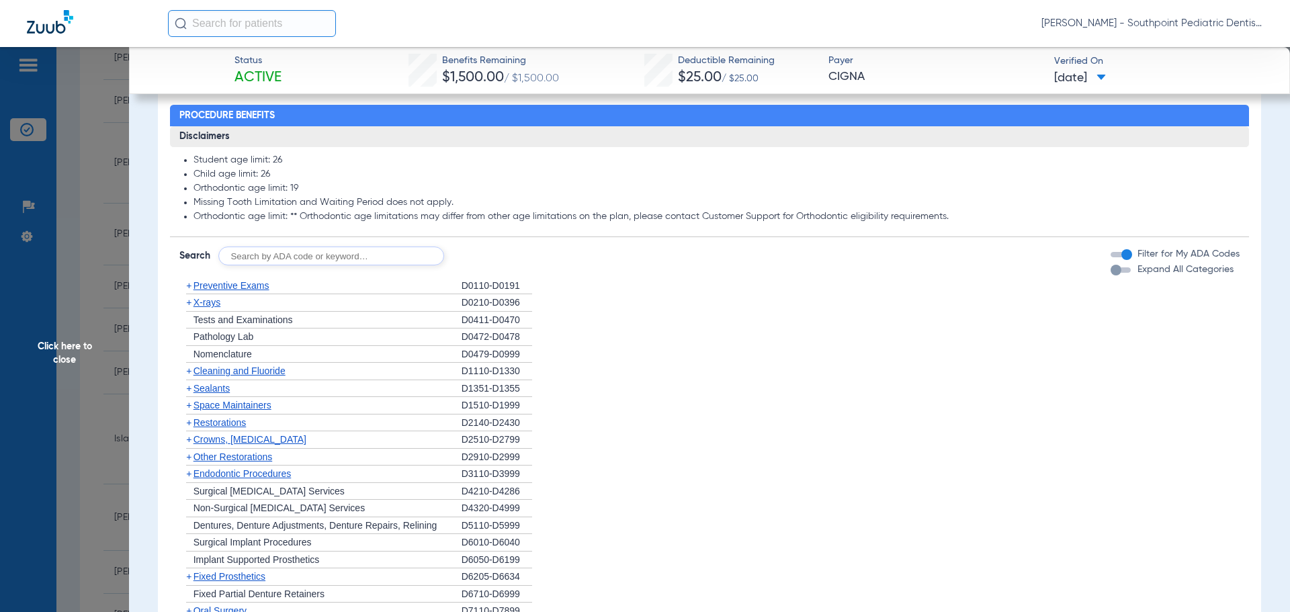
scroll to position [1210, 0]
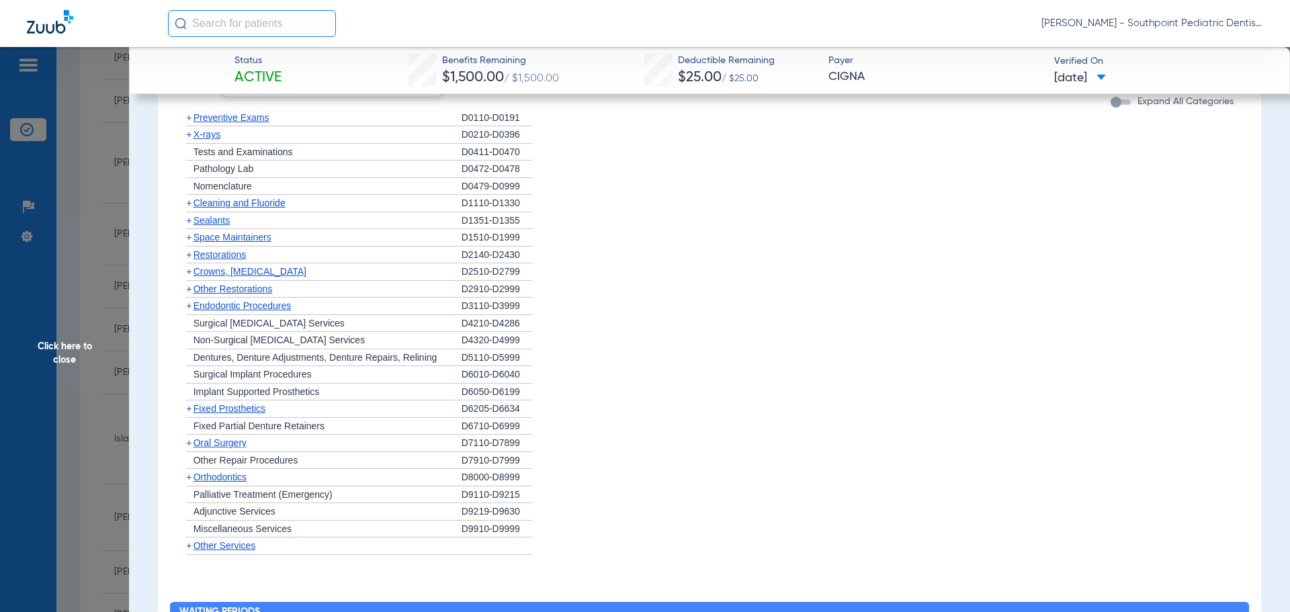
click at [391, 122] on div "+ Preventive Exams" at bounding box center [320, 118] width 282 height 17
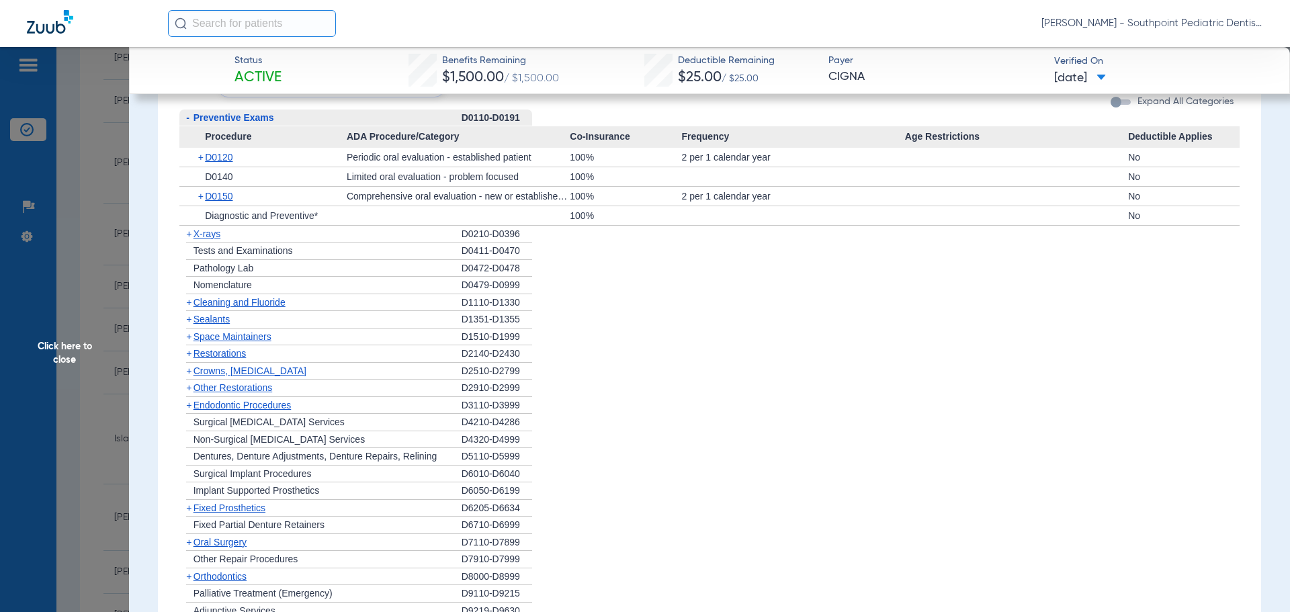
click at [392, 124] on div "- Preventive Exams" at bounding box center [320, 118] width 282 height 17
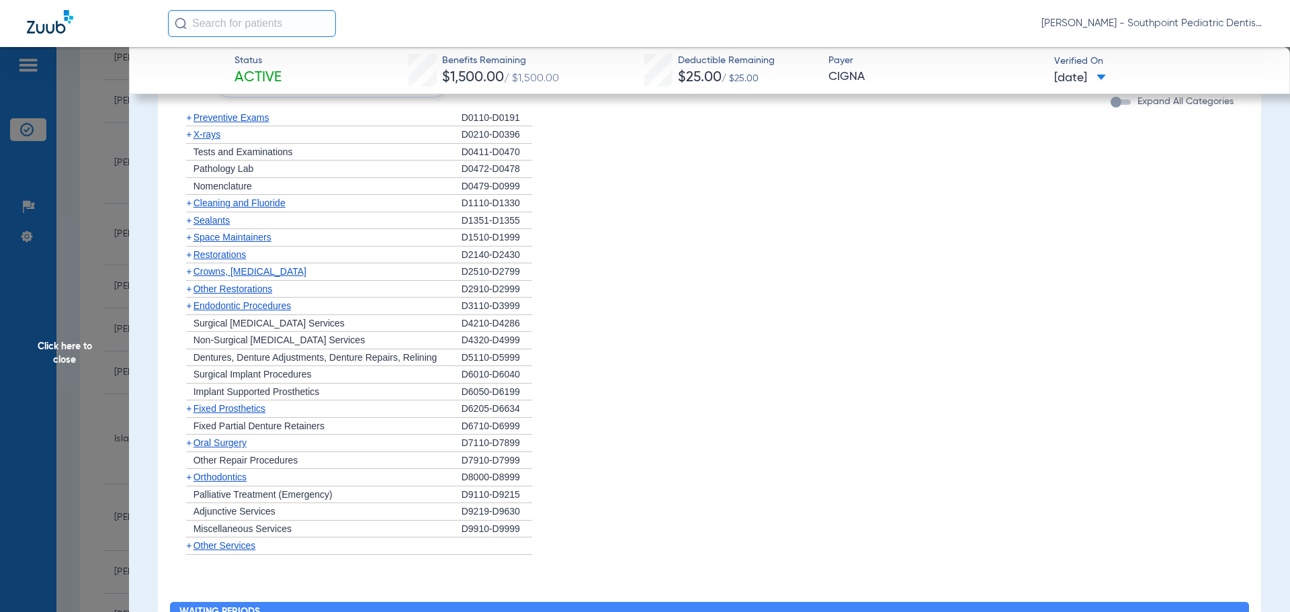
click at [378, 144] on div "+ X-rays" at bounding box center [320, 134] width 282 height 17
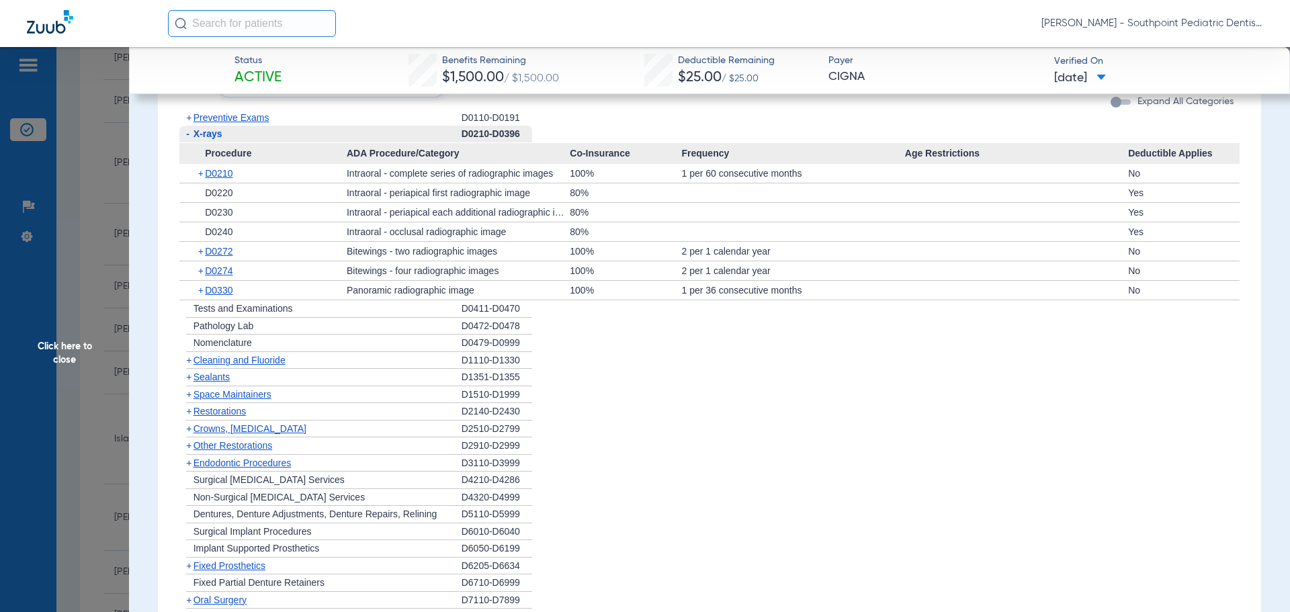
click at [378, 143] on div "- X-rays" at bounding box center [320, 134] width 282 height 17
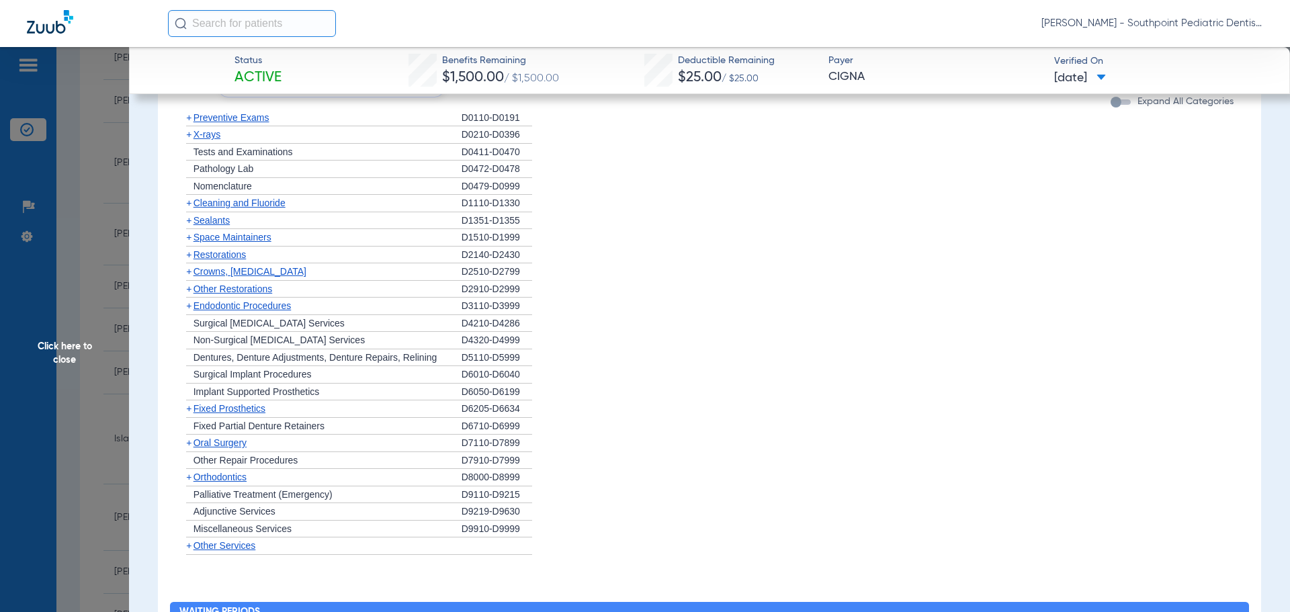
click at [376, 206] on div "+ Cleaning and Fluoride" at bounding box center [320, 203] width 282 height 17
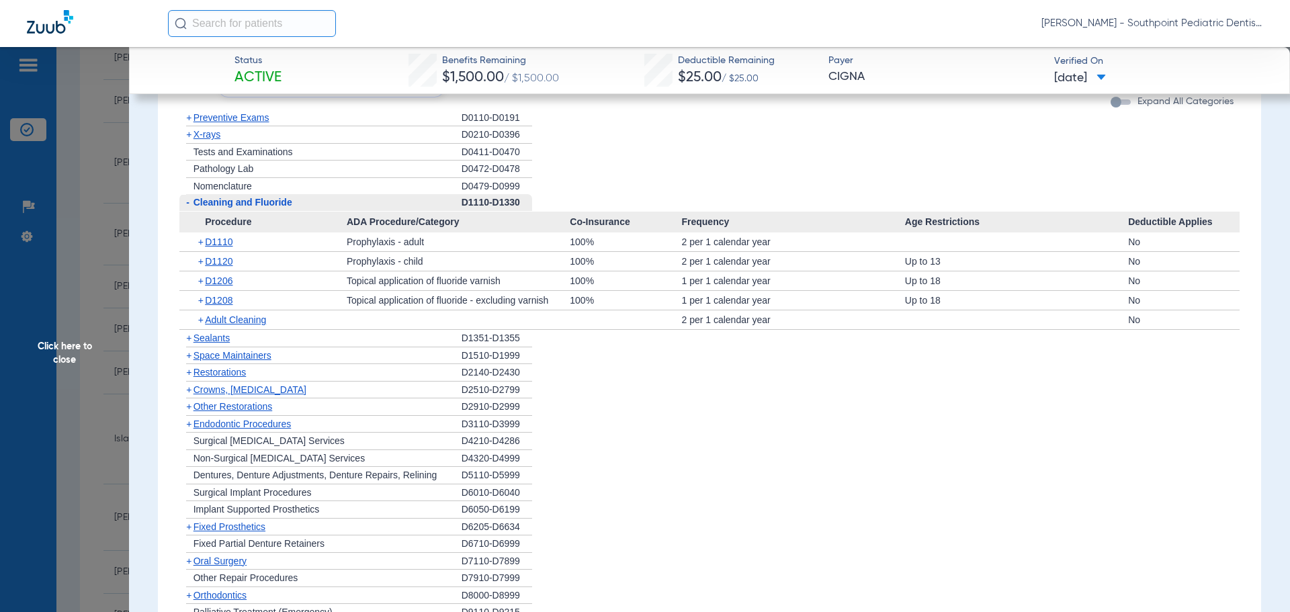
click at [377, 207] on div "- Cleaning and Fluoride" at bounding box center [320, 202] width 282 height 17
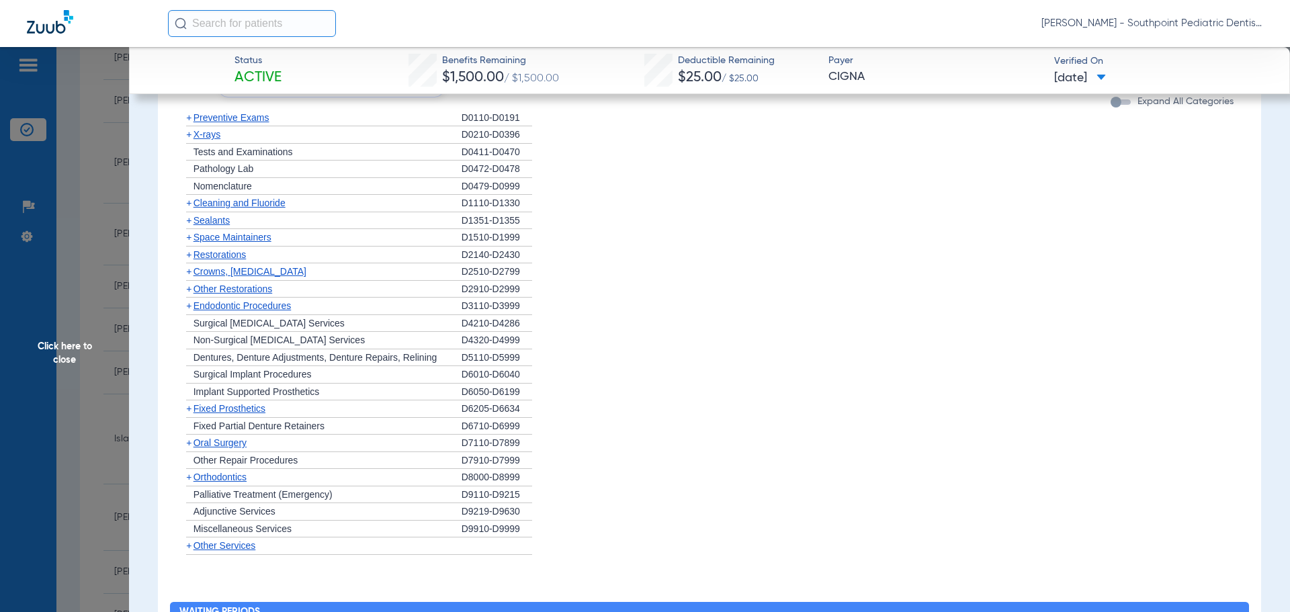
click at [345, 230] on div "+ Sealants" at bounding box center [320, 220] width 282 height 17
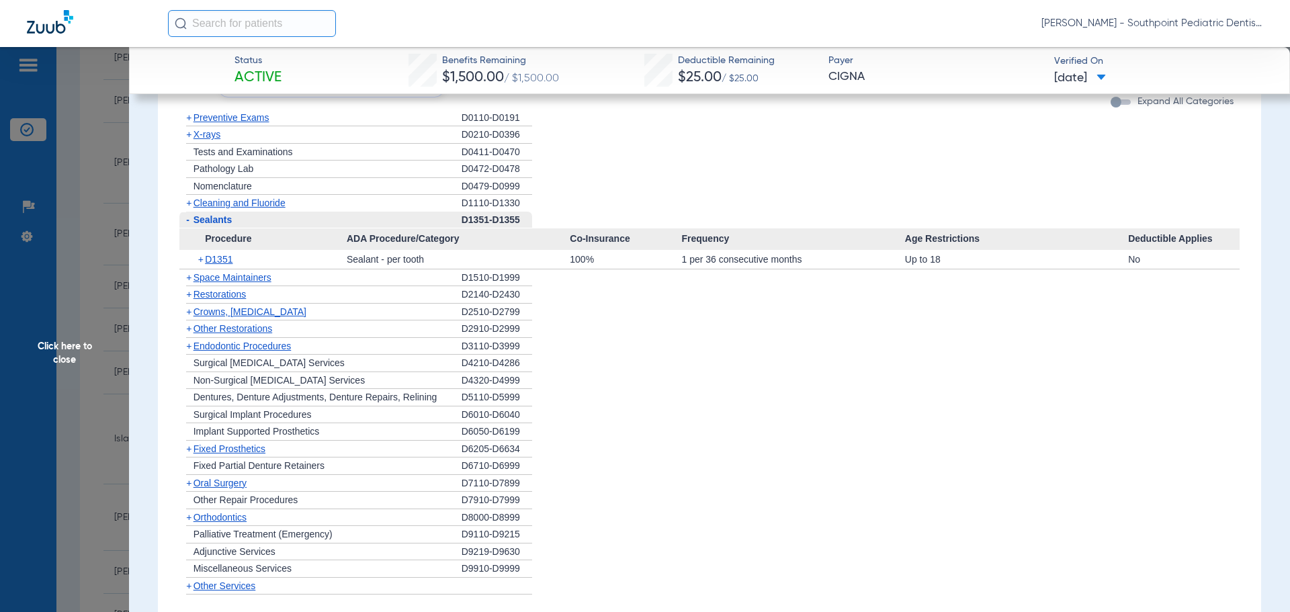
click at [349, 229] on div "- Sealants" at bounding box center [320, 220] width 282 height 17
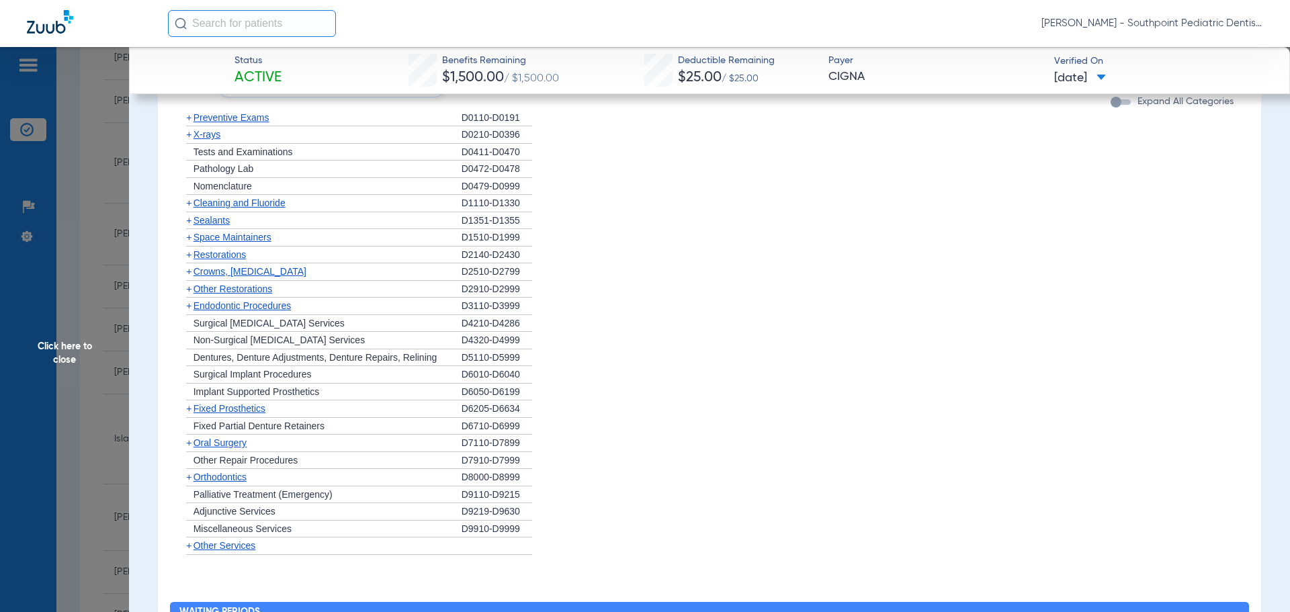
click at [325, 298] on div "+ Other Restorations" at bounding box center [320, 289] width 282 height 17
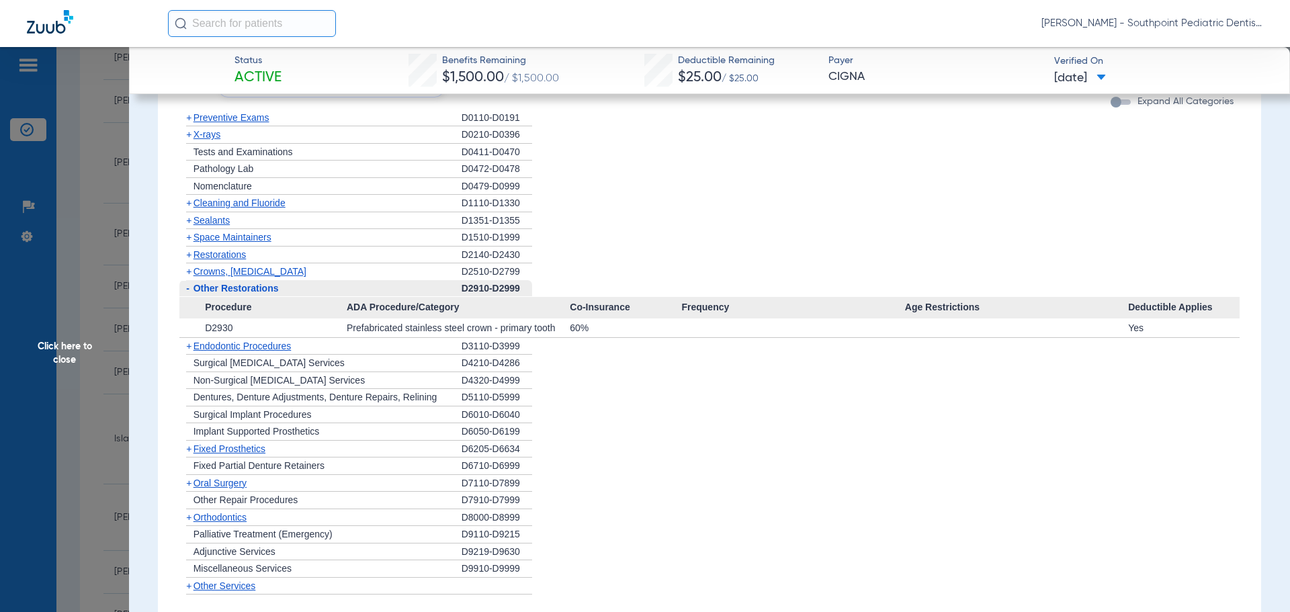
click at [325, 298] on div "- Other Restorations" at bounding box center [320, 288] width 282 height 17
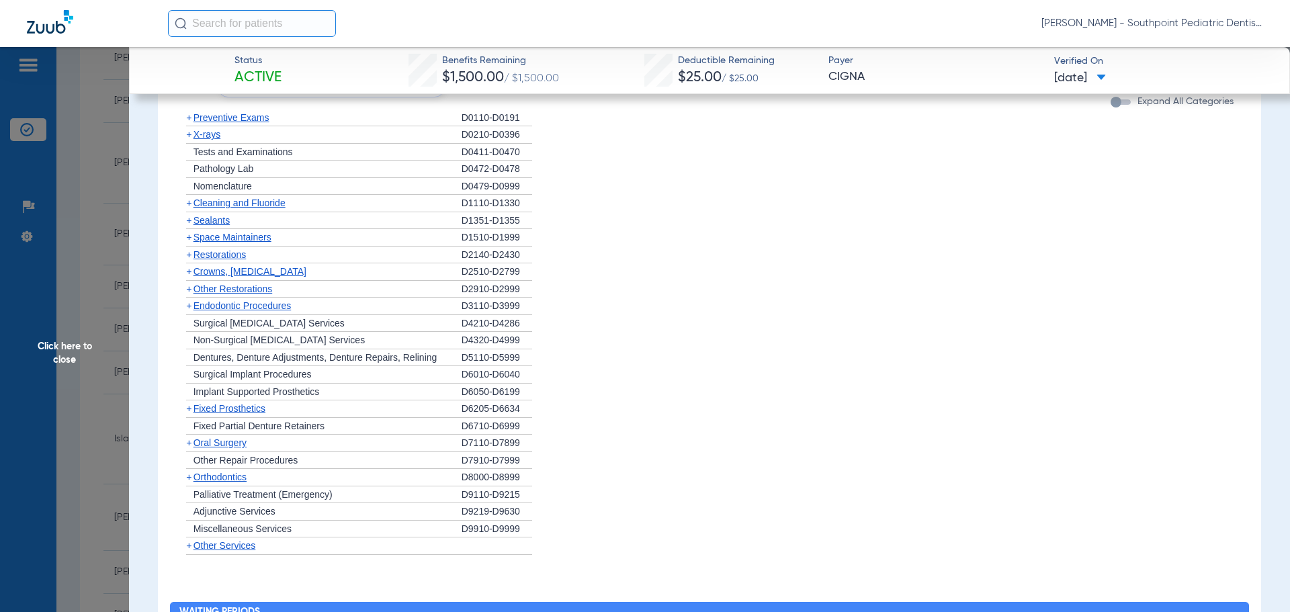
click at [315, 314] on div "+ Endodontic Procedures" at bounding box center [320, 306] width 282 height 17
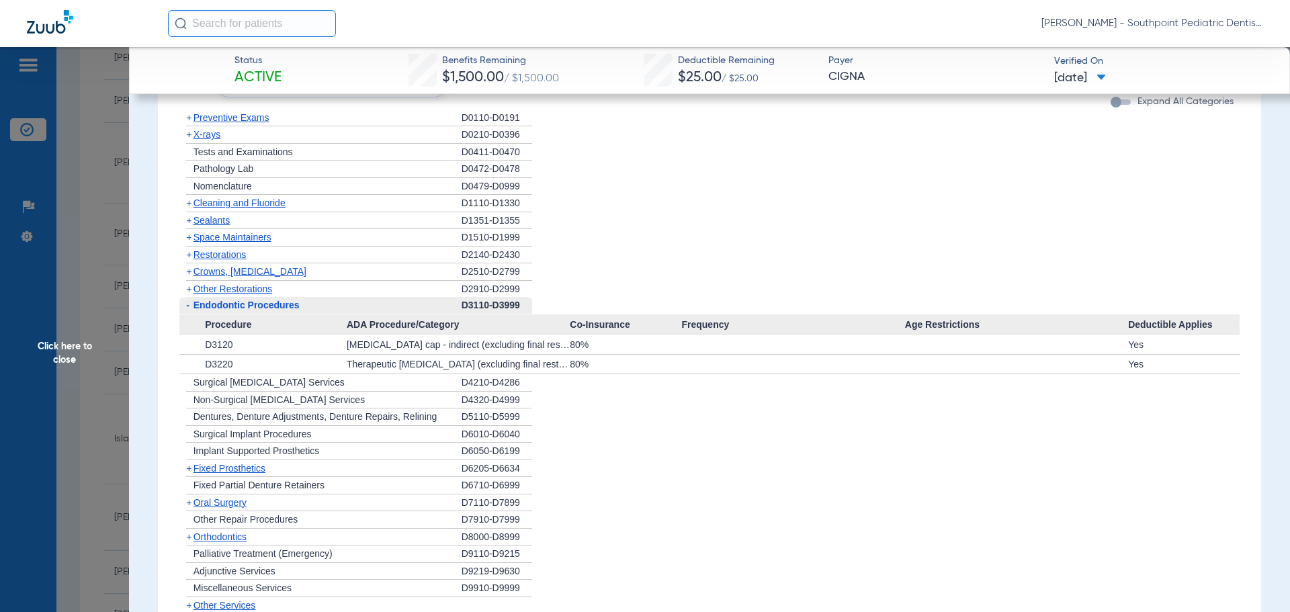
click at [315, 314] on div "- Endodontic Procedures" at bounding box center [320, 305] width 282 height 17
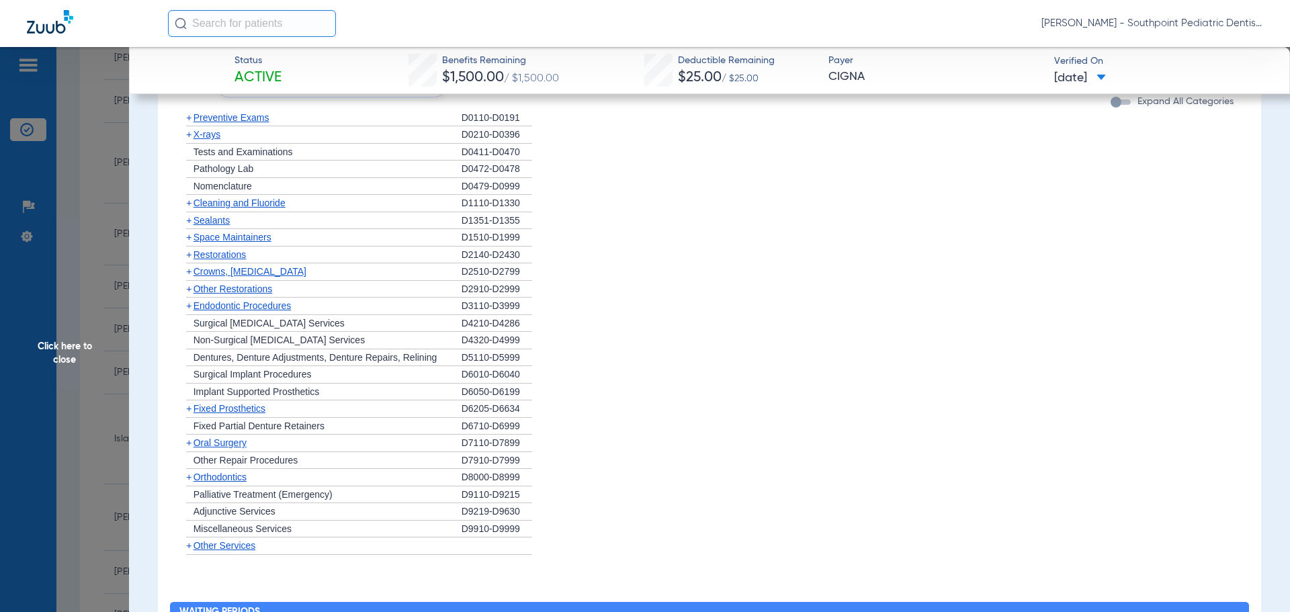
click at [256, 452] on div "+ [MEDICAL_DATA]" at bounding box center [320, 443] width 282 height 17
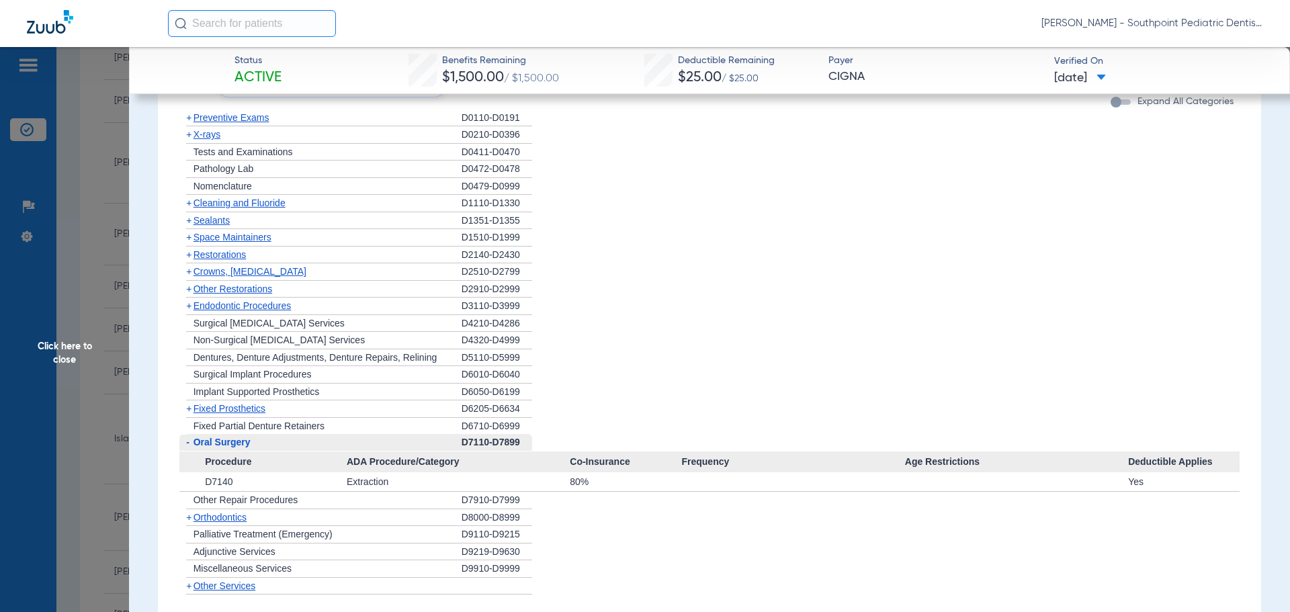
click at [256, 452] on div "- [MEDICAL_DATA]" at bounding box center [320, 442] width 282 height 17
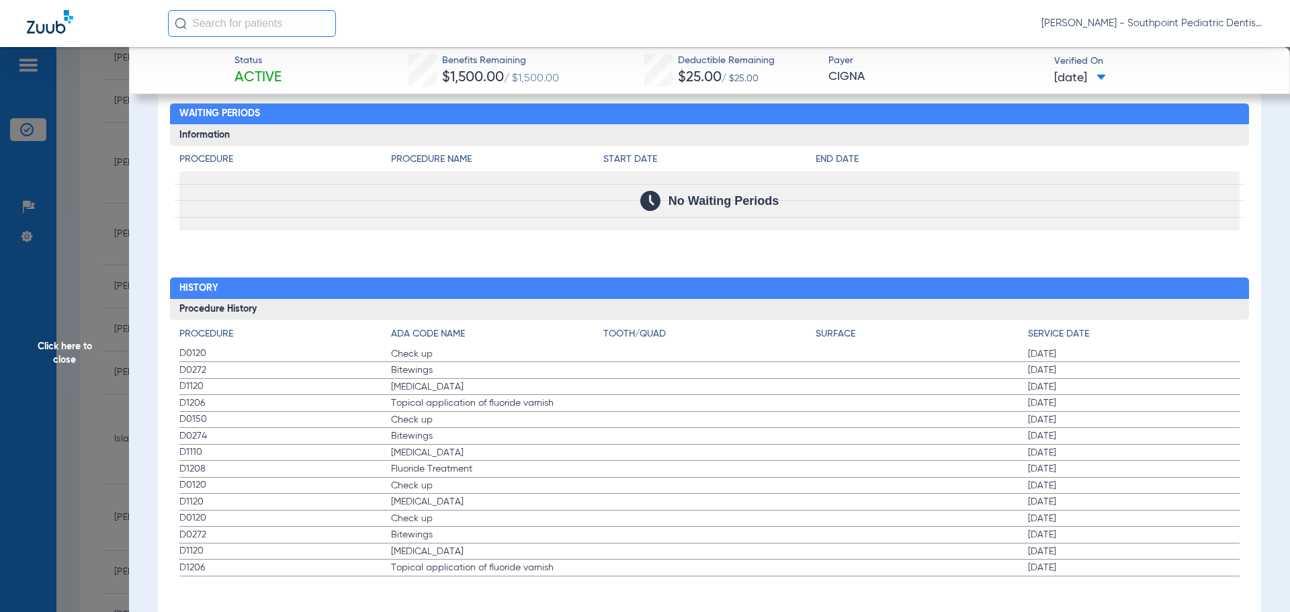
scroll to position [1729, 0]
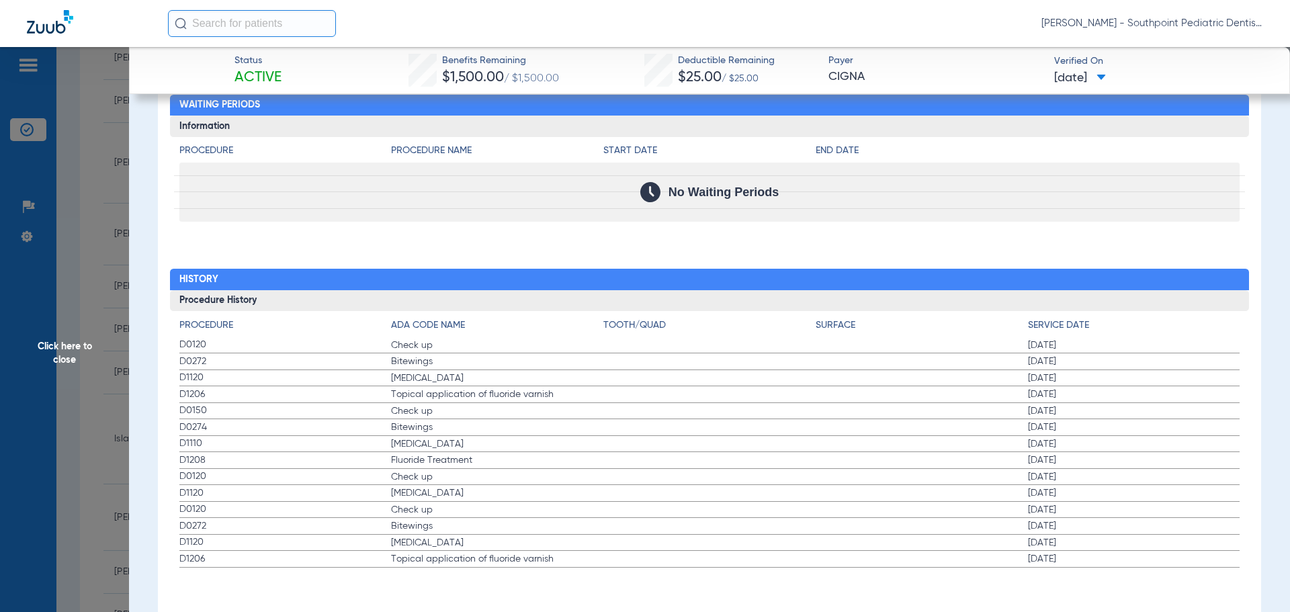
drag, startPoint x: 179, startPoint y: 345, endPoint x: 1142, endPoint y: 392, distance: 964.8
click at [1142, 392] on div "Procedure ADA Code Name Tooth/Quad Surface Service Date D0120 Check up 02/17/20…" at bounding box center [710, 439] width 1080 height 257
click at [96, 309] on span "Click here to close" at bounding box center [64, 353] width 129 height 612
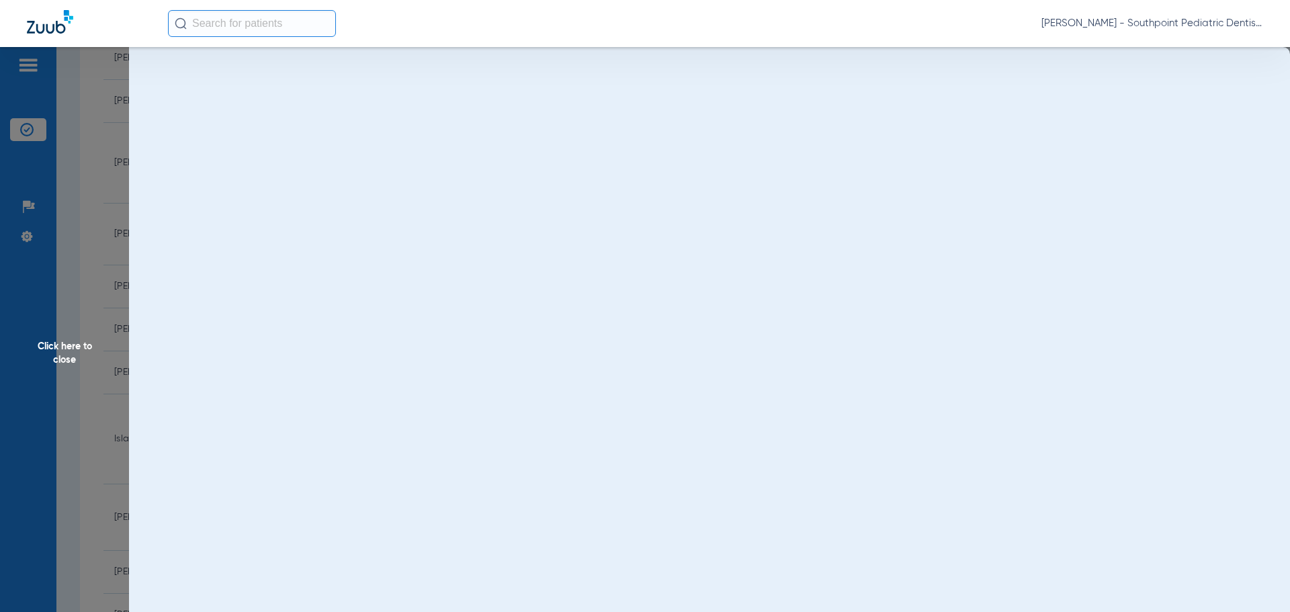
scroll to position [0, 0]
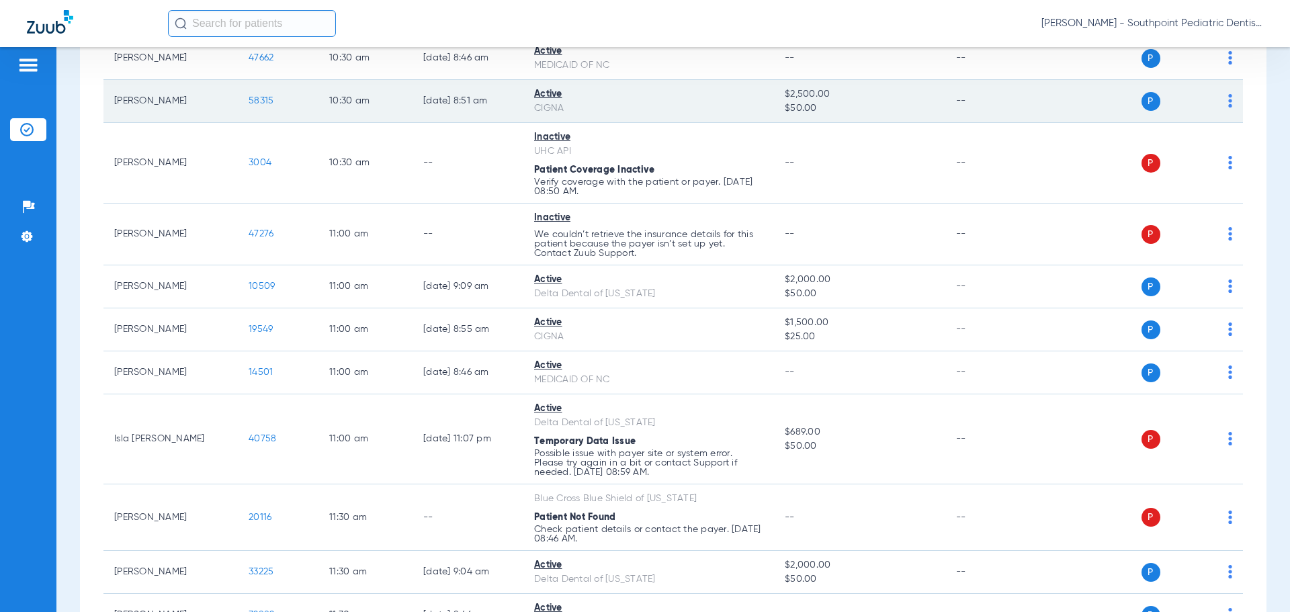
click at [261, 106] on span "58315" at bounding box center [261, 100] width 25 height 9
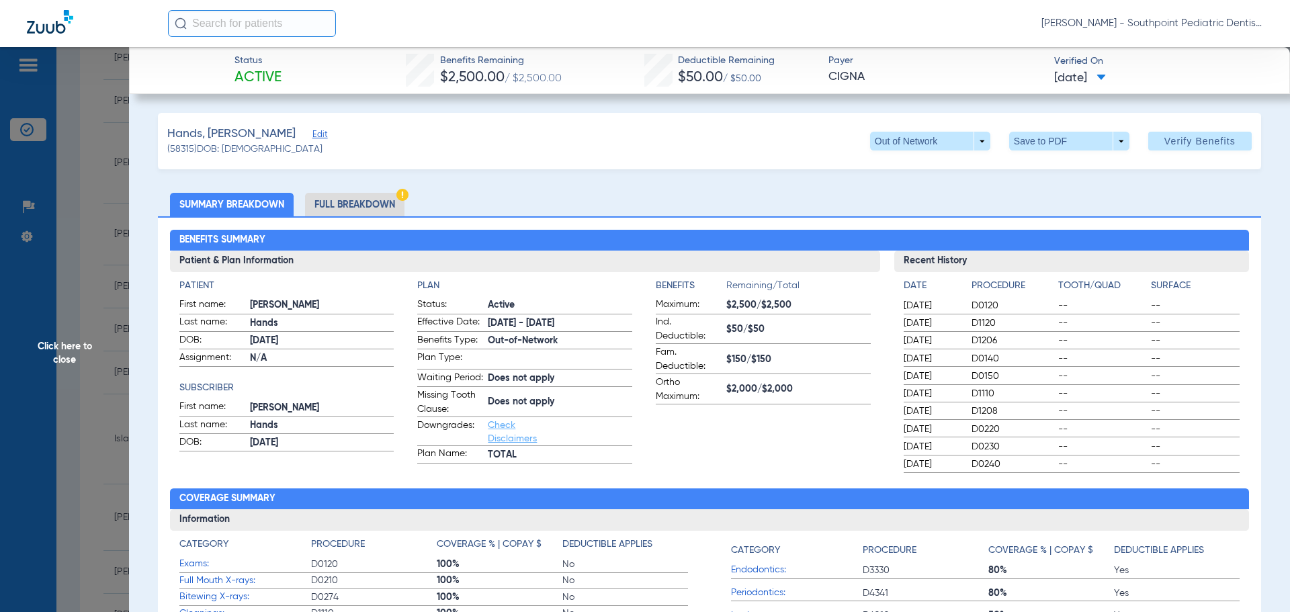
click at [382, 202] on li "Full Breakdown" at bounding box center [354, 205] width 99 height 24
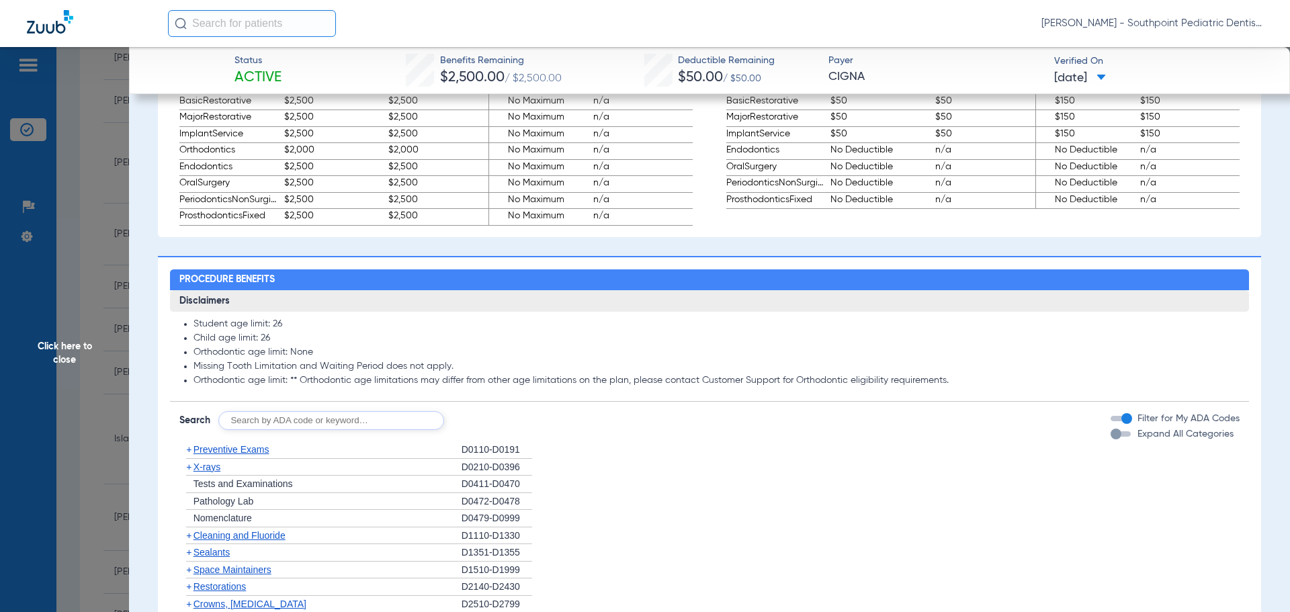
scroll to position [874, 0]
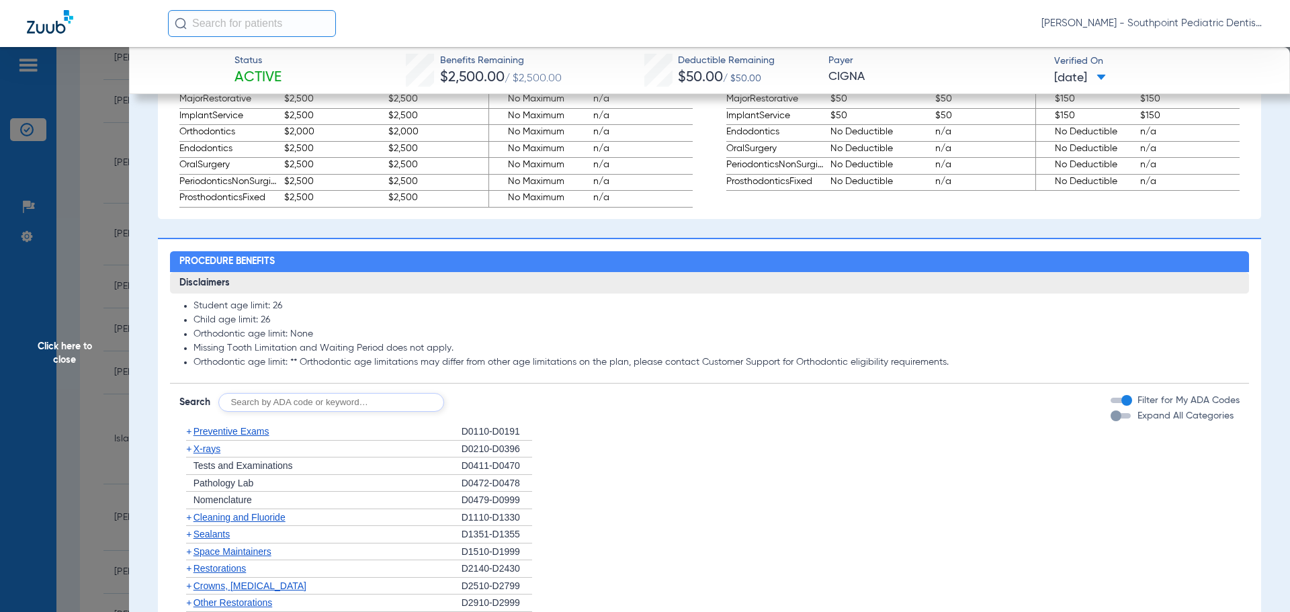
click at [355, 441] on div "+ Preventive Exams" at bounding box center [320, 431] width 282 height 17
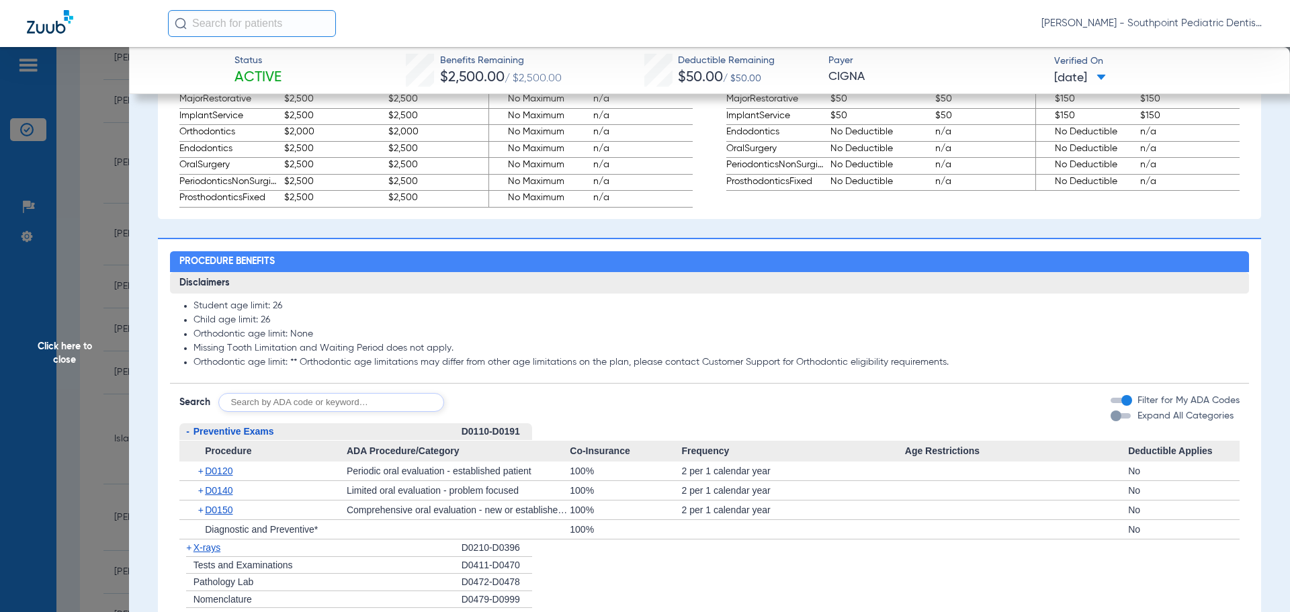
click at [360, 453] on span "ADA Procedure/Category" at bounding box center [458, 452] width 223 height 22
click at [351, 441] on div "- Preventive Exams" at bounding box center [320, 431] width 282 height 17
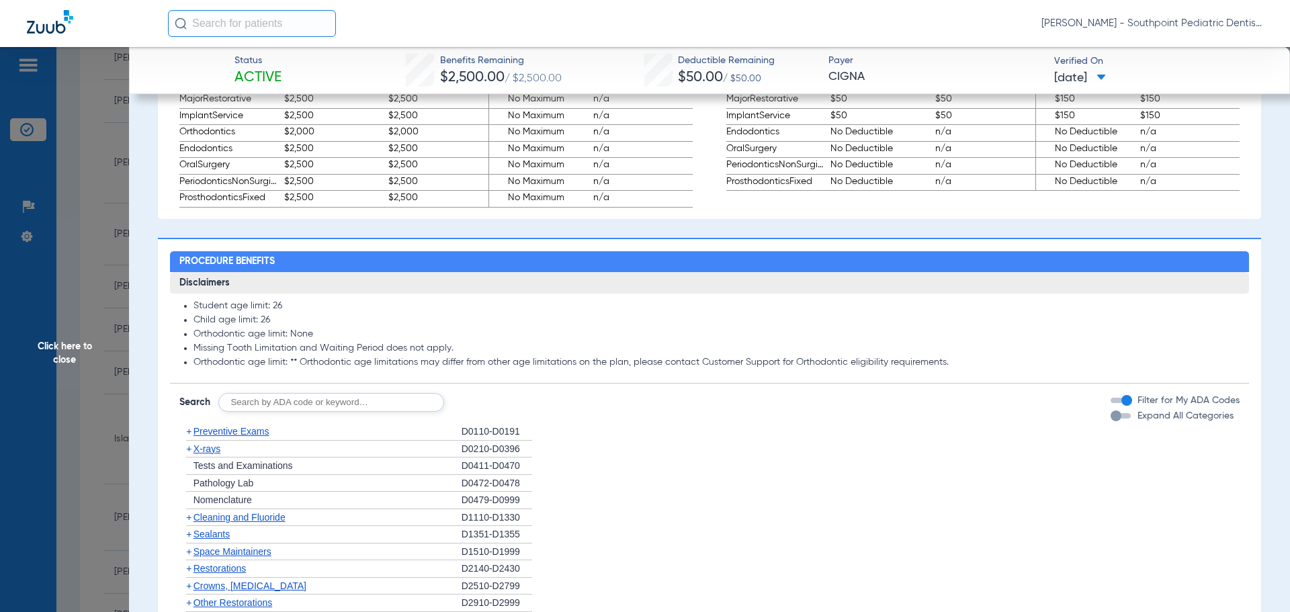
click at [342, 458] on div "+ X-rays" at bounding box center [320, 449] width 282 height 17
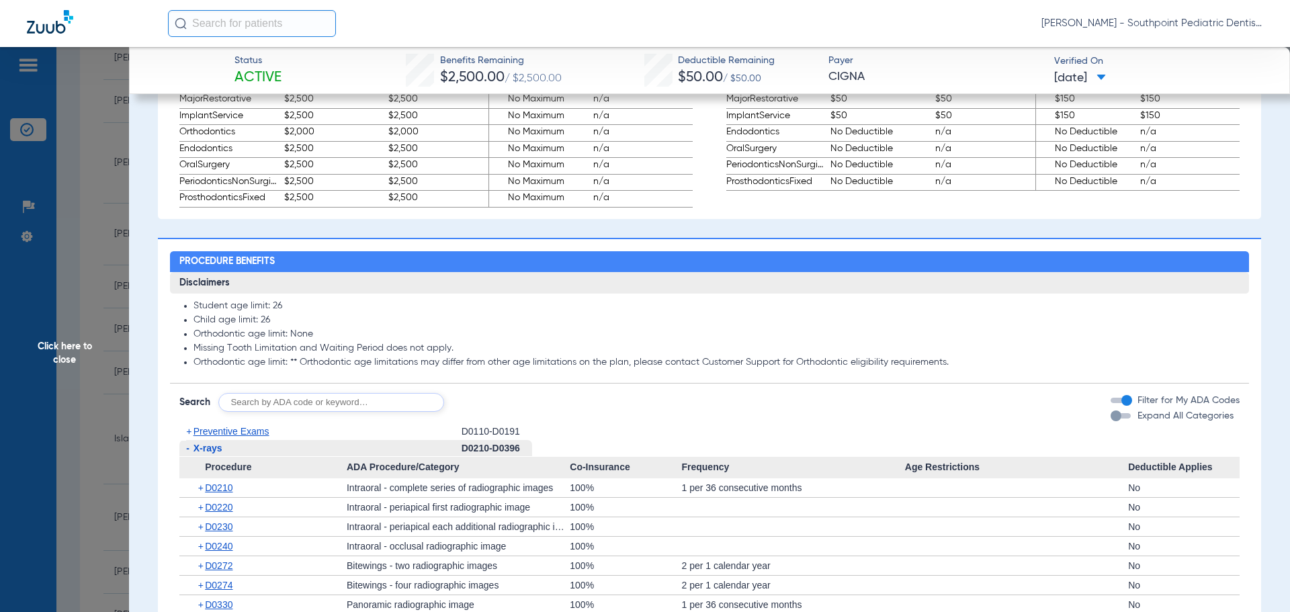
click at [347, 458] on div "- X-rays" at bounding box center [320, 448] width 282 height 17
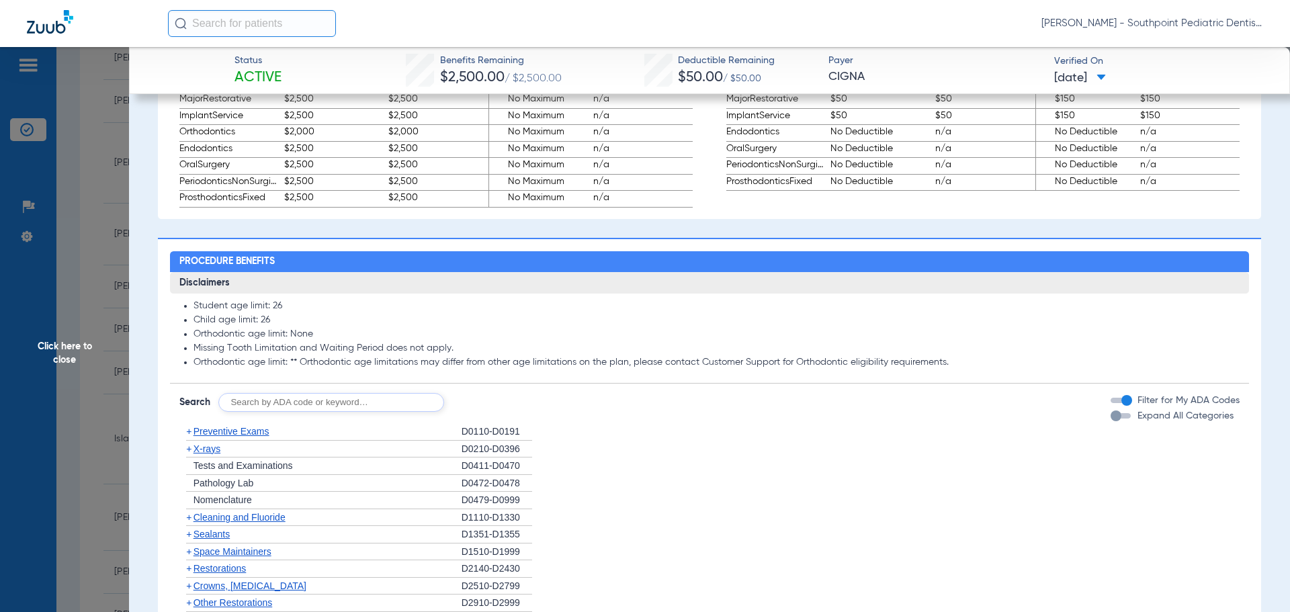
click at [337, 524] on div "+ Cleaning and Fluoride" at bounding box center [320, 517] width 282 height 17
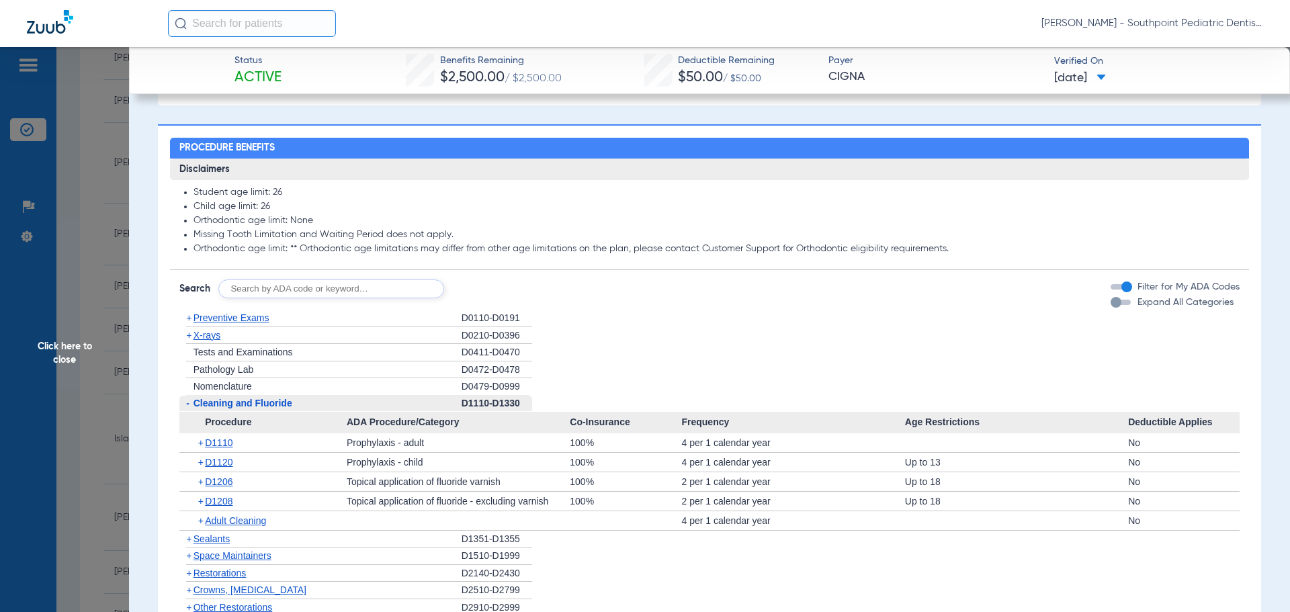
scroll to position [1075, 0]
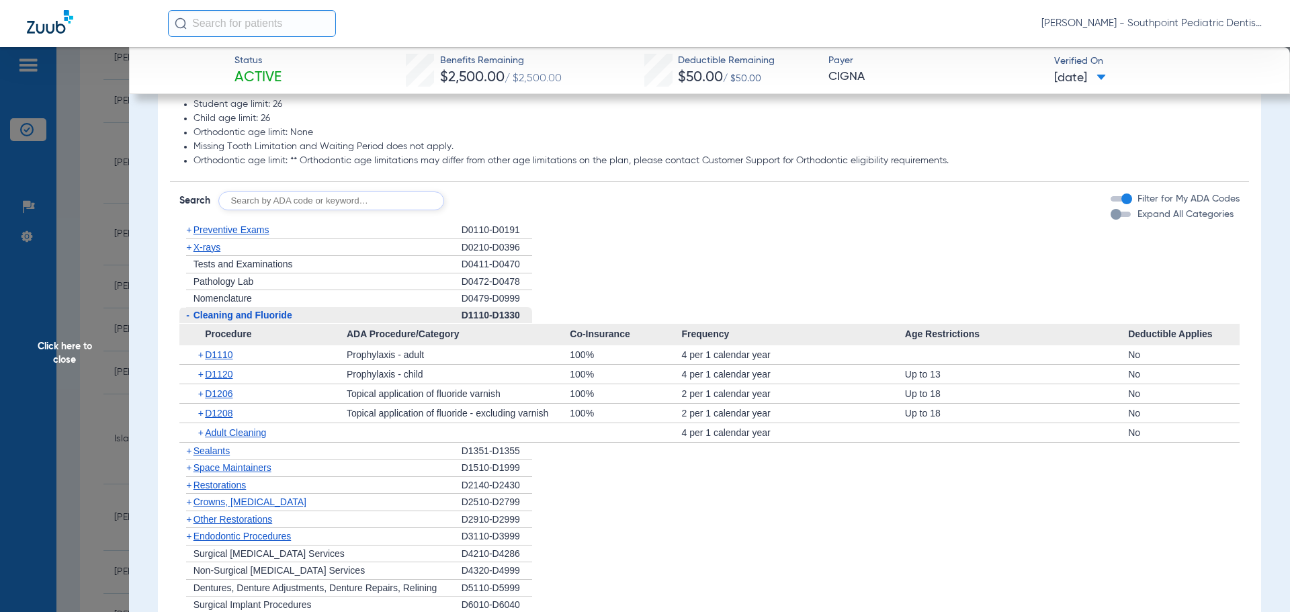
click at [323, 325] on div "- Cleaning and Fluoride" at bounding box center [320, 315] width 282 height 17
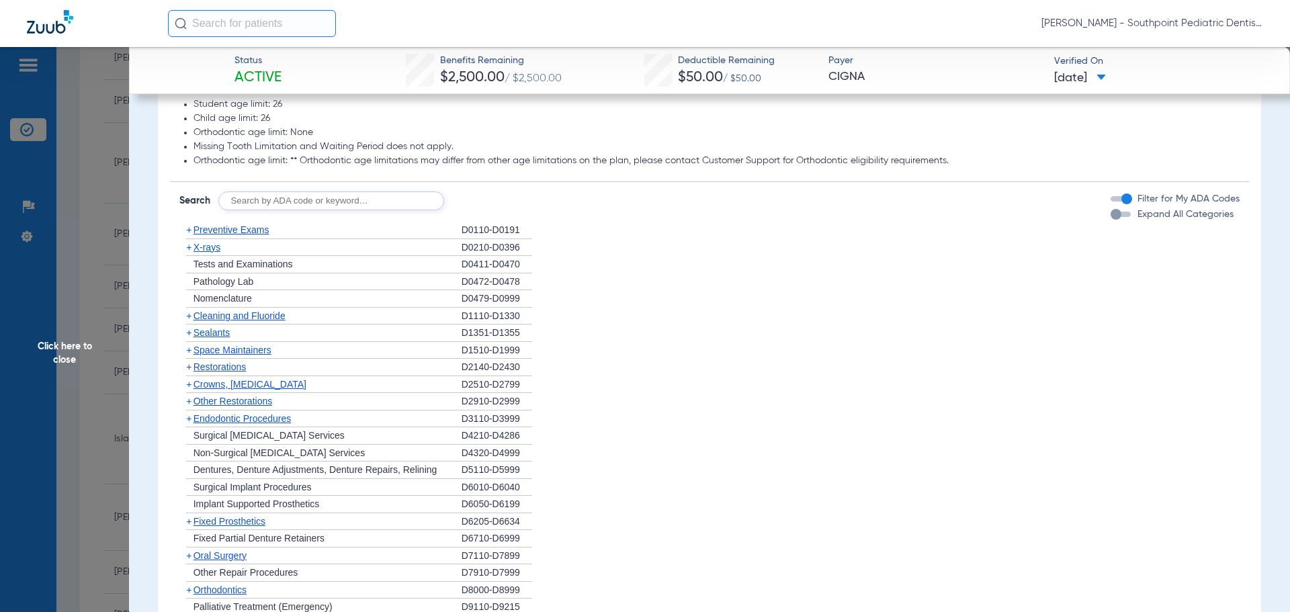
click at [313, 342] on div "+ Sealants" at bounding box center [320, 333] width 282 height 17
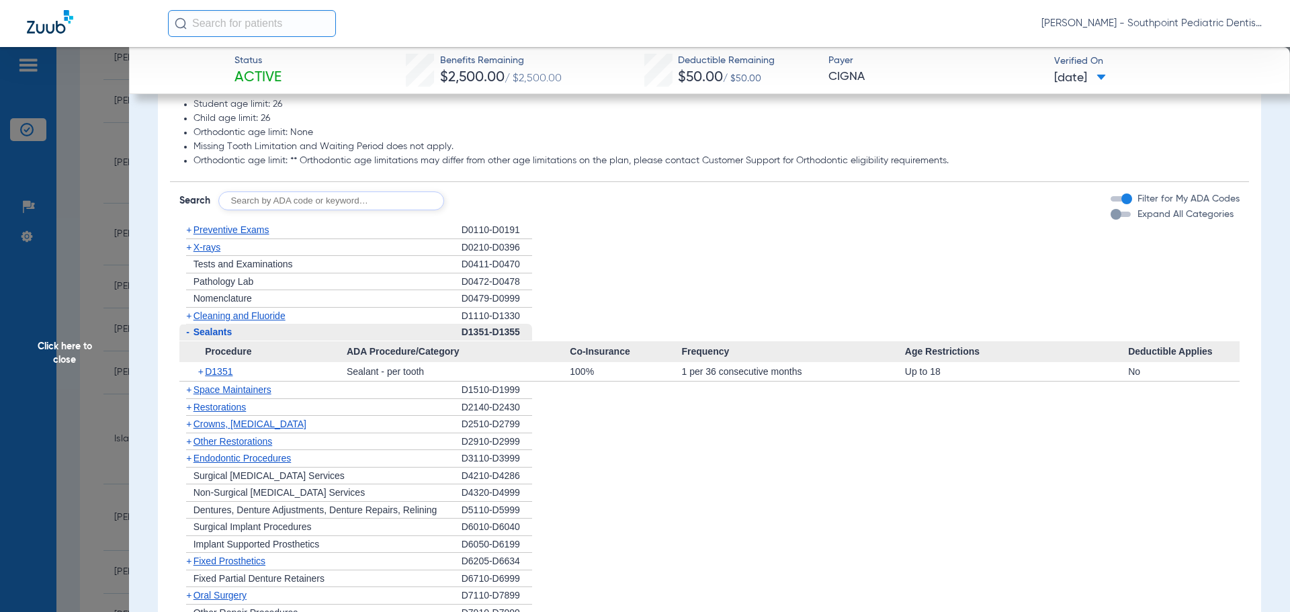
click at [315, 341] on div "- Sealants" at bounding box center [320, 332] width 282 height 17
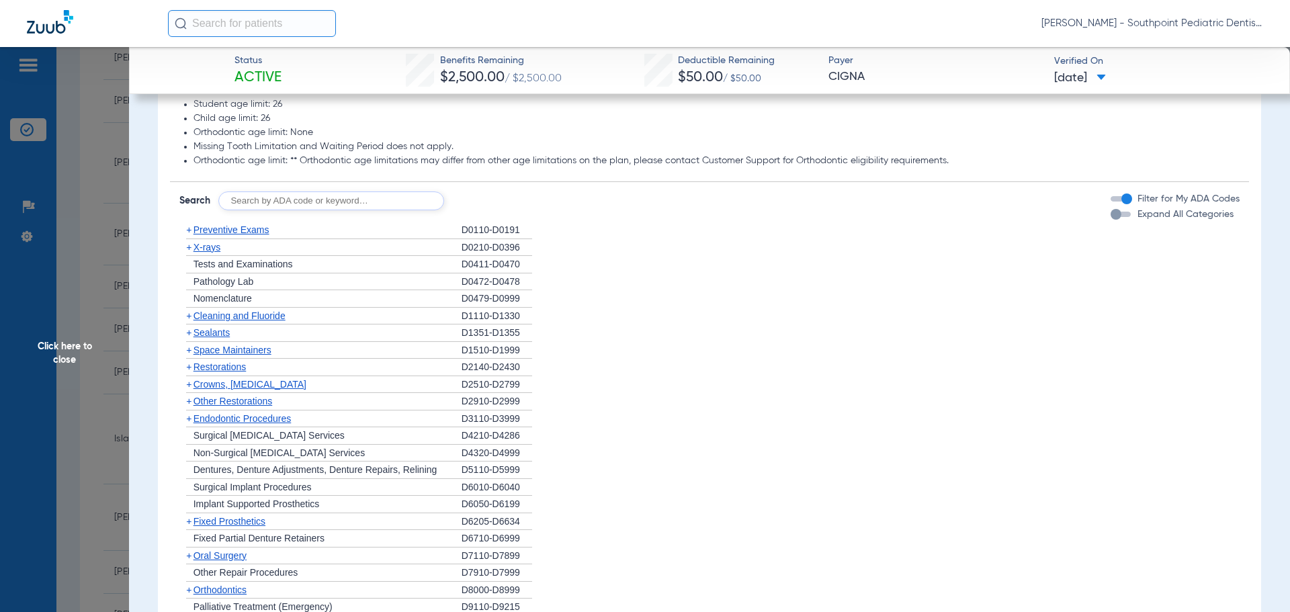
click at [321, 360] on div "+ Space Maintainers" at bounding box center [320, 350] width 282 height 17
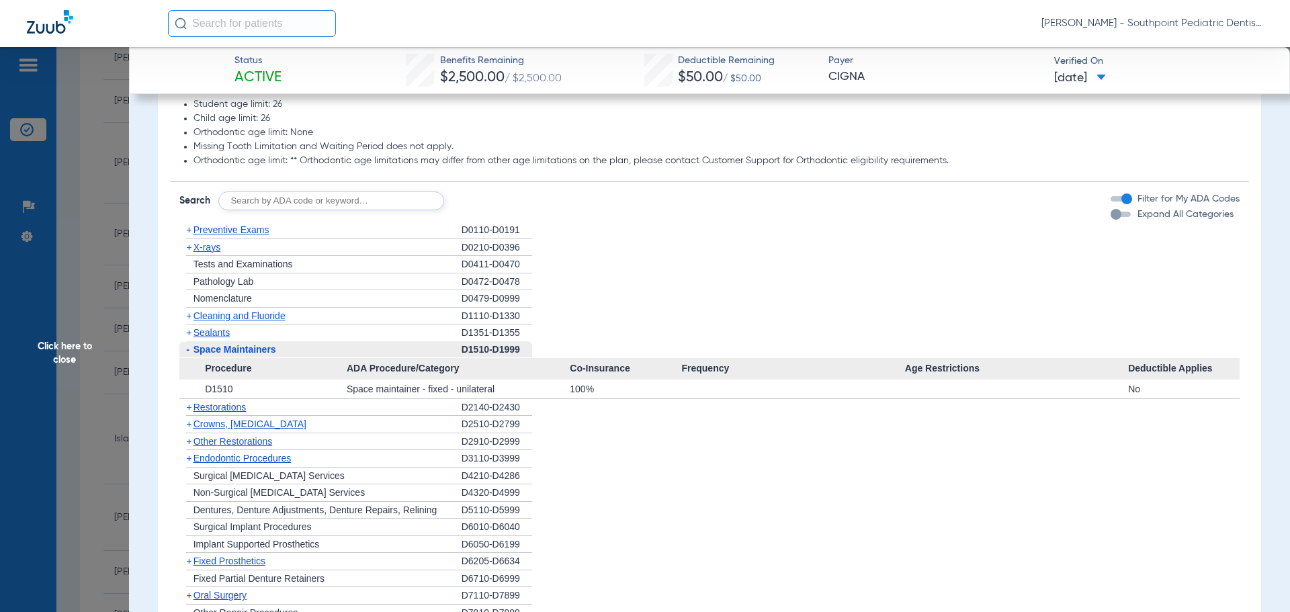
click at [323, 359] on div "- Space Maintainers" at bounding box center [320, 349] width 282 height 17
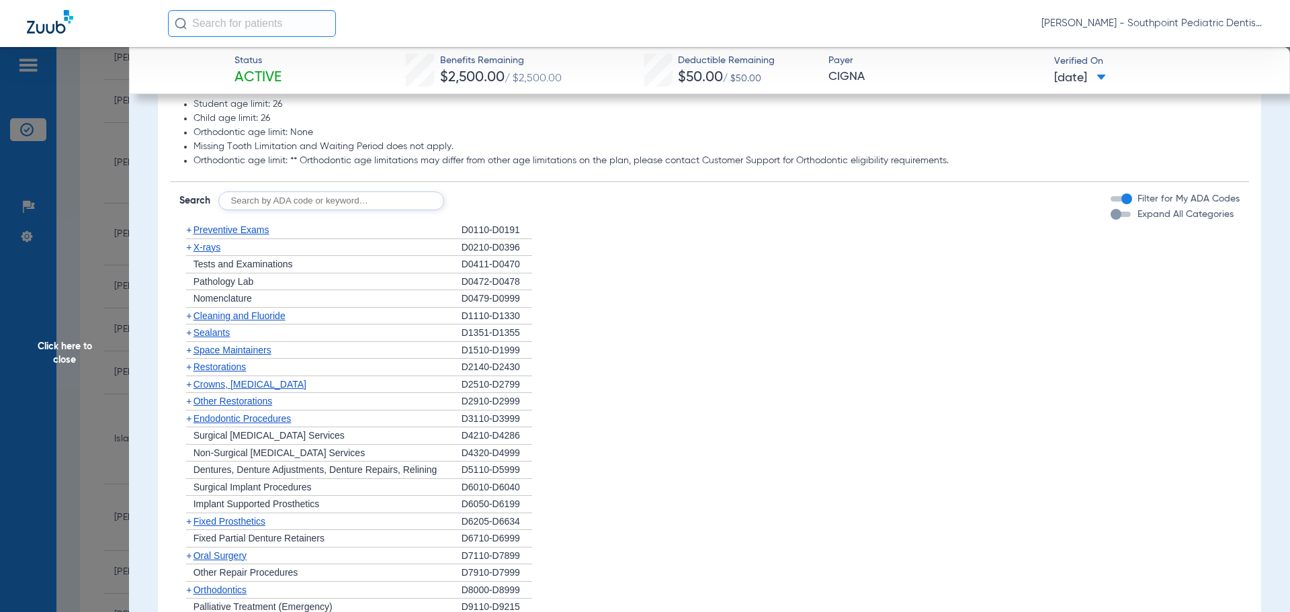
click at [334, 394] on div "+ Crowns, Inlays and Onlays" at bounding box center [320, 384] width 282 height 17
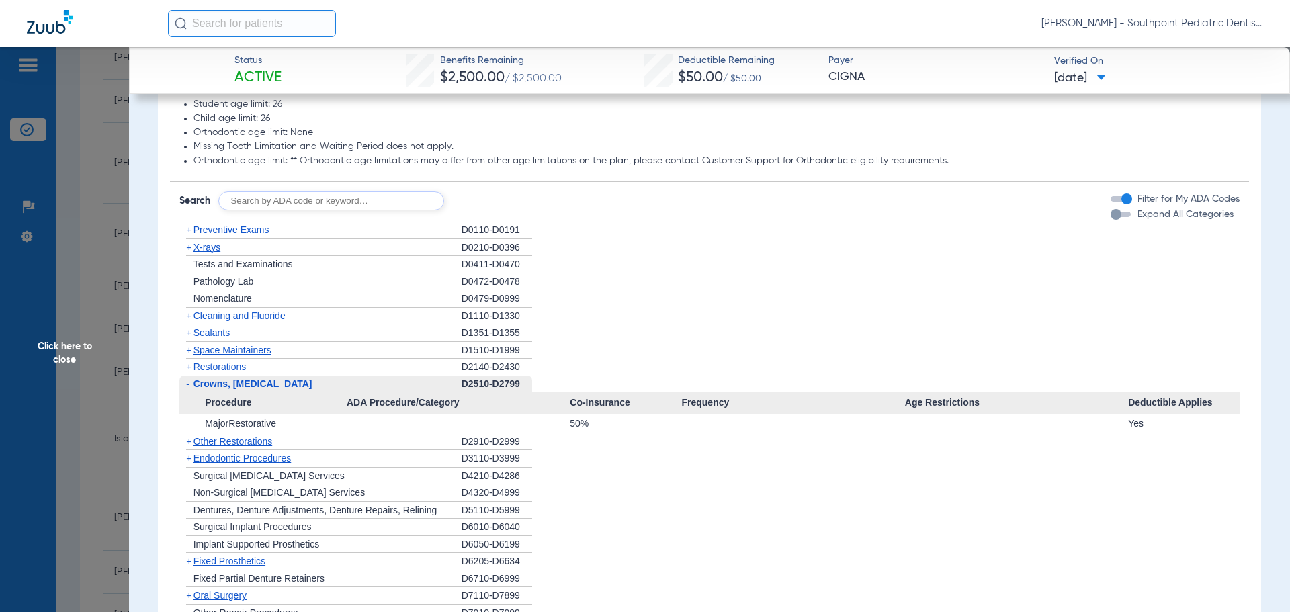
click at [334, 393] on div "- Crowns, Inlays and Onlays" at bounding box center [320, 384] width 282 height 17
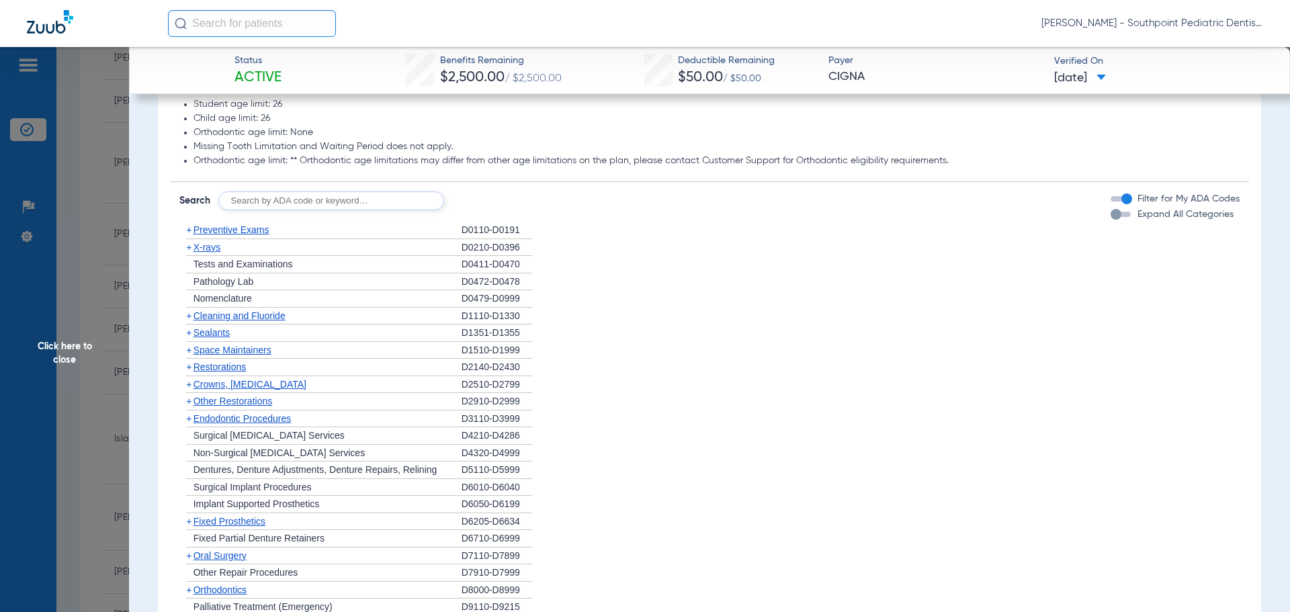
click at [333, 411] on div "+ Other Restorations" at bounding box center [320, 401] width 282 height 17
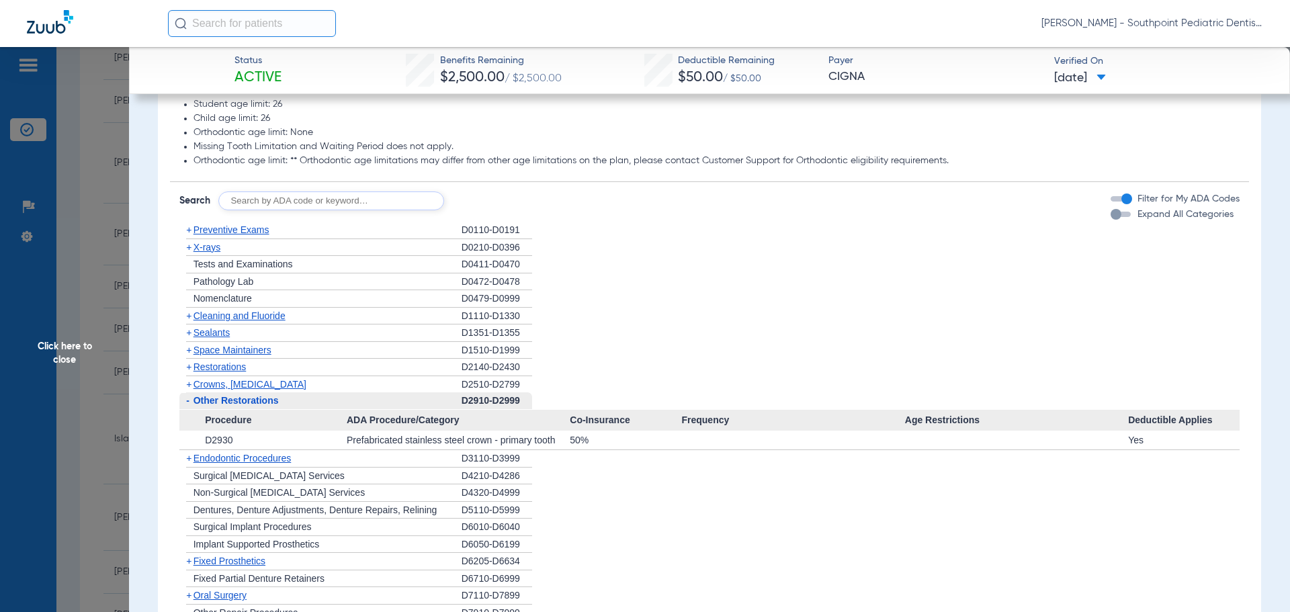
click at [333, 410] on div "- Other Restorations" at bounding box center [320, 400] width 282 height 17
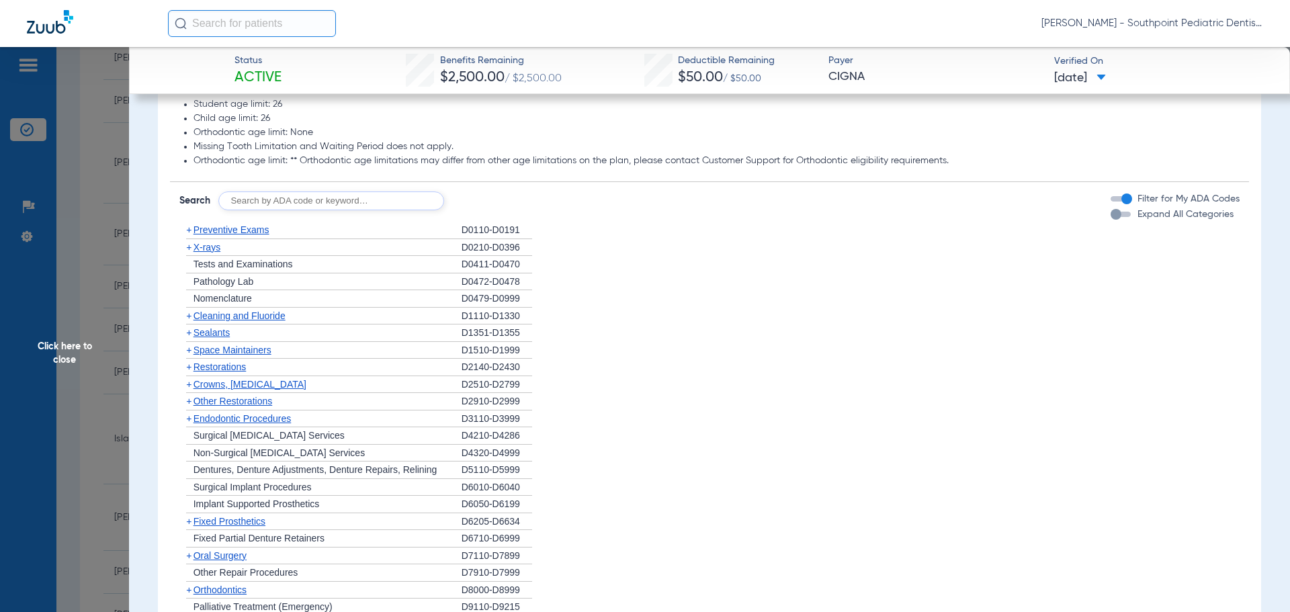
click at [331, 428] on div "+ Endodontic Procedures" at bounding box center [320, 419] width 282 height 17
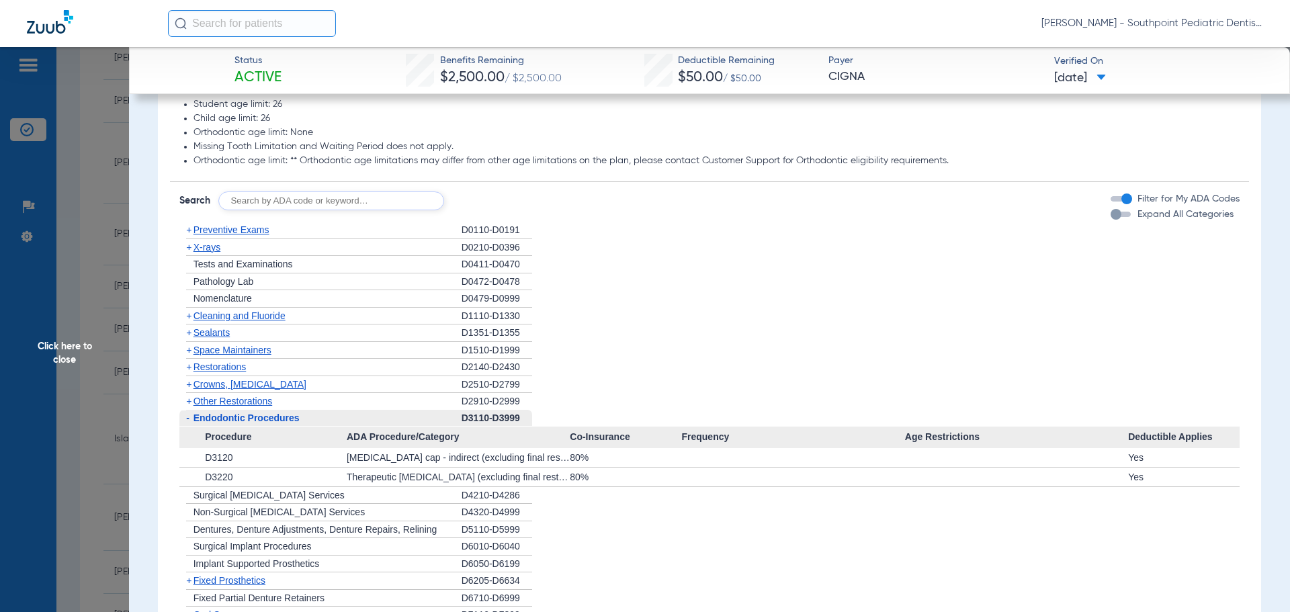
click at [331, 427] on div "- Endodontic Procedures" at bounding box center [320, 418] width 282 height 17
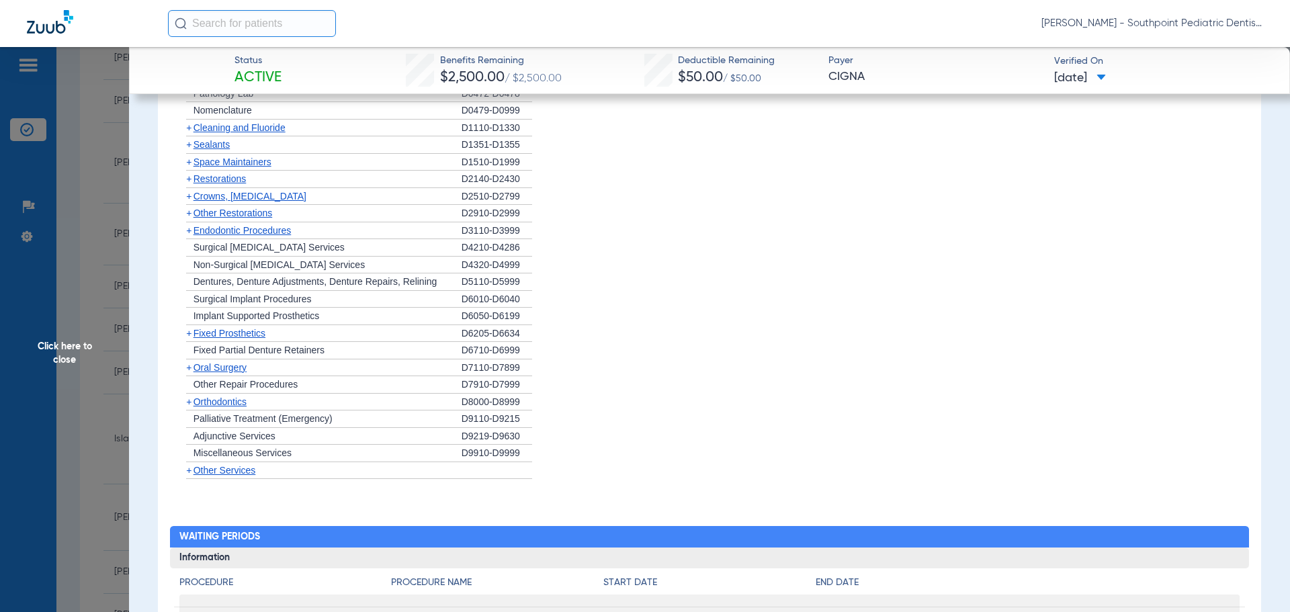
scroll to position [1344, 0]
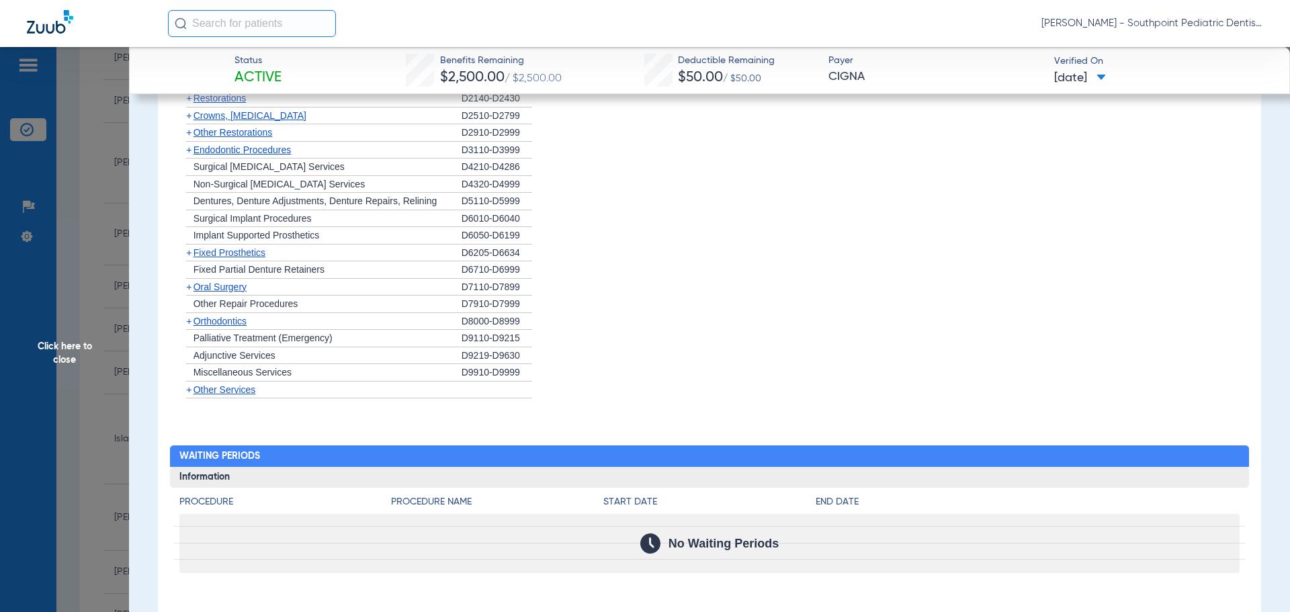
click at [300, 296] on div "+ [MEDICAL_DATA]" at bounding box center [320, 287] width 282 height 17
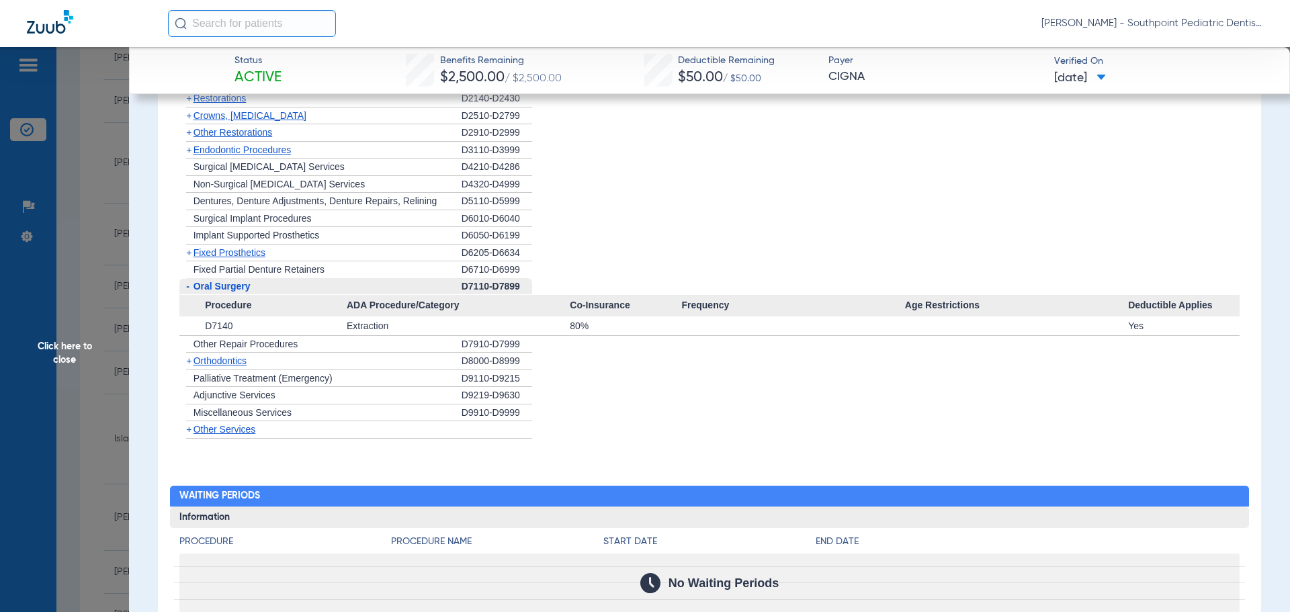
click at [302, 296] on div "- [MEDICAL_DATA]" at bounding box center [320, 286] width 282 height 17
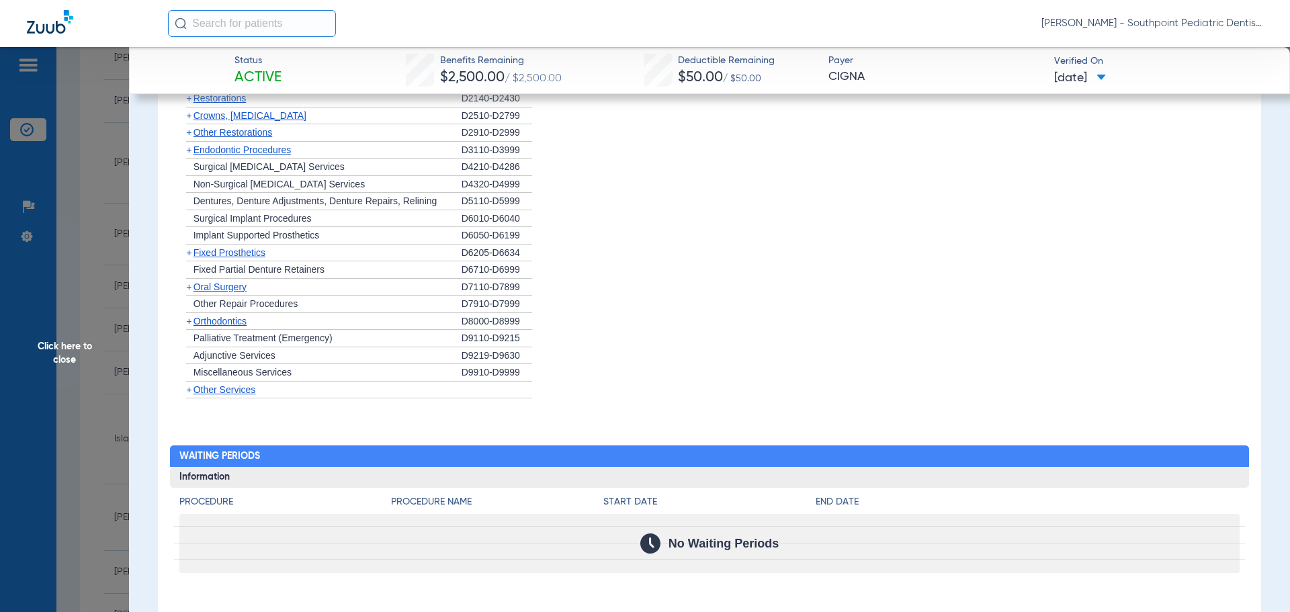
scroll to position [1680, 0]
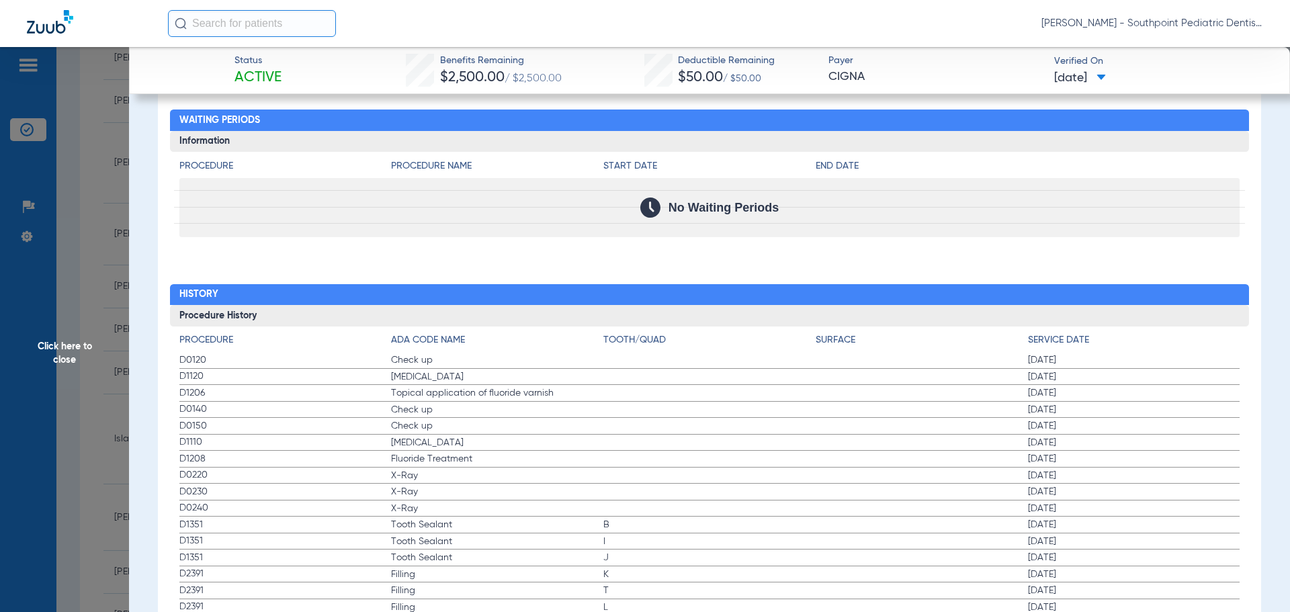
drag, startPoint x: 158, startPoint y: 363, endPoint x: 1122, endPoint y: 475, distance: 970.2
click at [1122, 475] on div "Procedure Benefits Disclaimers Student age limit: 26 Child age limit: 26 Orthod…" at bounding box center [709, 118] width 1103 height 1375
click at [49, 243] on span "Click here to close" at bounding box center [64, 353] width 129 height 612
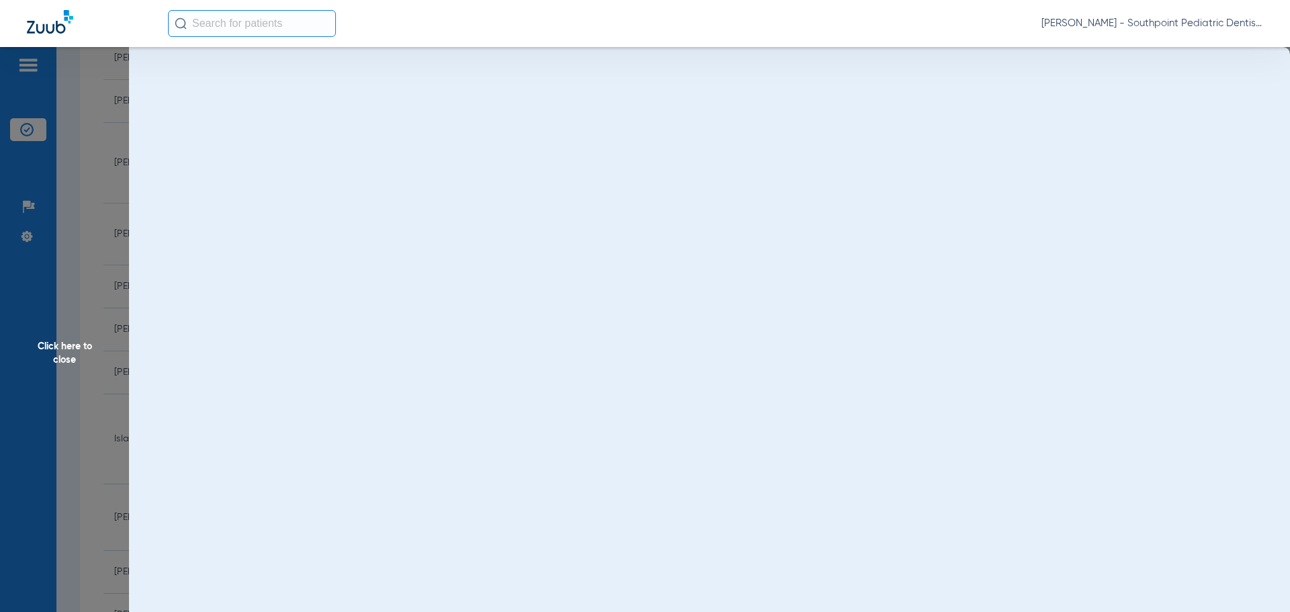
scroll to position [0, 0]
click at [49, 243] on span "Click here to close" at bounding box center [64, 353] width 129 height 612
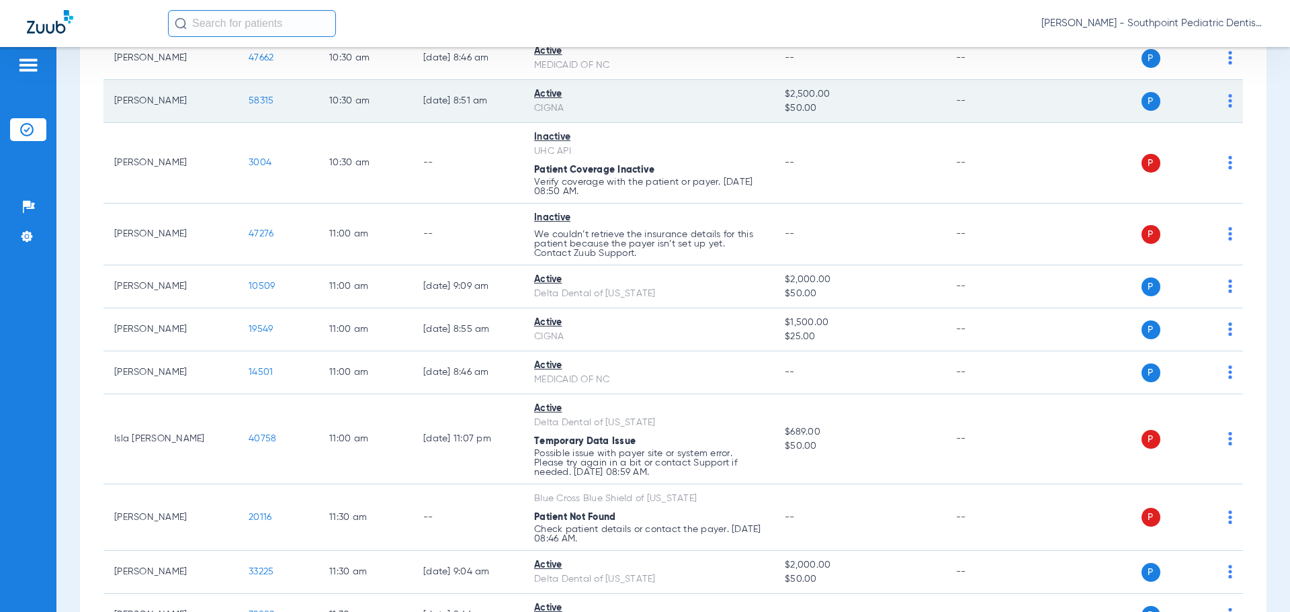
click at [265, 96] on span "58315" at bounding box center [261, 100] width 25 height 9
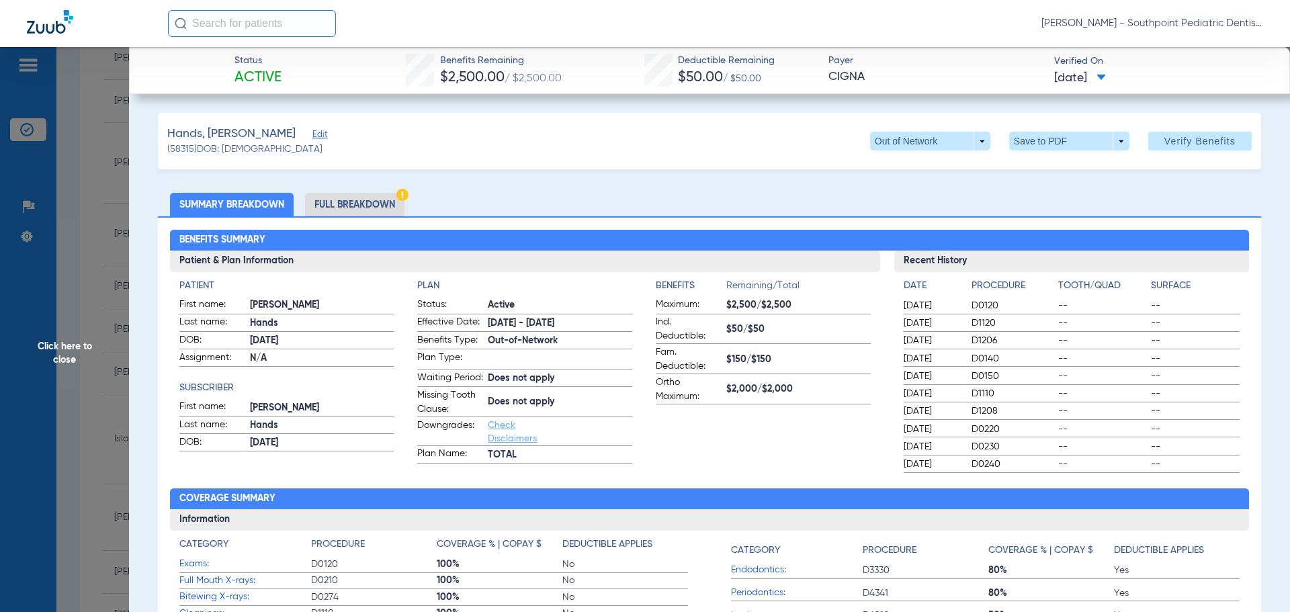
click at [377, 210] on li "Full Breakdown" at bounding box center [354, 205] width 99 height 24
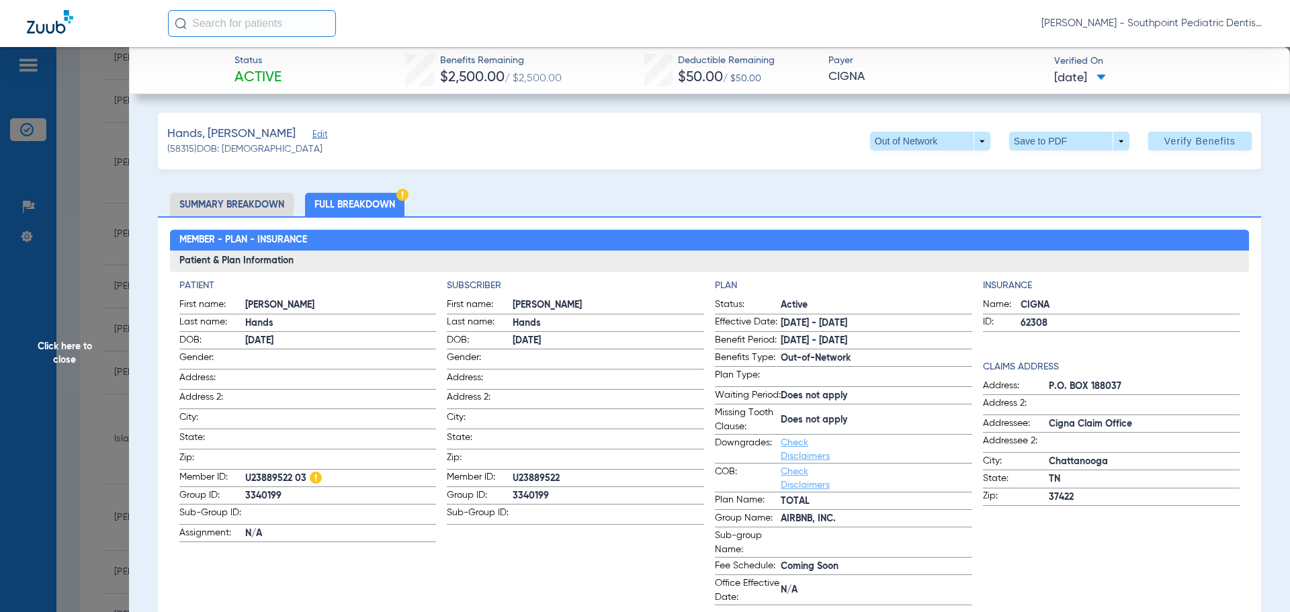
click at [124, 233] on span "Click here to close" at bounding box center [64, 353] width 129 height 612
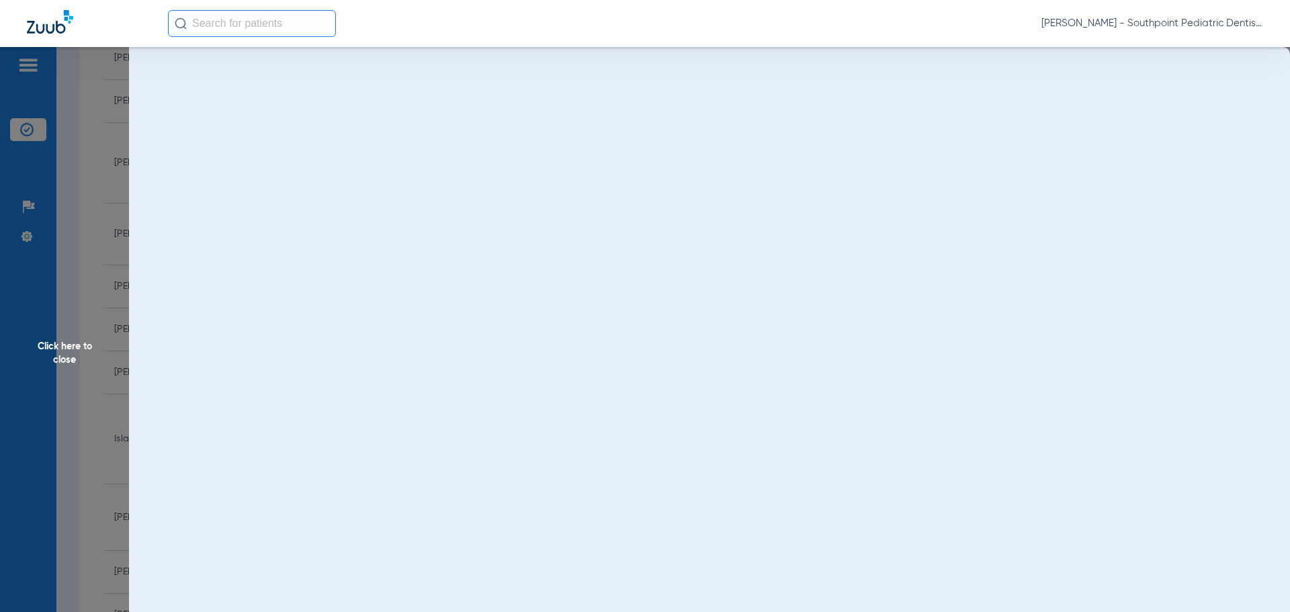
drag, startPoint x: 116, startPoint y: 228, endPoint x: 646, endPoint y: 4, distance: 574.9
click at [116, 227] on span "Click here to close" at bounding box center [64, 353] width 129 height 612
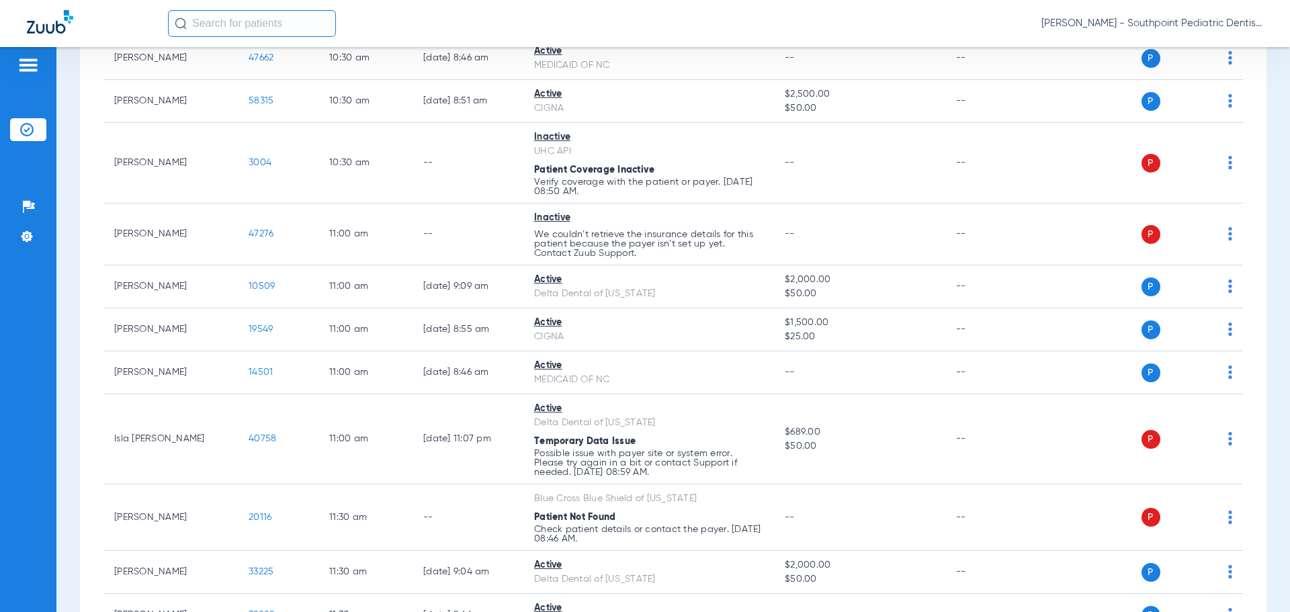
scroll to position [907, 0]
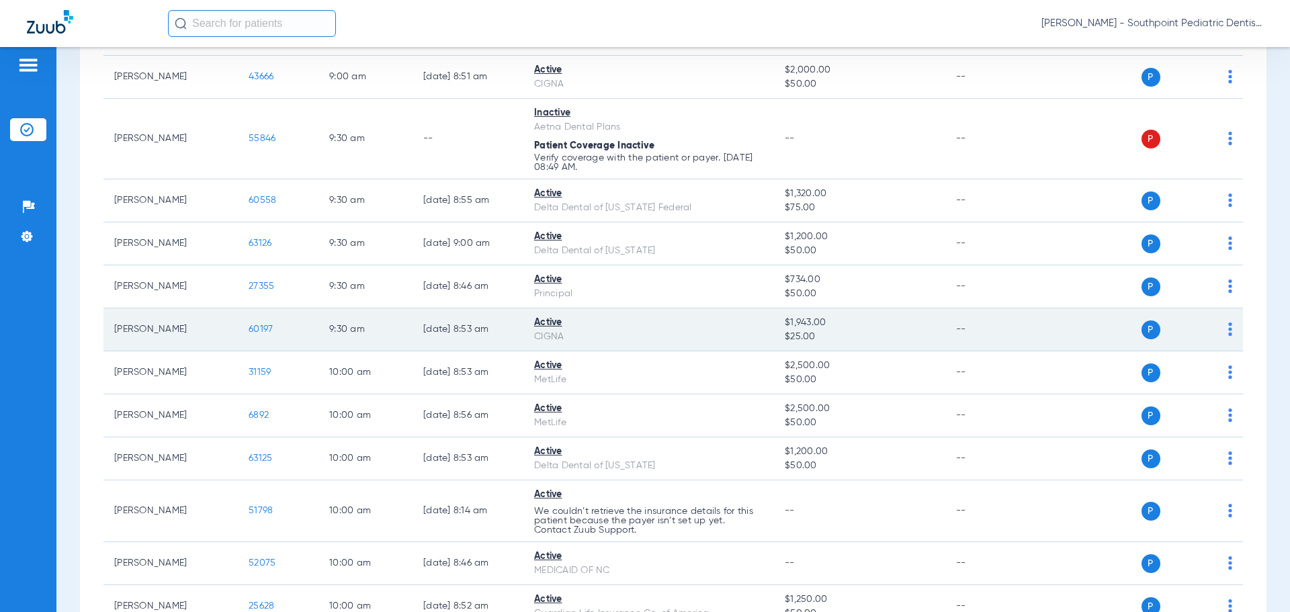
click at [257, 325] on span "60197" at bounding box center [261, 329] width 24 height 9
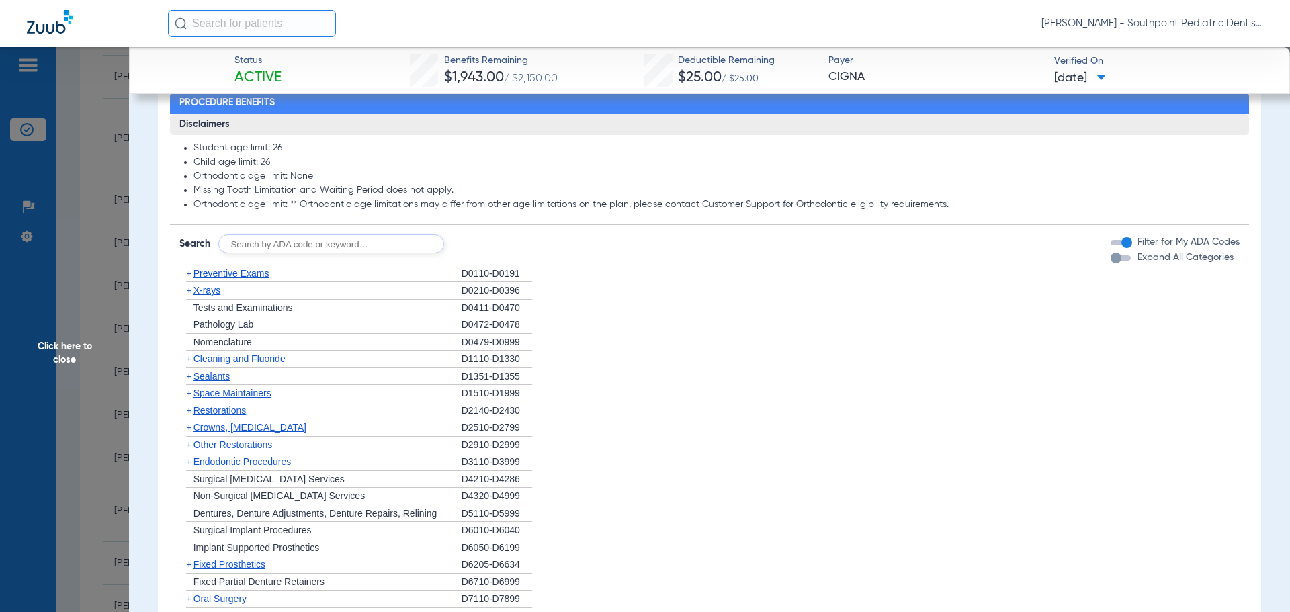
scroll to position [739, 0]
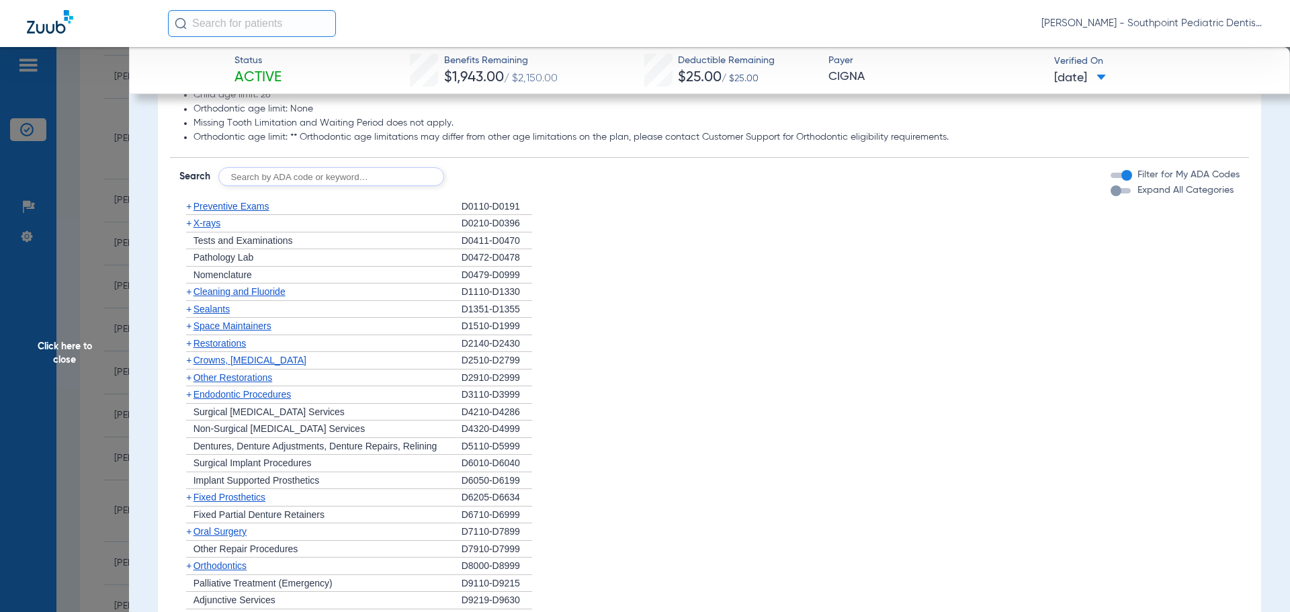
click at [352, 202] on div "+ Preventive Exams" at bounding box center [320, 206] width 282 height 17
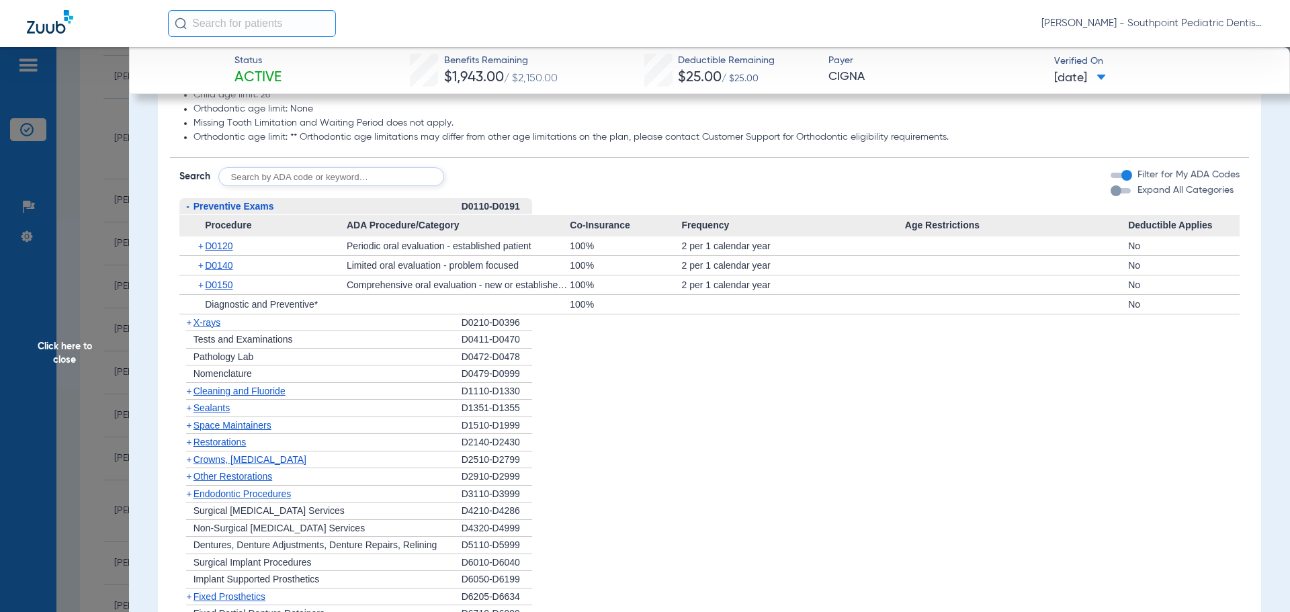
click at [352, 202] on div "- Preventive Exams" at bounding box center [320, 206] width 282 height 17
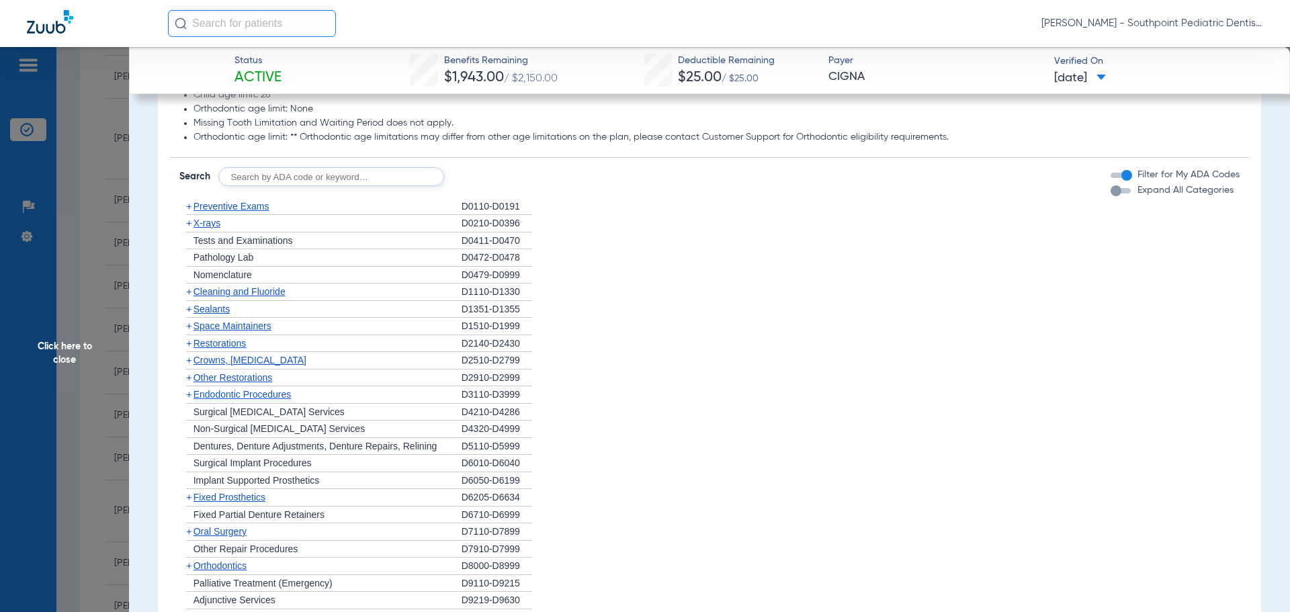
click at [351, 220] on div "+ X-rays" at bounding box center [320, 223] width 282 height 17
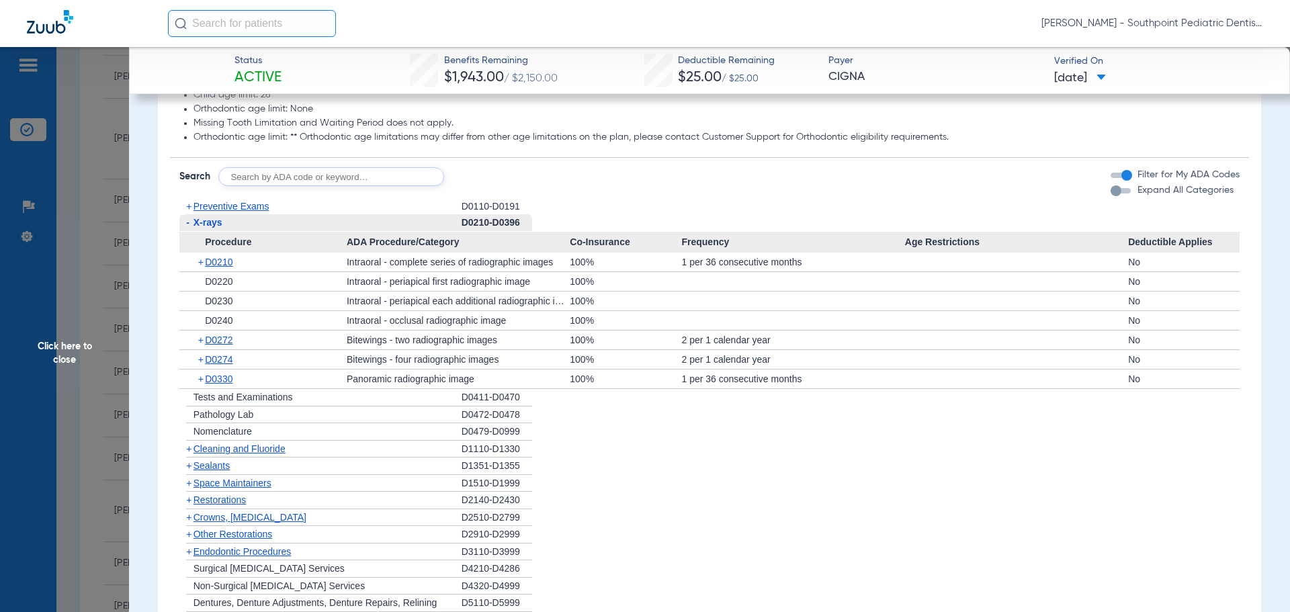
click at [351, 220] on div "- X-rays" at bounding box center [320, 222] width 282 height 17
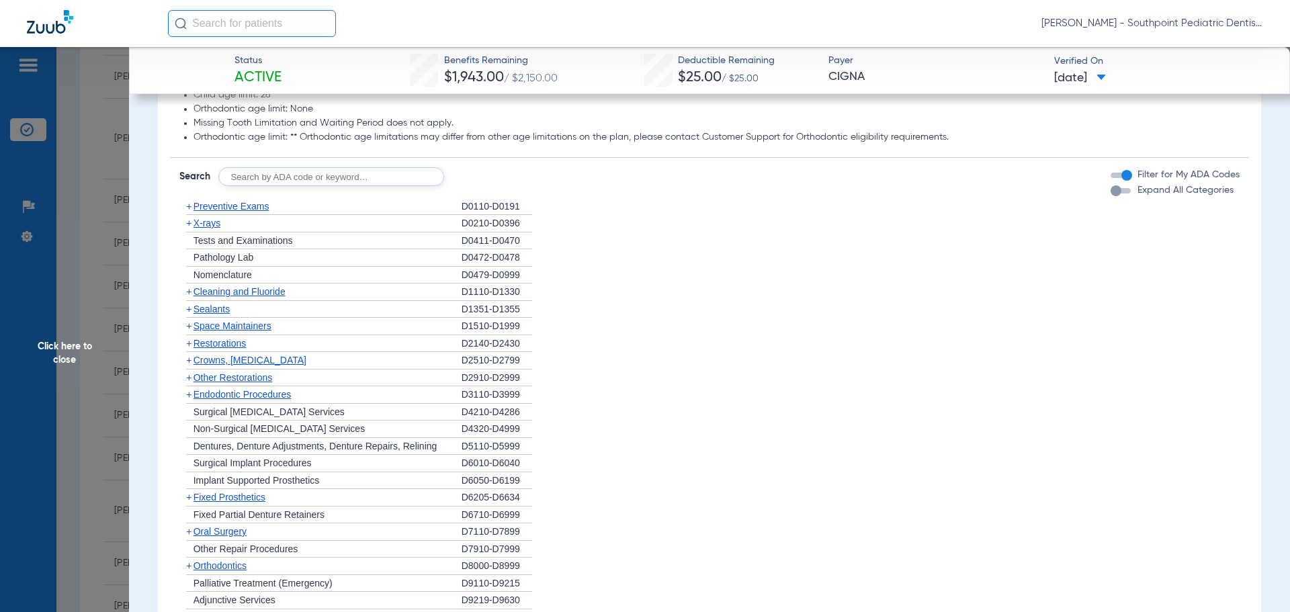
click at [349, 229] on div "+ X-rays" at bounding box center [320, 223] width 282 height 17
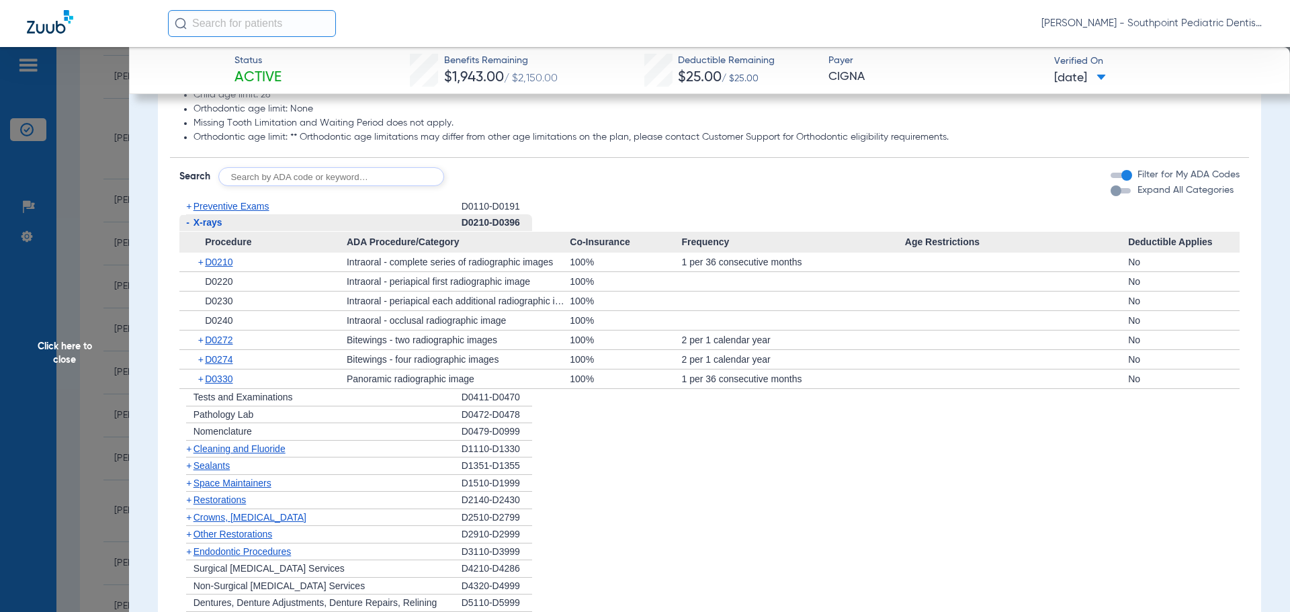
click at [349, 229] on div "- X-rays" at bounding box center [320, 222] width 282 height 17
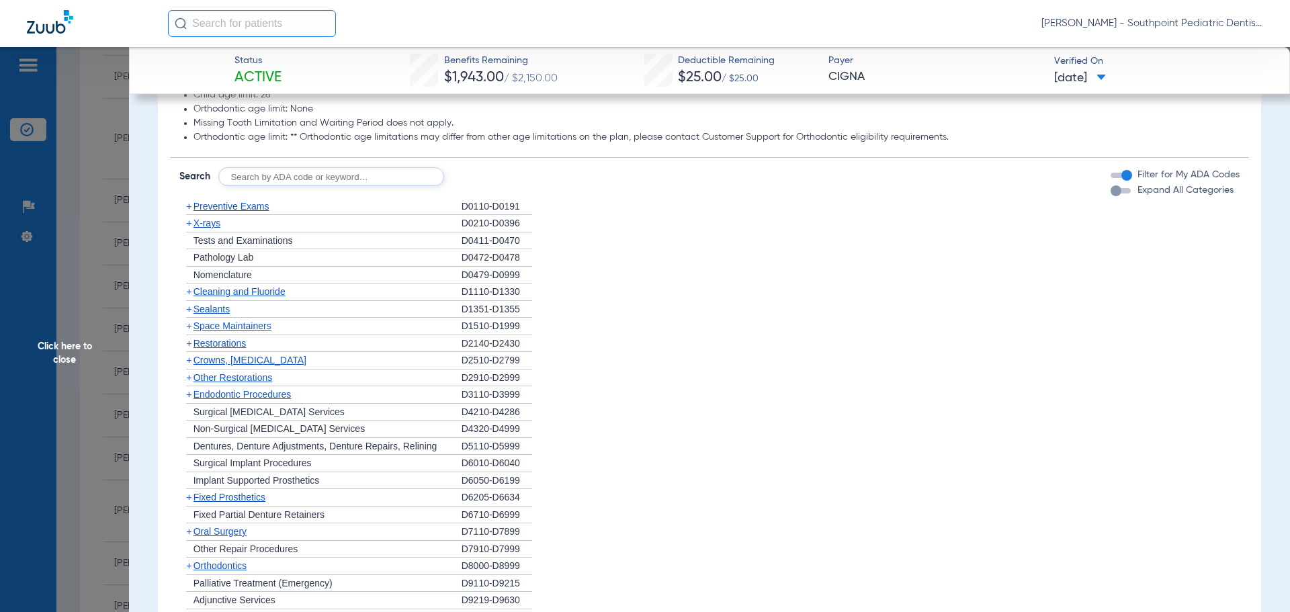
click at [343, 282] on div "+ Nomenclature" at bounding box center [320, 275] width 282 height 17
click at [343, 284] on div "+ Cleaning and Fluoride" at bounding box center [320, 292] width 282 height 17
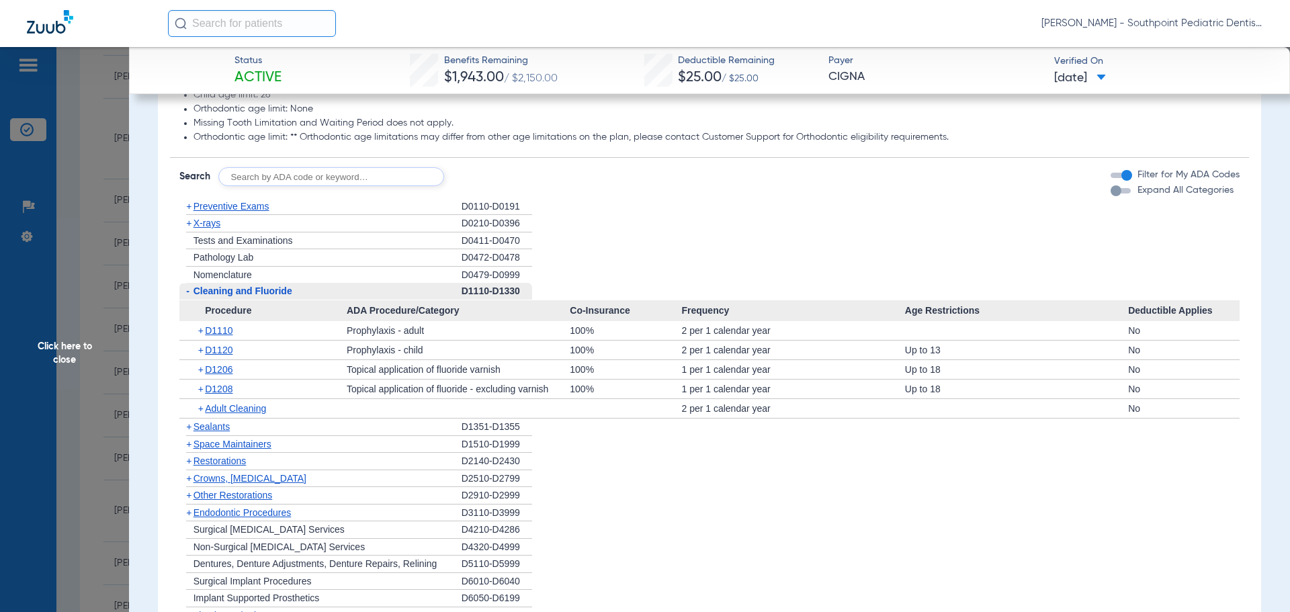
click at [343, 284] on div "- Cleaning and Fluoride" at bounding box center [320, 291] width 282 height 17
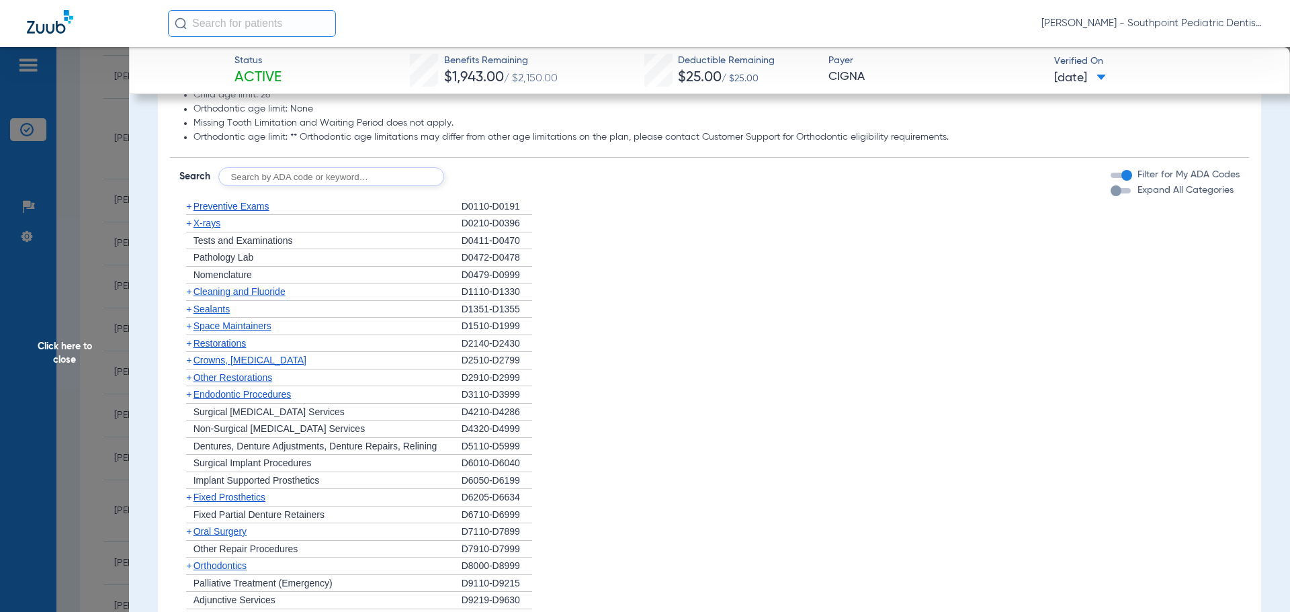
click at [330, 307] on div "+ Sealants" at bounding box center [320, 309] width 282 height 17
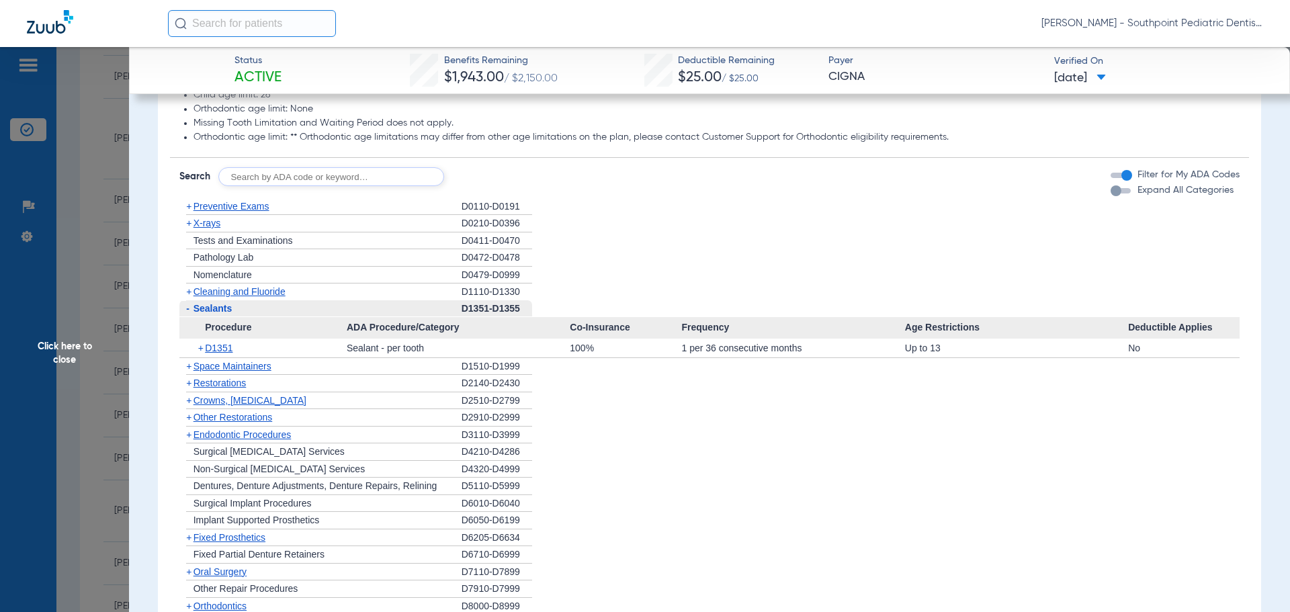
click at [331, 308] on div "- Sealants" at bounding box center [320, 308] width 282 height 17
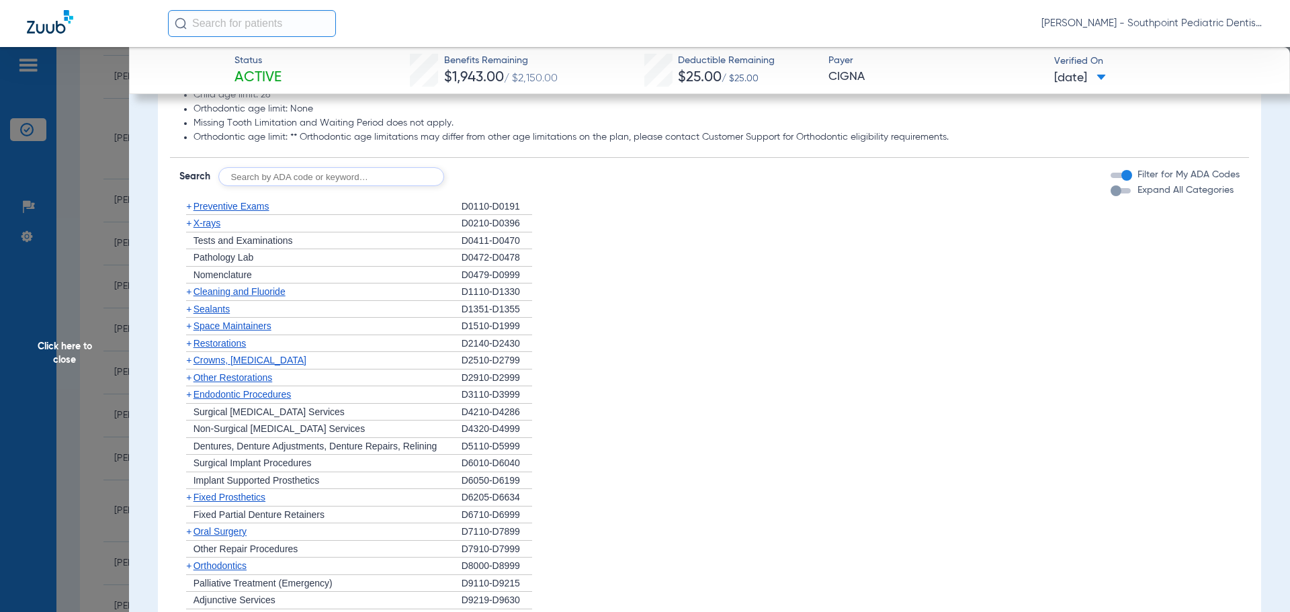
click at [329, 319] on div "+ Space Maintainers" at bounding box center [320, 326] width 282 height 17
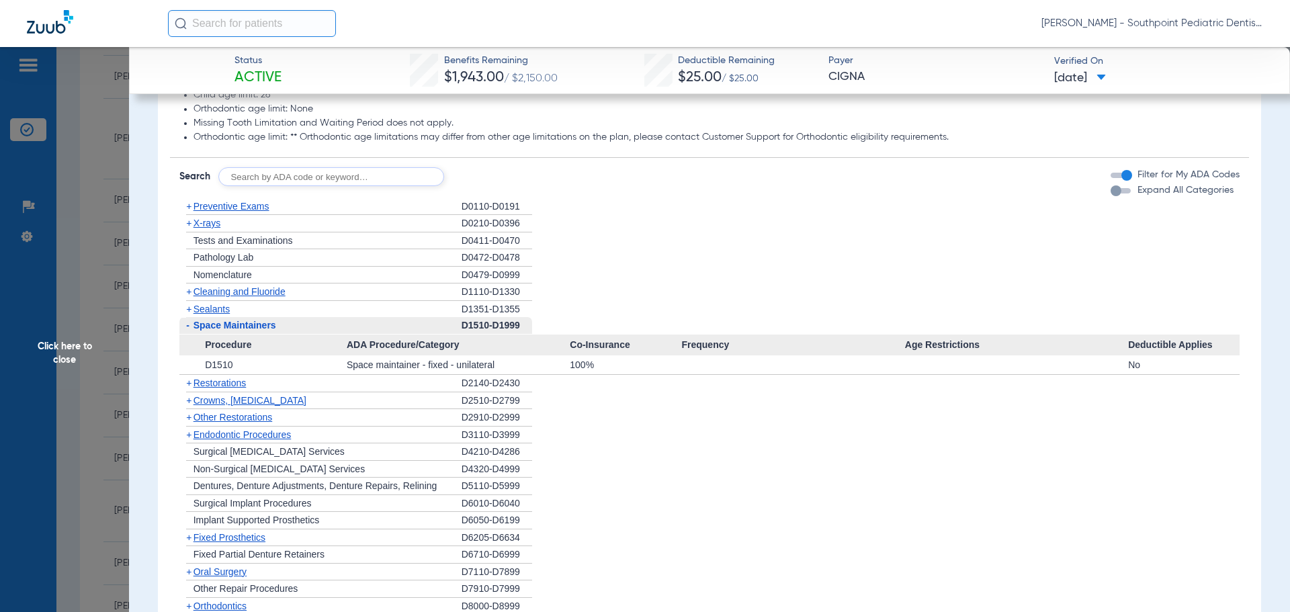
click at [330, 320] on div "- Space Maintainers" at bounding box center [320, 325] width 282 height 17
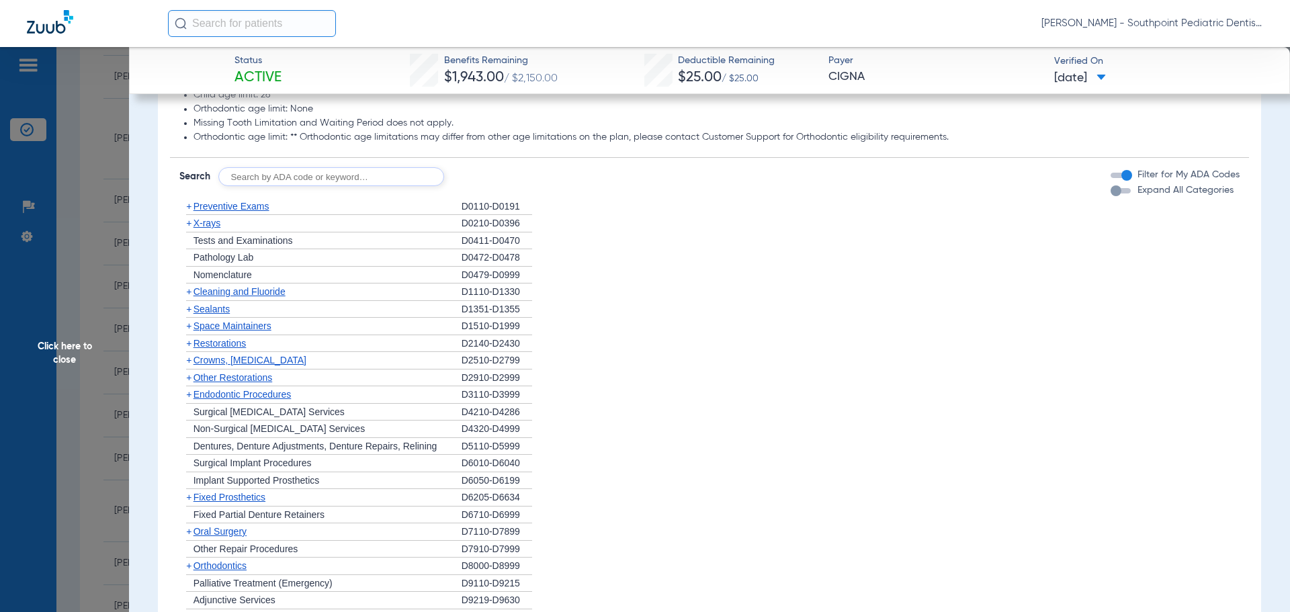
click at [276, 374] on div "+ Other Restorations" at bounding box center [320, 378] width 282 height 17
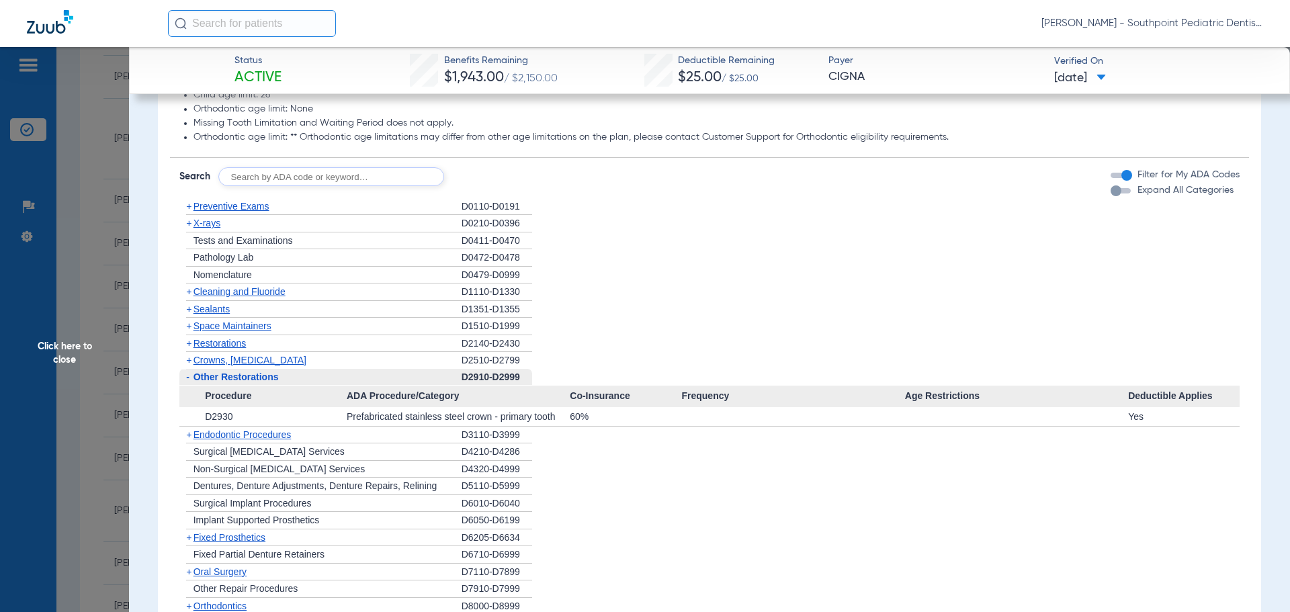
click at [278, 375] on span "Other Restorations" at bounding box center [236, 377] width 85 height 11
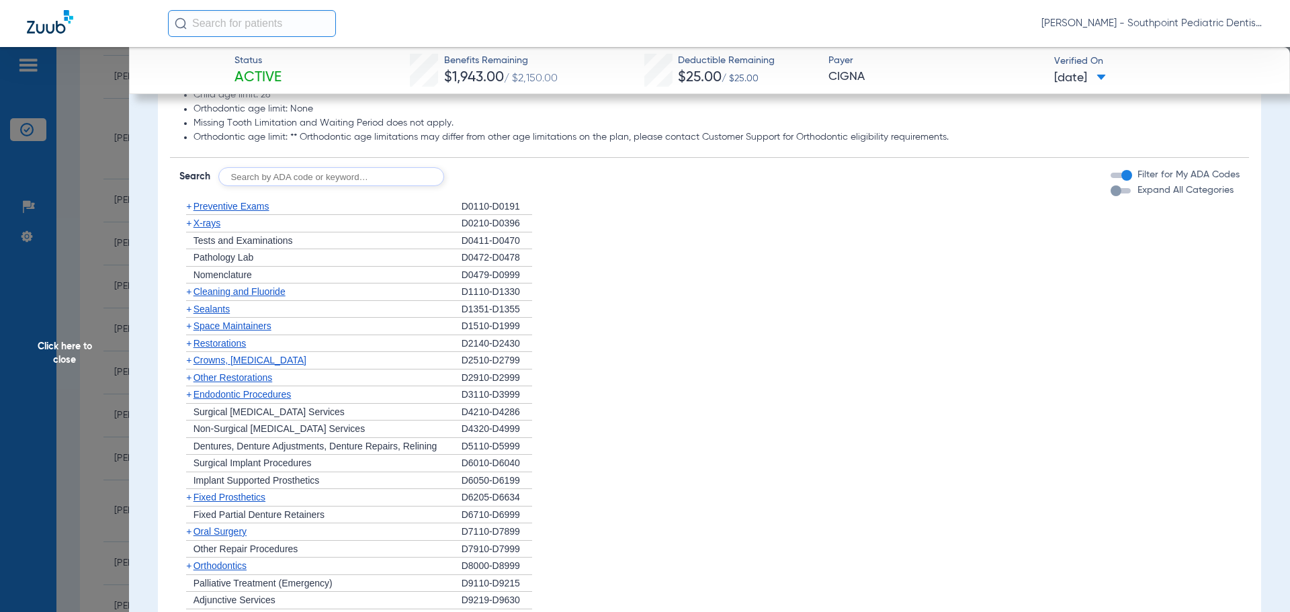
click at [278, 394] on span "Endodontic Procedures" at bounding box center [243, 394] width 98 height 11
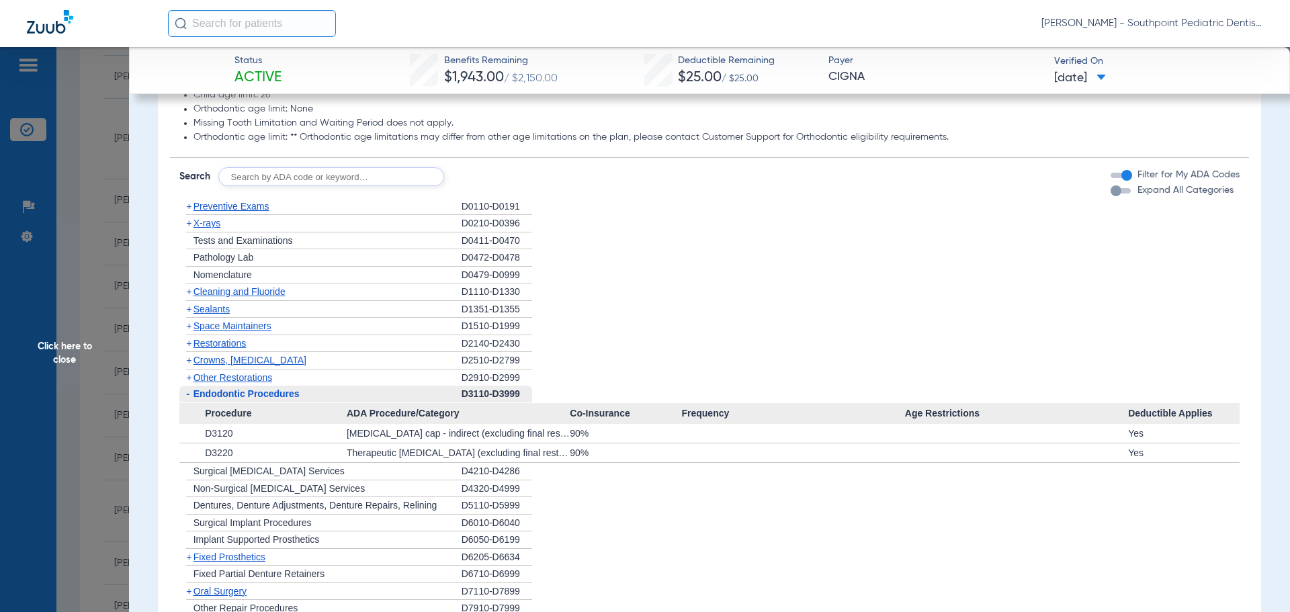
click at [268, 395] on span "Endodontic Procedures" at bounding box center [247, 393] width 106 height 11
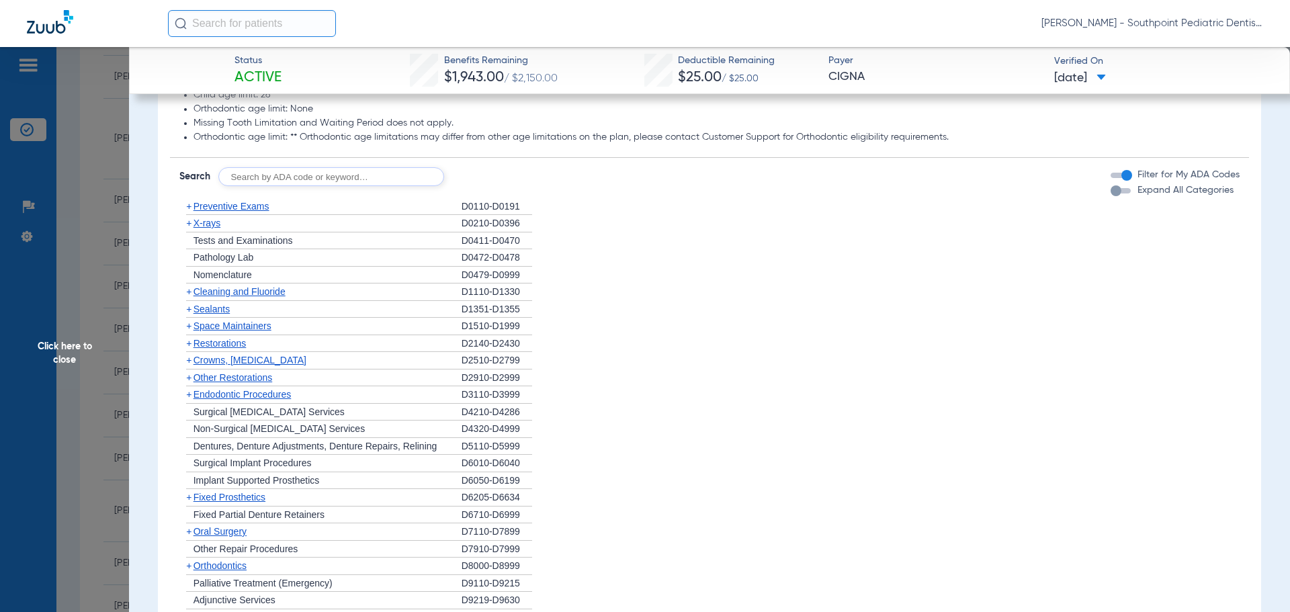
click at [263, 538] on div "+ [MEDICAL_DATA]" at bounding box center [320, 532] width 282 height 17
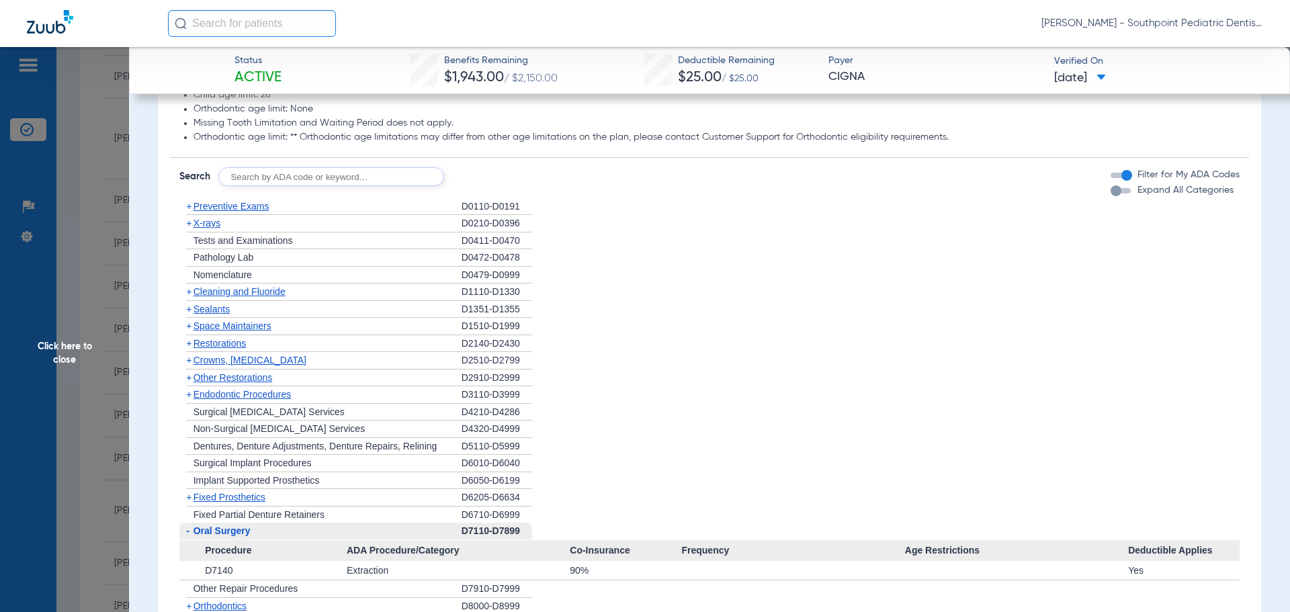
click at [263, 538] on div "- [MEDICAL_DATA]" at bounding box center [320, 531] width 282 height 17
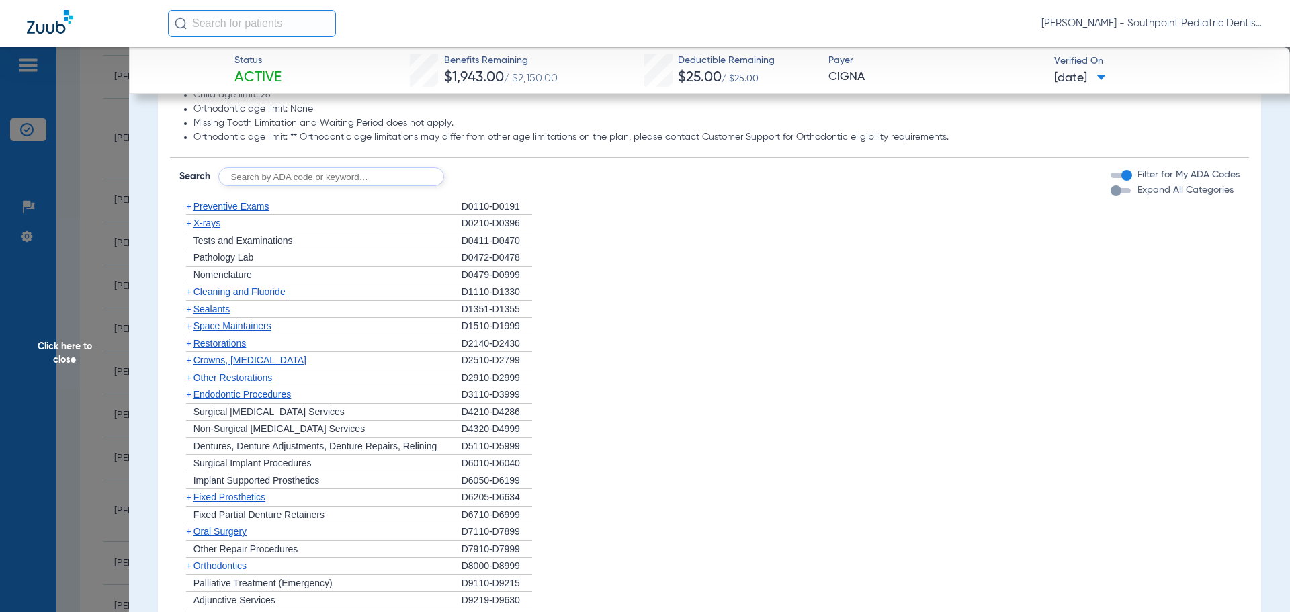
scroll to position [1277, 0]
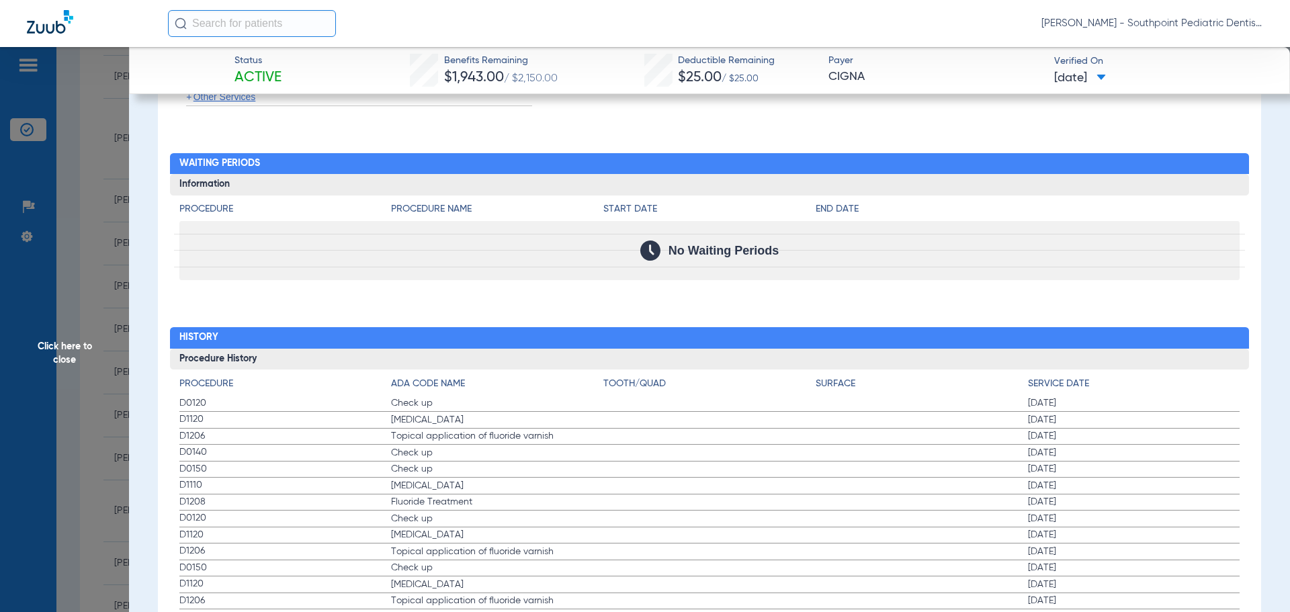
drag, startPoint x: 182, startPoint y: 411, endPoint x: 1134, endPoint y: 497, distance: 956.1
click at [1134, 497] on div "Procedure ADA Code Name Tooth/Quad Surface Service Date D0120 Check up 02/27/20…" at bounding box center [710, 490] width 1080 height 240
click at [112, 256] on span "Click here to close" at bounding box center [64, 353] width 129 height 612
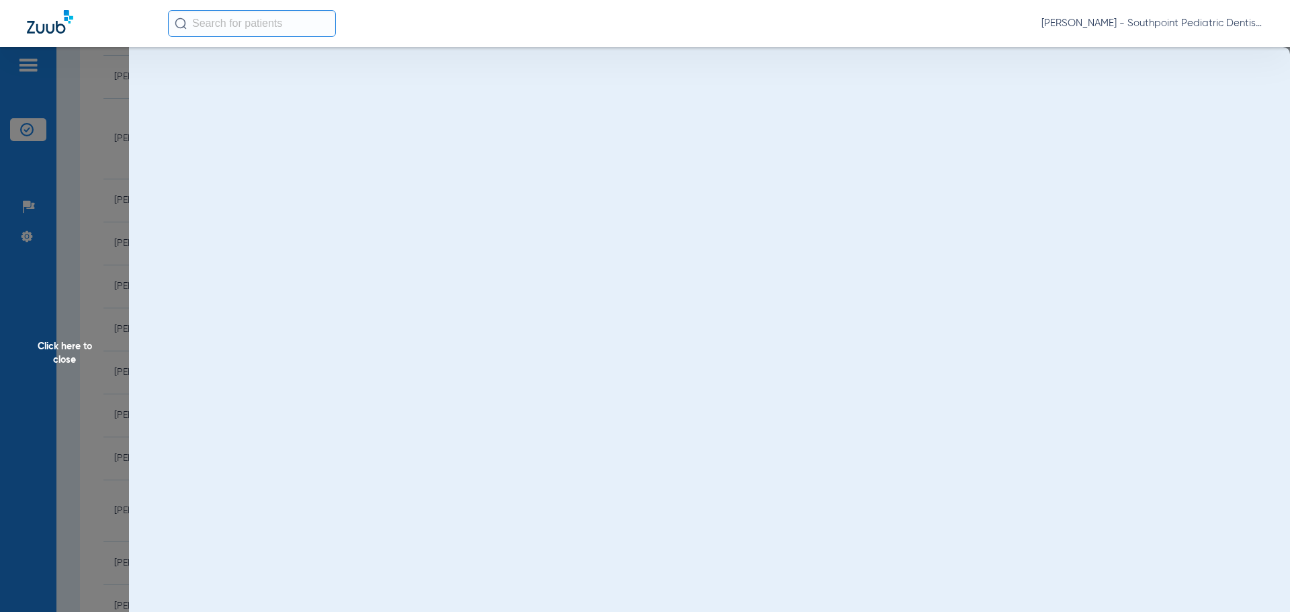
scroll to position [0, 0]
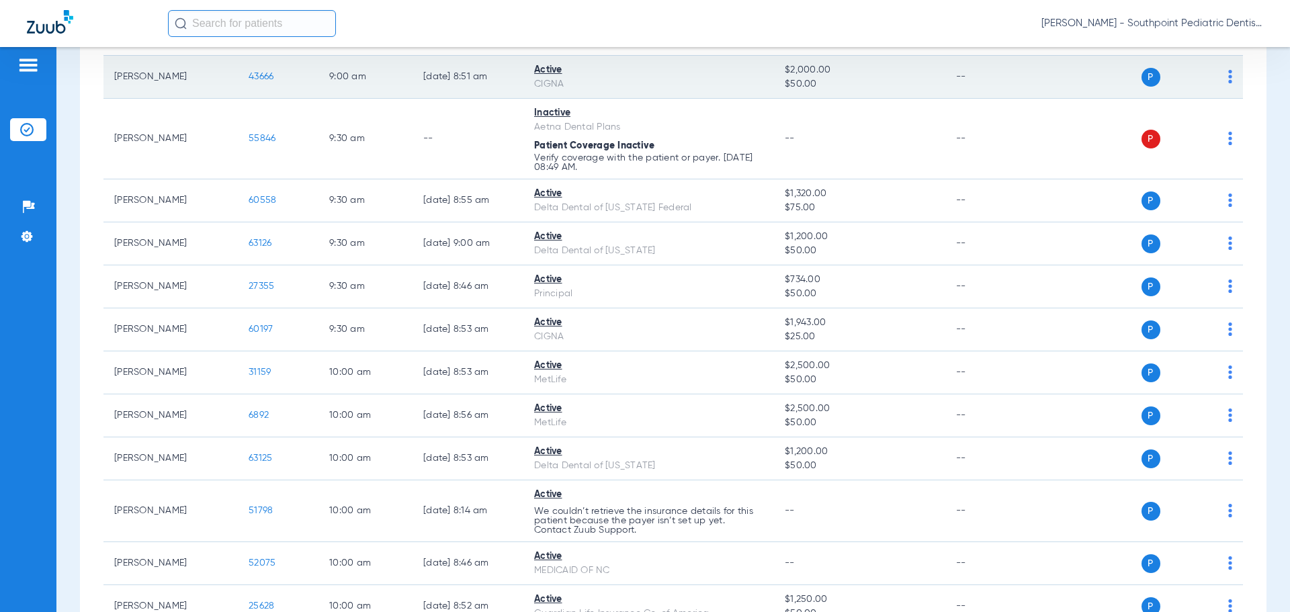
click at [272, 73] on span "43666" at bounding box center [261, 76] width 25 height 9
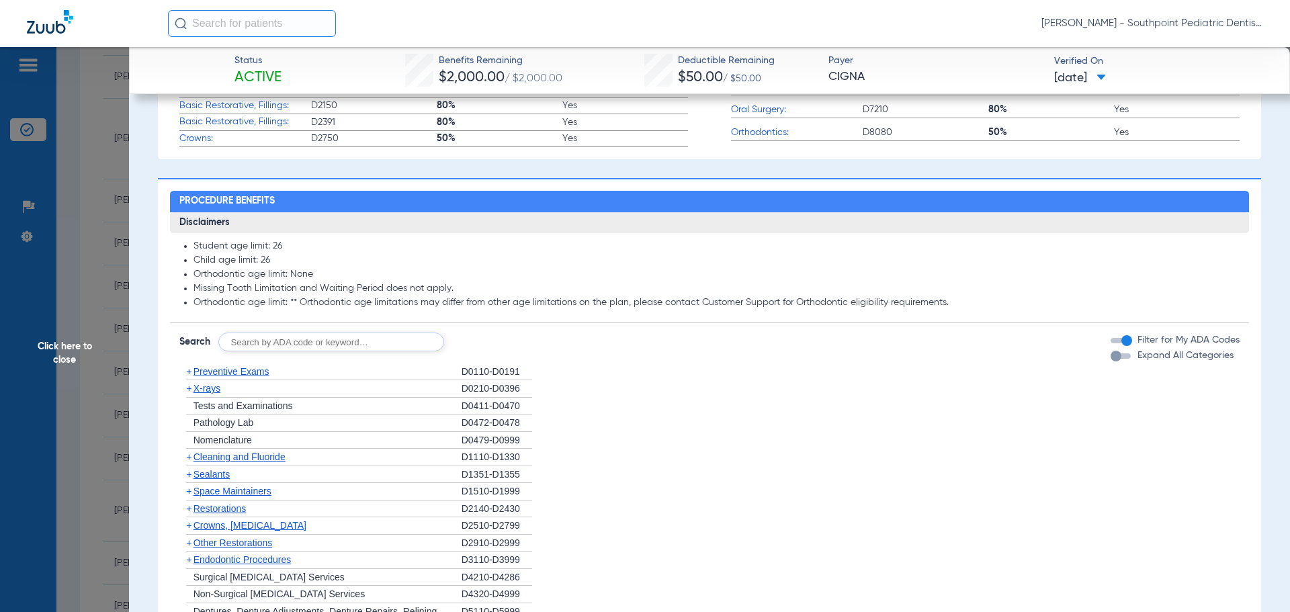
scroll to position [739, 0]
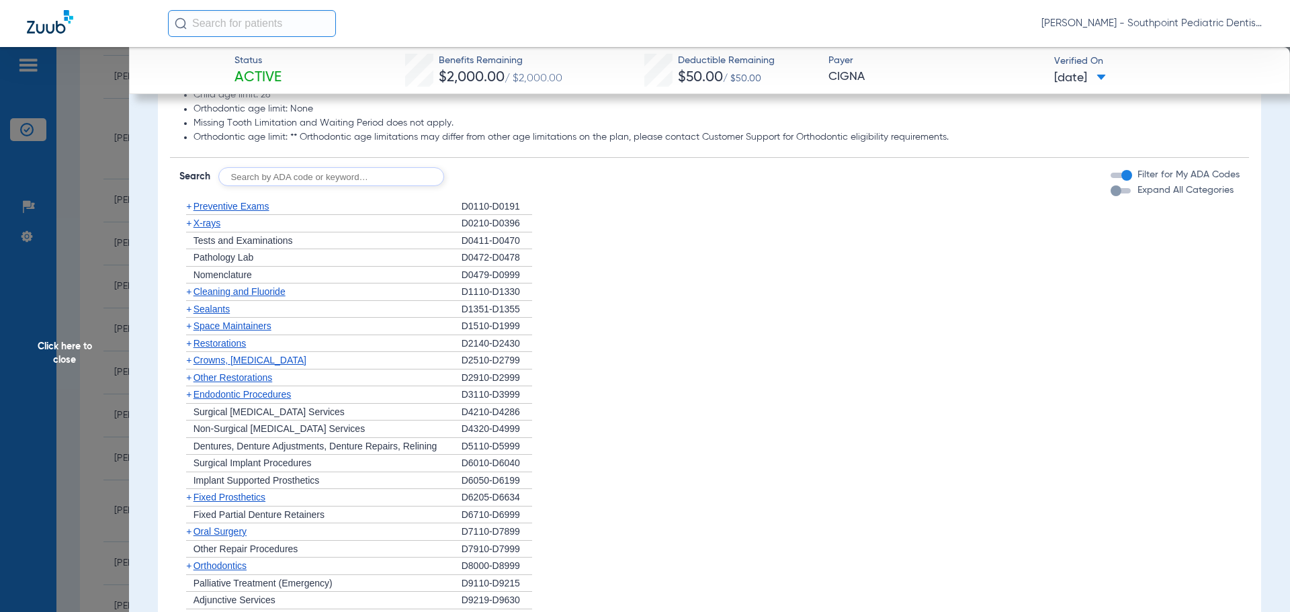
click at [297, 220] on div "+ X-rays" at bounding box center [320, 223] width 282 height 17
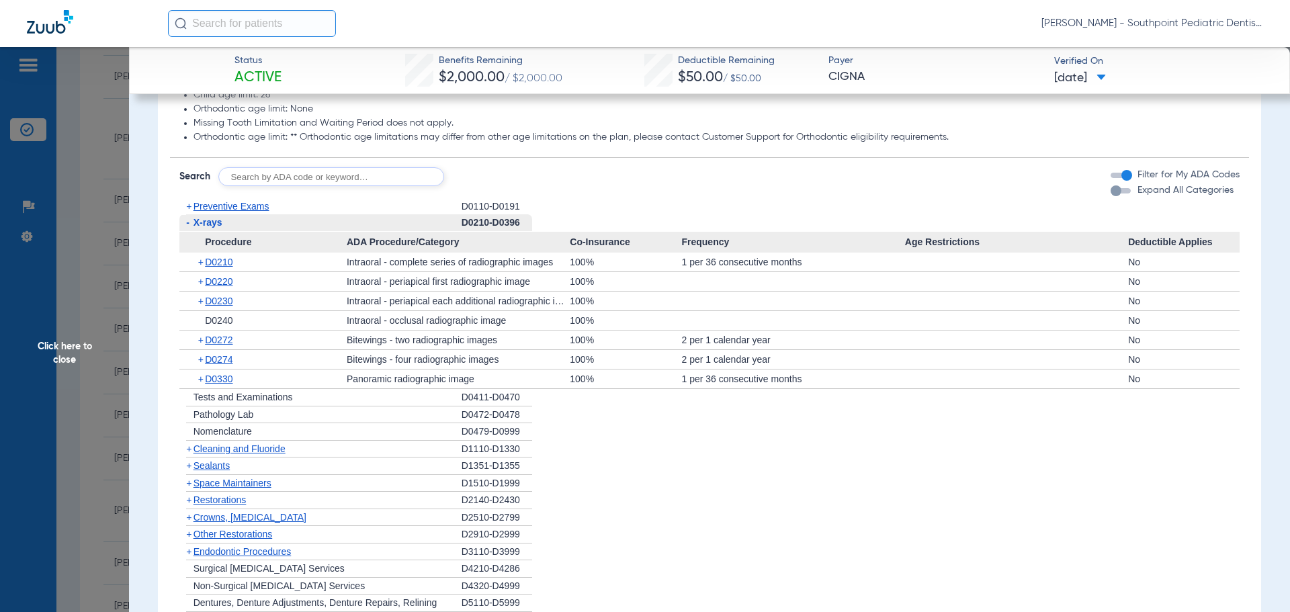
click at [296, 219] on div "- X-rays" at bounding box center [320, 222] width 282 height 17
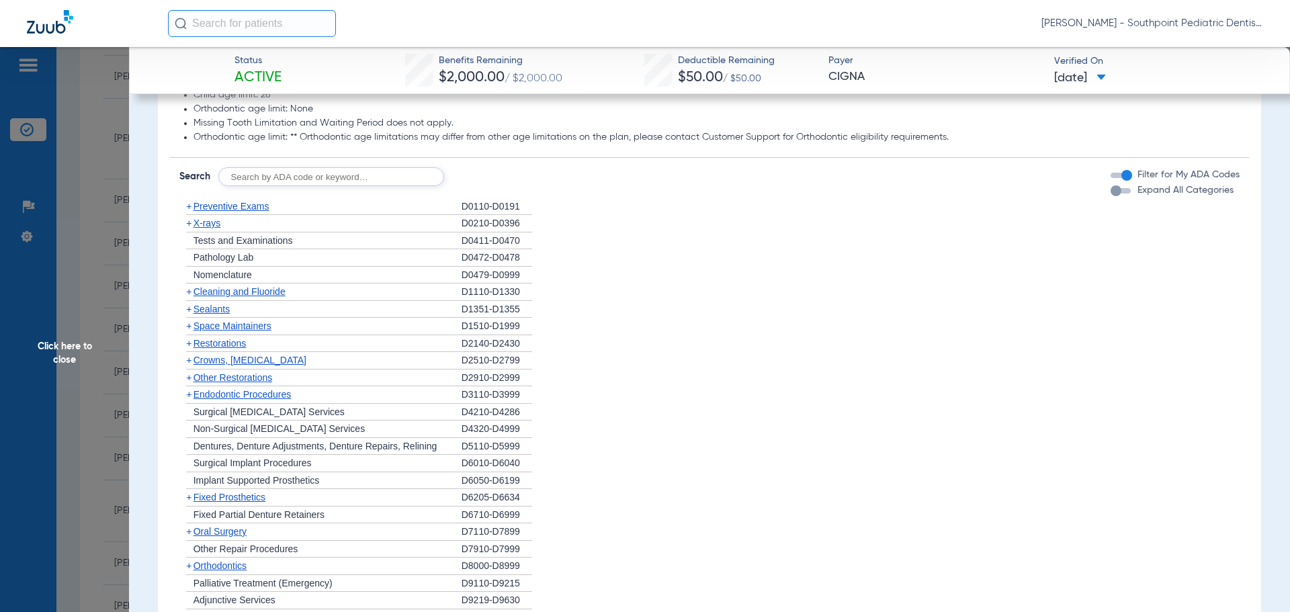
click at [291, 204] on div "+ Preventive Exams" at bounding box center [320, 206] width 282 height 17
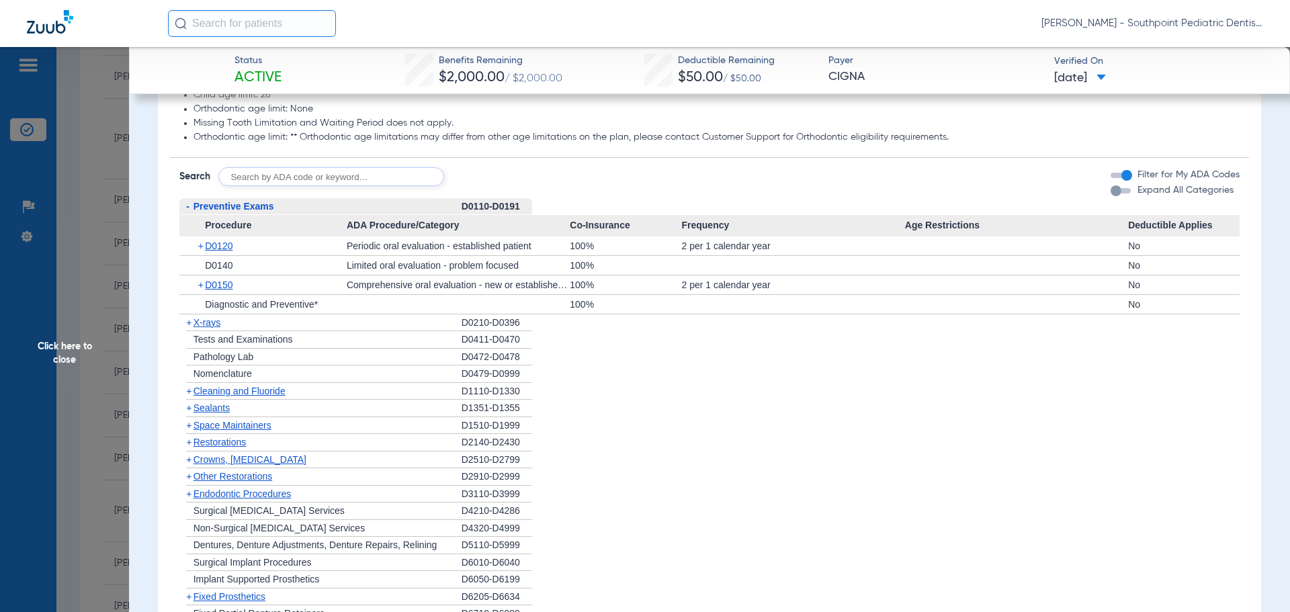
click at [291, 205] on div "- Preventive Exams" at bounding box center [320, 206] width 282 height 17
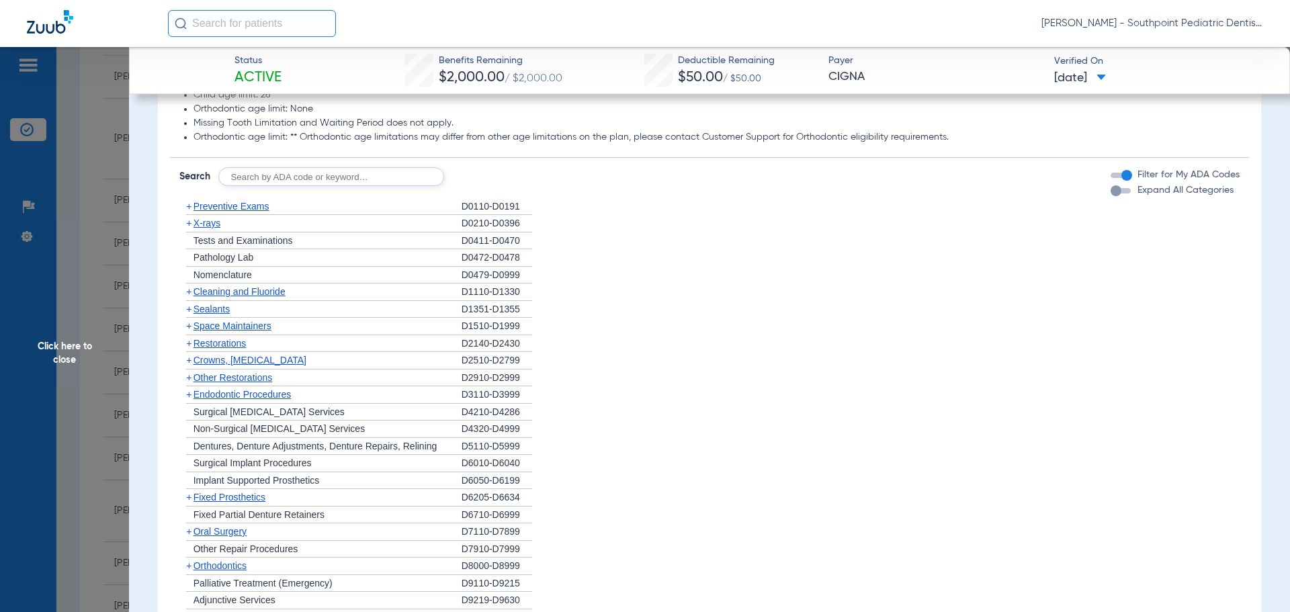
click at [269, 290] on span "Cleaning and Fluoride" at bounding box center [240, 291] width 92 height 11
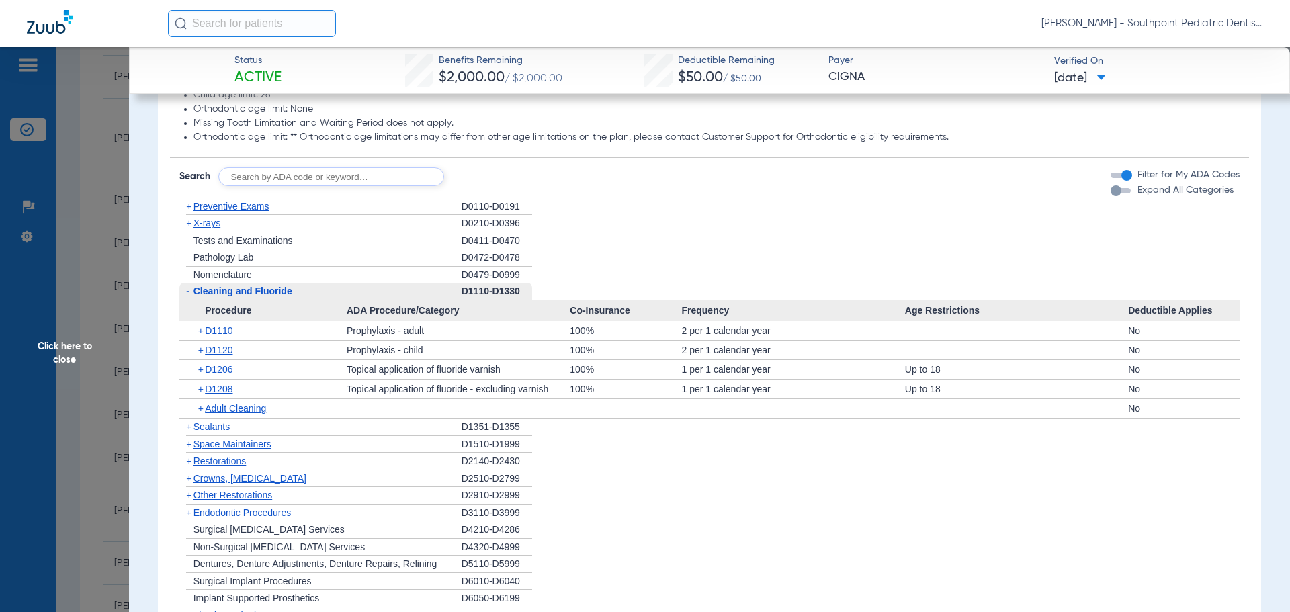
click at [259, 283] on div "+ Nomenclature" at bounding box center [320, 275] width 282 height 17
click at [257, 292] on span "Cleaning and Fluoride" at bounding box center [243, 291] width 99 height 11
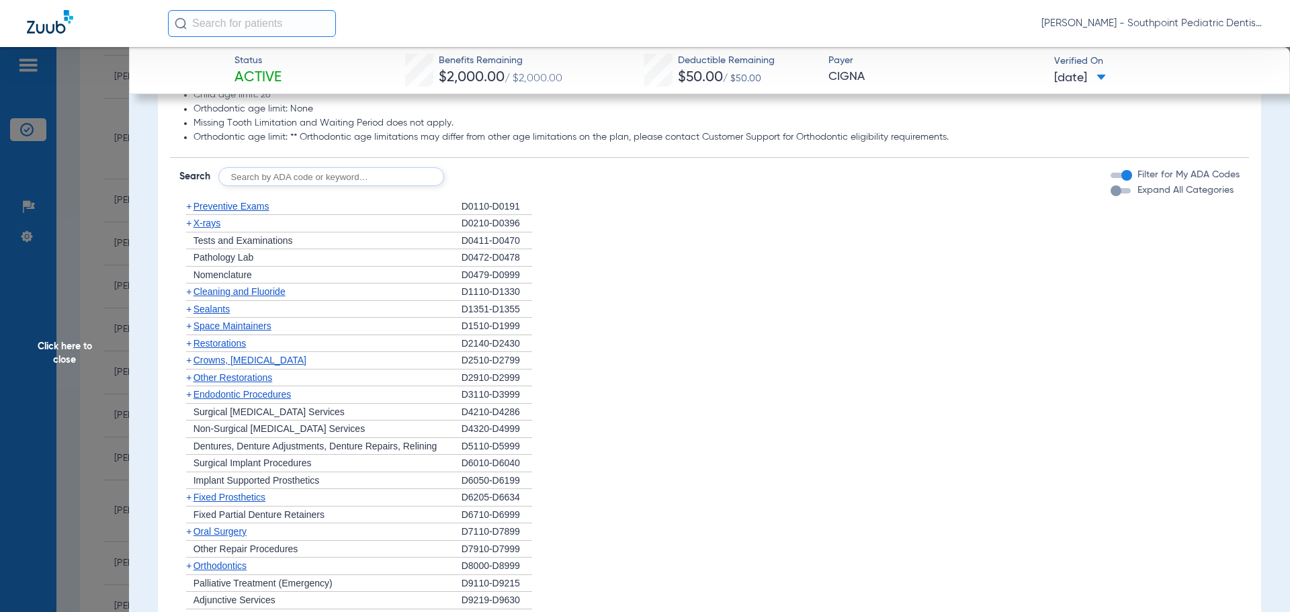
click at [259, 302] on div "+ Sealants" at bounding box center [320, 309] width 282 height 17
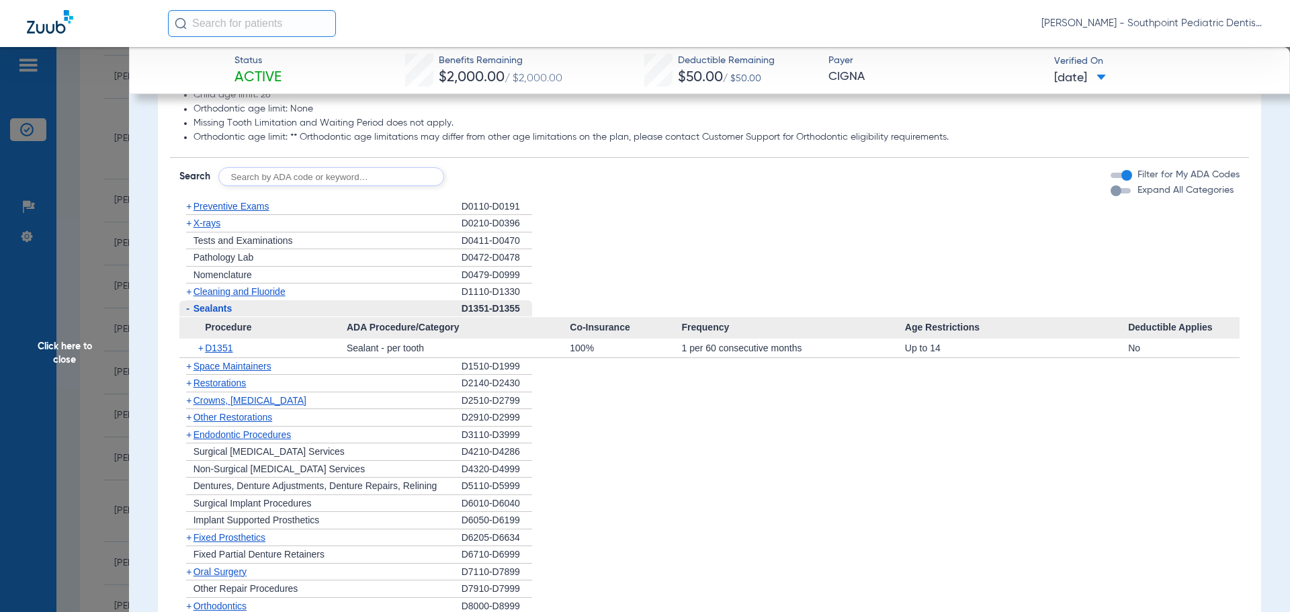
click at [260, 302] on div "- Sealants" at bounding box center [320, 308] width 282 height 17
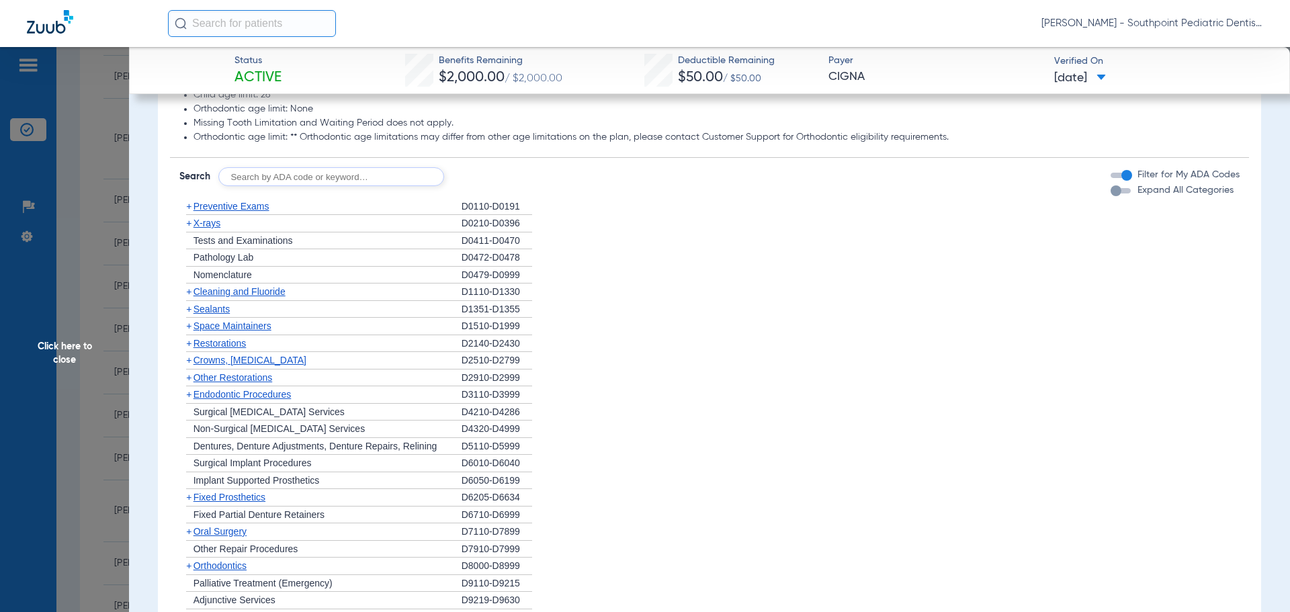
click at [255, 324] on span "Space Maintainers" at bounding box center [233, 326] width 78 height 11
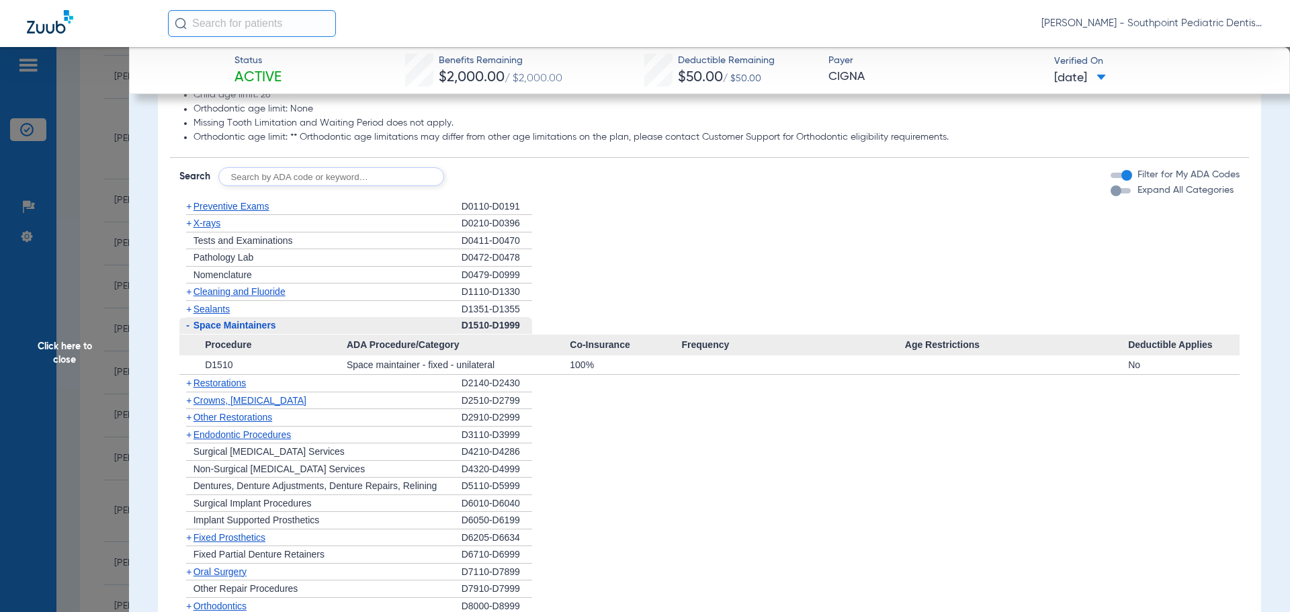
click at [255, 324] on span "Space Maintainers" at bounding box center [235, 325] width 83 height 11
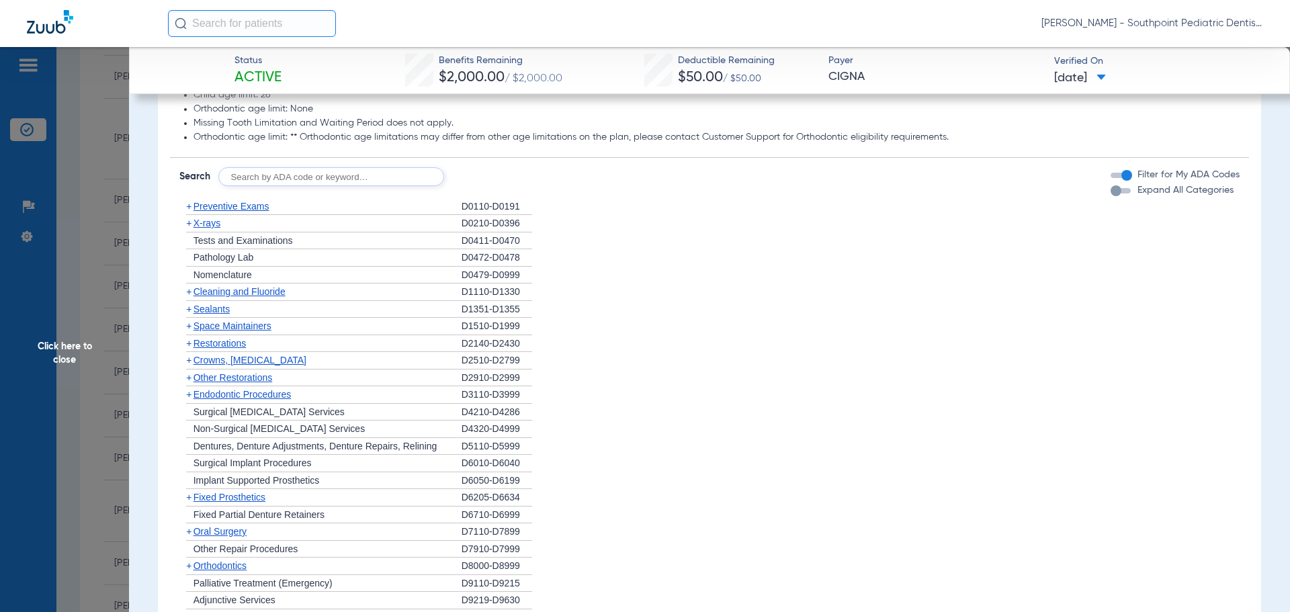
click at [266, 370] on div "+ Other Restorations" at bounding box center [320, 378] width 282 height 17
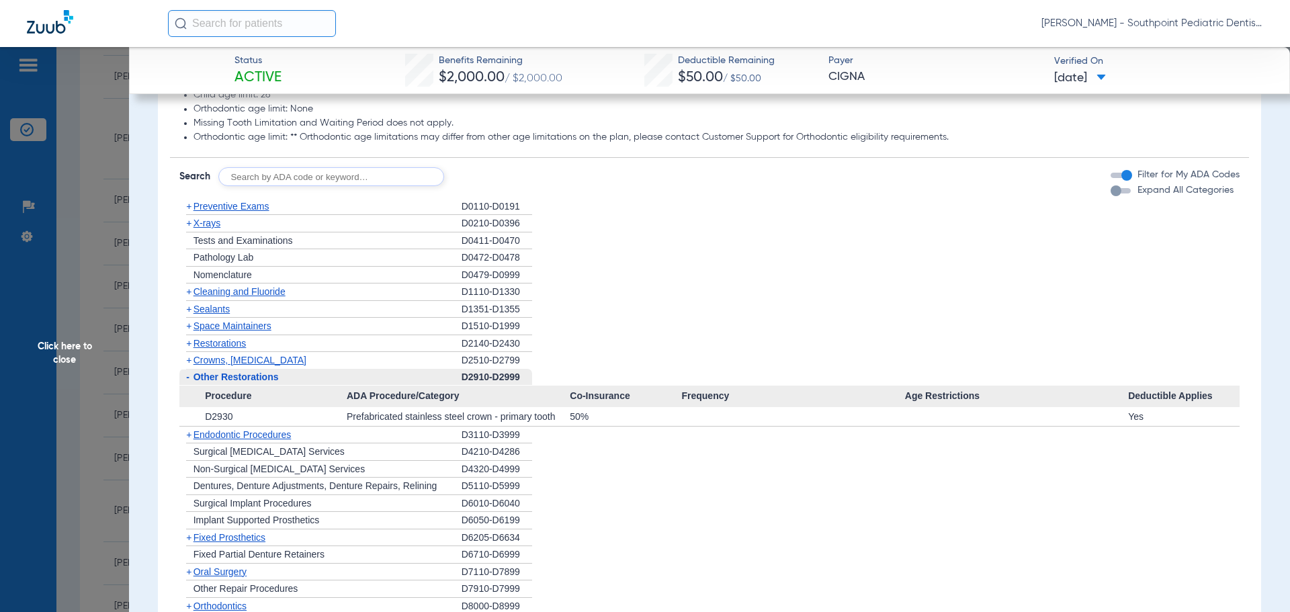
click at [266, 370] on div "- Other Restorations" at bounding box center [320, 377] width 282 height 17
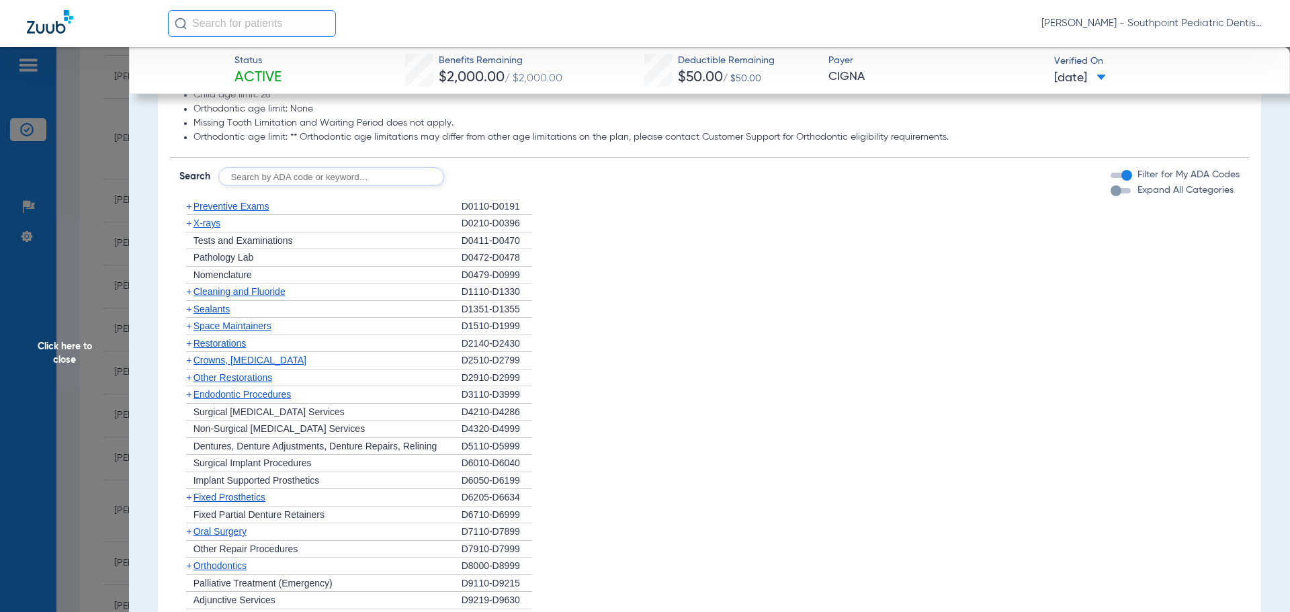
click at [269, 388] on div "+ Endodontic Procedures" at bounding box center [320, 394] width 282 height 17
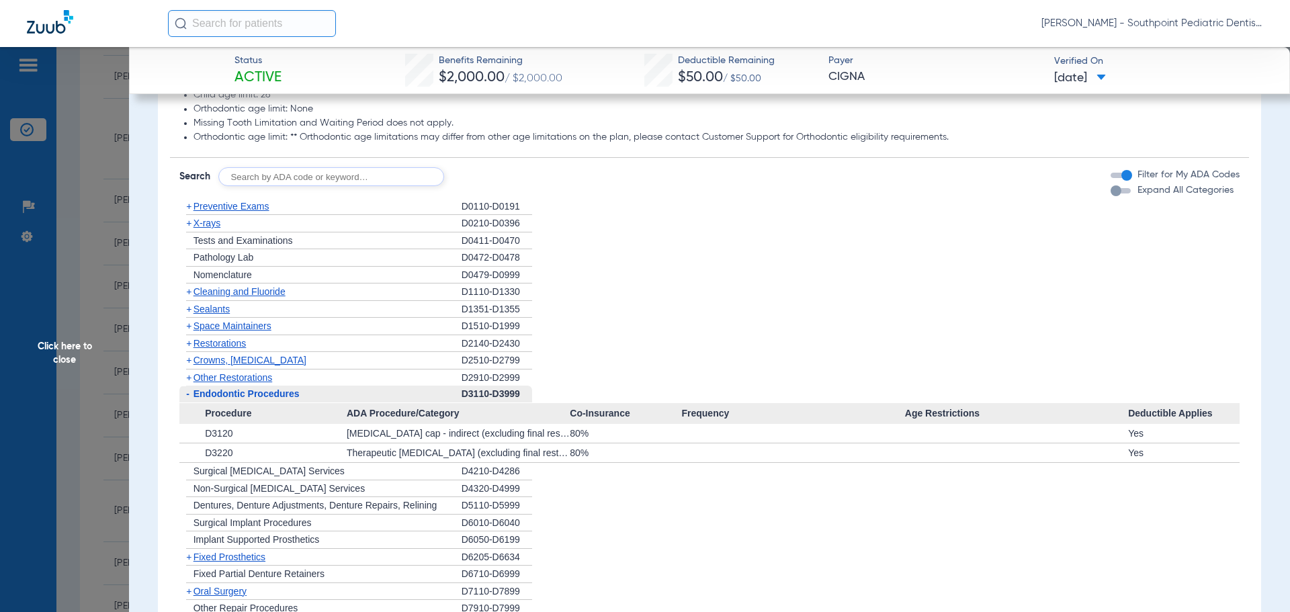
click at [269, 388] on div "- Endodontic Procedures" at bounding box center [320, 394] width 282 height 17
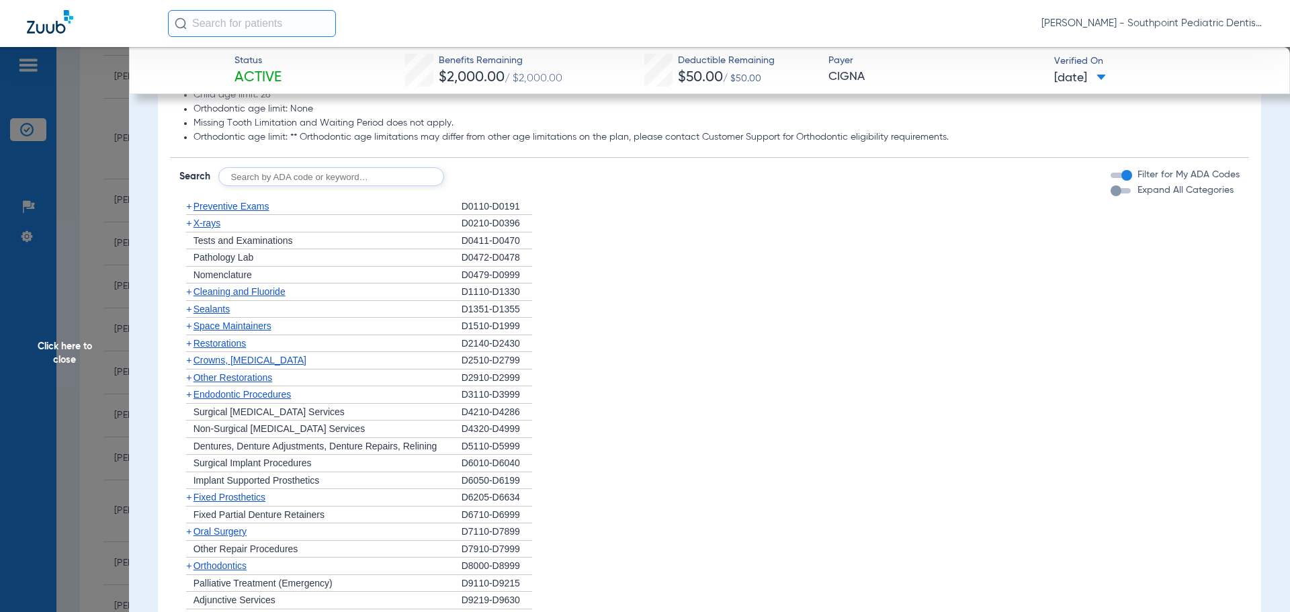
scroll to position [806, 0]
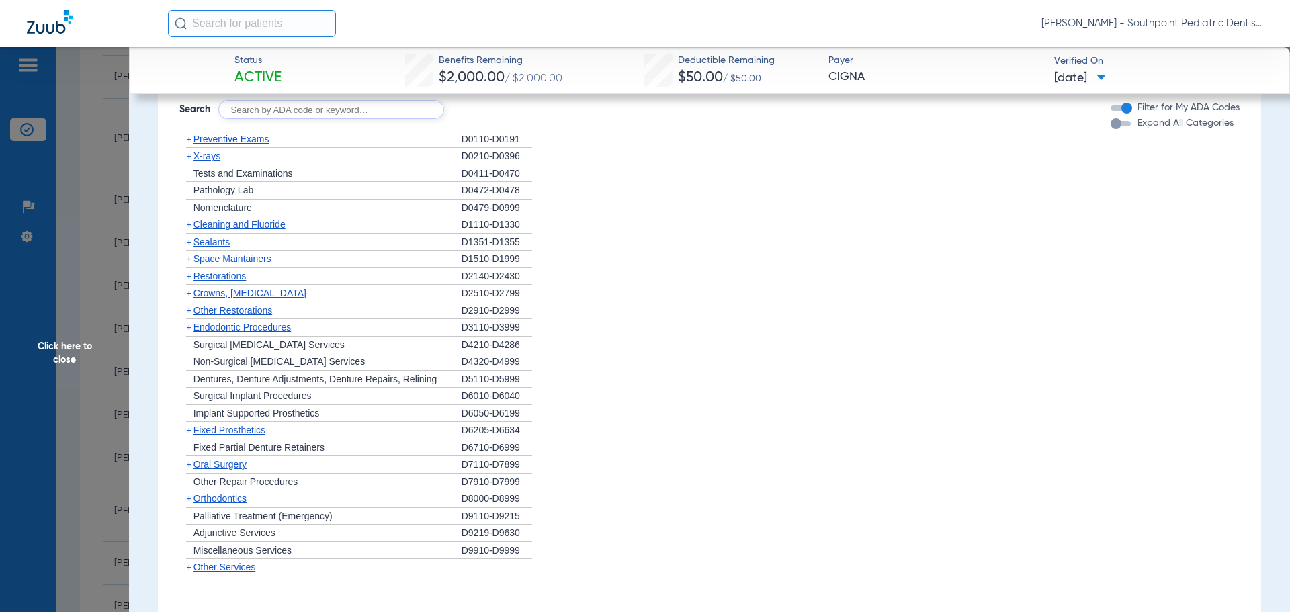
click at [220, 464] on span "Oral Surgery" at bounding box center [220, 464] width 53 height 11
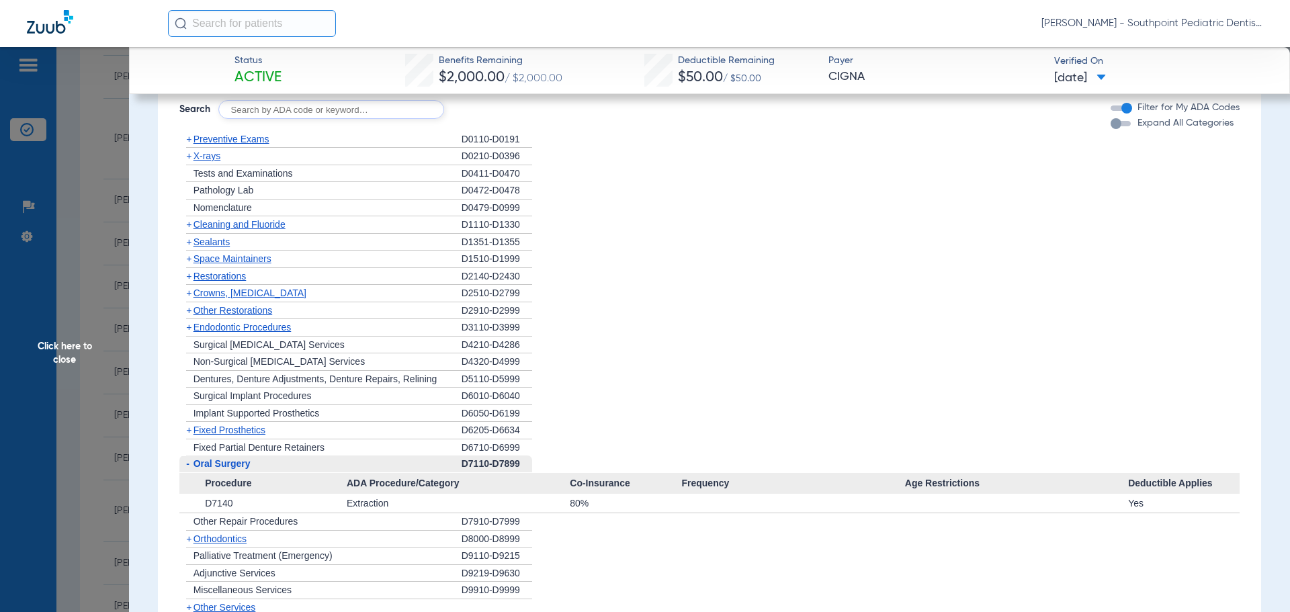
click at [220, 464] on span "Oral Surgery" at bounding box center [222, 463] width 57 height 11
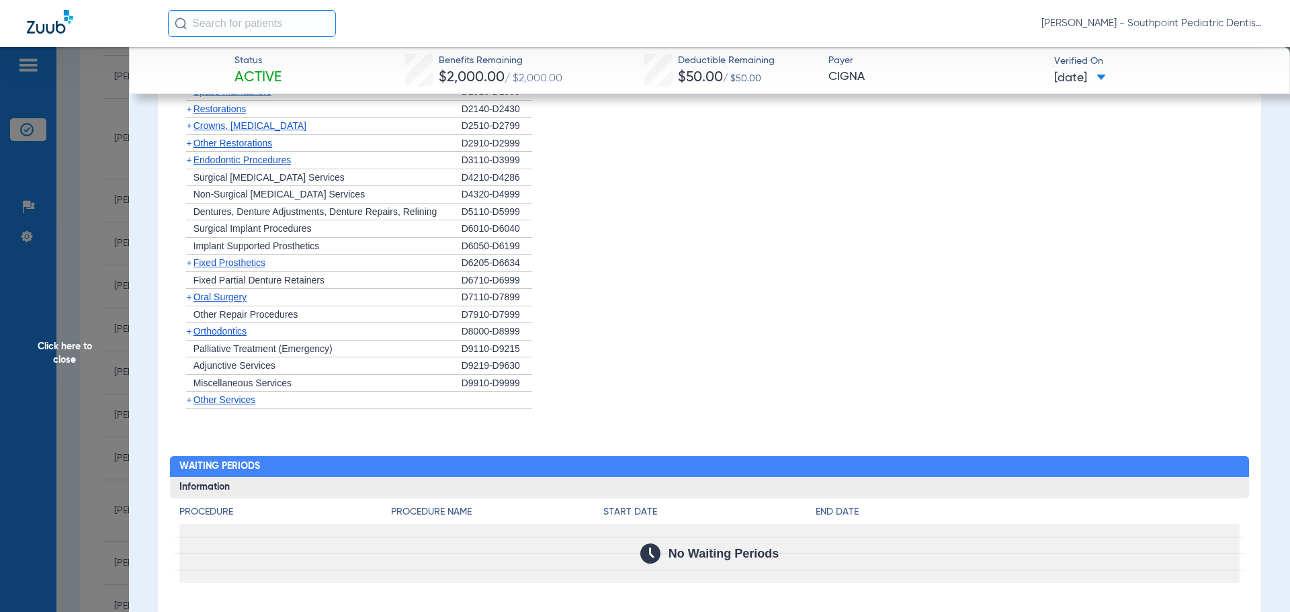
scroll to position [1277, 0]
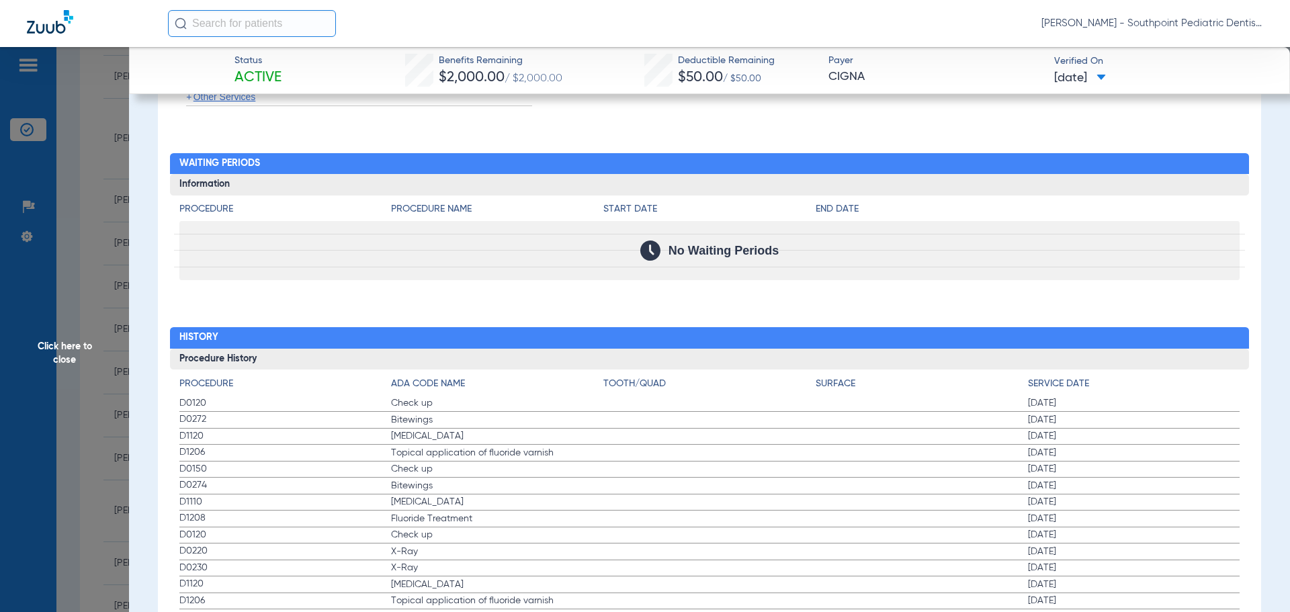
drag, startPoint x: 172, startPoint y: 407, endPoint x: 1162, endPoint y: 517, distance: 996.0
click at [1162, 517] on div "Procedure ADA Code Name Tooth/Quad Surface Service Date D0120 Check up 06/05/20…" at bounding box center [710, 523] width 1080 height 306
click at [87, 257] on span "Click here to close" at bounding box center [64, 353] width 129 height 612
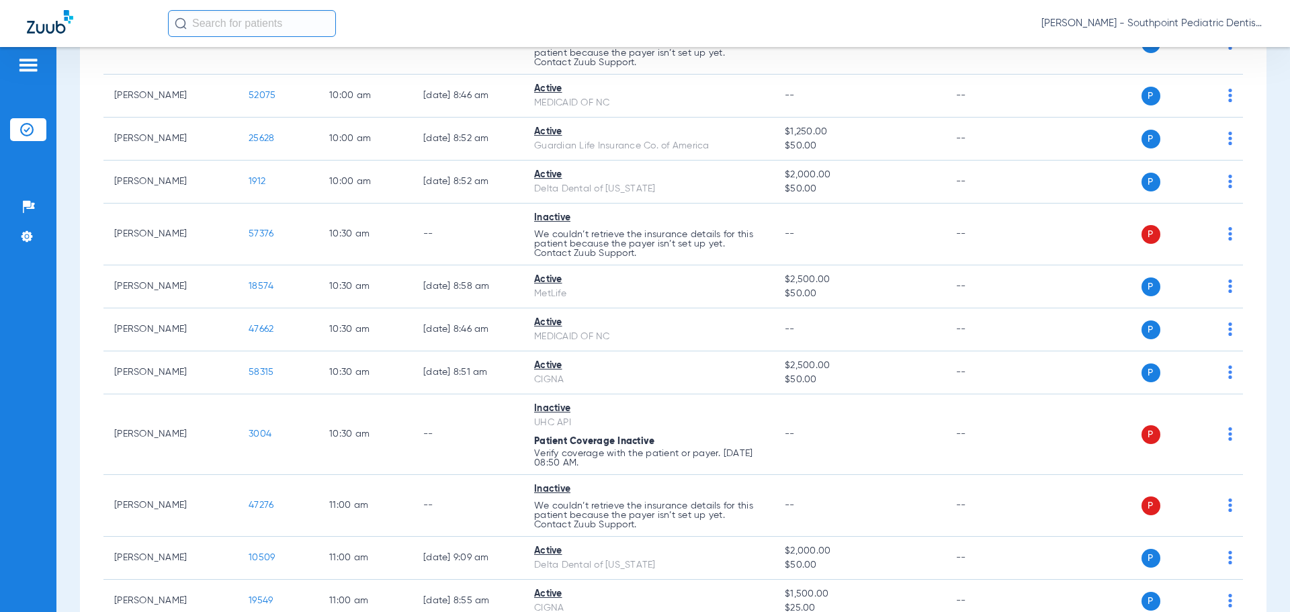
scroll to position [4580, 0]
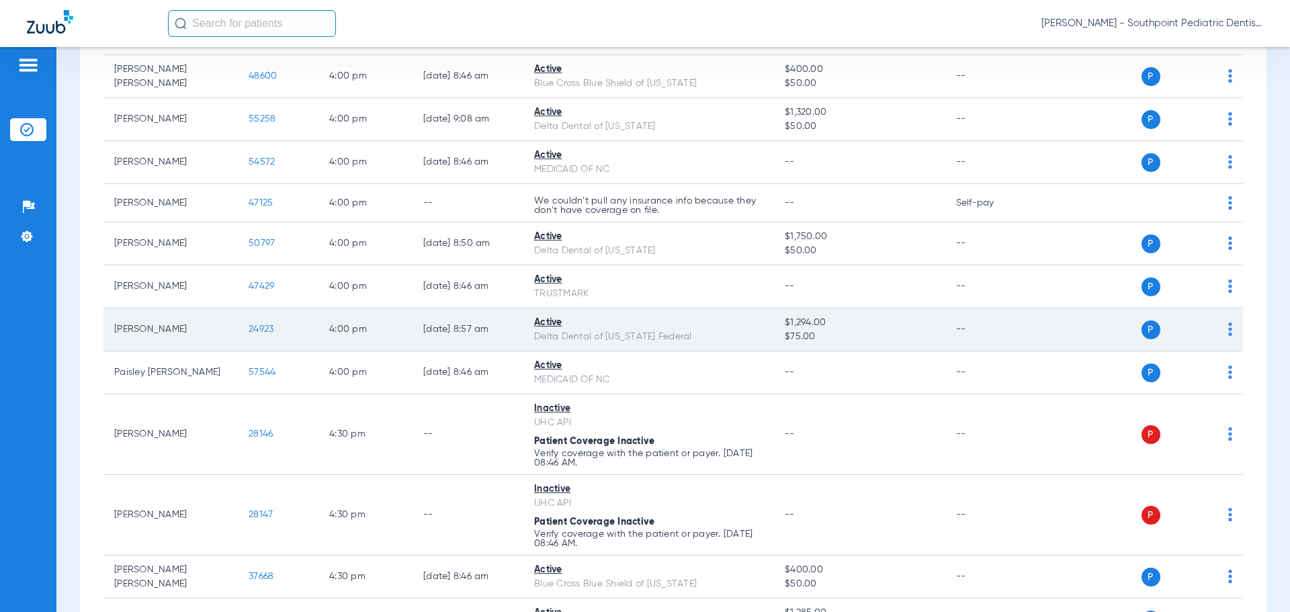
click at [269, 327] on span "24923" at bounding box center [261, 329] width 25 height 9
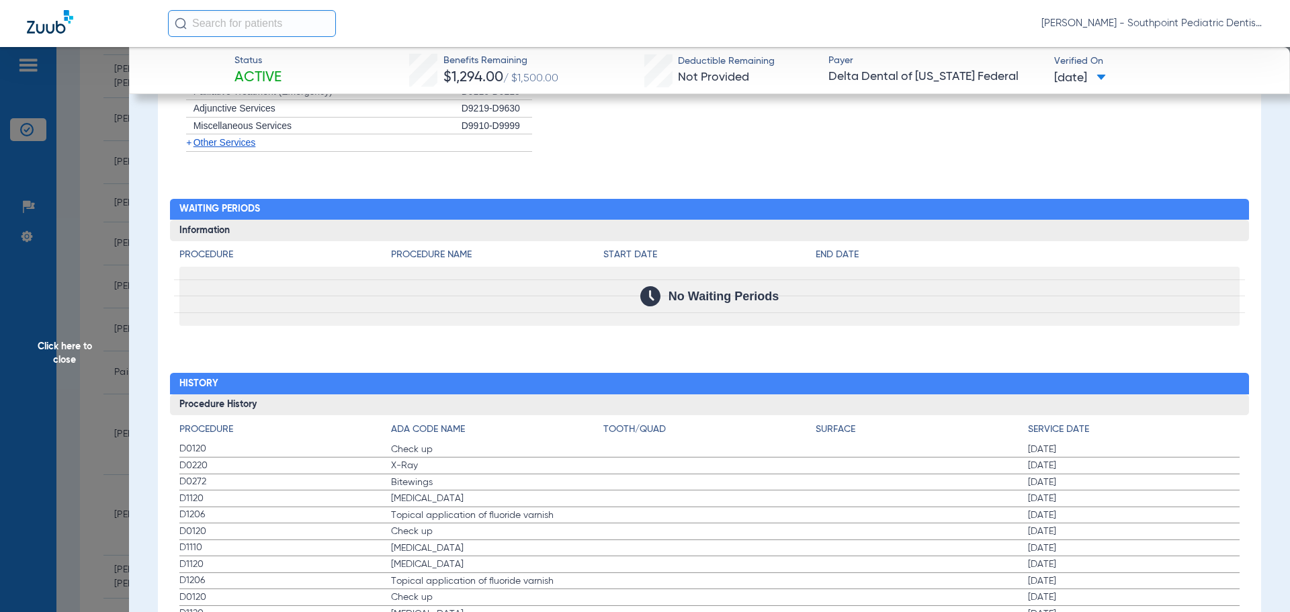
scroll to position [1349, 0]
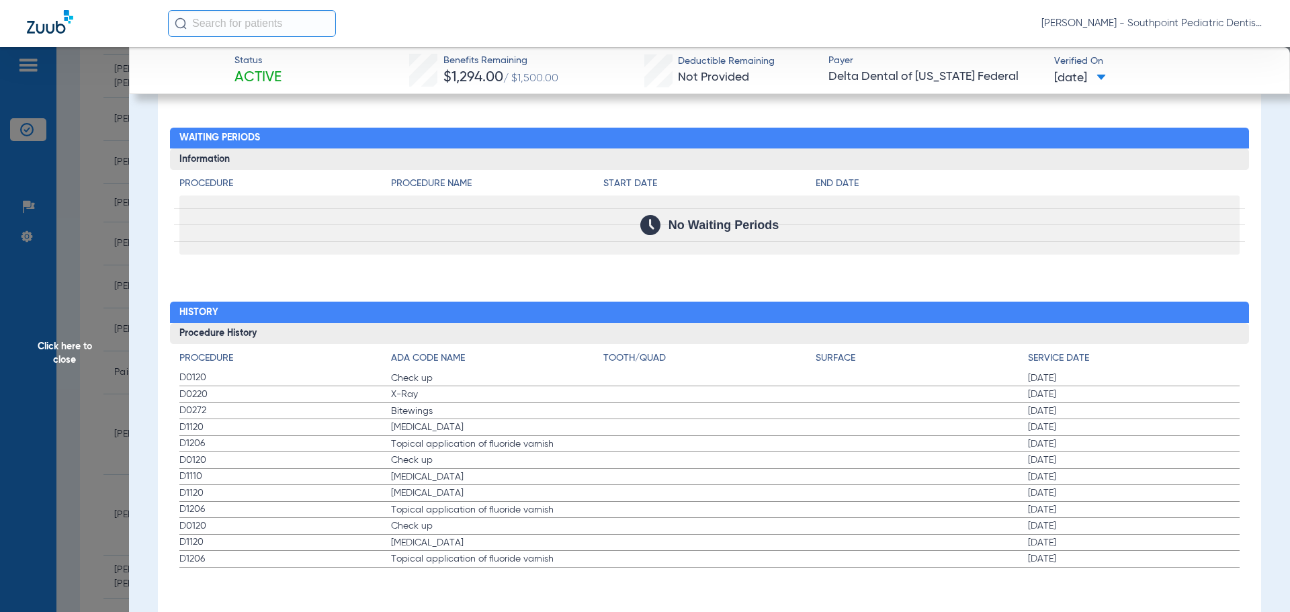
drag, startPoint x: 668, startPoint y: 386, endPoint x: 1116, endPoint y: 446, distance: 452.1
click at [1120, 447] on div "Procedure ADA Code Name Tooth/Quad Surface Service Date D0120 Check up 07/09/20…" at bounding box center [710, 456] width 1080 height 224
click at [93, 278] on span "Click here to close" at bounding box center [64, 353] width 129 height 612
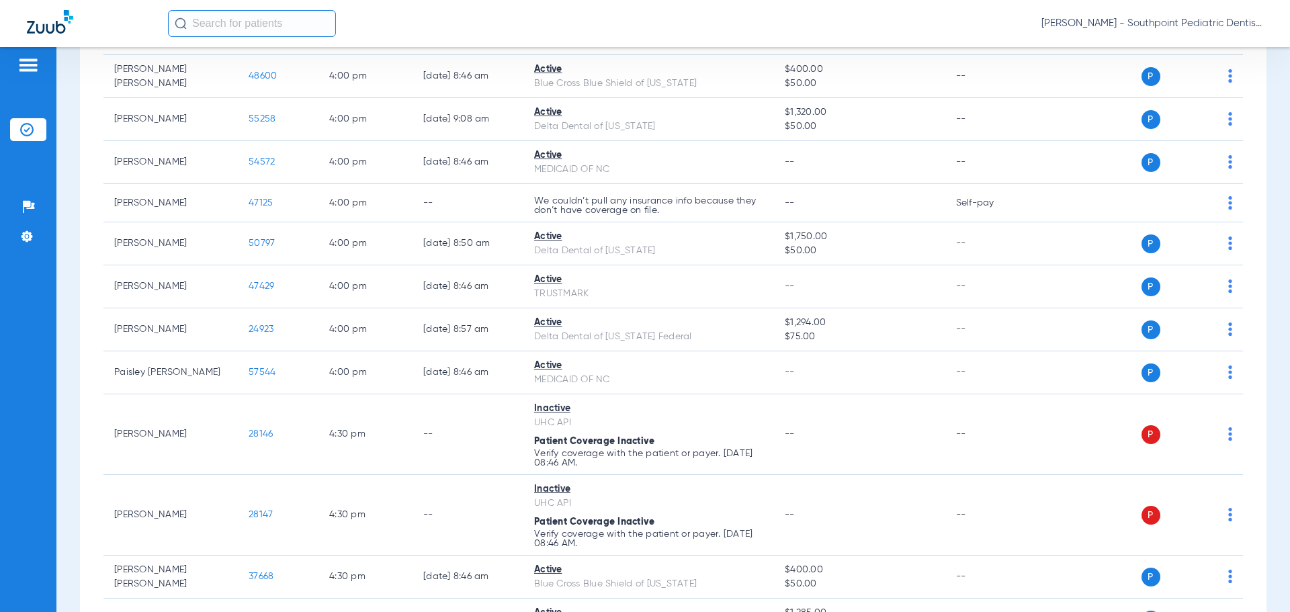
scroll to position [3778, 0]
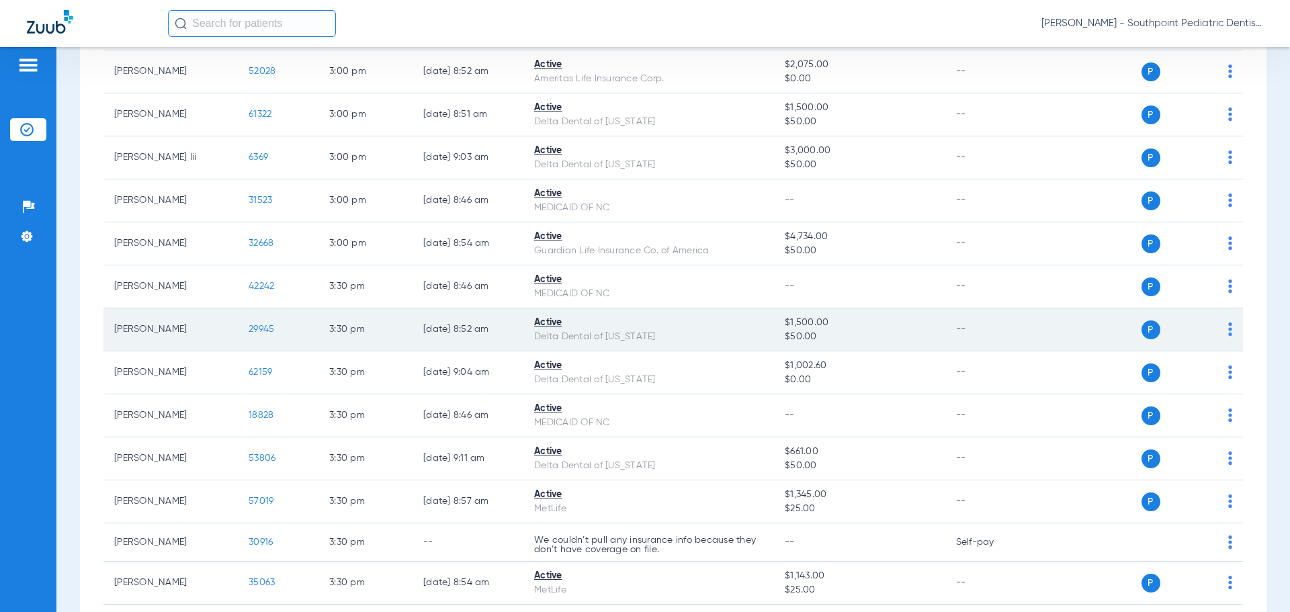
click at [267, 323] on td "29945" at bounding box center [278, 329] width 81 height 43
click at [267, 331] on span "29945" at bounding box center [262, 329] width 26 height 9
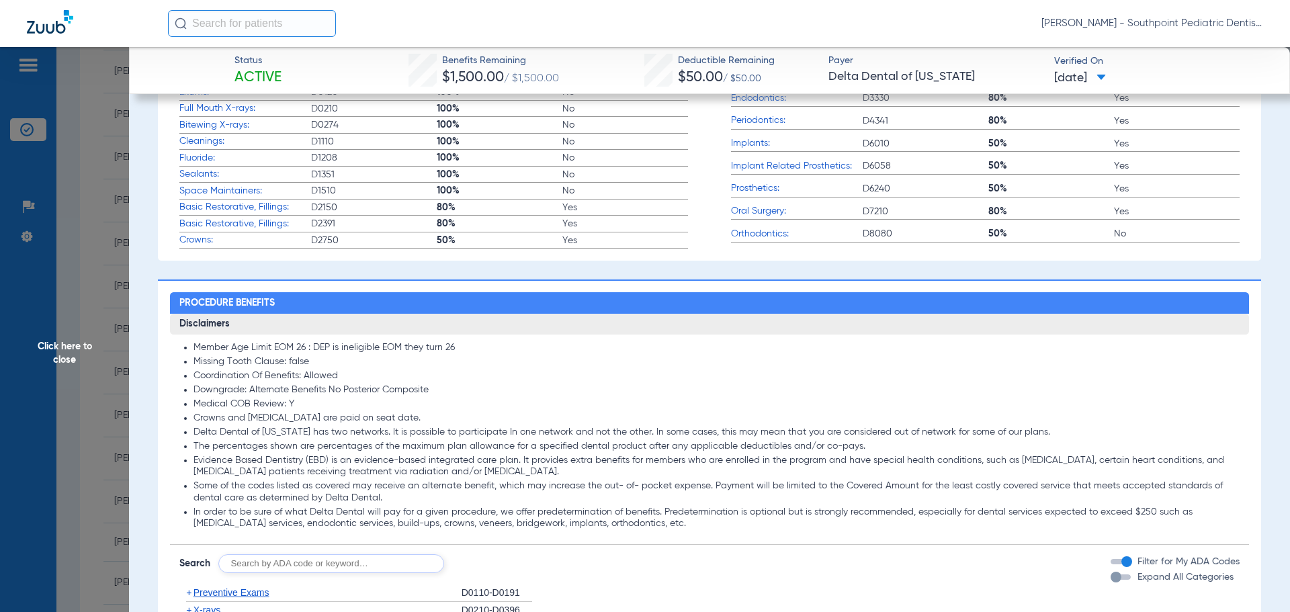
scroll to position [806, 0]
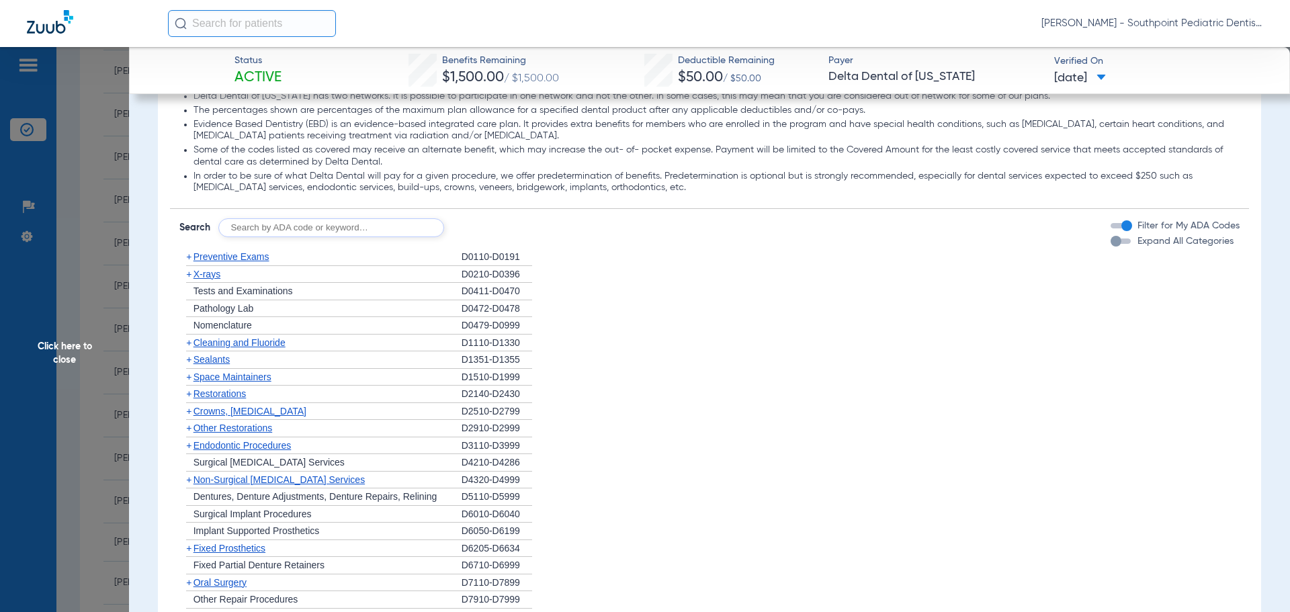
click at [374, 263] on div "+ Preventive Exams" at bounding box center [320, 257] width 282 height 17
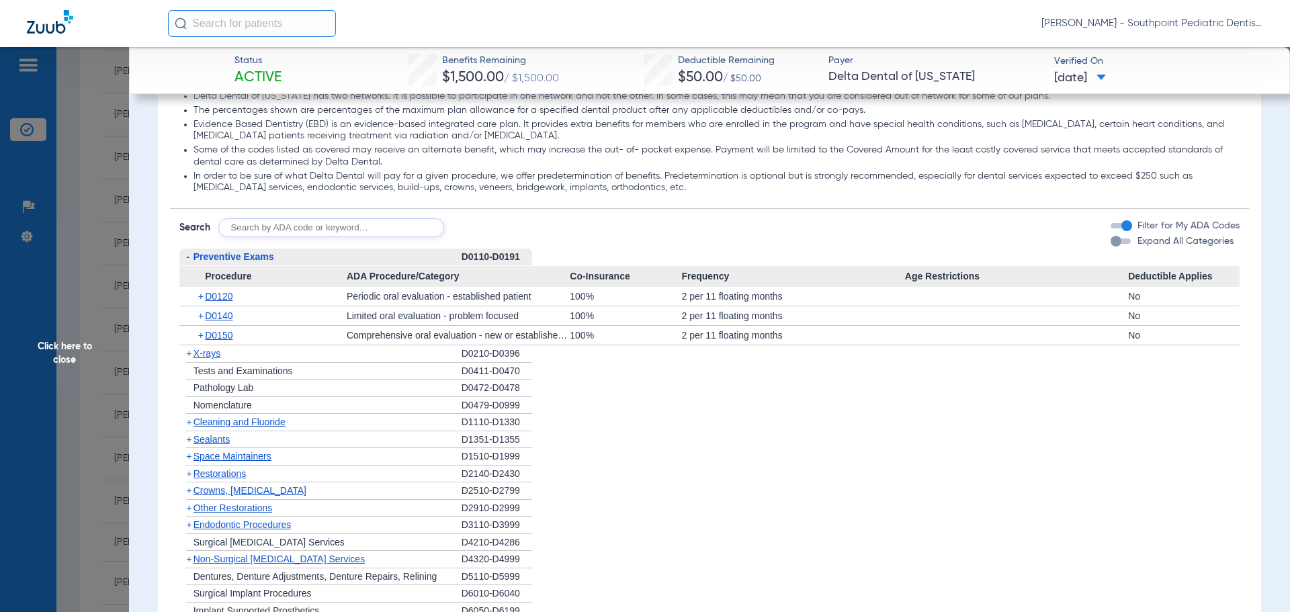
click at [374, 263] on div "- Preventive Exams" at bounding box center [320, 257] width 282 height 17
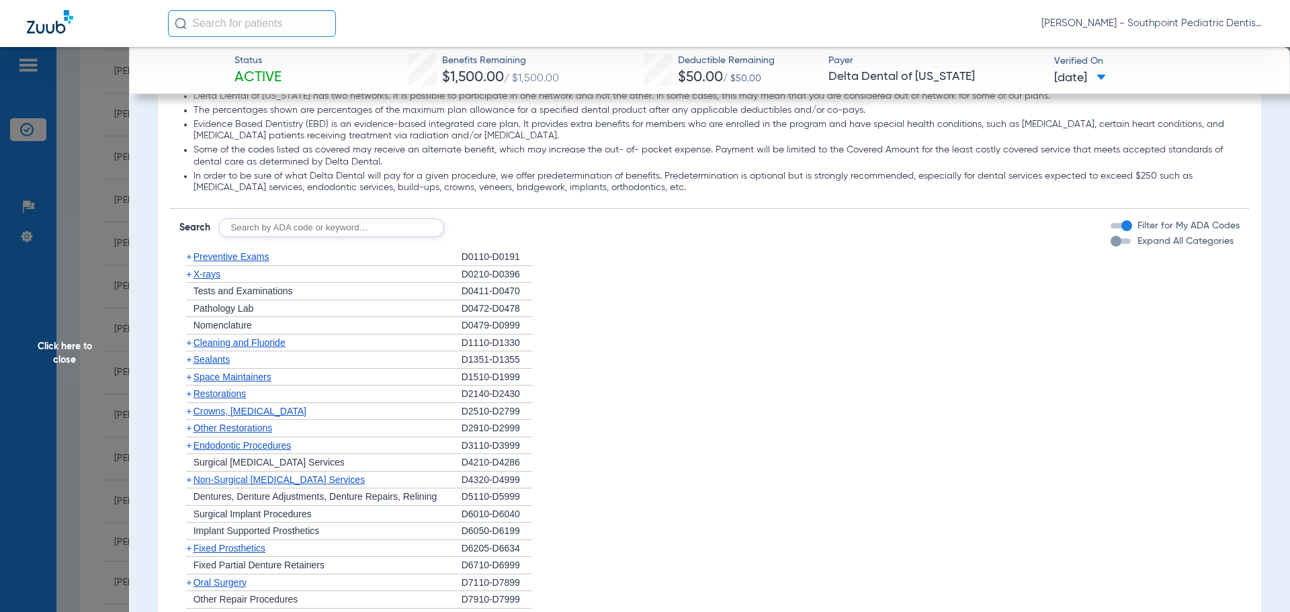
click at [364, 277] on div "+ X-rays" at bounding box center [320, 274] width 282 height 17
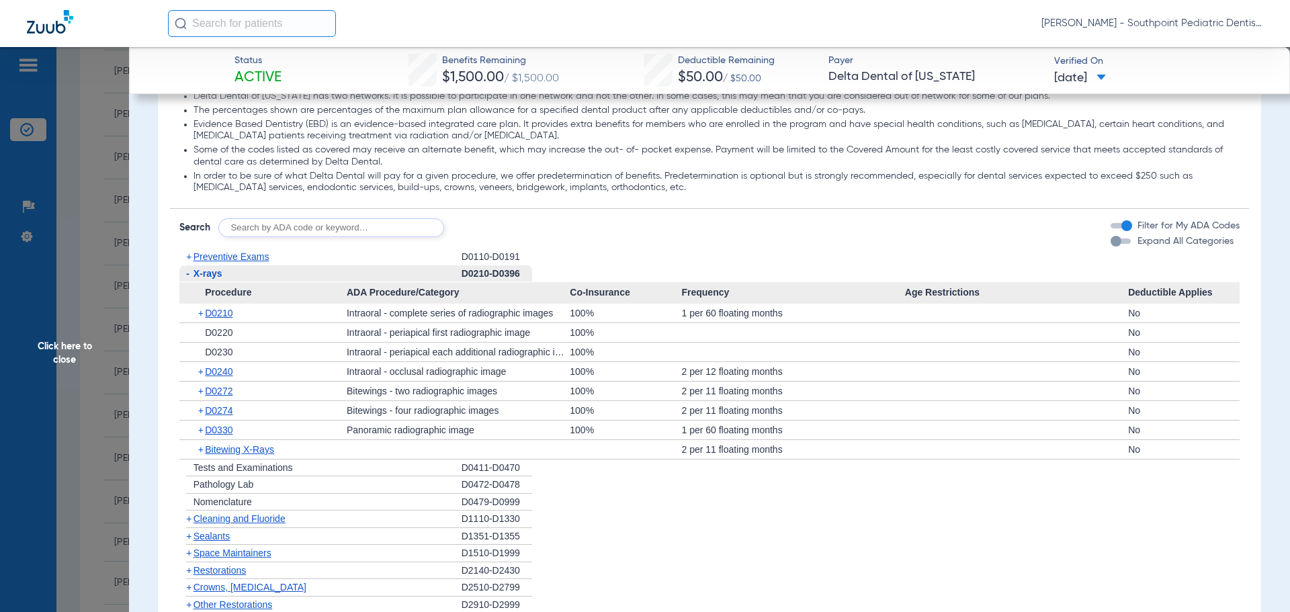
drag, startPoint x: 359, startPoint y: 274, endPoint x: 349, endPoint y: 293, distance: 21.3
click at [360, 274] on div "- X-rays" at bounding box center [320, 273] width 282 height 17
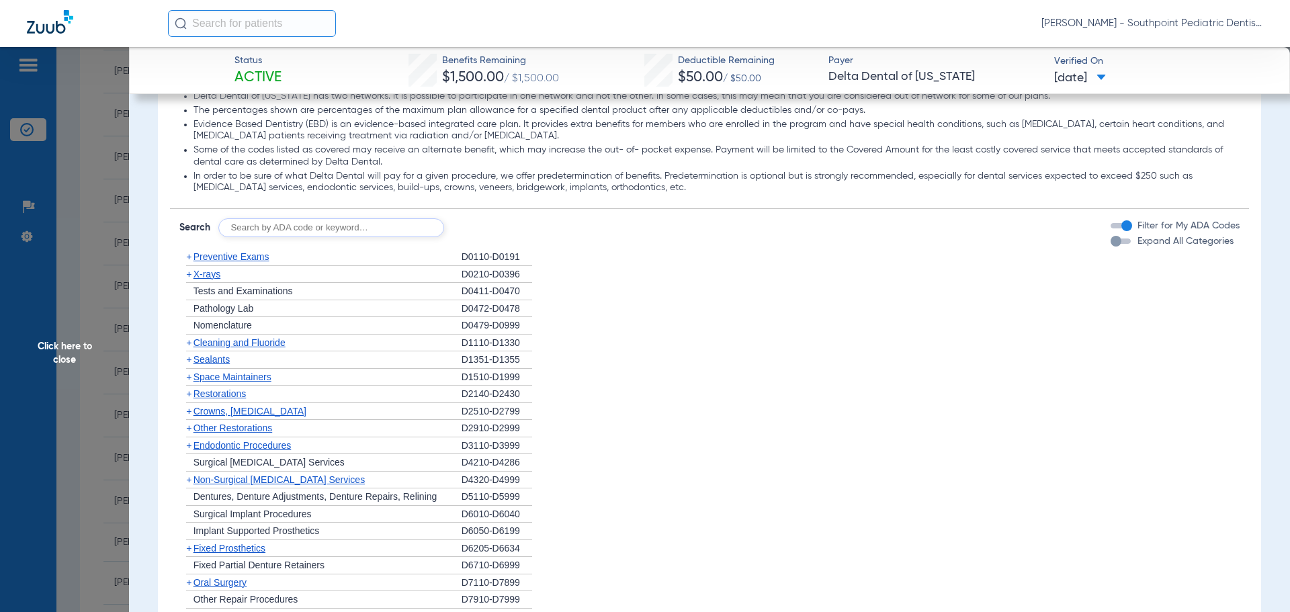
click at [343, 349] on div "+ Cleaning and Fluoride" at bounding box center [320, 343] width 282 height 17
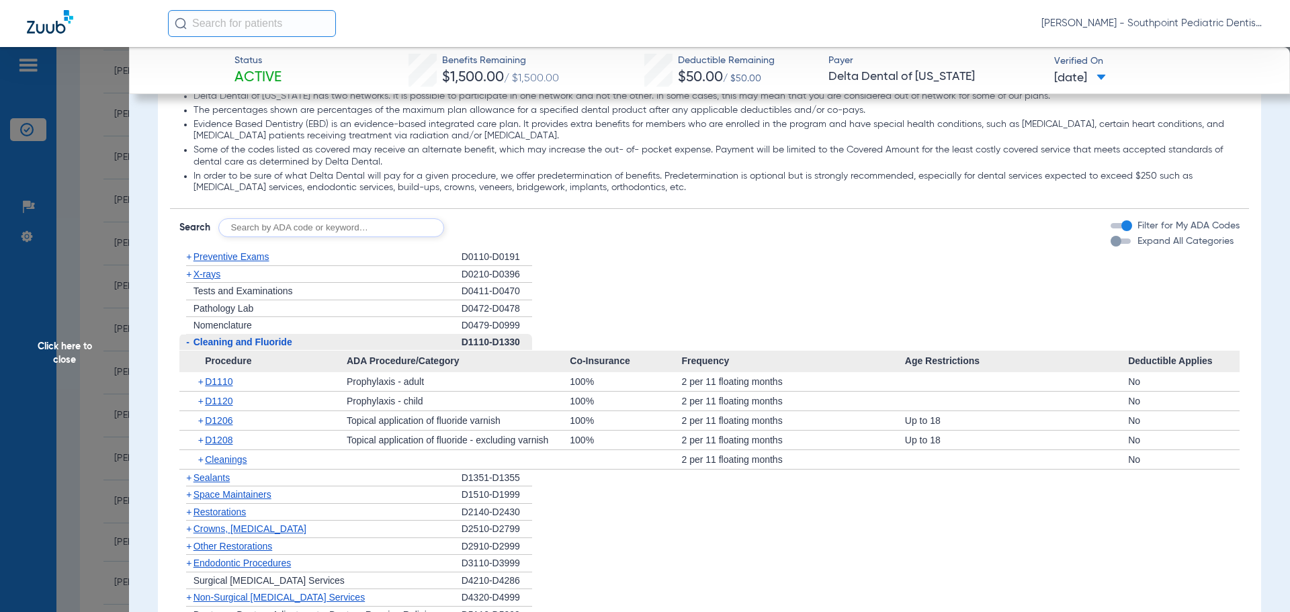
click at [343, 349] on div "- Cleaning and Fluoride" at bounding box center [320, 342] width 282 height 17
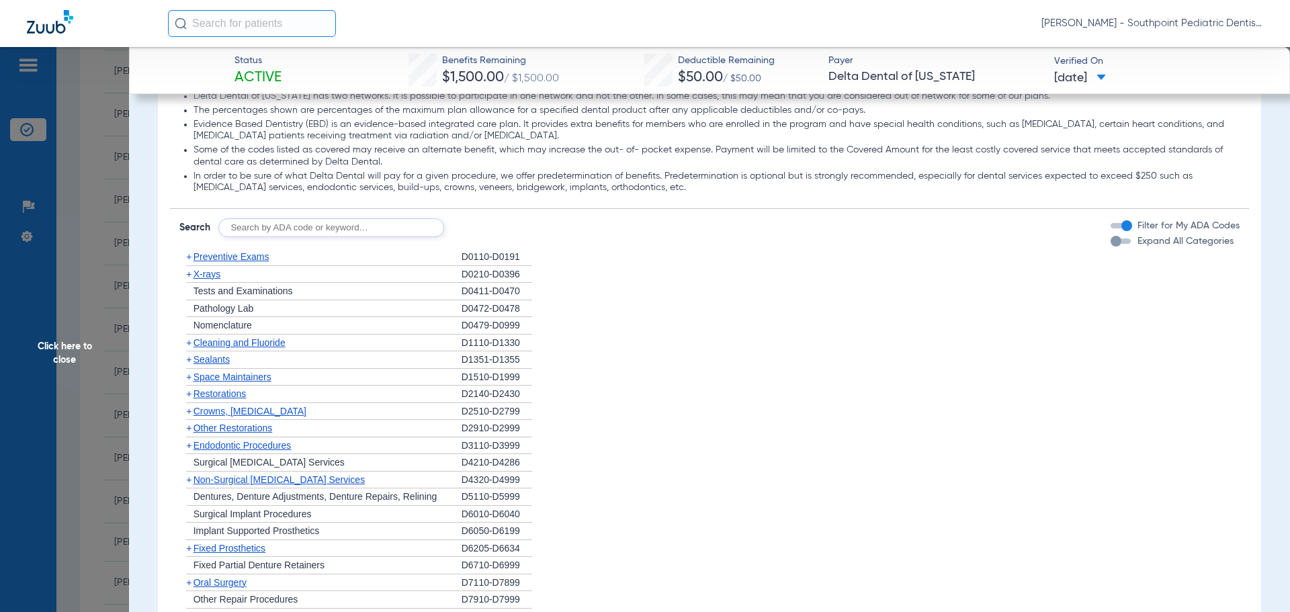
click at [331, 368] on div "+ Sealants" at bounding box center [320, 359] width 282 height 17
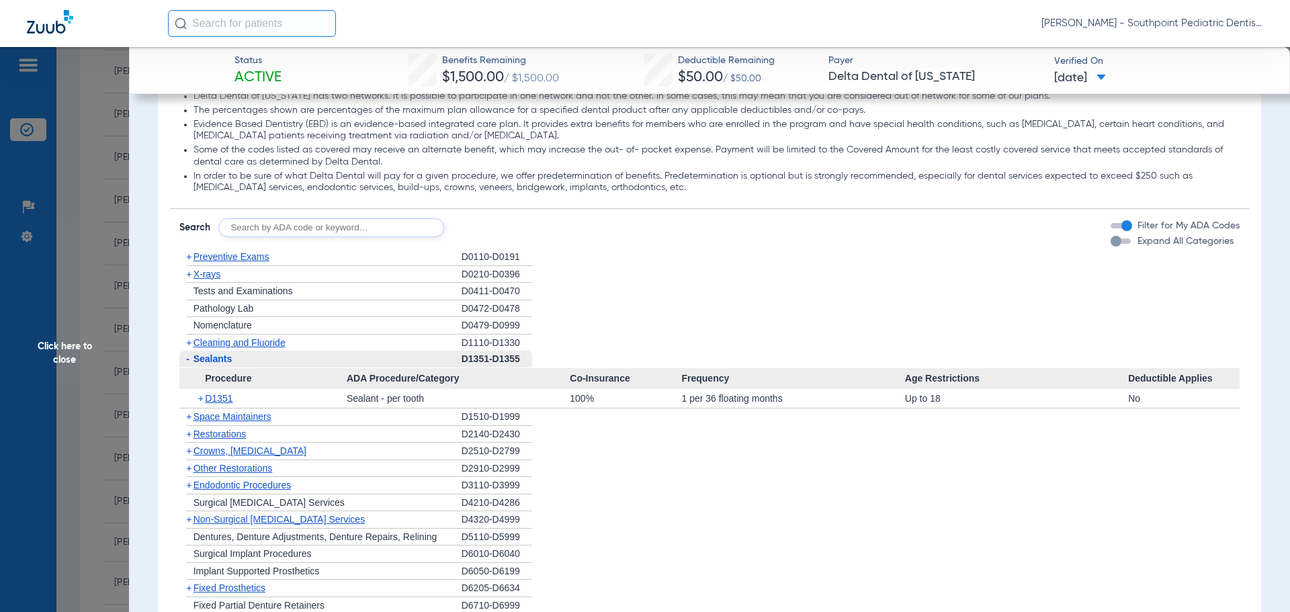
drag, startPoint x: 331, startPoint y: 368, endPoint x: 331, endPoint y: 376, distance: 8.8
click at [332, 368] on div "- Sealants" at bounding box center [320, 359] width 282 height 17
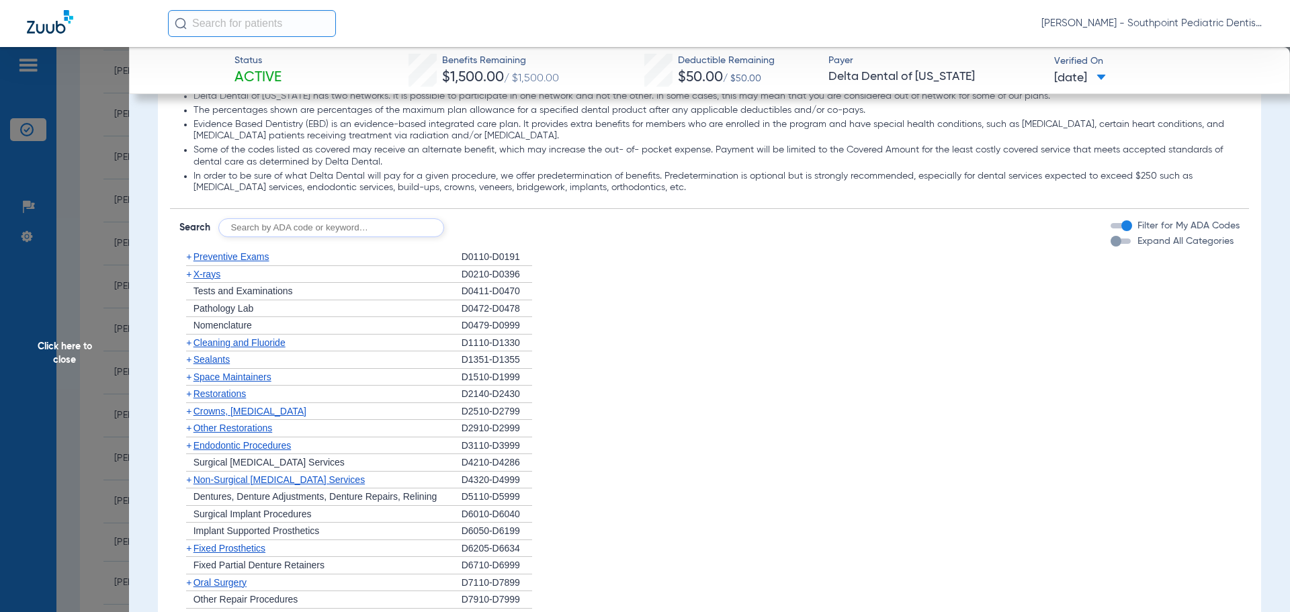
click at [332, 378] on div "+ Space Maintainers" at bounding box center [320, 377] width 282 height 17
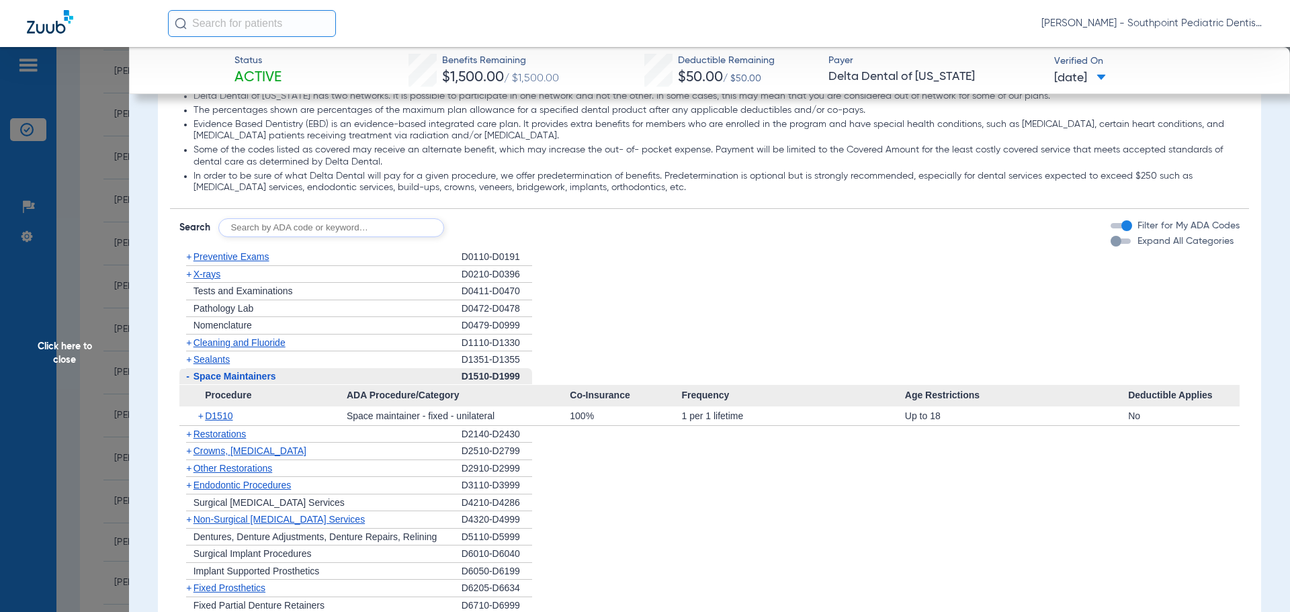
click at [331, 377] on div "- Space Maintainers" at bounding box center [320, 376] width 282 height 17
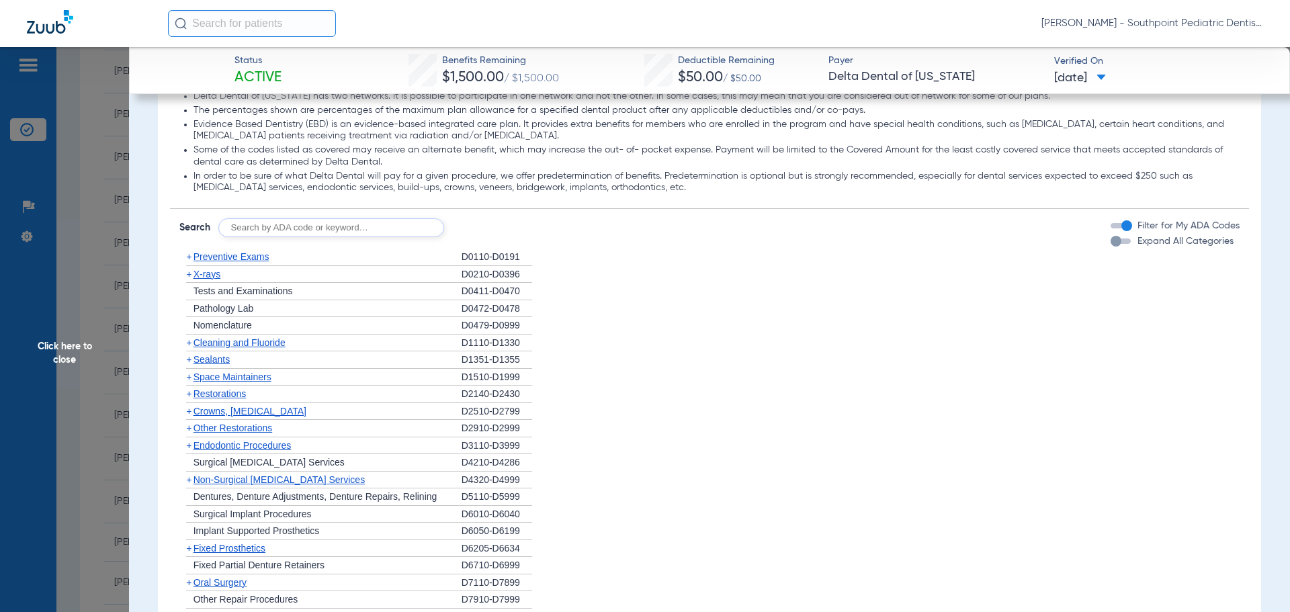
click at [317, 394] on div "+ Restorations" at bounding box center [320, 394] width 282 height 17
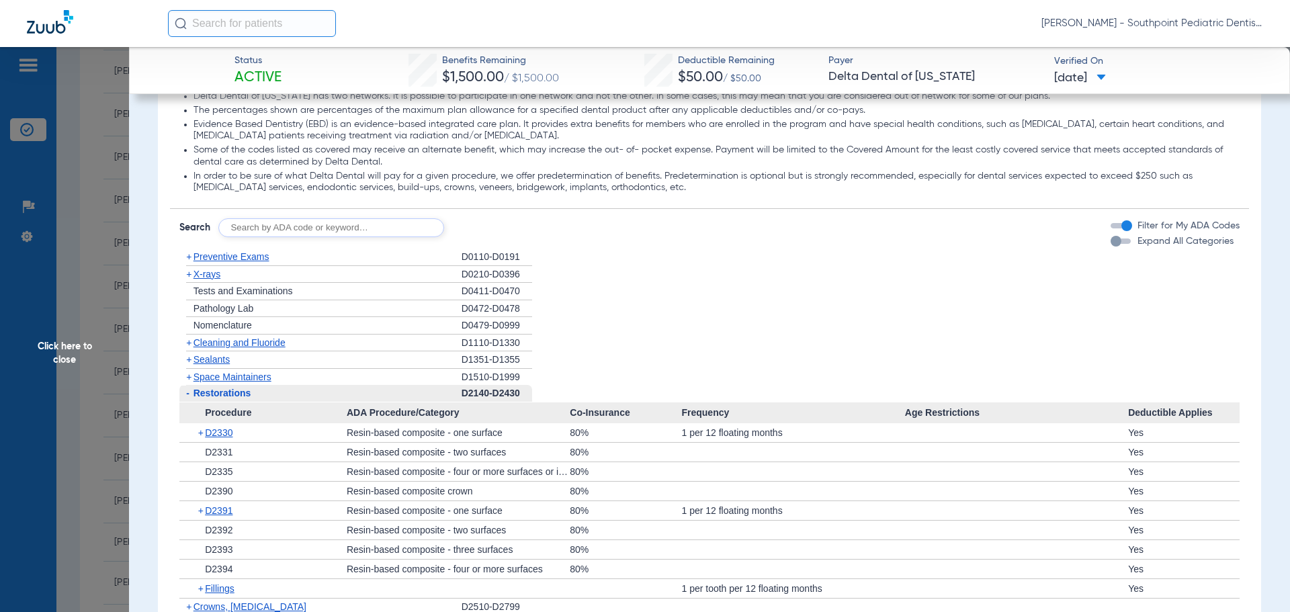
click at [317, 394] on div "- Restorations" at bounding box center [320, 393] width 282 height 17
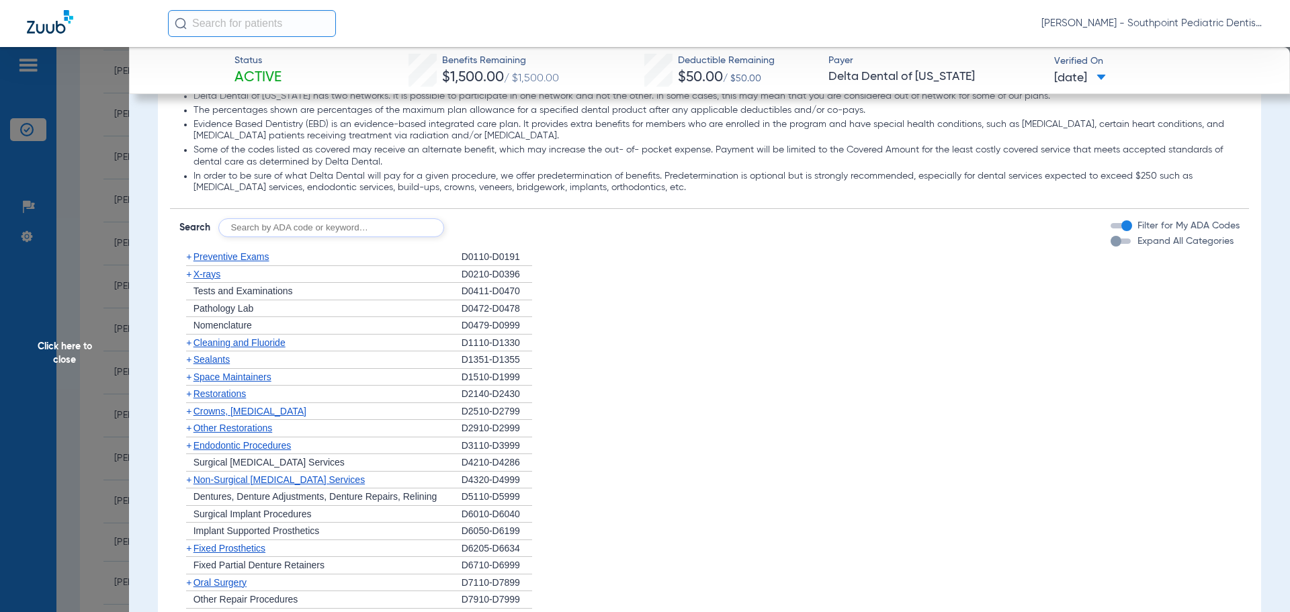
click at [269, 433] on span "Other Restorations" at bounding box center [233, 428] width 79 height 11
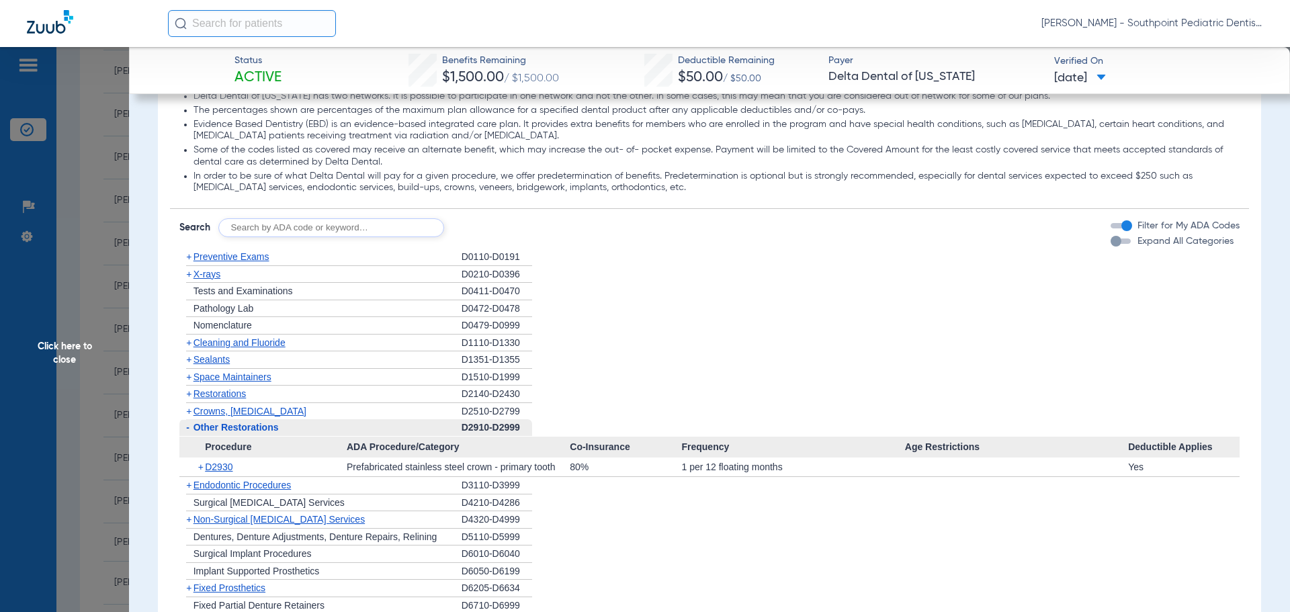
click at [269, 433] on span "Other Restorations" at bounding box center [236, 427] width 85 height 11
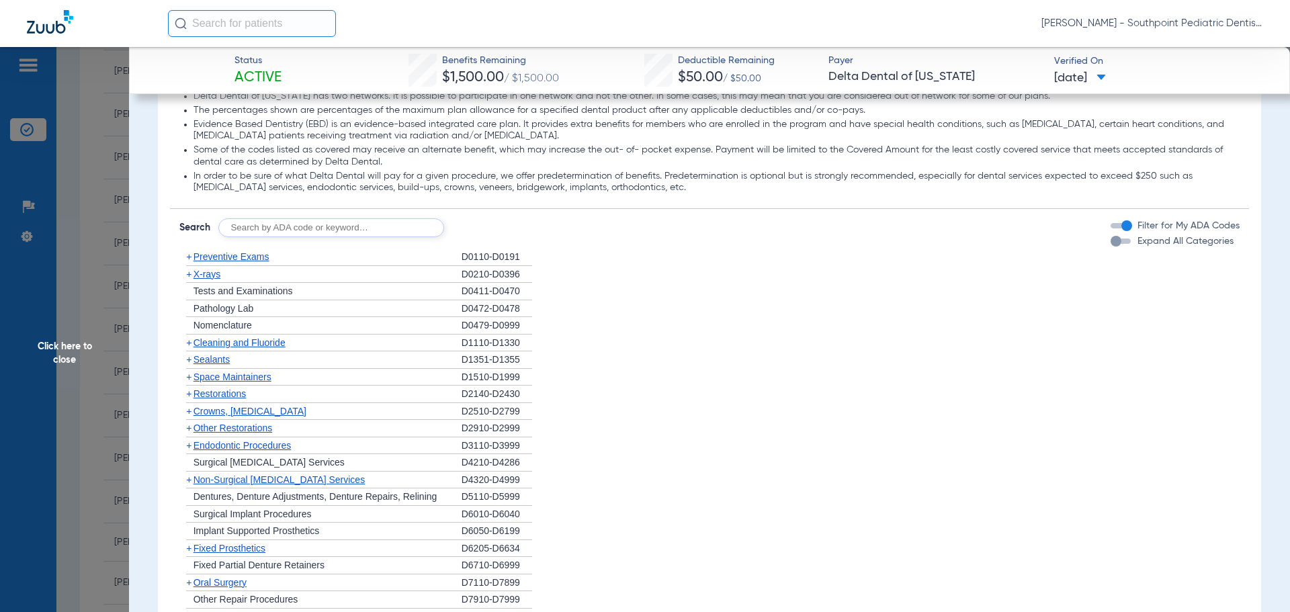
click at [261, 448] on span "Endodontic Procedures" at bounding box center [243, 445] width 98 height 11
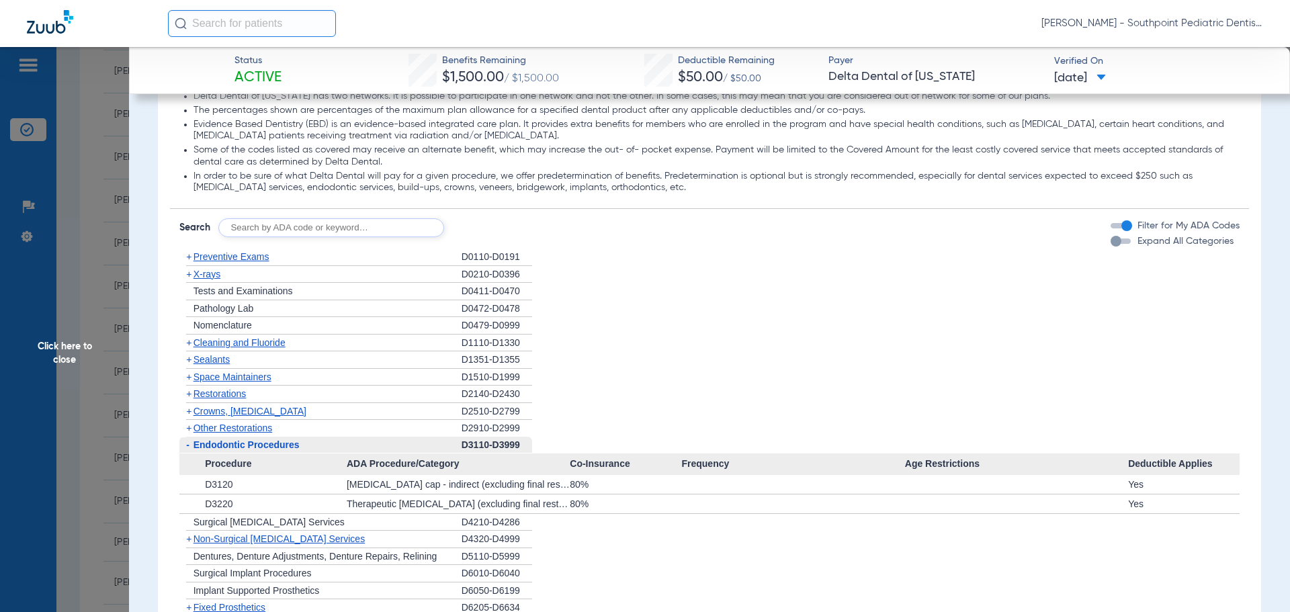
click at [261, 448] on span "Endodontic Procedures" at bounding box center [247, 445] width 106 height 11
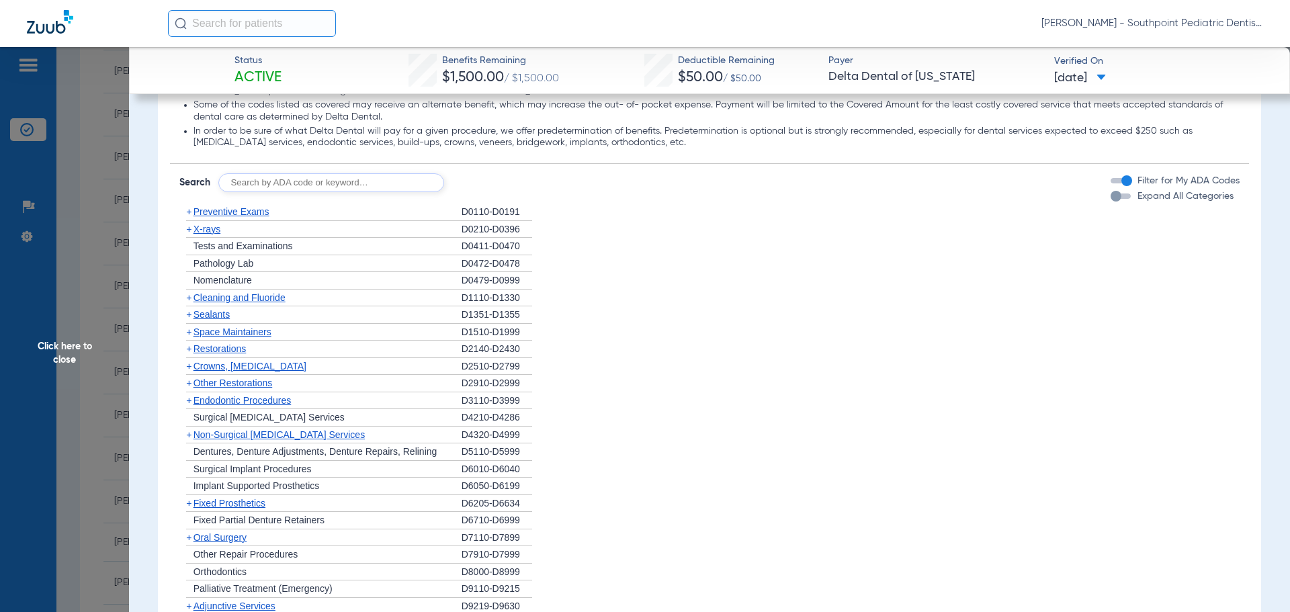
scroll to position [874, 0]
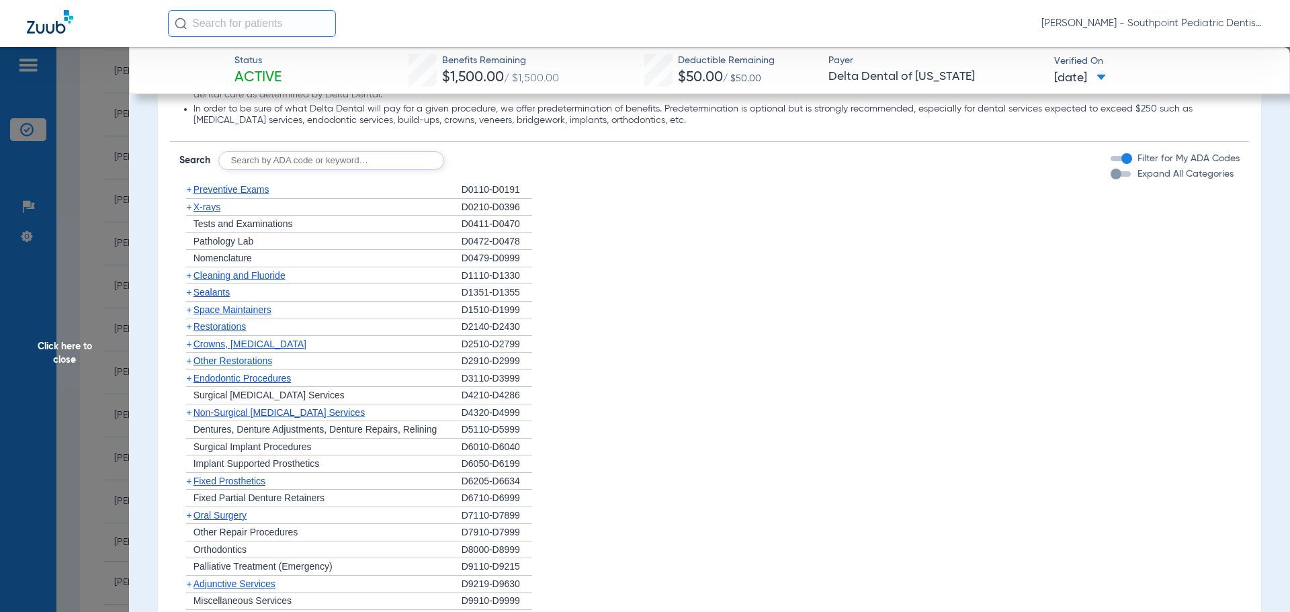
click at [243, 516] on span "Oral Surgery" at bounding box center [220, 515] width 53 height 11
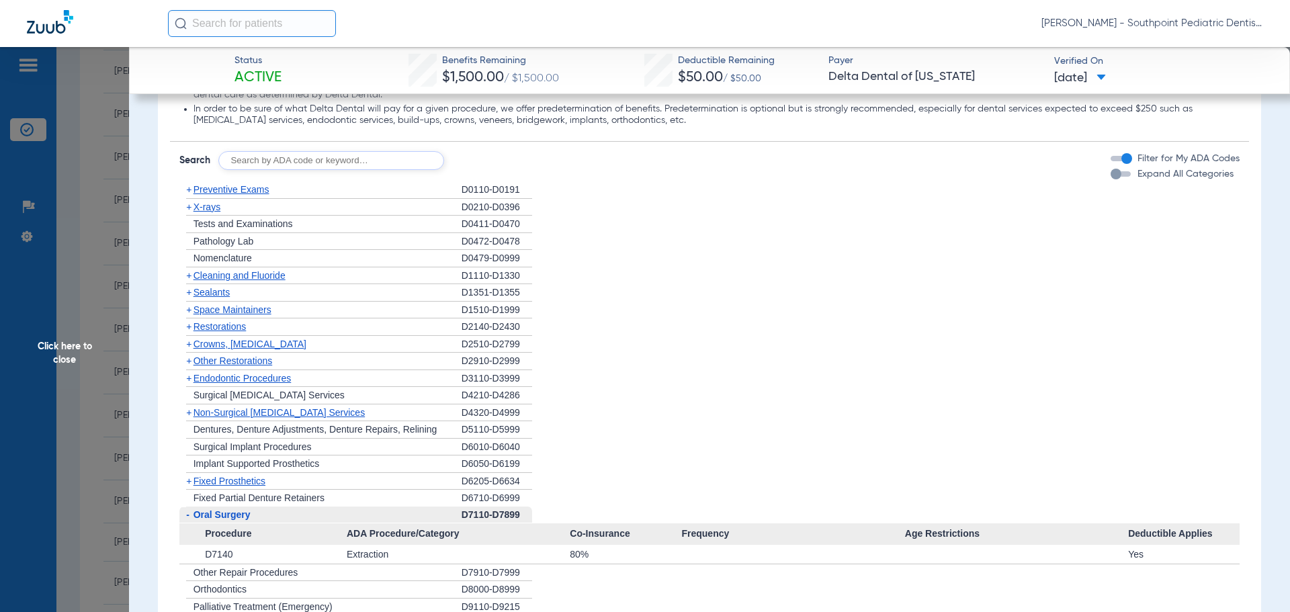
click at [243, 516] on span "Oral Surgery" at bounding box center [222, 514] width 57 height 11
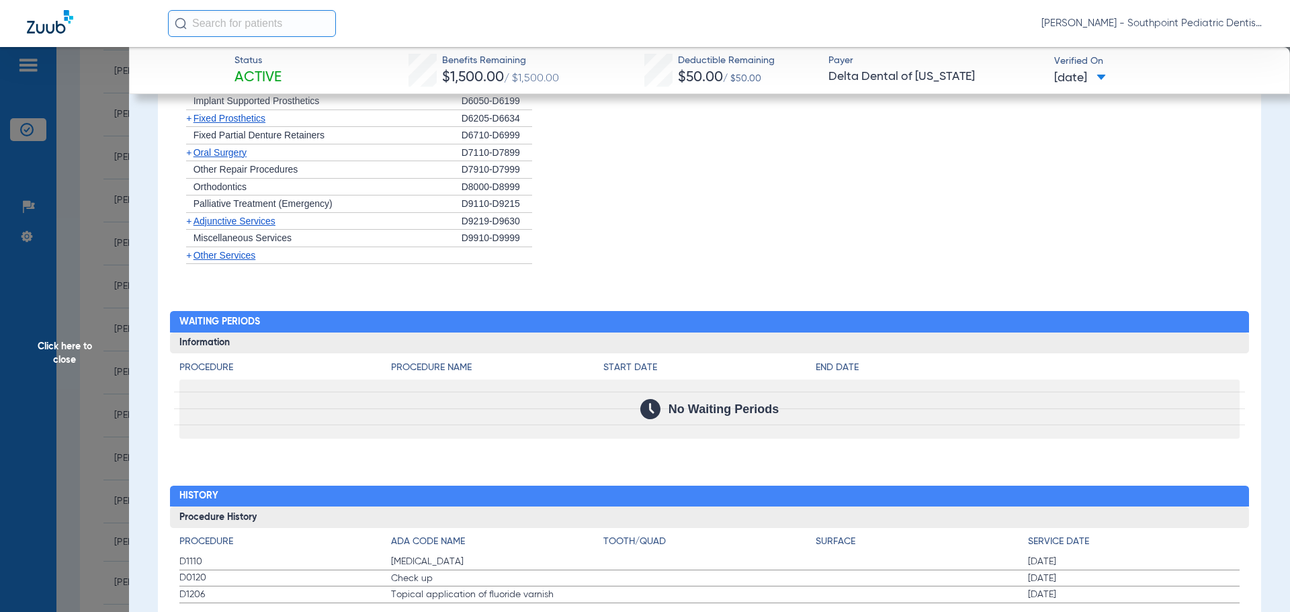
scroll to position [1273, 0]
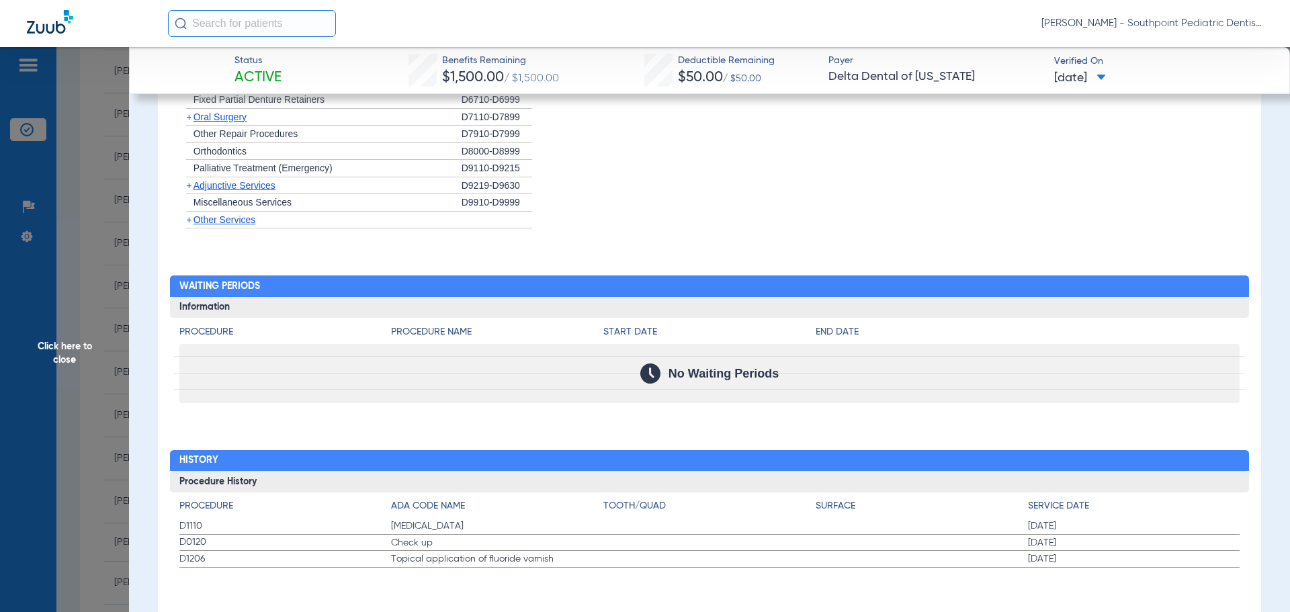
drag, startPoint x: 169, startPoint y: 528, endPoint x: 1109, endPoint y: 579, distance: 940.9
click at [1109, 579] on div "Procedure Benefits Disclaimers Member Age Limit EOM 26 : DEP is ineligible EOM …" at bounding box center [709, 52] width 1103 height 1149
click at [101, 304] on span "Click here to close" at bounding box center [64, 353] width 129 height 612
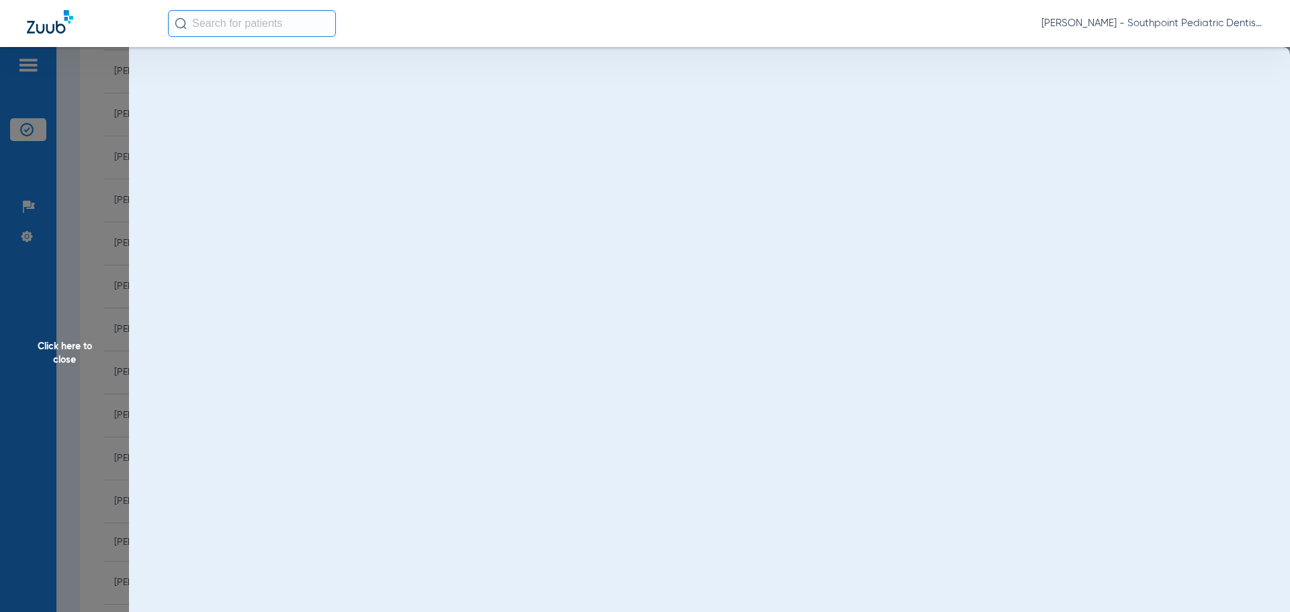
scroll to position [0, 0]
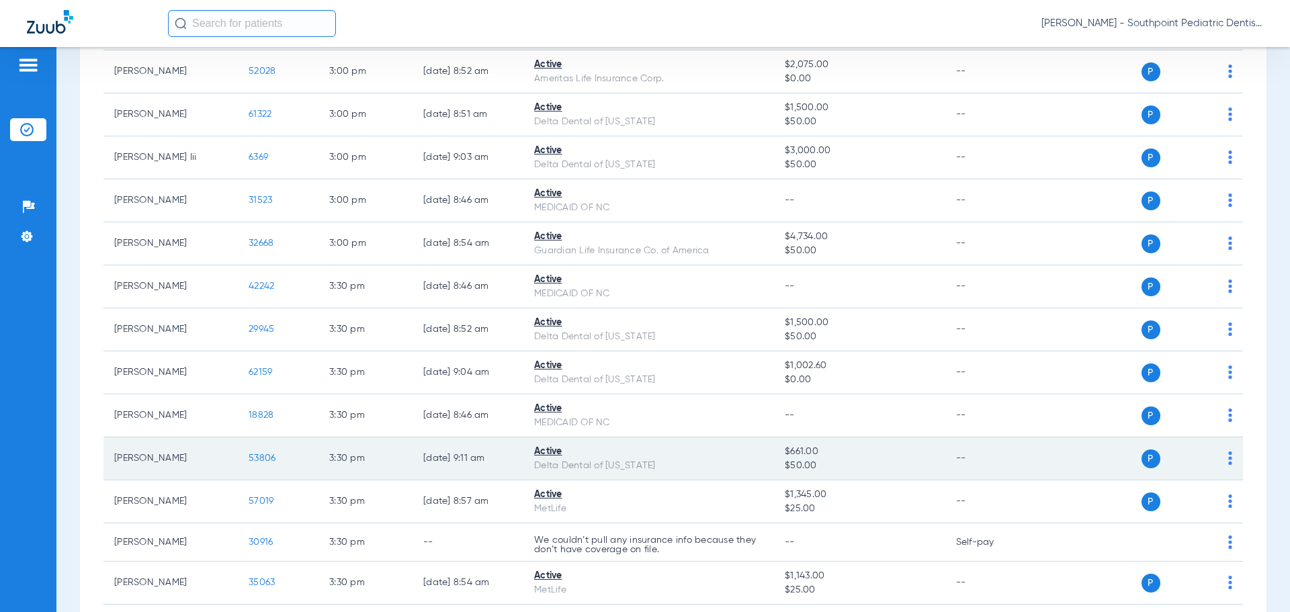
click at [257, 463] on span "53806" at bounding box center [262, 458] width 27 height 9
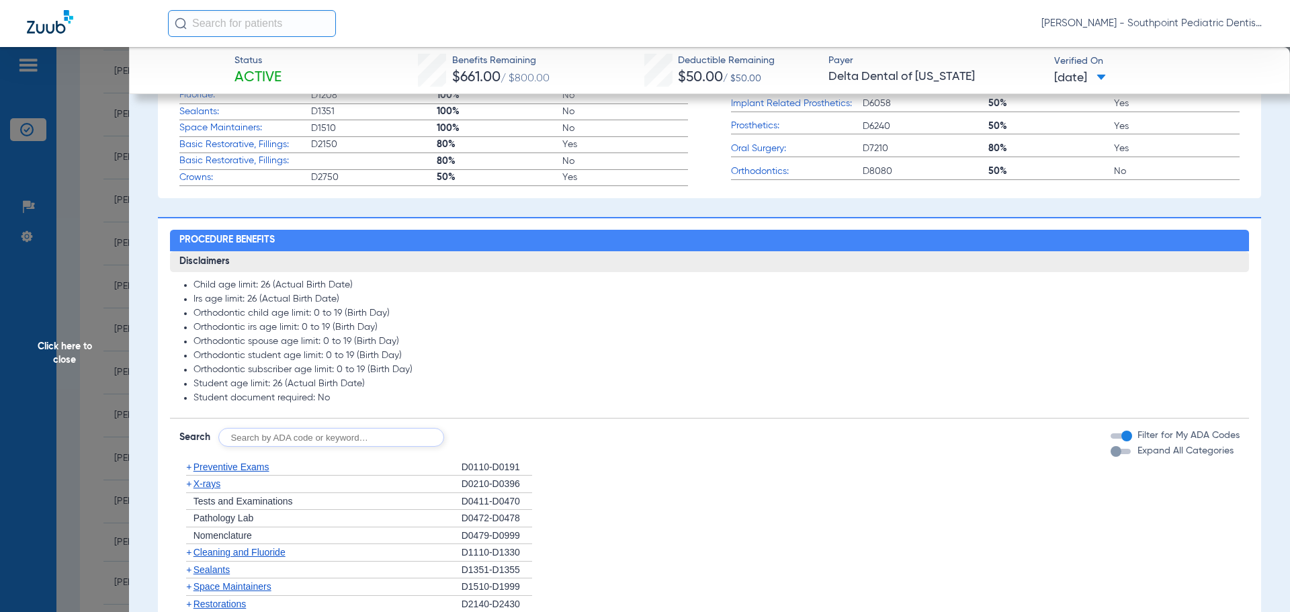
scroll to position [605, 0]
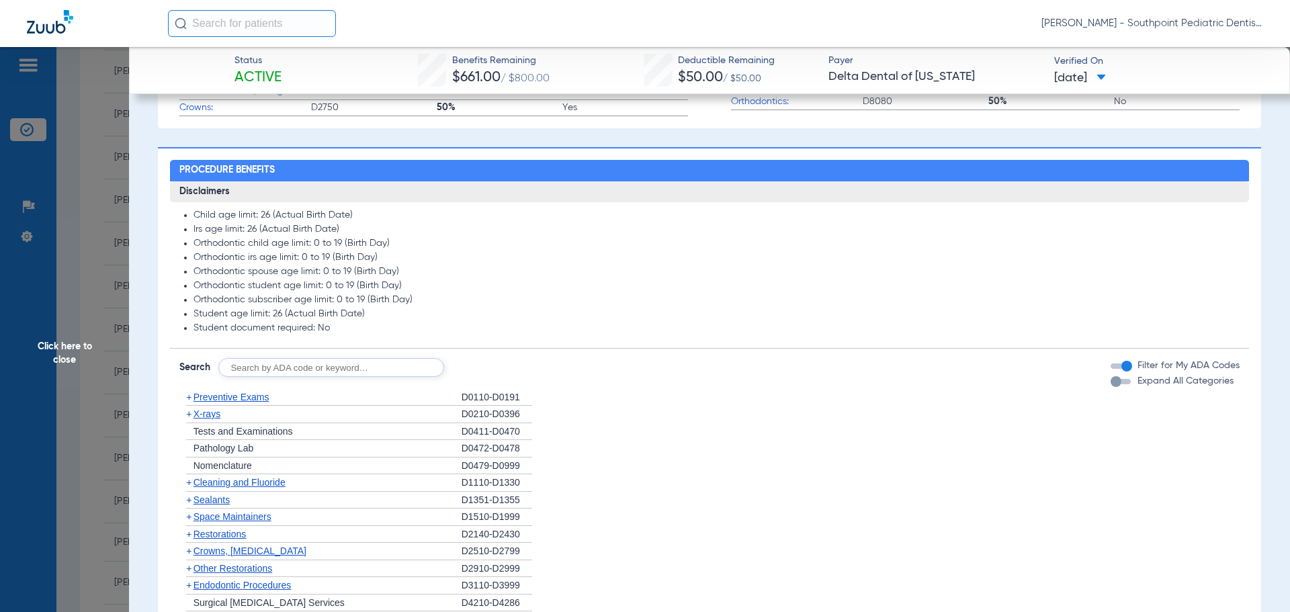
click at [300, 405] on div "+ Preventive Exams" at bounding box center [320, 397] width 282 height 17
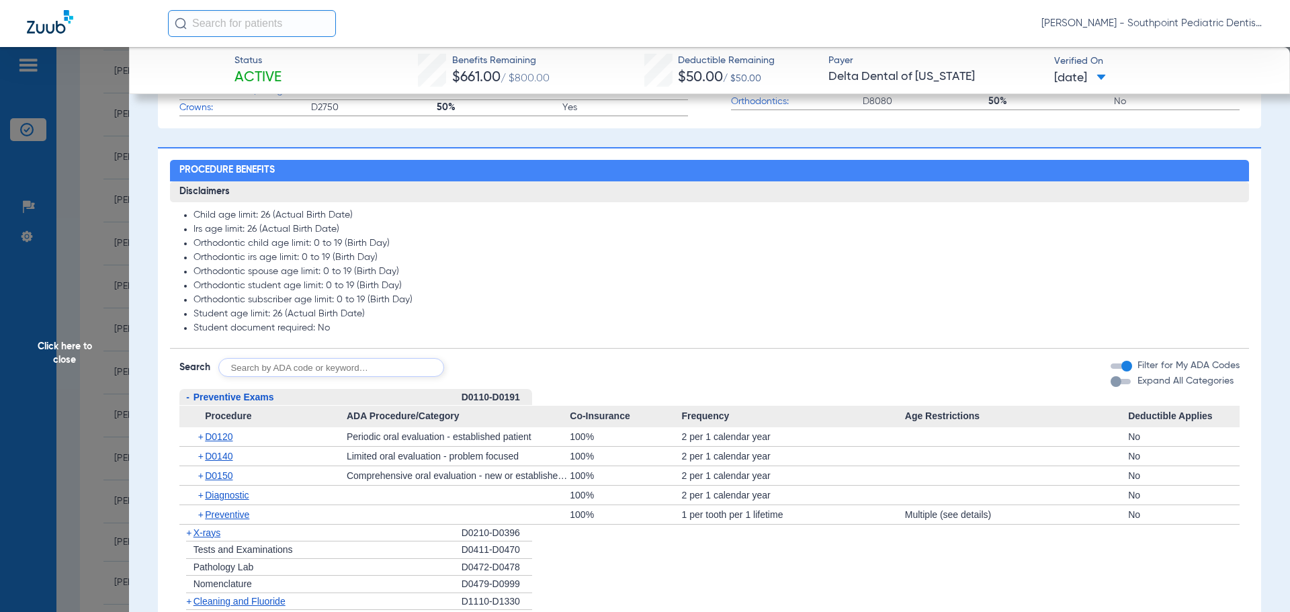
click at [300, 405] on div "- Preventive Exams" at bounding box center [320, 397] width 282 height 17
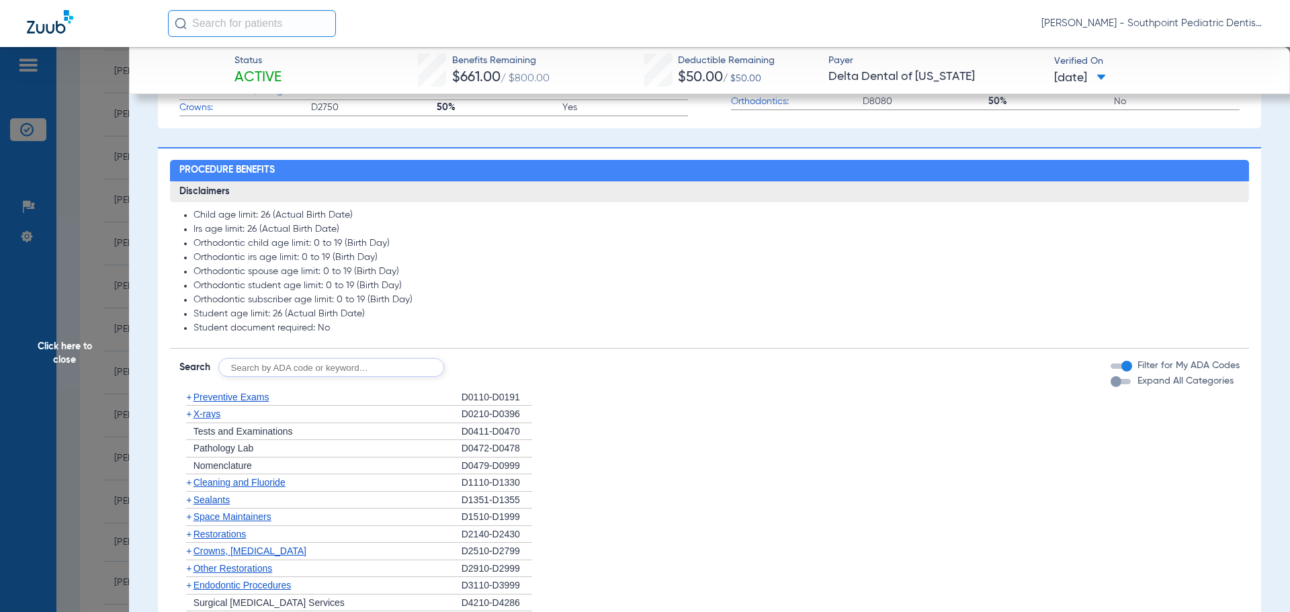
click at [292, 411] on div "+ X-rays" at bounding box center [320, 414] width 282 height 17
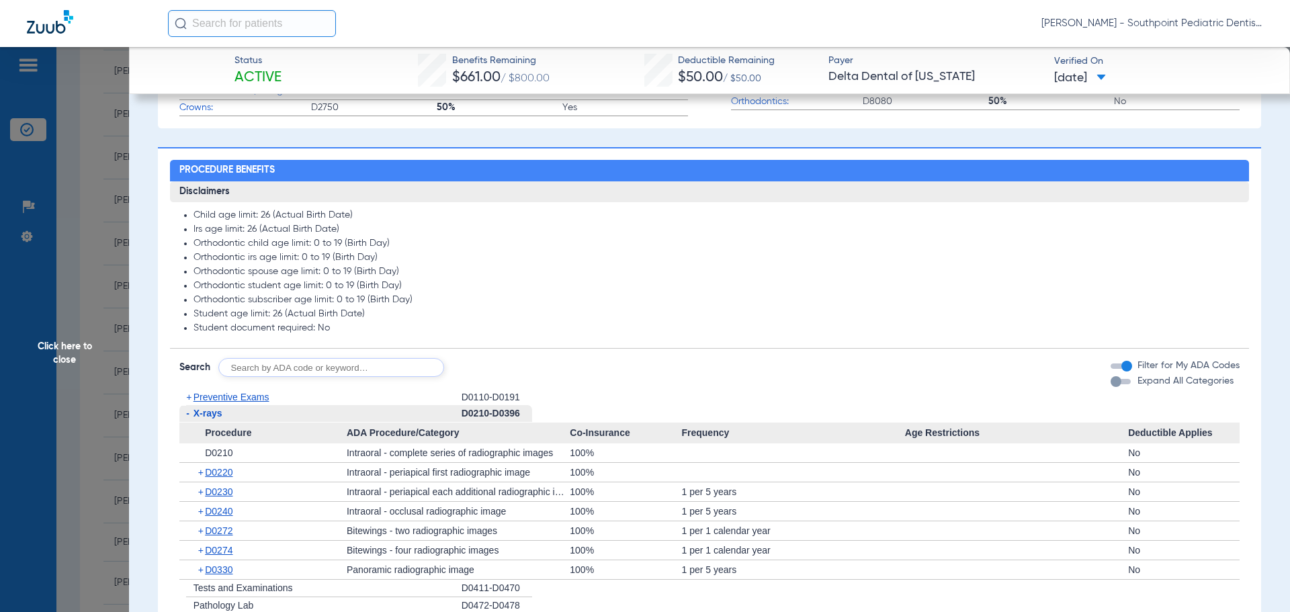
click at [292, 411] on div "- X-rays" at bounding box center [320, 413] width 282 height 17
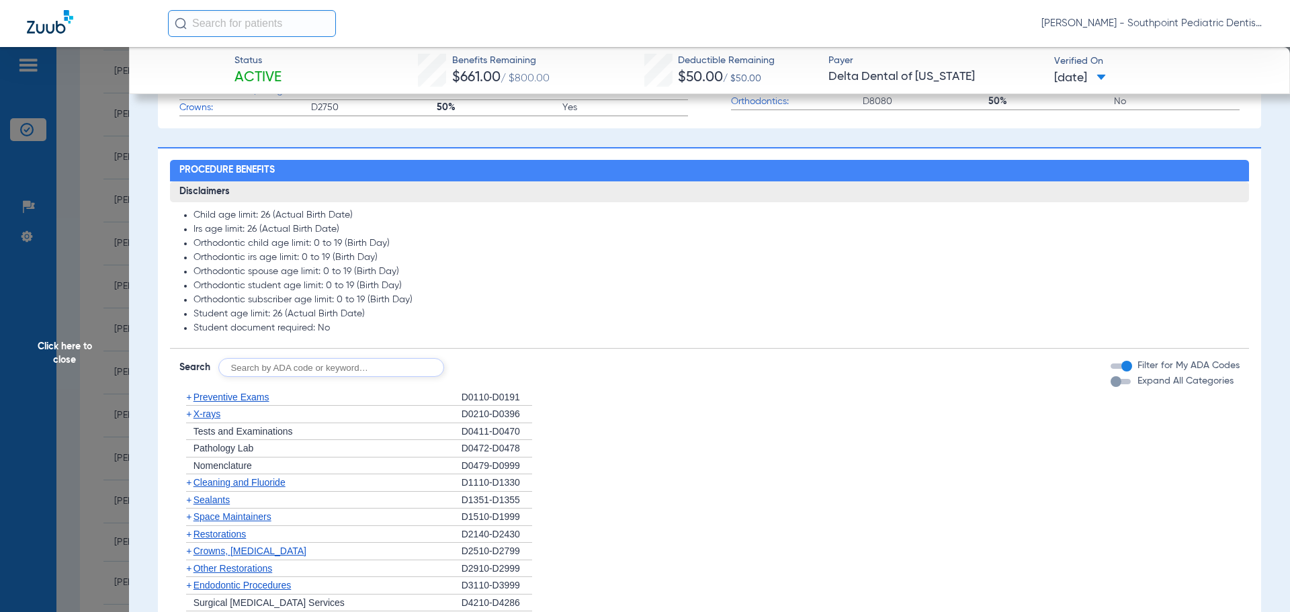
click at [292, 411] on div "+ X-rays" at bounding box center [320, 414] width 282 height 17
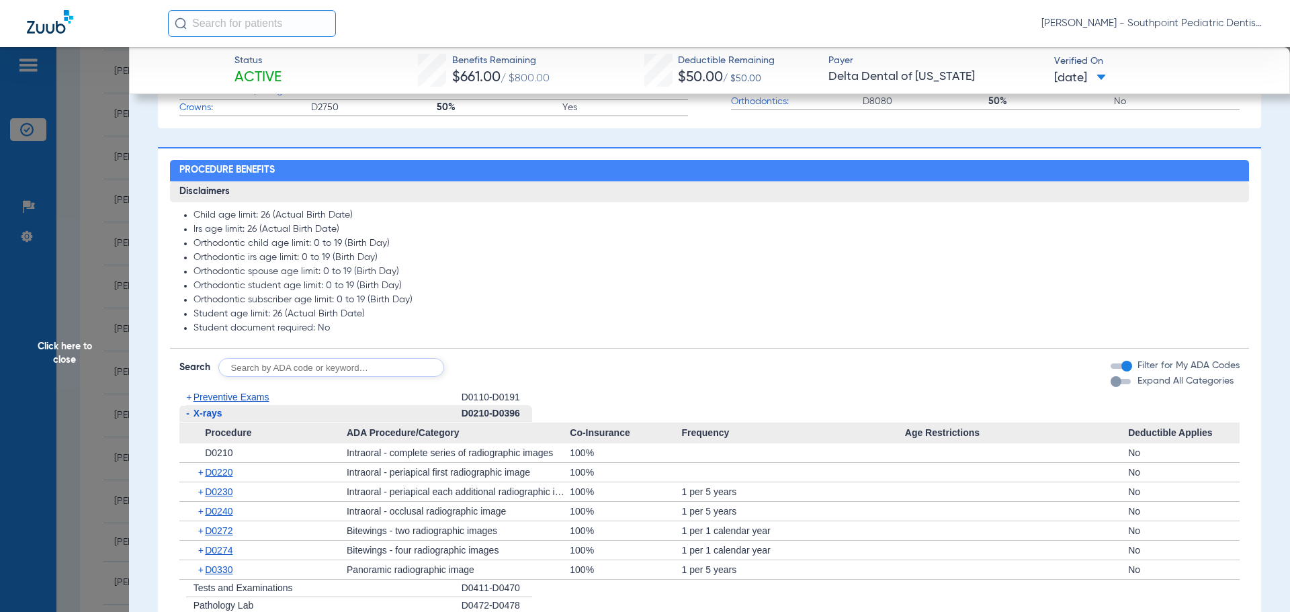
click at [292, 411] on div "- X-rays" at bounding box center [320, 413] width 282 height 17
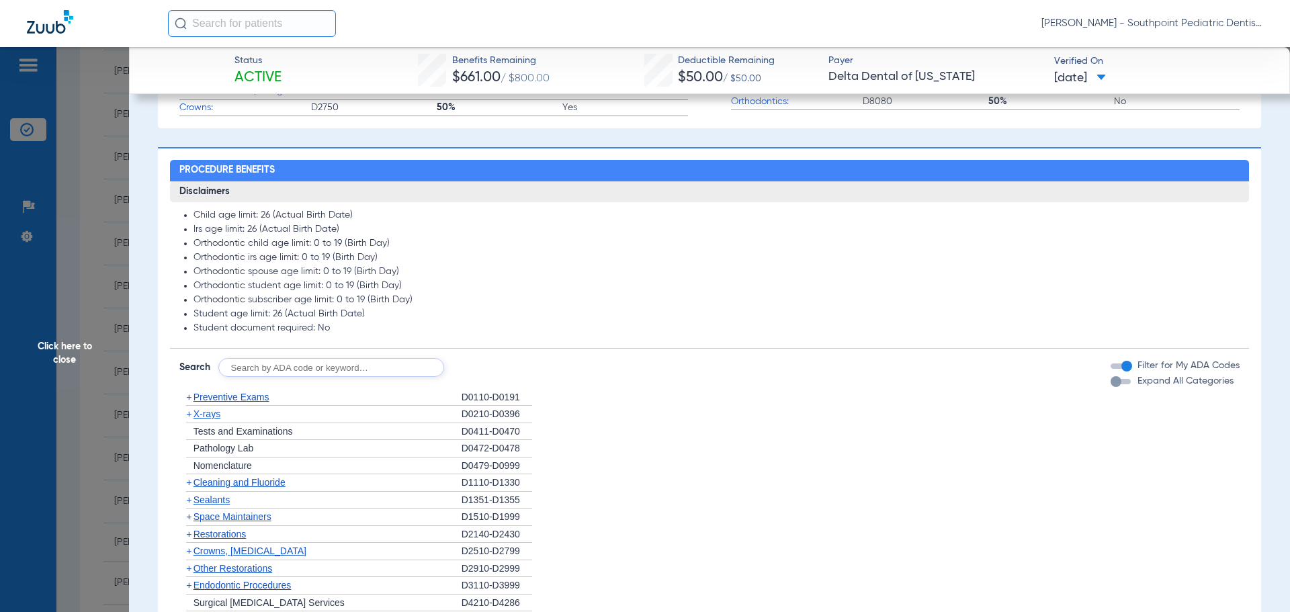
click at [284, 471] on div "+ Nomenclature" at bounding box center [320, 466] width 282 height 17
click at [291, 483] on div "+ Cleaning and Fluoride" at bounding box center [320, 482] width 282 height 17
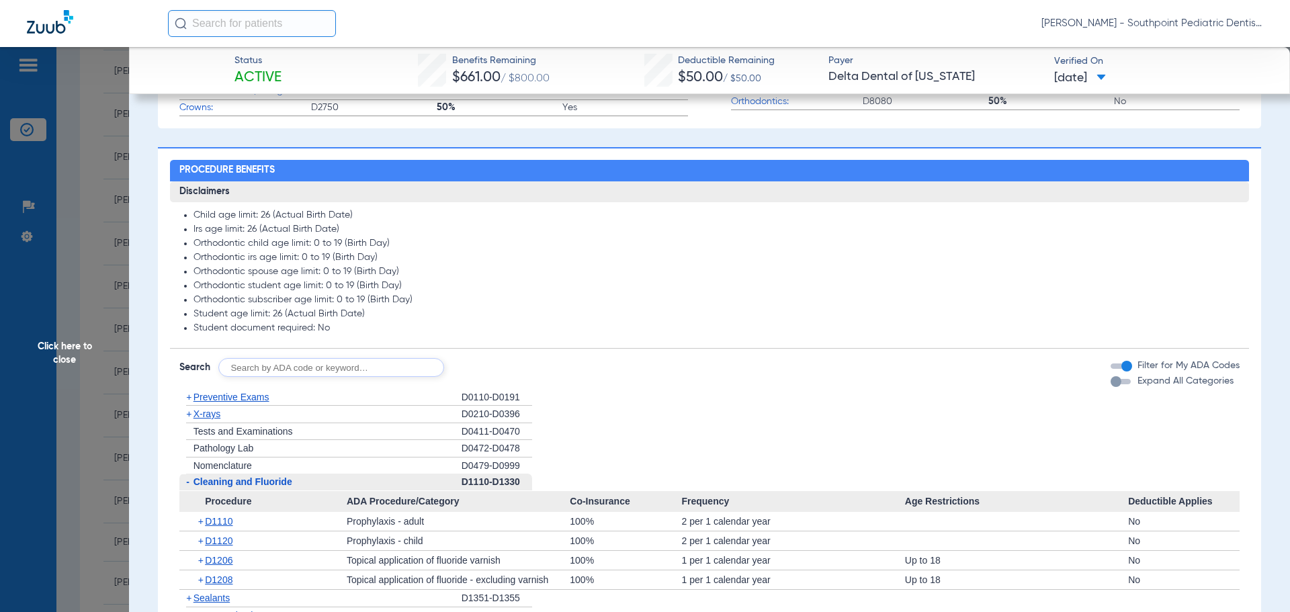
click at [291, 483] on span "Cleaning and Fluoride" at bounding box center [243, 481] width 99 height 11
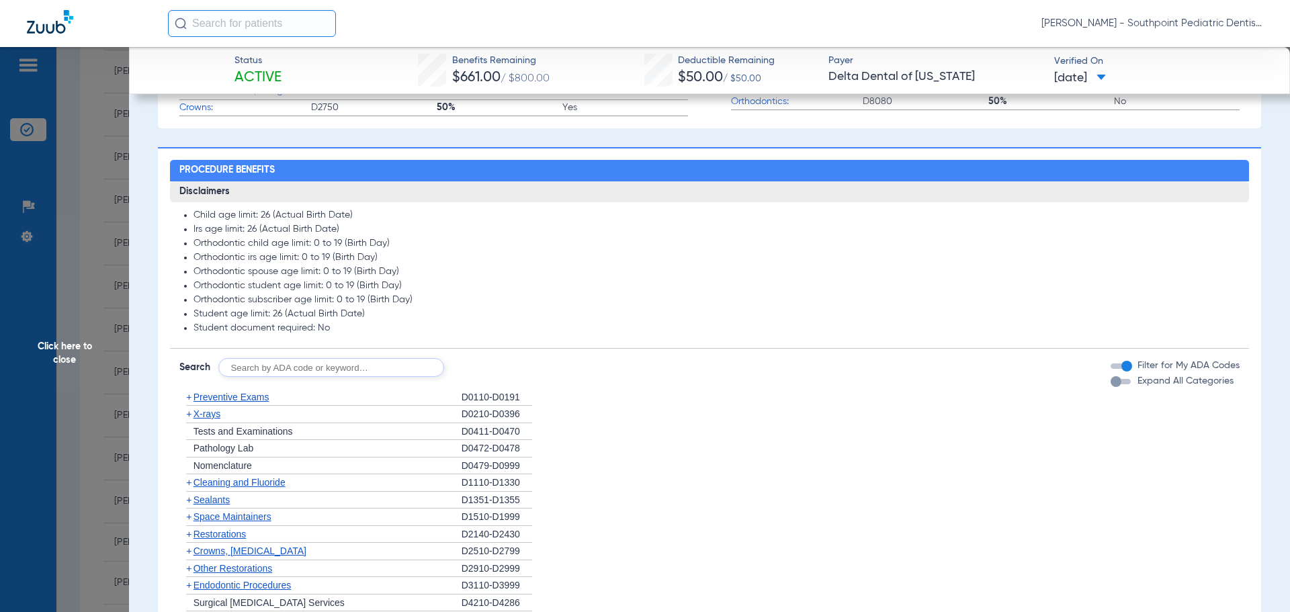
click at [286, 495] on div "+ Sealants" at bounding box center [320, 500] width 282 height 17
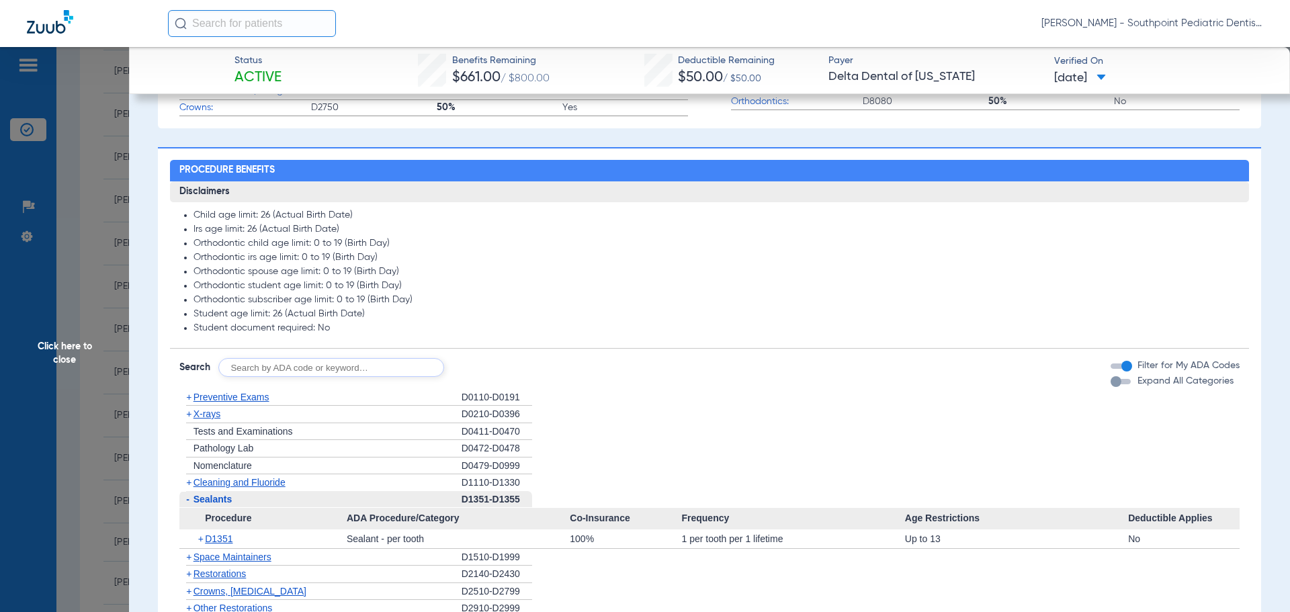
click at [286, 495] on div "- Sealants" at bounding box center [320, 499] width 282 height 17
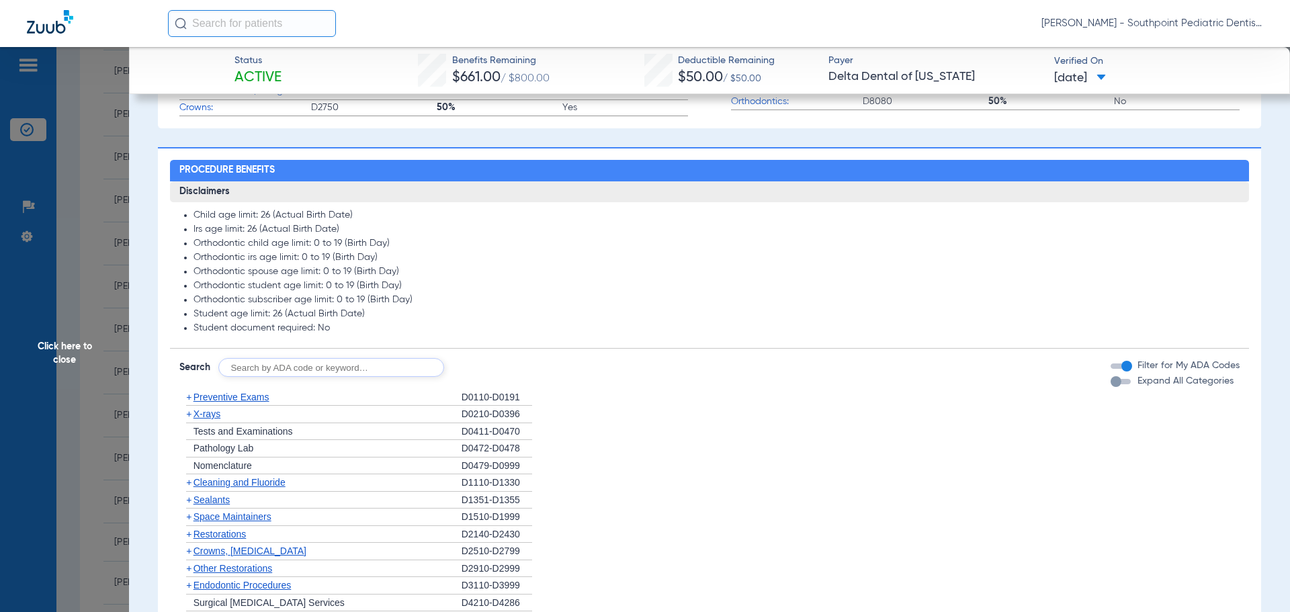
click at [282, 511] on div "+ Space Maintainers" at bounding box center [320, 517] width 282 height 17
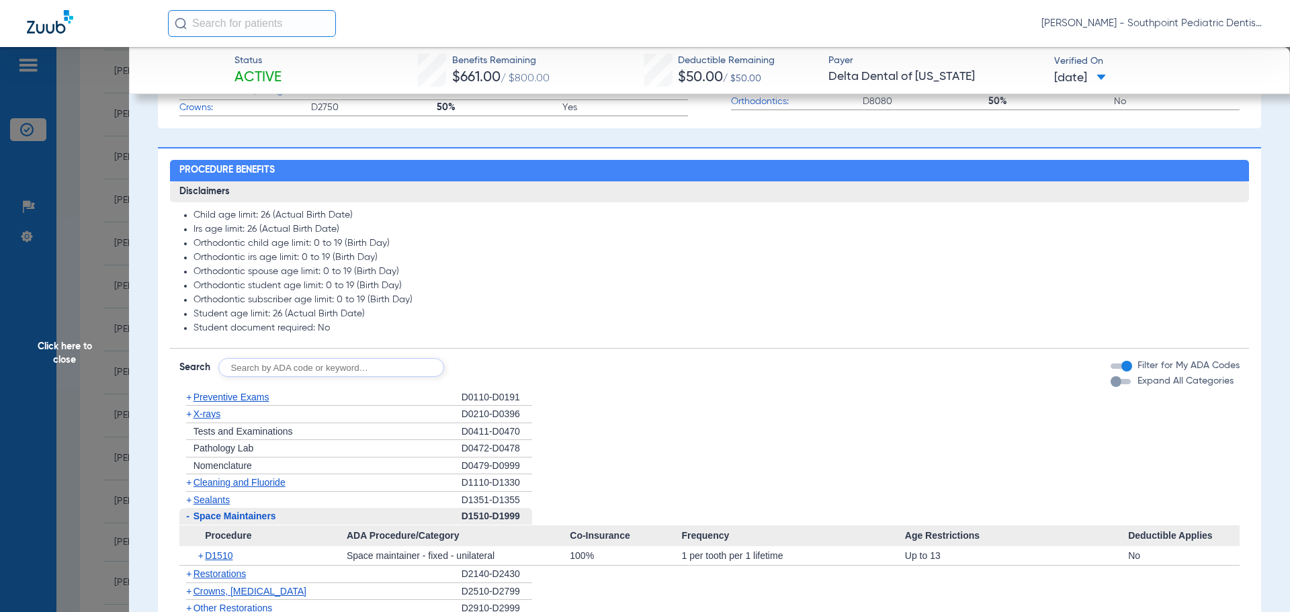
click at [282, 511] on div "- Space Maintainers" at bounding box center [320, 516] width 282 height 17
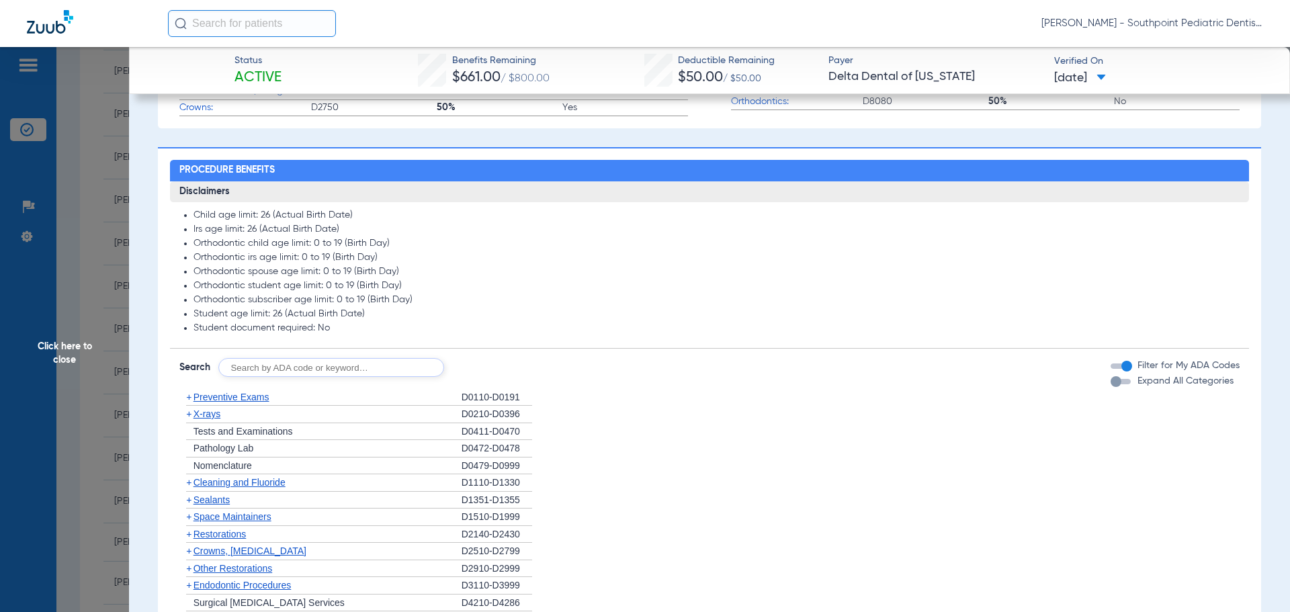
click at [267, 569] on span "Other Restorations" at bounding box center [233, 568] width 79 height 11
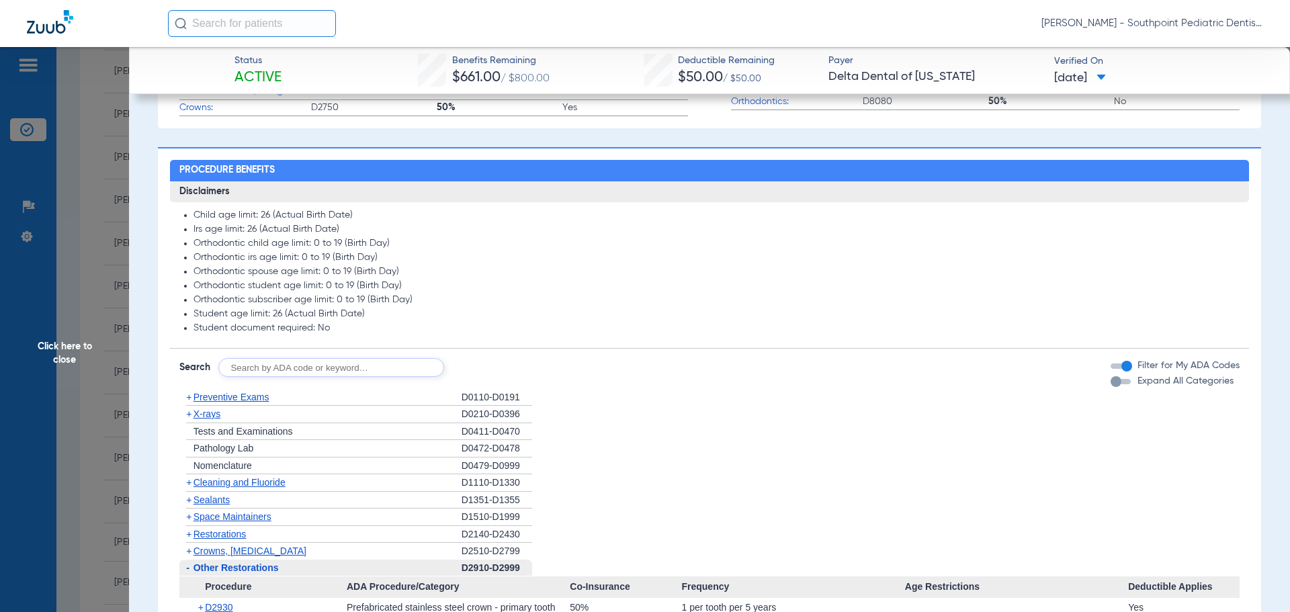
click at [267, 569] on span "Other Restorations" at bounding box center [236, 567] width 85 height 11
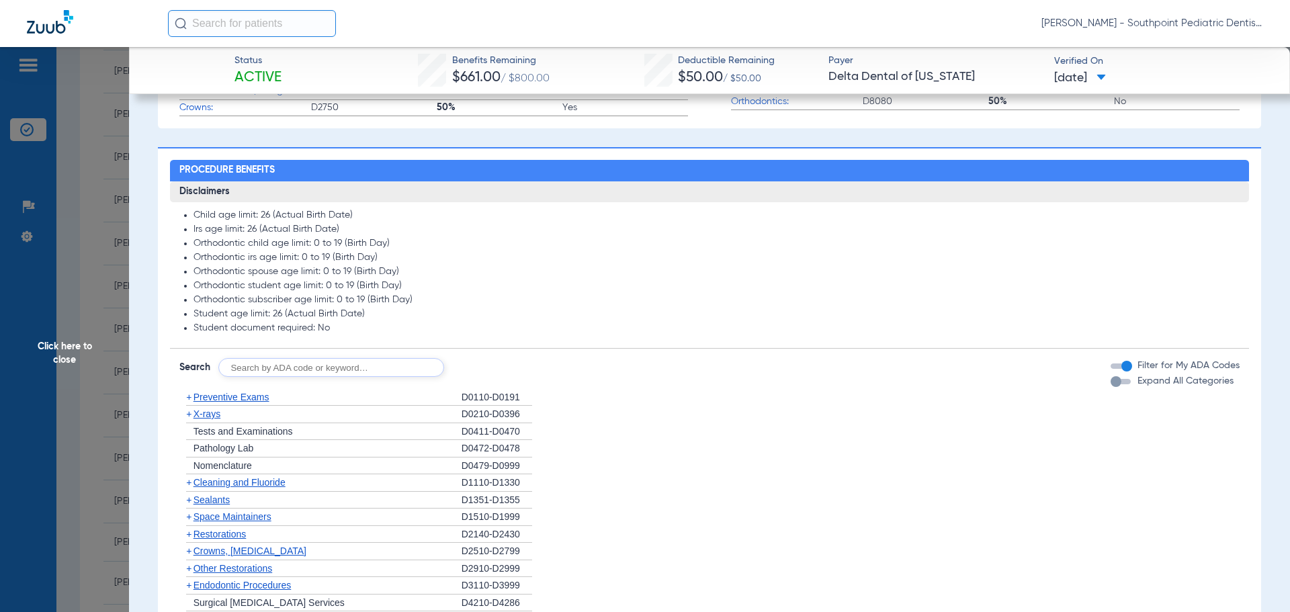
click at [269, 577] on div "+ Endodontic Procedures" at bounding box center [320, 585] width 282 height 17
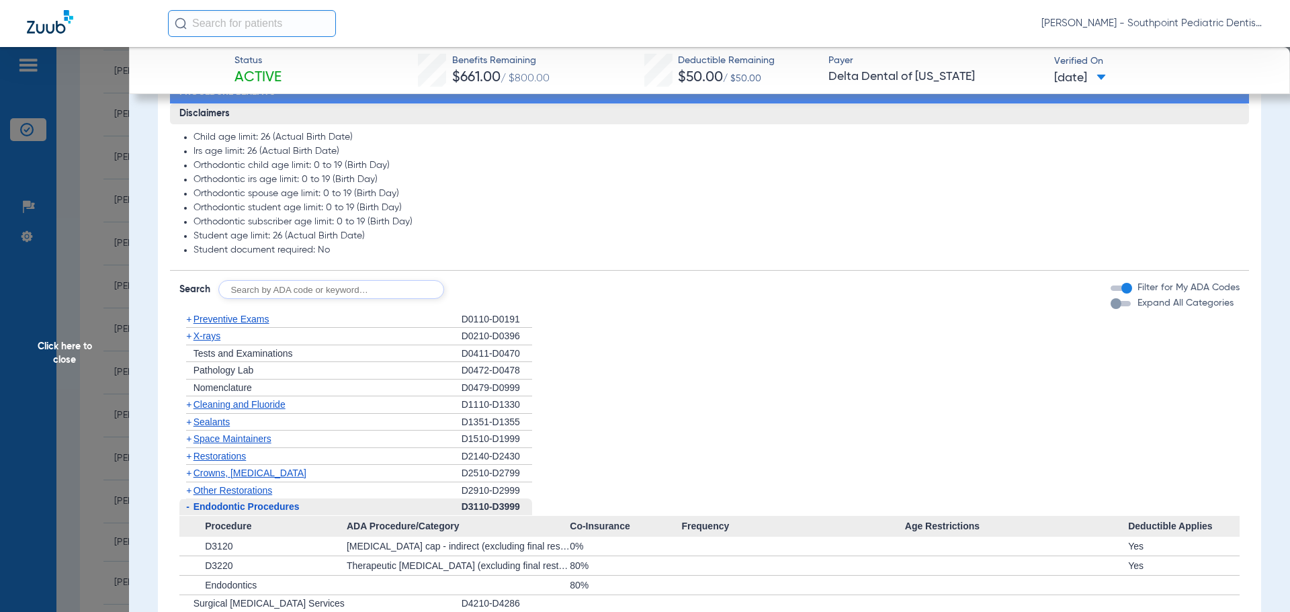
scroll to position [806, 0]
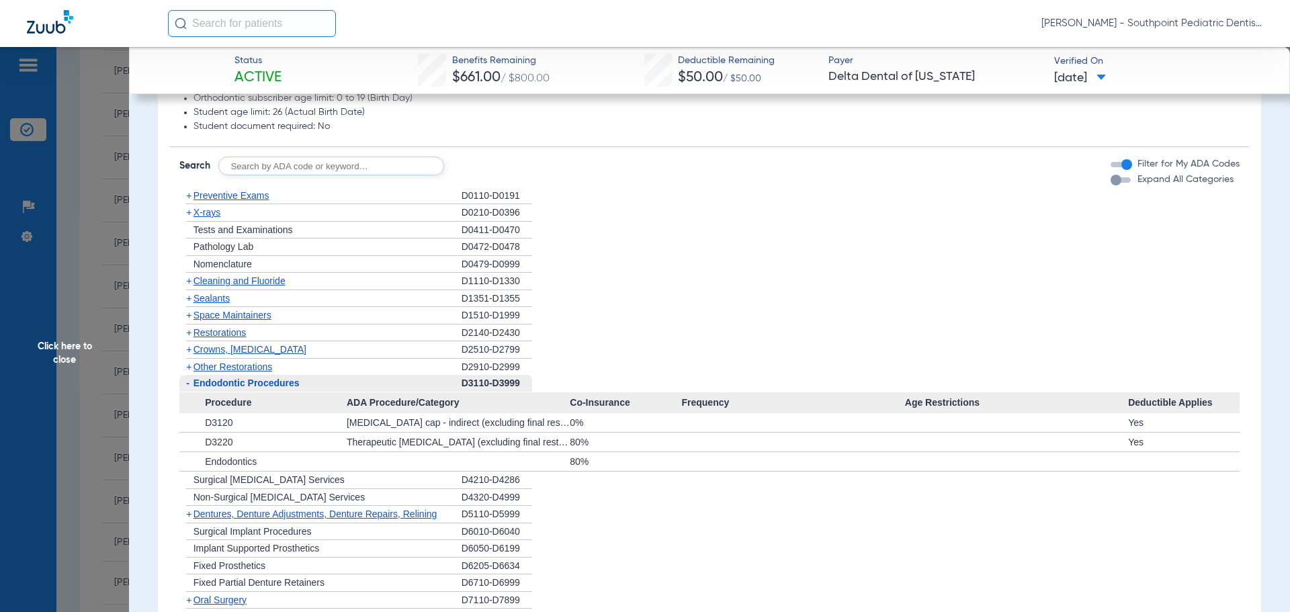
click at [353, 388] on div "- Endodontic Procedures" at bounding box center [320, 383] width 282 height 17
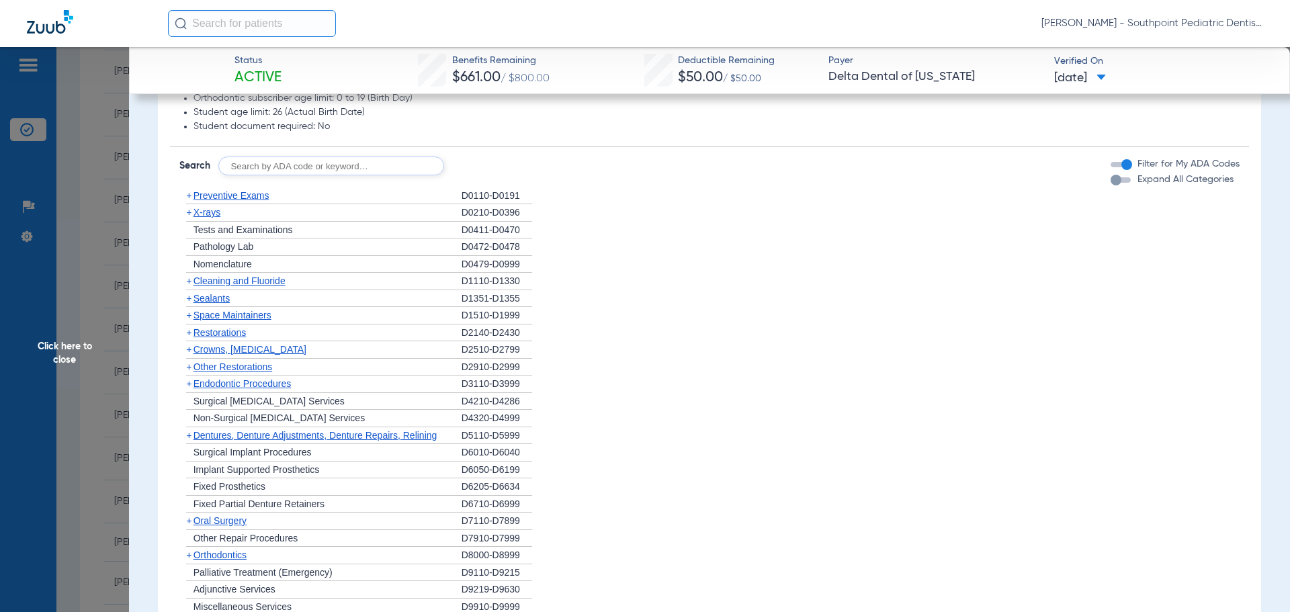
click at [263, 521] on div "+ [MEDICAL_DATA]" at bounding box center [320, 521] width 282 height 17
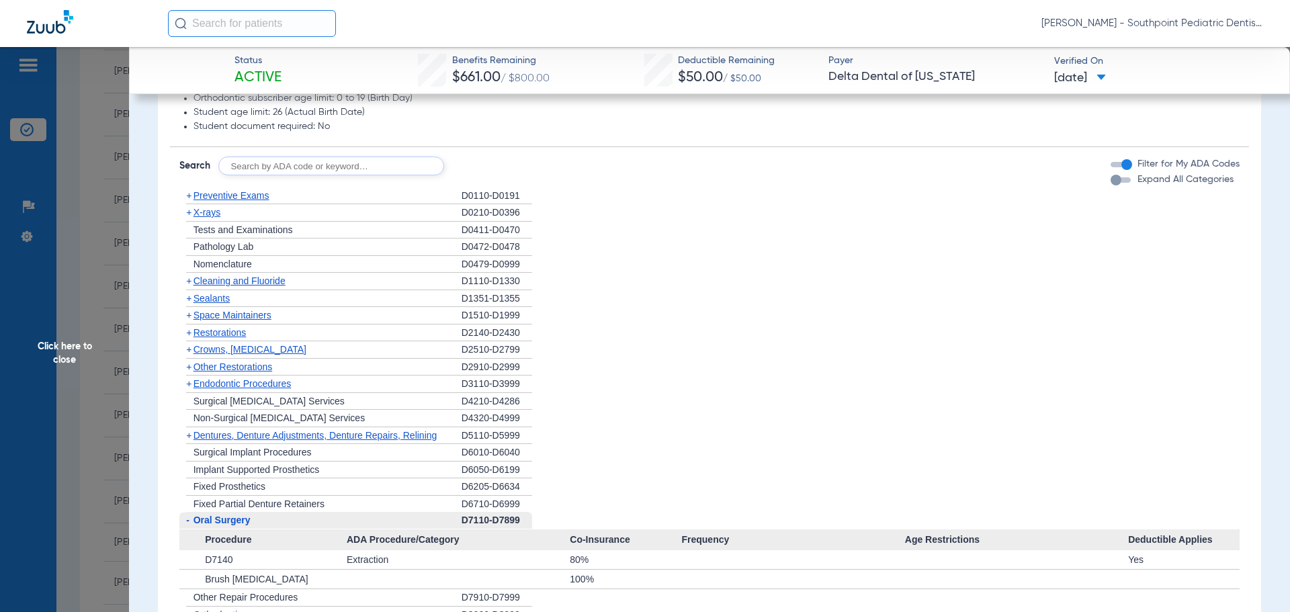
click at [263, 521] on div "- [MEDICAL_DATA]" at bounding box center [320, 520] width 282 height 17
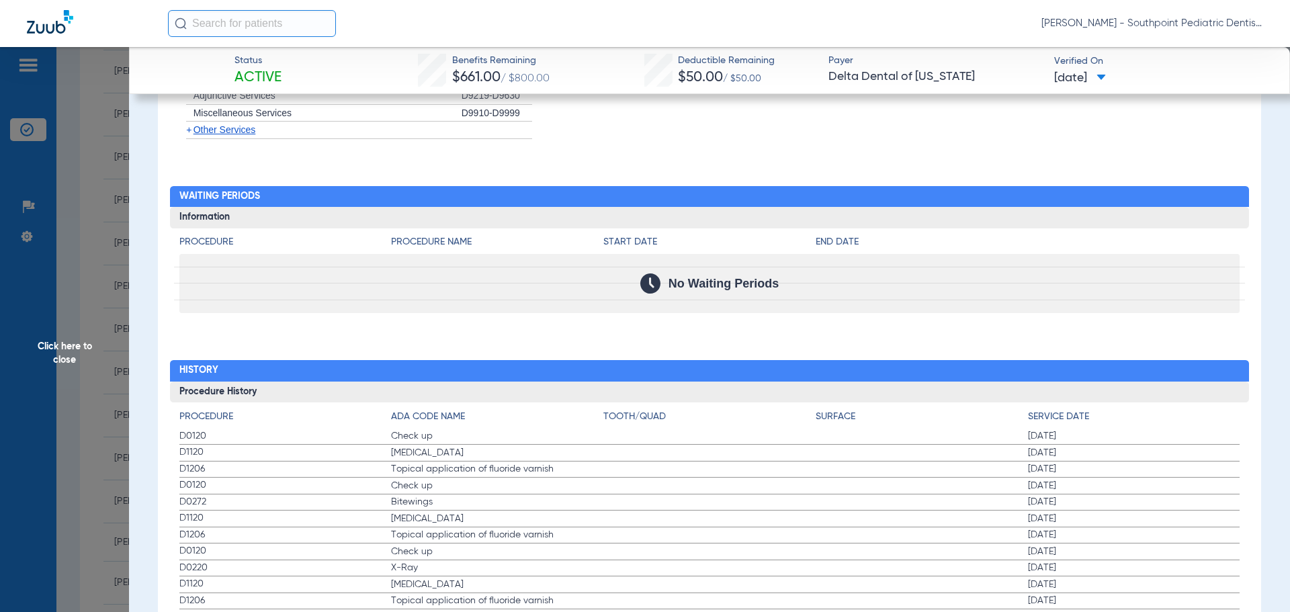
scroll to position [1411, 0]
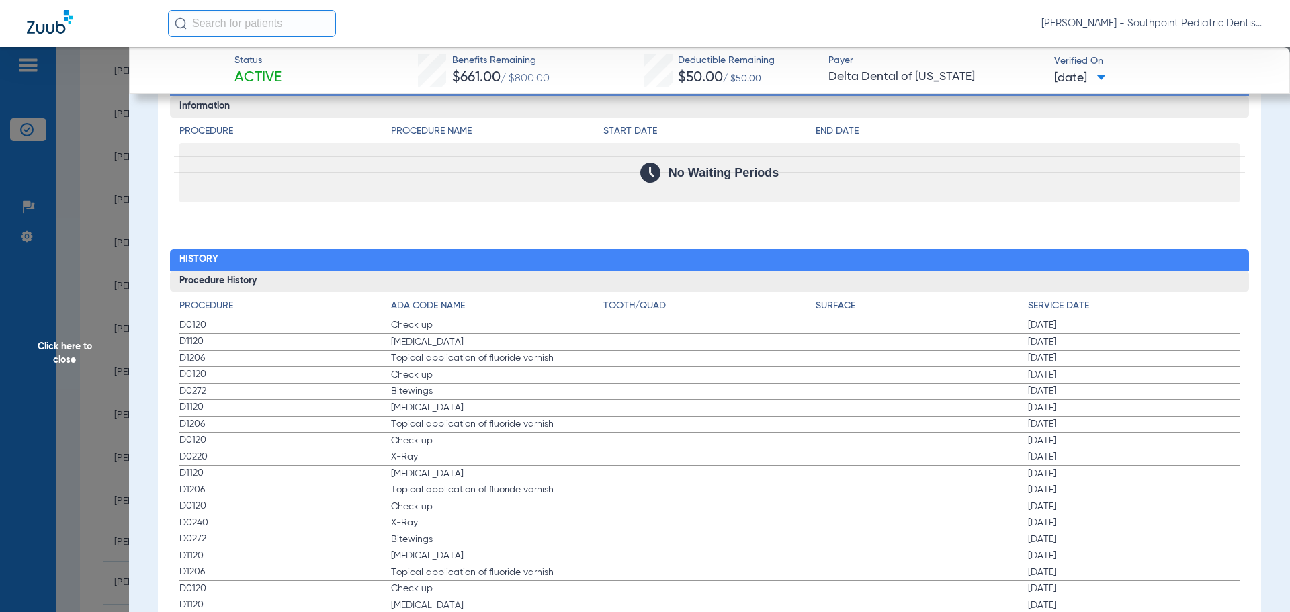
drag, startPoint x: 176, startPoint y: 323, endPoint x: 1166, endPoint y: 366, distance: 990.8
click at [1166, 366] on div "Procedure ADA Code Name Tooth/Quad Surface Service Date D0120 Check up 02/18/20…" at bounding box center [710, 461] width 1080 height 339
click at [44, 299] on span "Click here to close" at bounding box center [64, 353] width 129 height 612
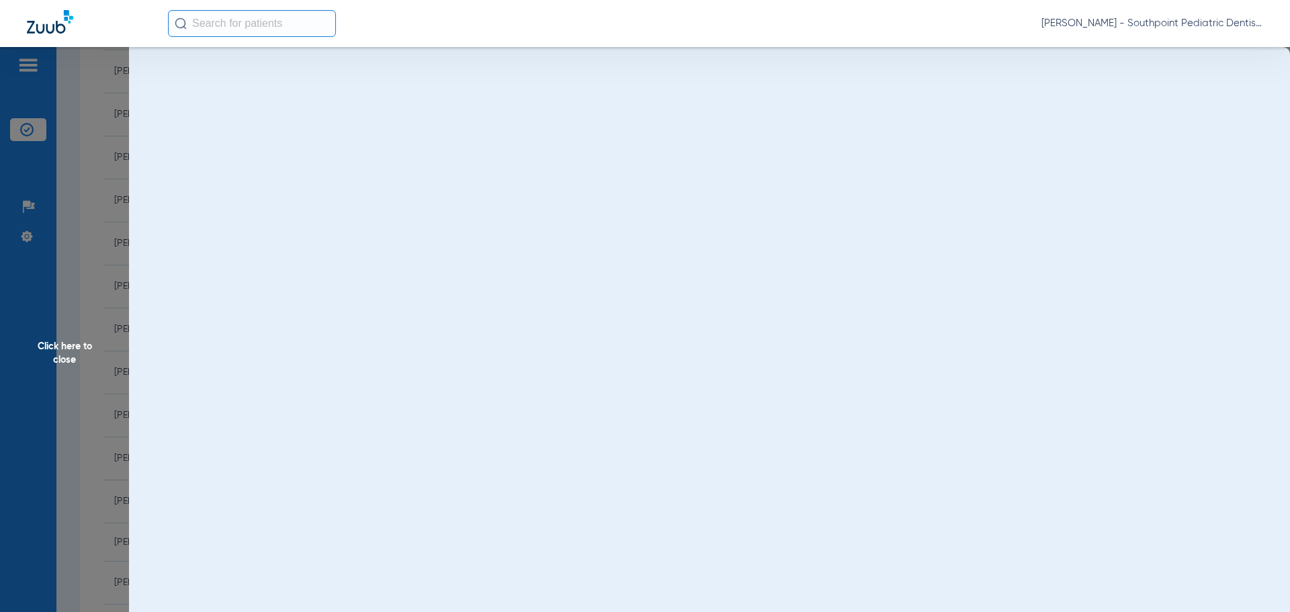
scroll to position [0, 0]
